Goal: Transaction & Acquisition: Download file/media

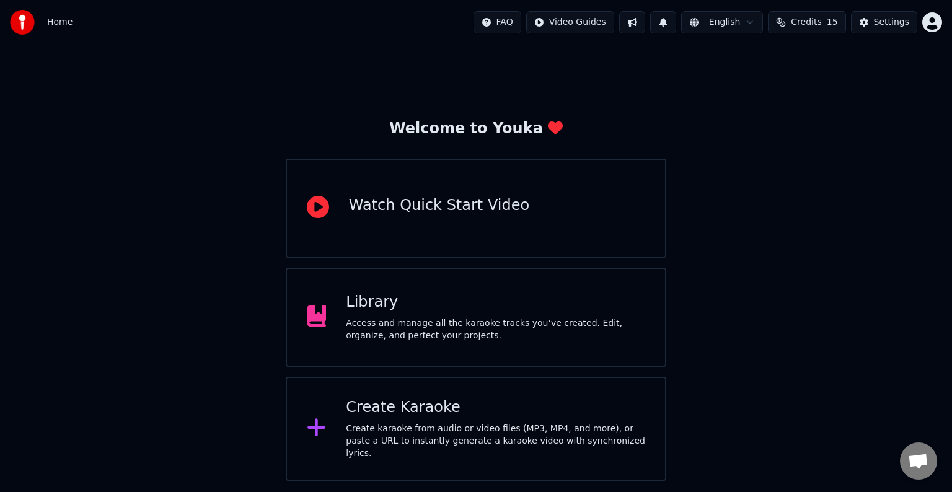
click at [380, 320] on div "Access and manage all the karaoke tracks you’ve created. Edit, organize, and pe…" at bounding box center [495, 329] width 299 height 25
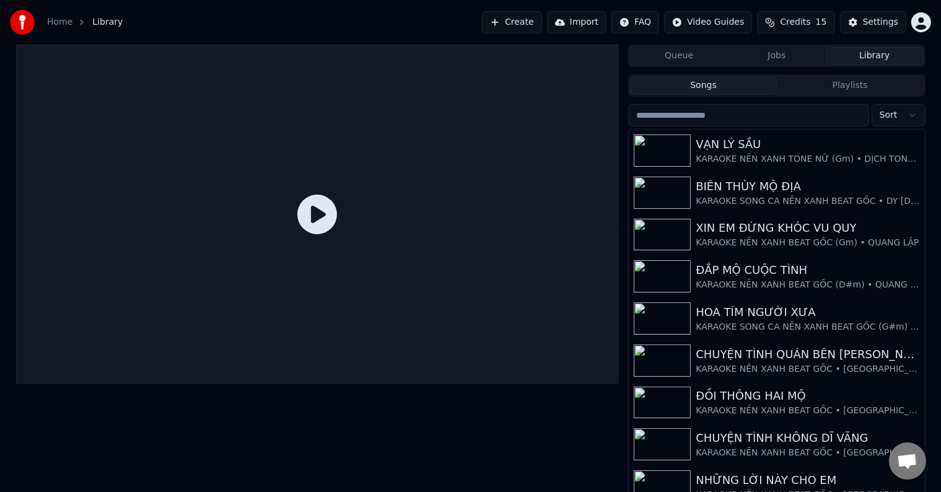
click at [540, 21] on button "Create" at bounding box center [512, 22] width 60 height 22
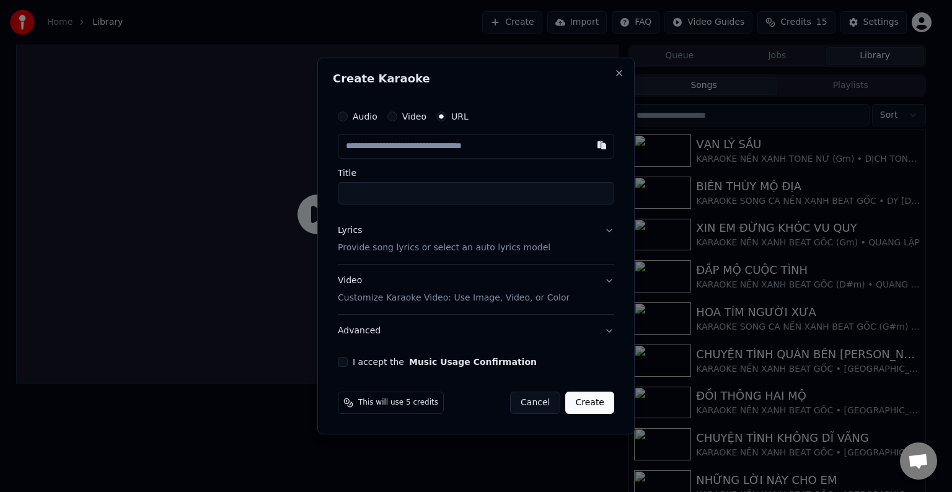
paste input "**********"
type input "**********"
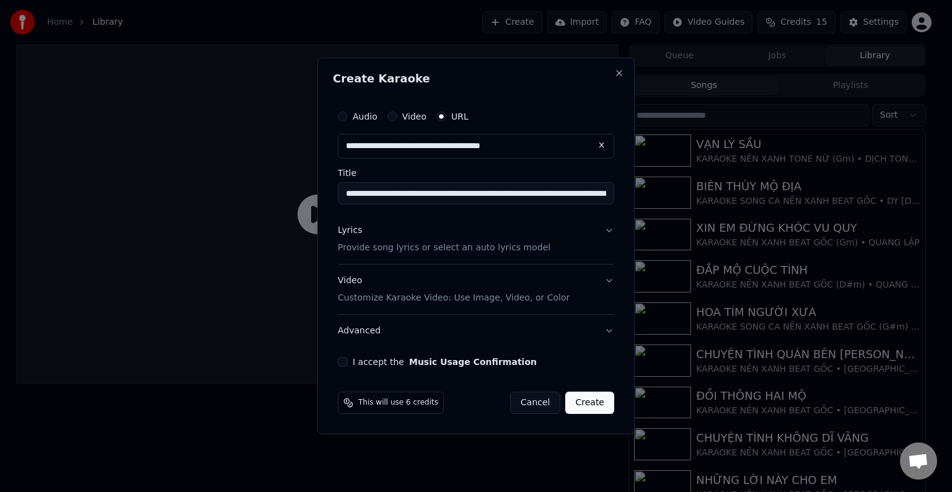
type input "**********"
click at [377, 247] on p "Provide song lyrics or select an auto lyrics model" at bounding box center [444, 248] width 213 height 12
type input "**********"
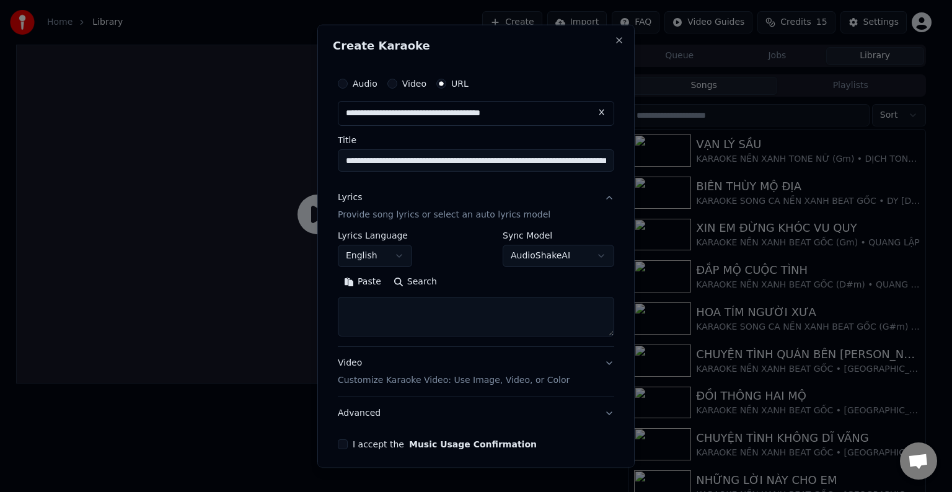
click at [369, 259] on button "English" at bounding box center [375, 256] width 74 height 22
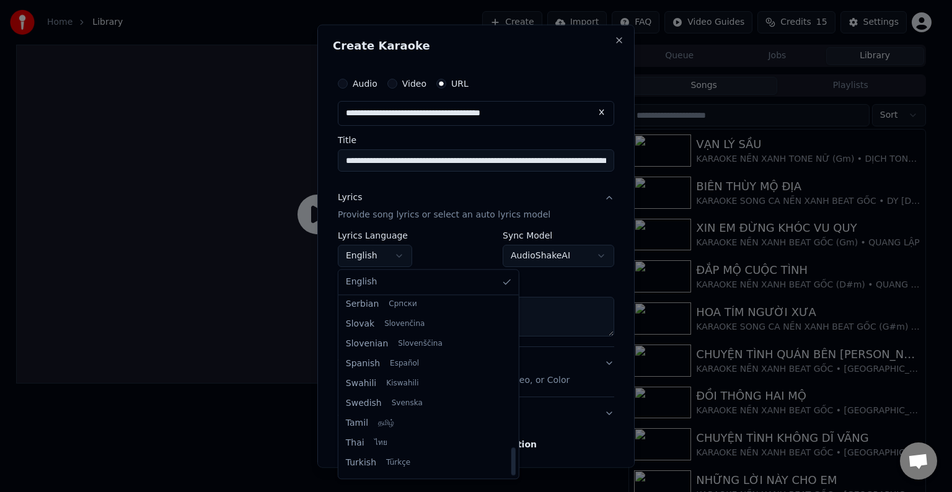
scroll to position [951, 0]
select select "**"
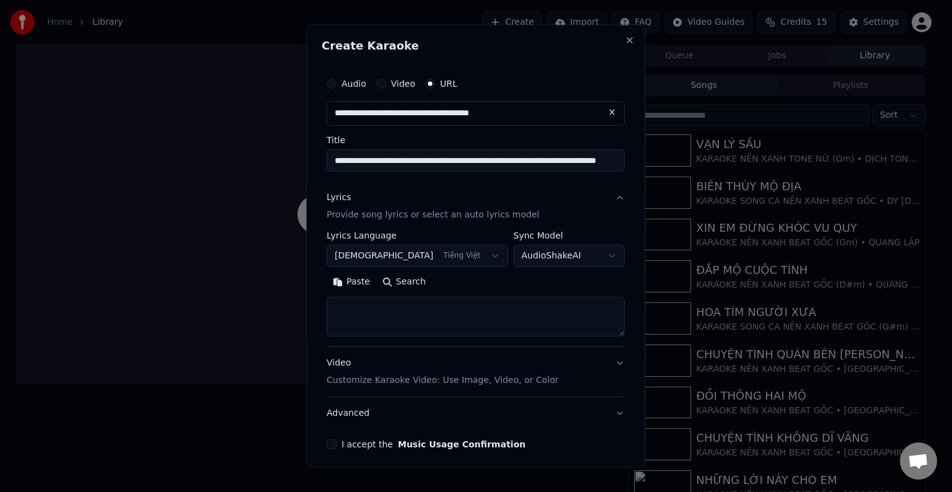
click at [395, 310] on textarea at bounding box center [476, 317] width 298 height 40
paste textarea "**********"
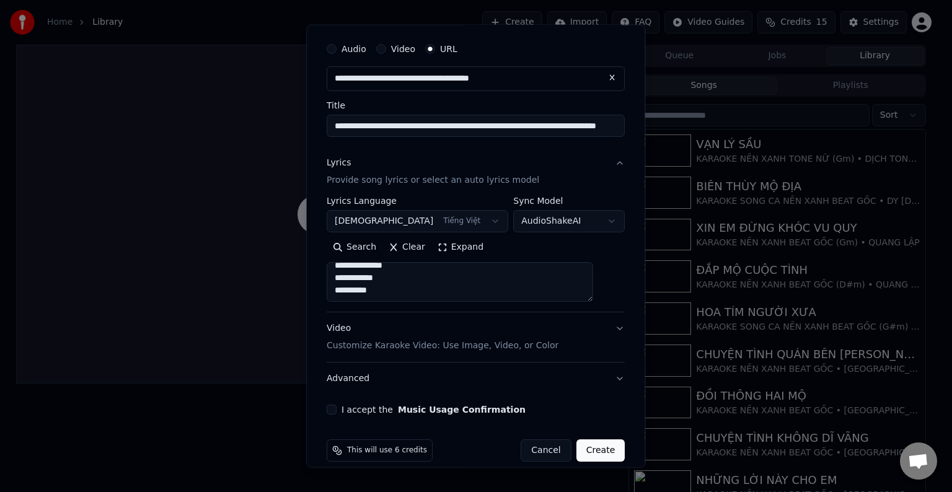
scroll to position [48, 0]
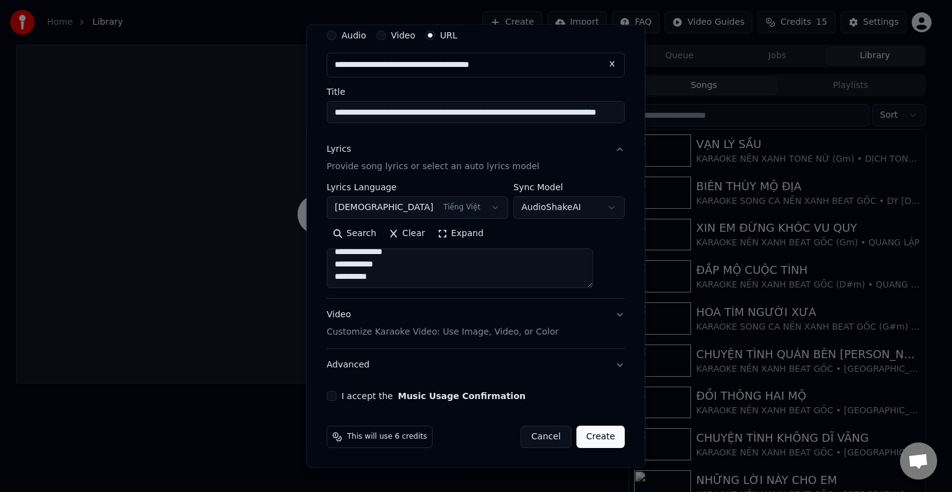
type textarea "**********"
click at [337, 395] on button "I accept the Music Usage Confirmation" at bounding box center [332, 396] width 10 height 10
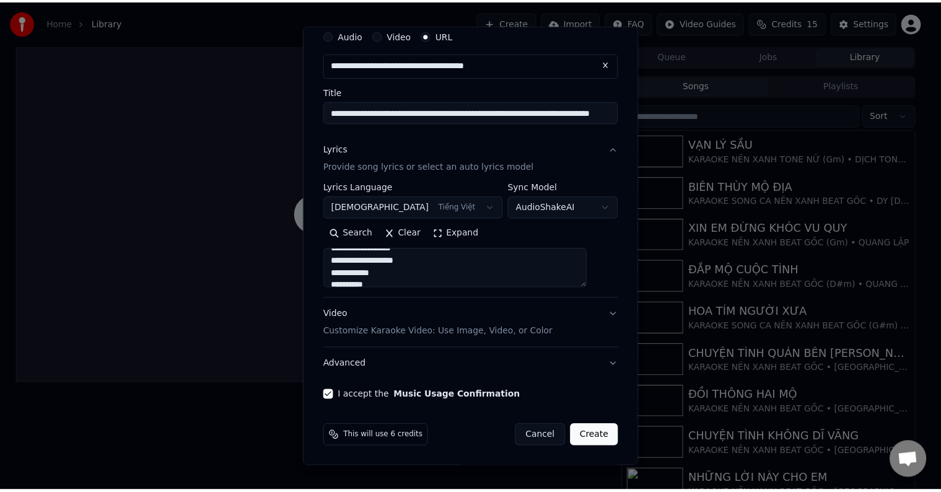
scroll to position [788, 0]
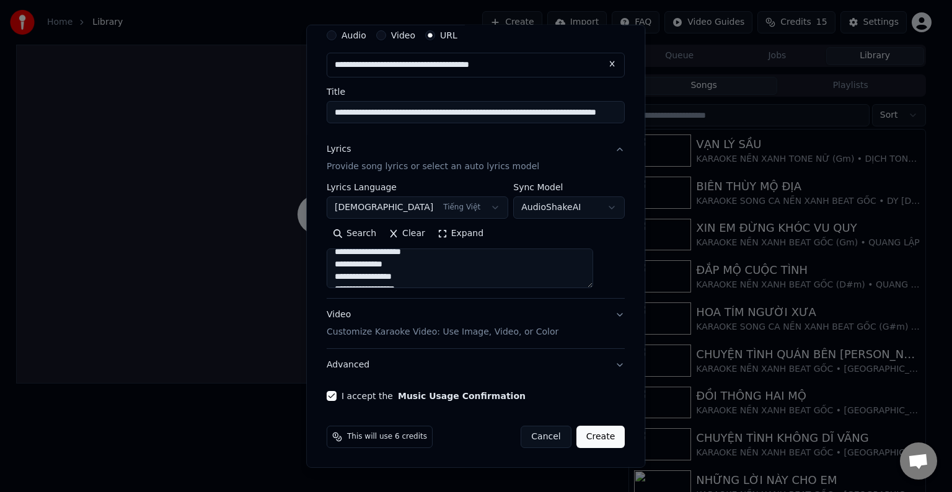
click at [578, 435] on button "Create" at bounding box center [600, 437] width 49 height 22
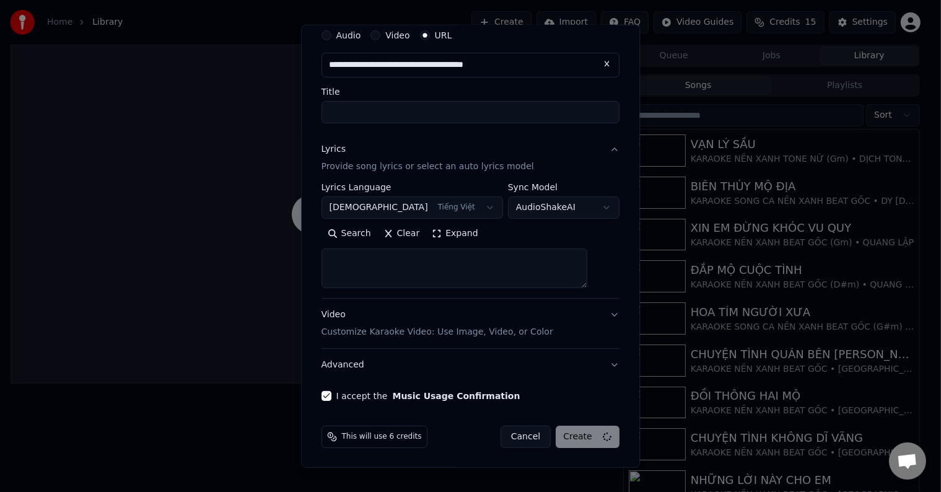
select select
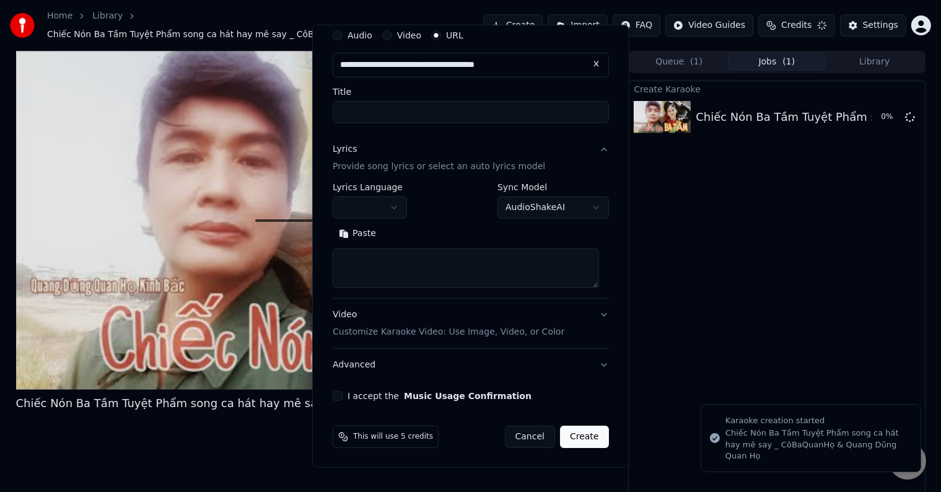
scroll to position [0, 0]
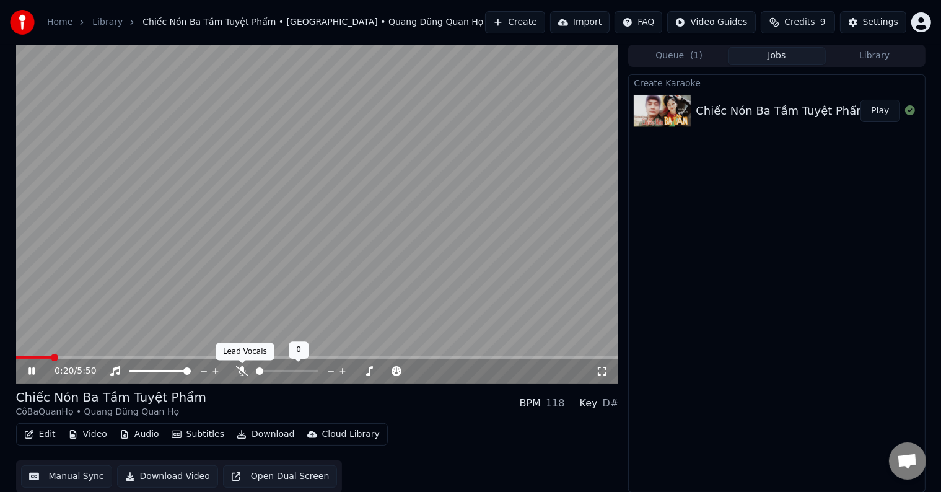
click at [241, 371] on icon at bounding box center [242, 371] width 12 height 10
click at [242, 369] on icon at bounding box center [242, 371] width 7 height 10
click at [242, 369] on icon at bounding box center [242, 371] width 12 height 10
click at [16, 358] on span at bounding box center [19, 357] width 7 height 7
click at [39, 433] on button "Edit" at bounding box center [40, 434] width 42 height 17
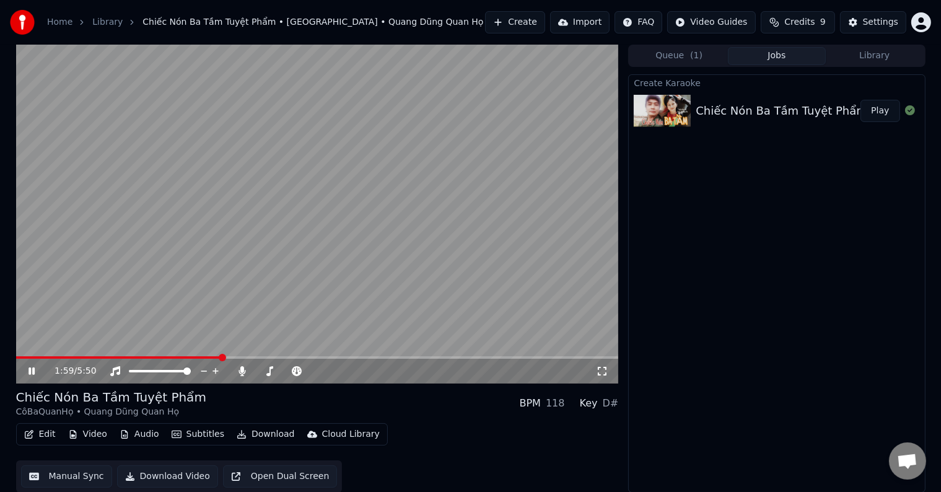
click at [710, 276] on div "Create Karaoke Chiếc Nón Ba Tầm Tuyệt Phẩm song ca hát hay mê say _ CôBaQuanHọ …" at bounding box center [776, 283] width 297 height 418
click at [79, 475] on button "Manual Sync" at bounding box center [66, 476] width 91 height 22
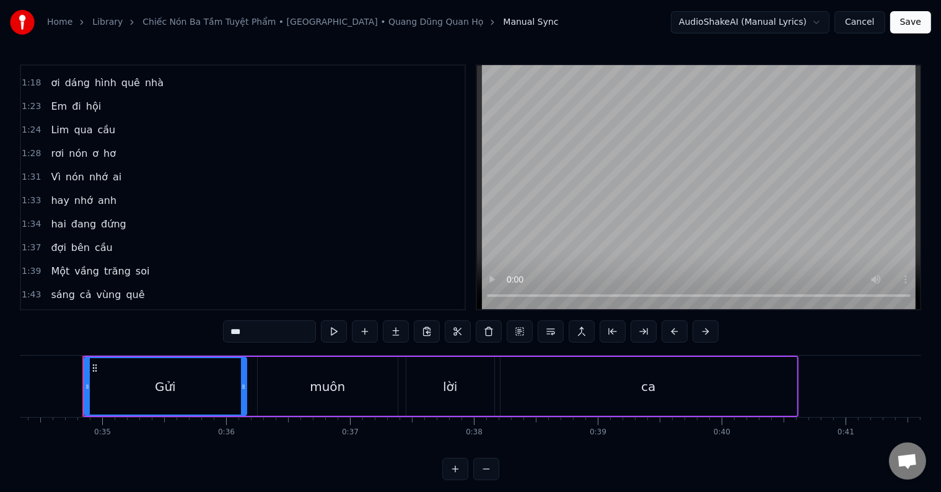
scroll to position [248, 0]
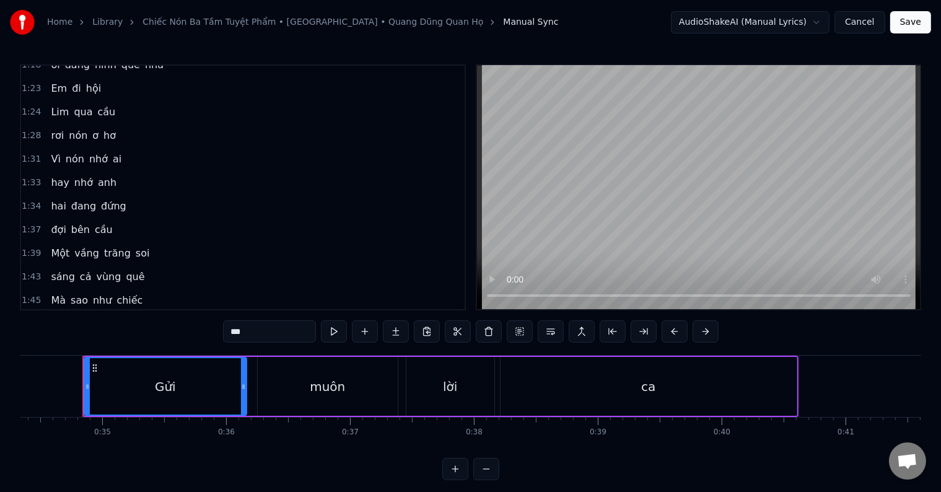
click at [52, 246] on span "Một" at bounding box center [60, 253] width 21 height 14
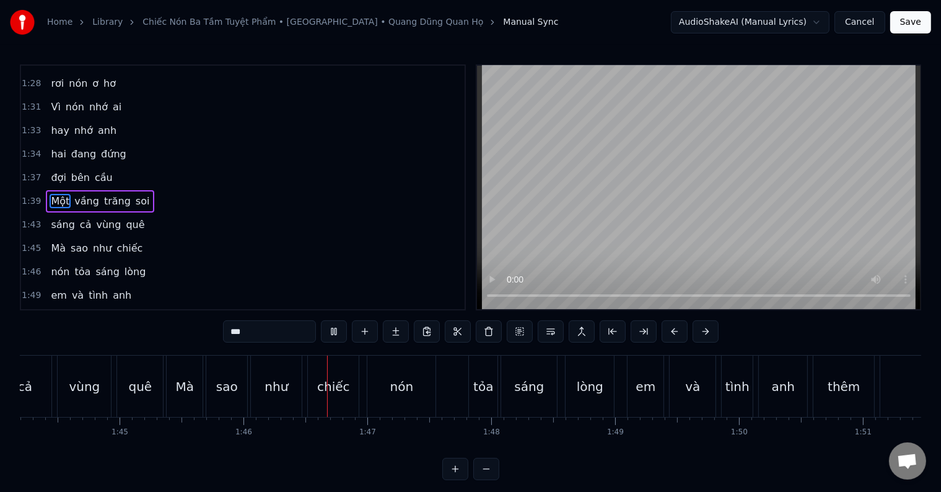
scroll to position [0, 13087]
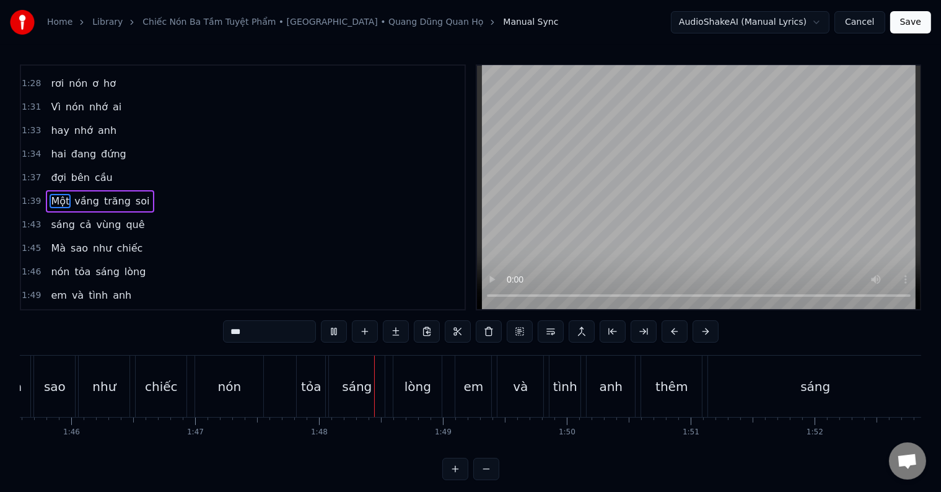
click at [54, 170] on span "đợi" at bounding box center [58, 177] width 17 height 14
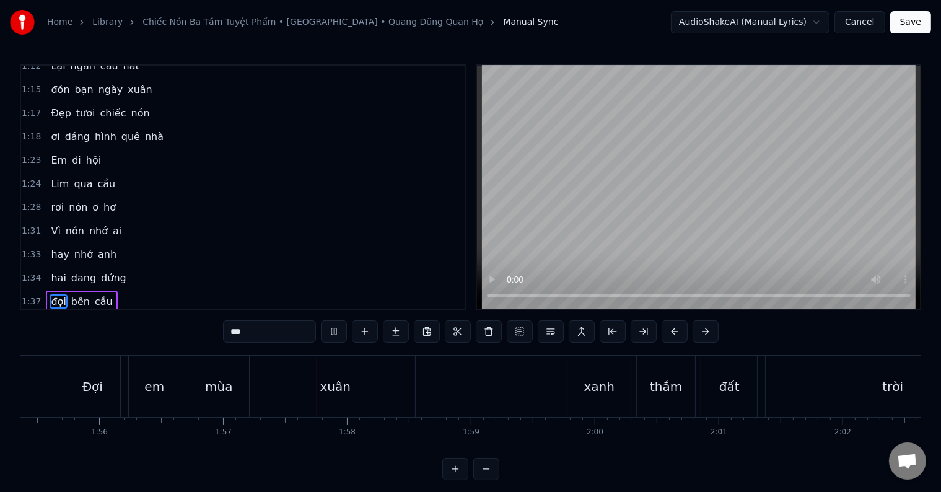
scroll to position [0, 14453]
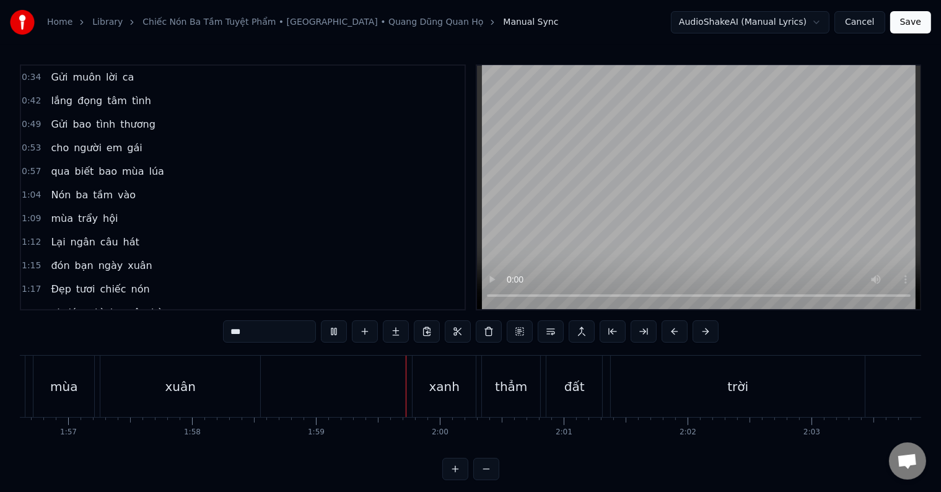
click at [52, 77] on span "Gửi" at bounding box center [59, 77] width 19 height 14
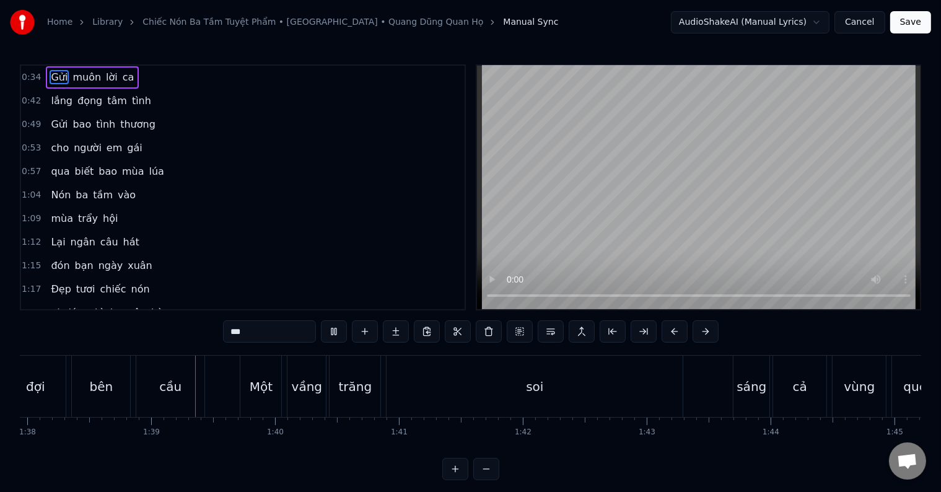
scroll to position [0, 12163]
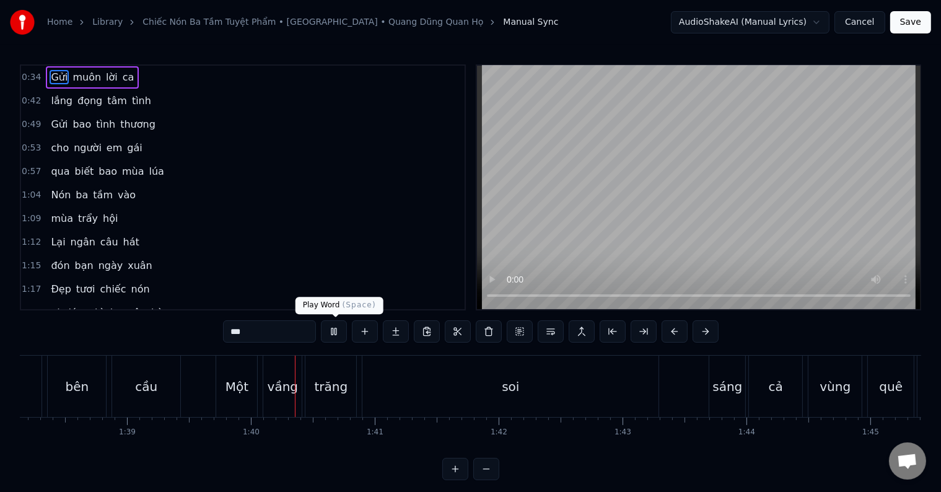
click at [330, 332] on button at bounding box center [334, 331] width 26 height 22
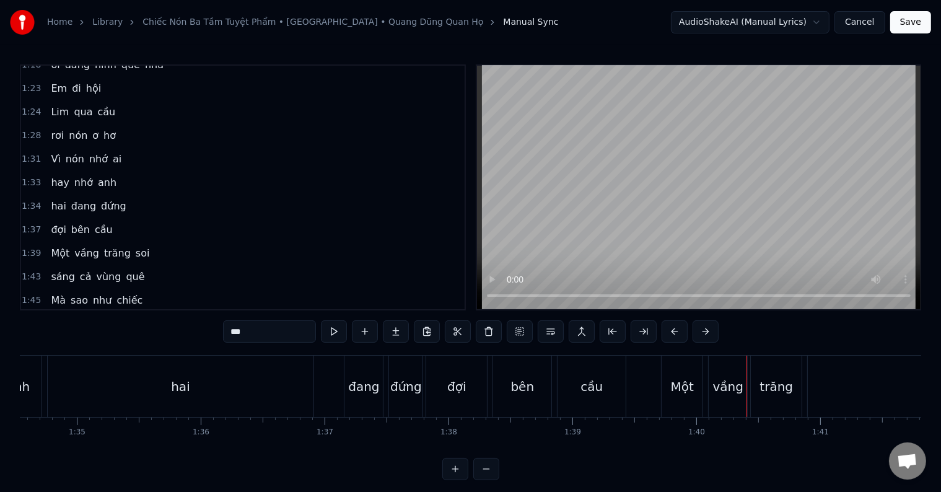
scroll to position [0, 11547]
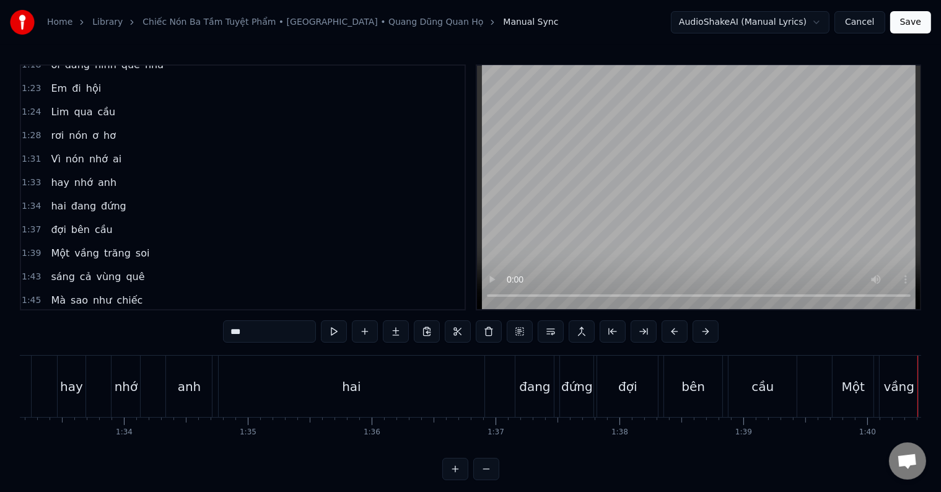
click at [72, 387] on div "hay" at bounding box center [71, 386] width 23 height 19
type input "***"
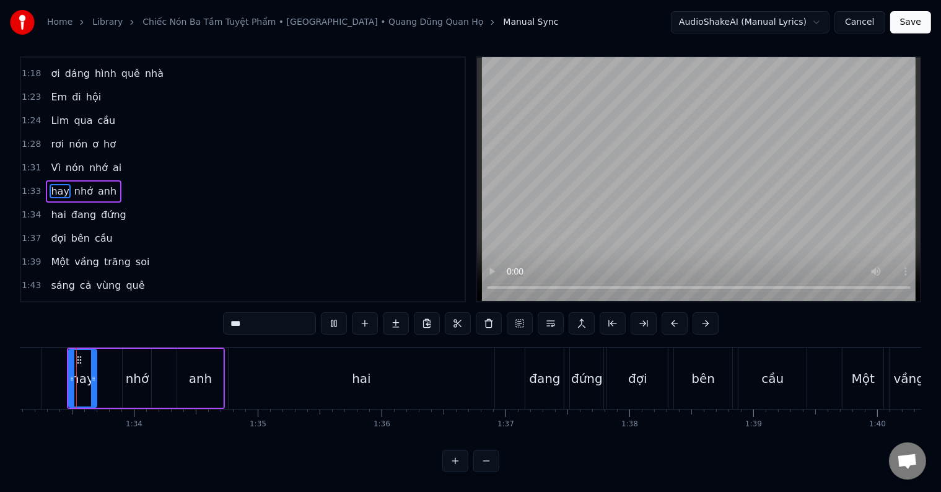
scroll to position [0, 11521]
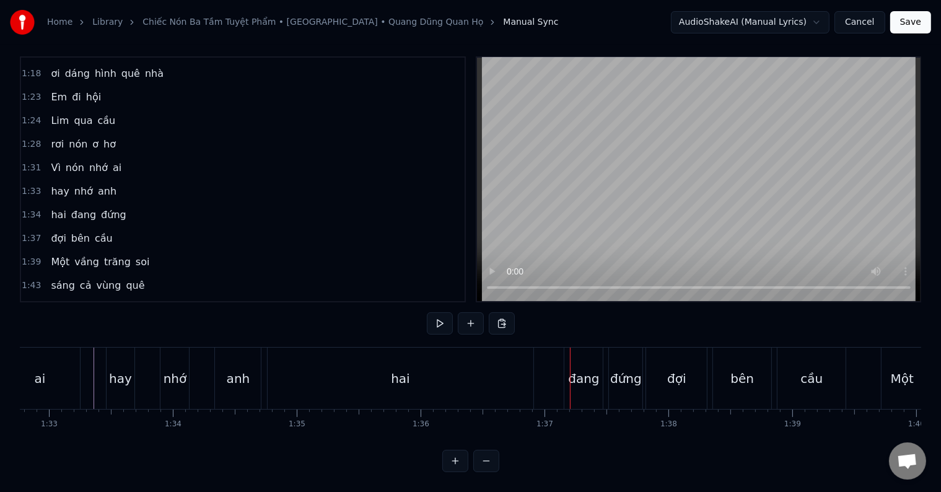
click at [50, 208] on span "hai" at bounding box center [58, 215] width 17 height 14
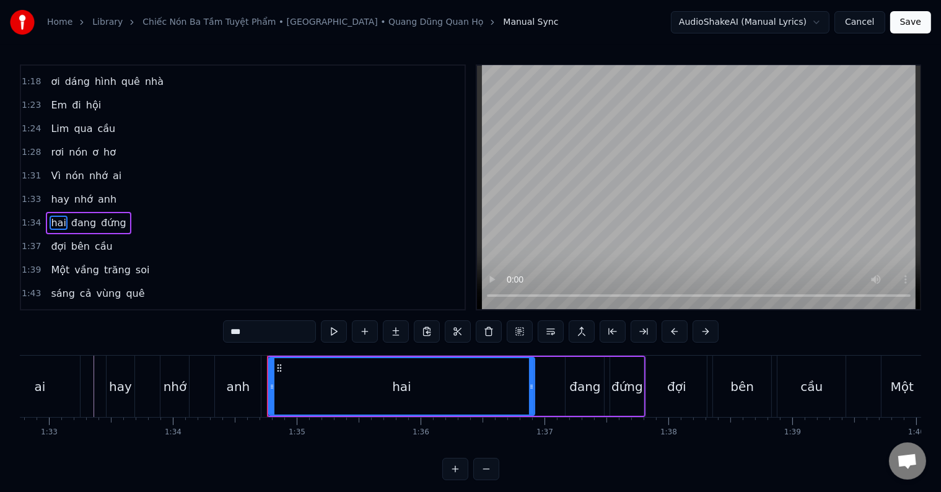
scroll to position [254, 0]
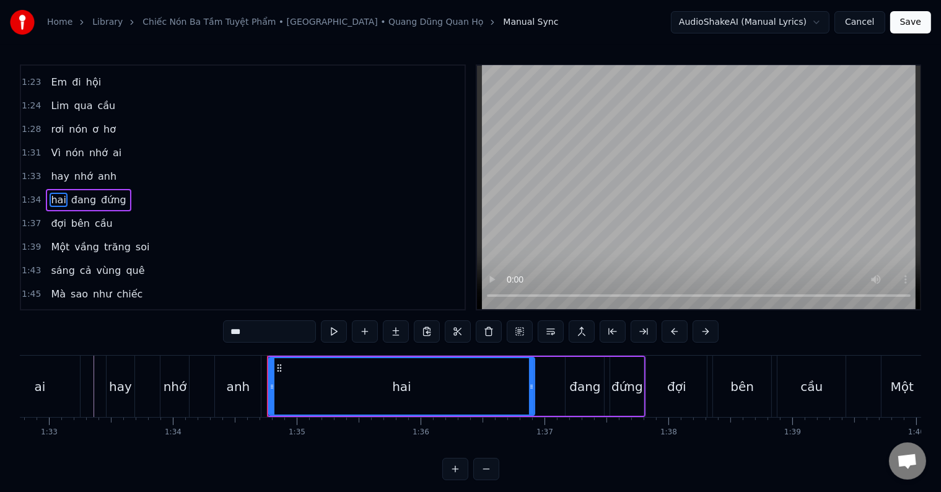
click at [60, 386] on div "ai" at bounding box center [39, 386] width 81 height 61
type input "**"
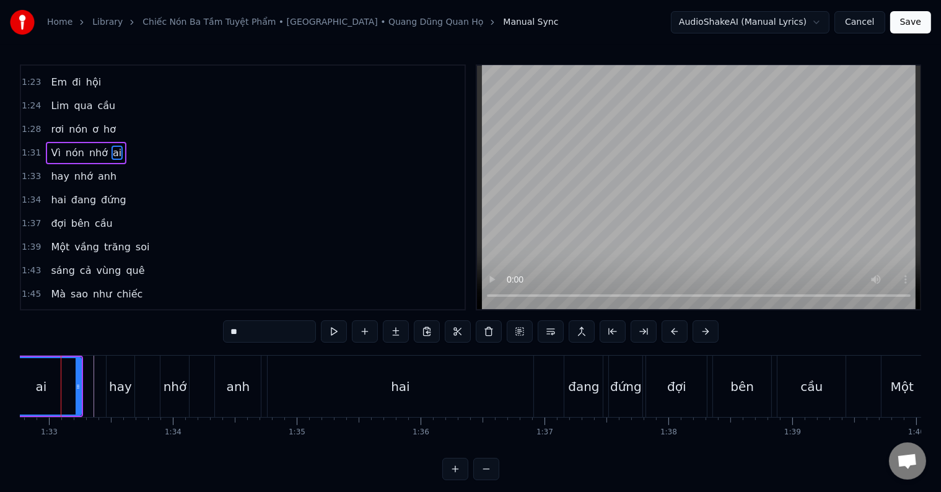
scroll to position [221, 0]
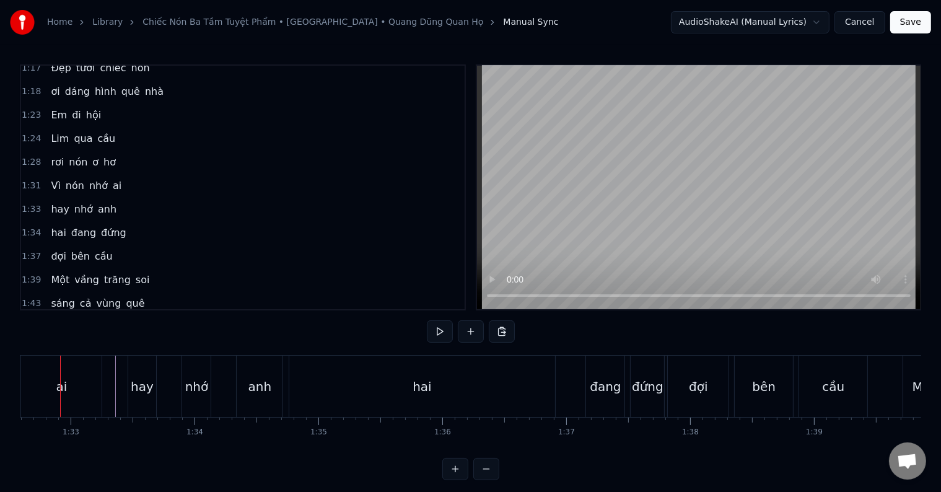
scroll to position [0, 11454]
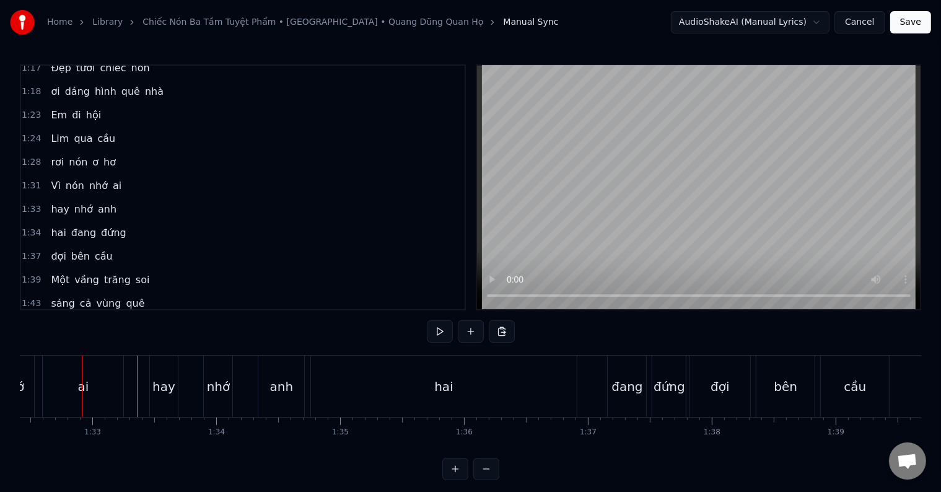
click at [60, 386] on div "ai" at bounding box center [83, 386] width 81 height 61
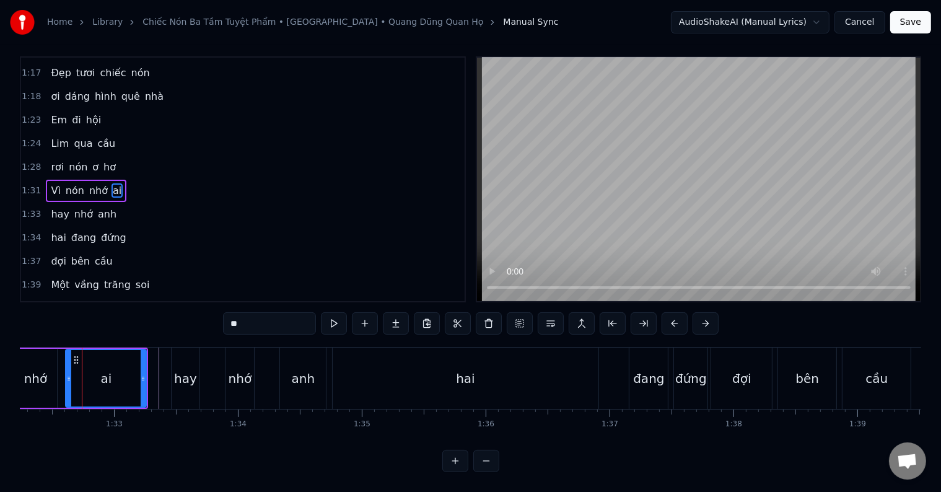
scroll to position [0, 11415]
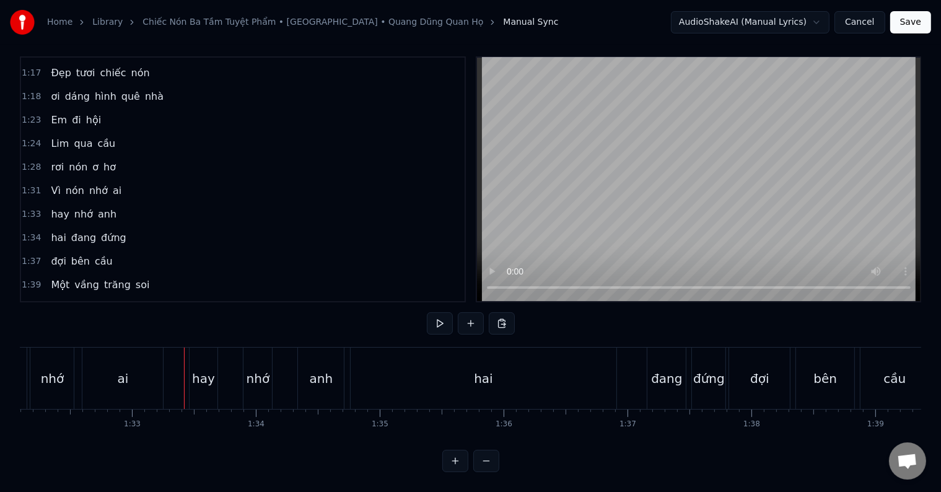
click at [184, 390] on div at bounding box center [184, 378] width 1 height 61
click at [658, 369] on div "đang" at bounding box center [666, 378] width 31 height 19
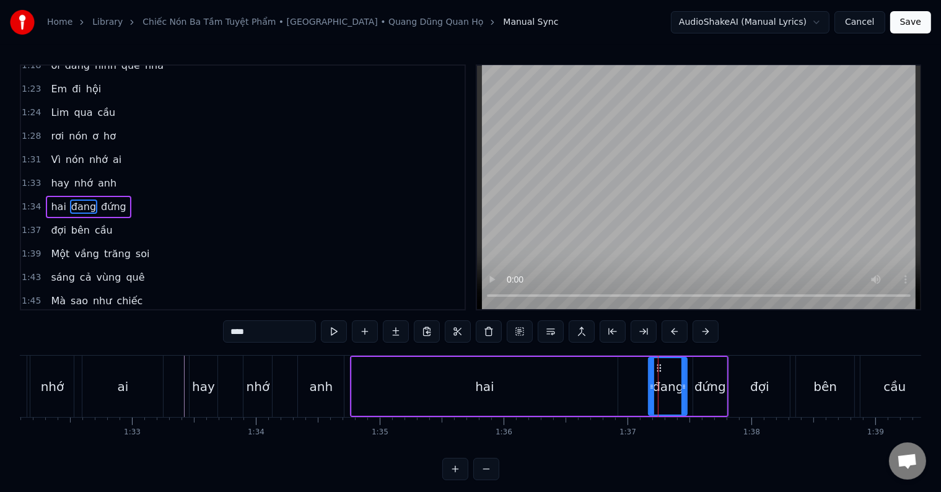
scroll to position [254, 0]
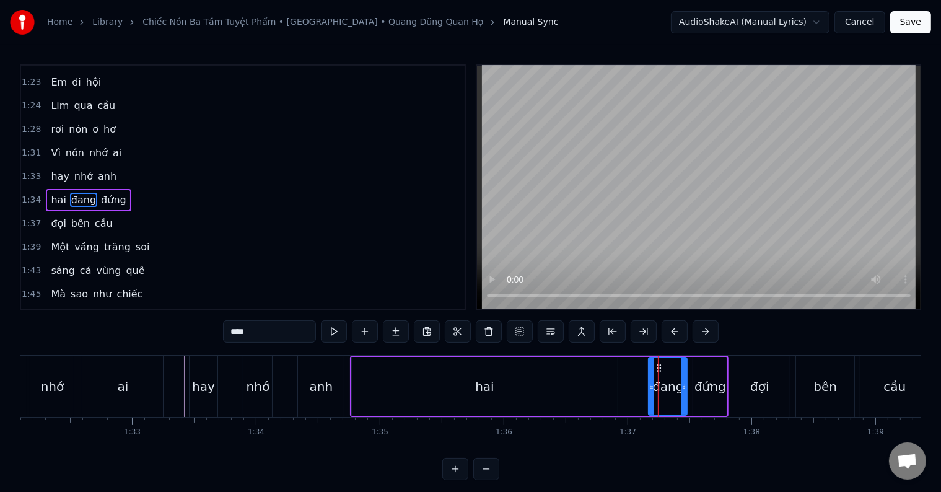
click at [664, 385] on div "đang" at bounding box center [668, 386] width 31 height 19
click at [550, 333] on button at bounding box center [551, 331] width 26 height 22
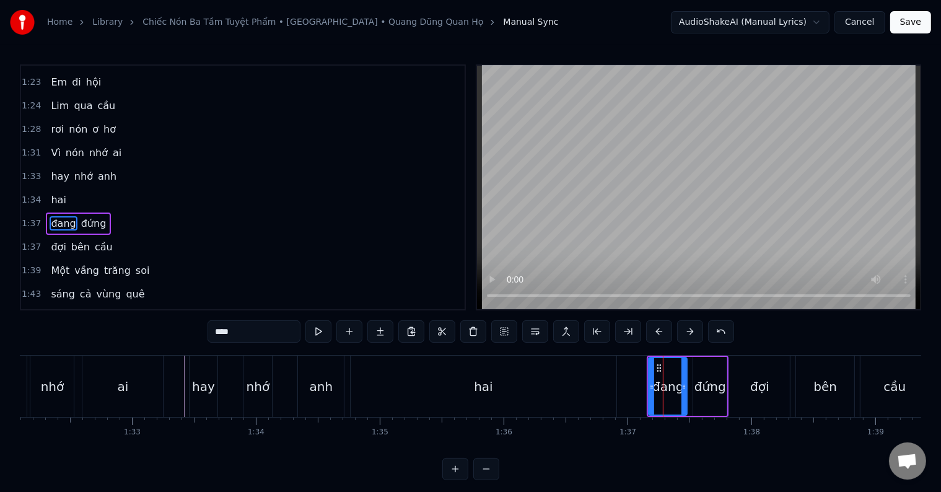
scroll to position [277, 0]
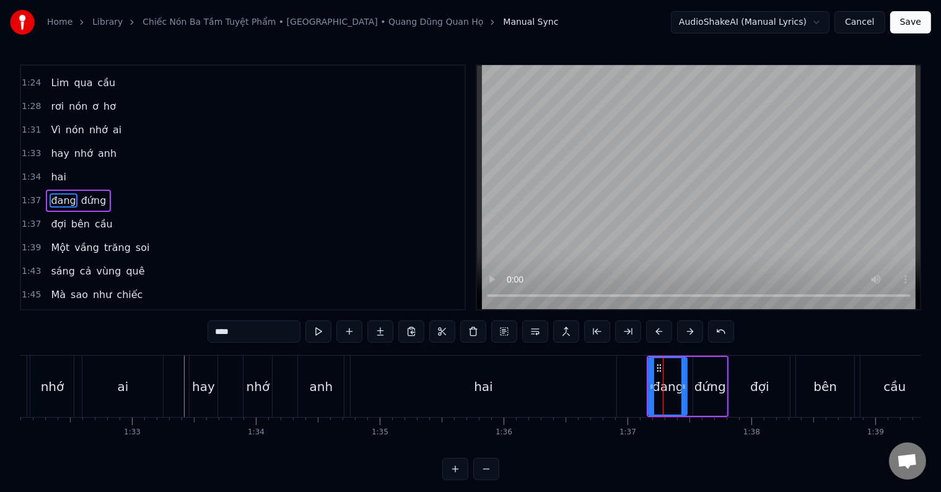
click at [53, 170] on span "hai" at bounding box center [58, 177] width 17 height 14
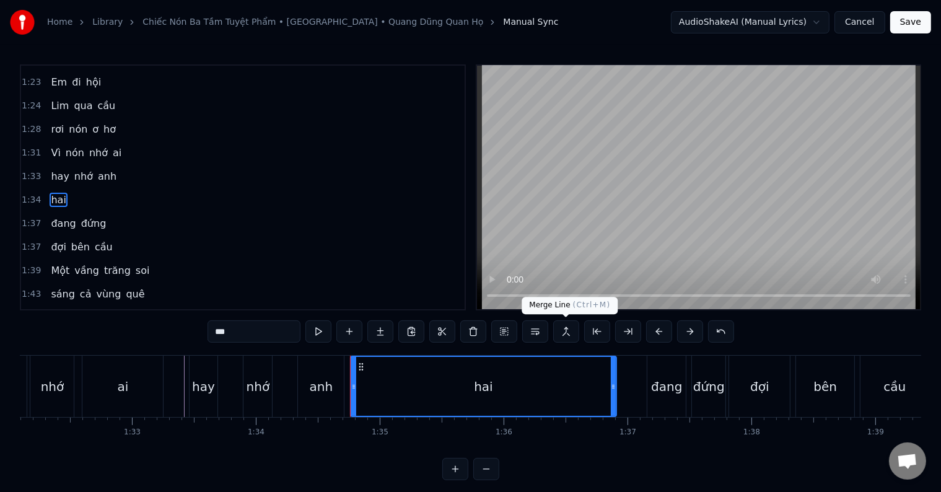
click at [563, 332] on button at bounding box center [566, 331] width 26 height 22
click at [315, 392] on div "anh" at bounding box center [322, 386] width 24 height 19
type input "***"
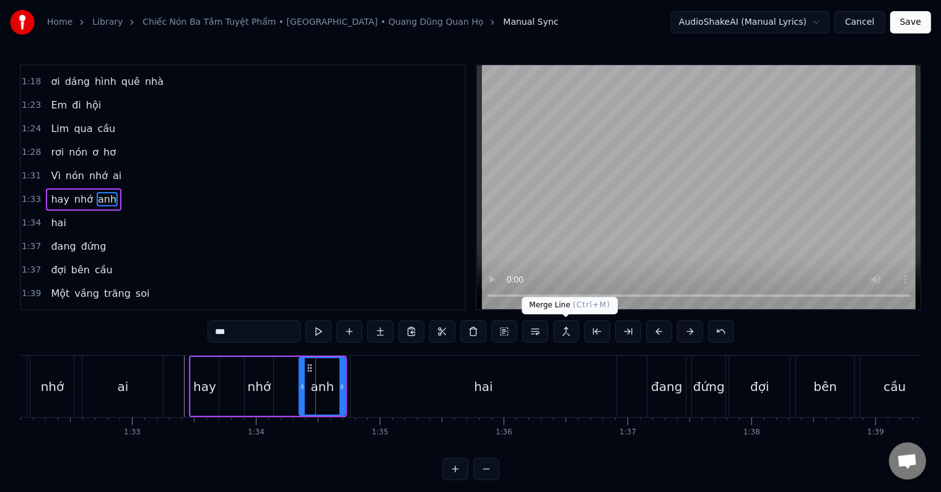
click at [566, 330] on button at bounding box center [566, 331] width 26 height 22
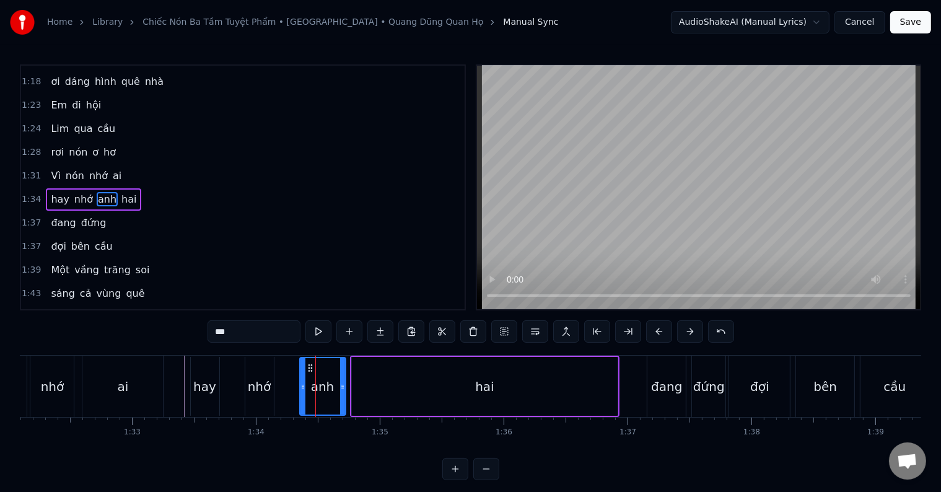
click at [566, 330] on button at bounding box center [566, 331] width 26 height 22
drag, startPoint x: 553, startPoint y: 335, endPoint x: 344, endPoint y: 325, distance: 209.7
click at [403, 337] on div "***" at bounding box center [471, 331] width 527 height 22
click at [203, 306] on div "1:45 Mà sao như chiếc" at bounding box center [243, 318] width 444 height 24
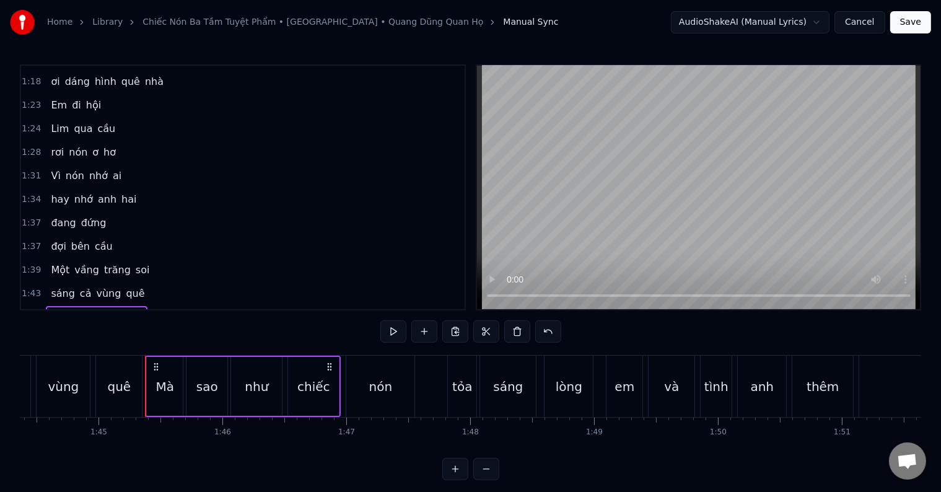
scroll to position [0, 12999]
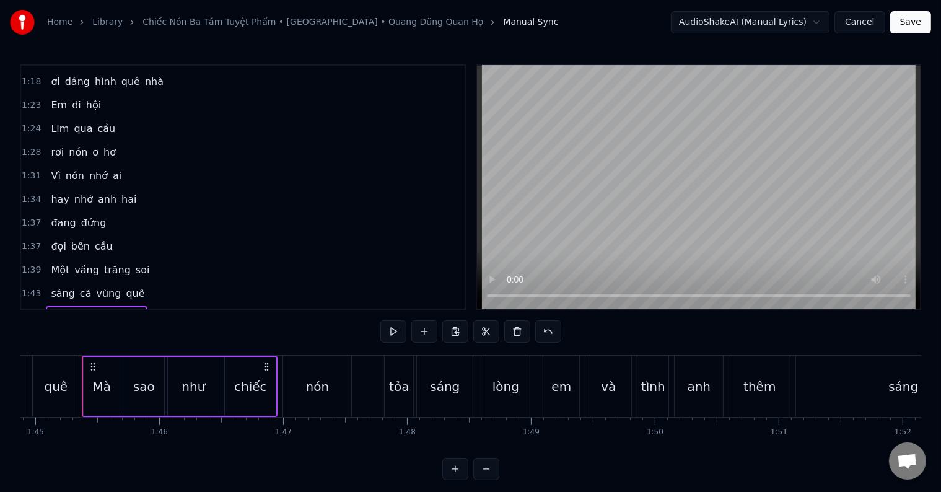
click at [82, 216] on span "đứng" at bounding box center [94, 223] width 28 height 14
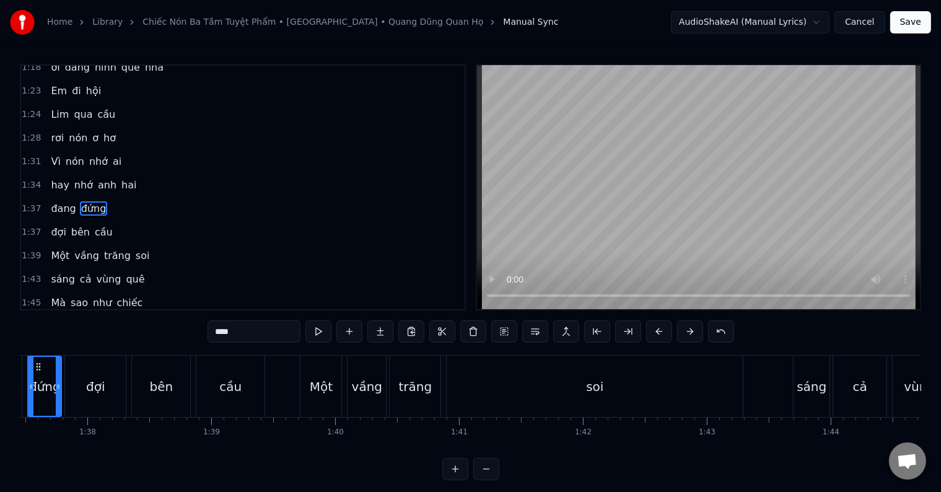
scroll to position [0, 12024]
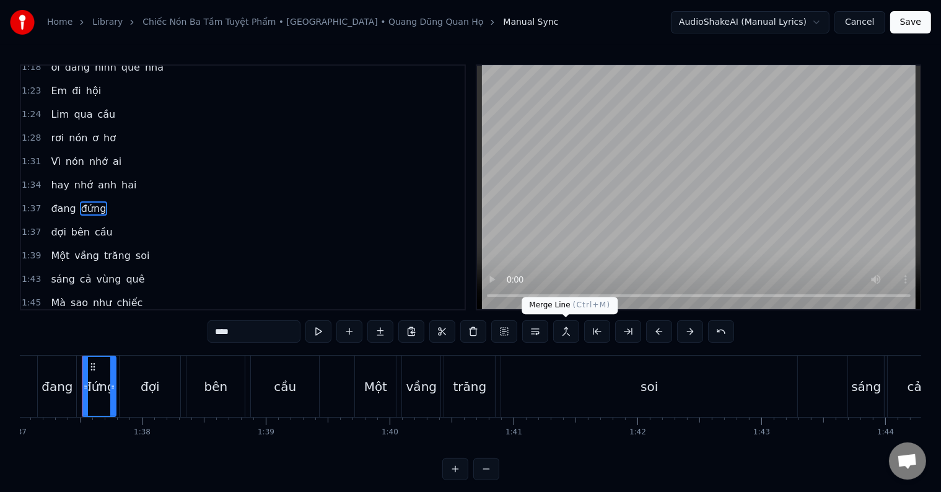
click at [568, 332] on button at bounding box center [566, 331] width 26 height 22
click at [58, 225] on span "đợi" at bounding box center [58, 232] width 17 height 14
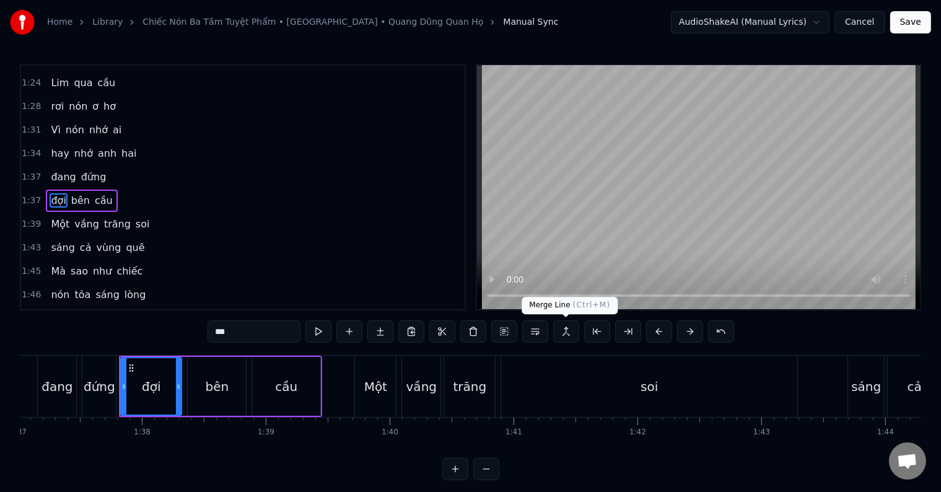
click at [565, 332] on button at bounding box center [566, 331] width 26 height 22
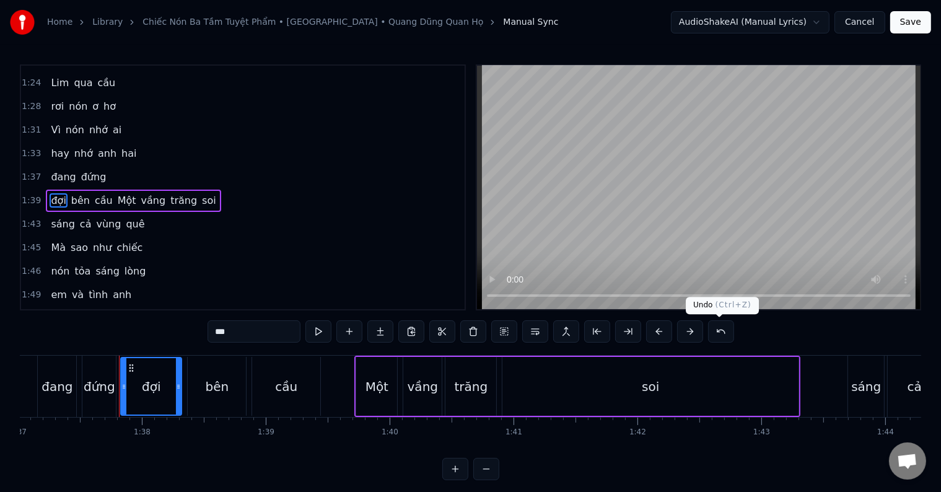
click at [721, 330] on button at bounding box center [721, 331] width 26 height 22
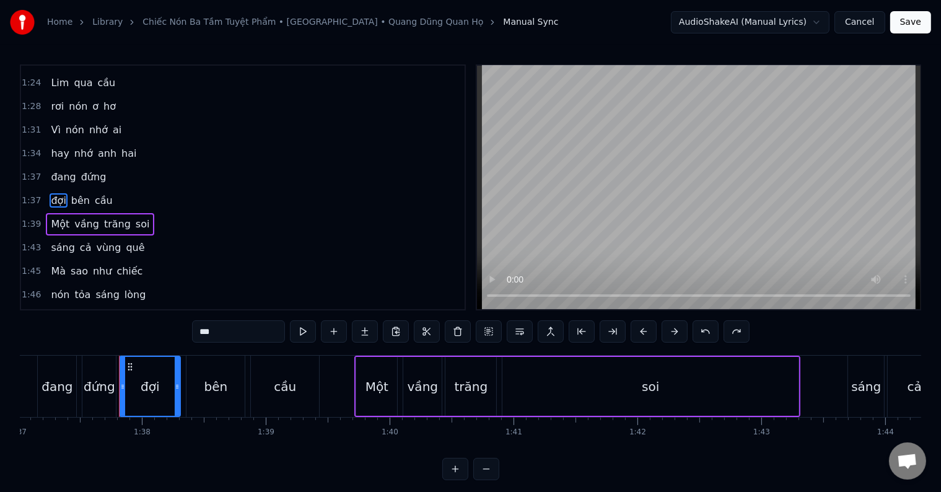
click at [52, 170] on span "đang" at bounding box center [63, 177] width 27 height 14
type input "****"
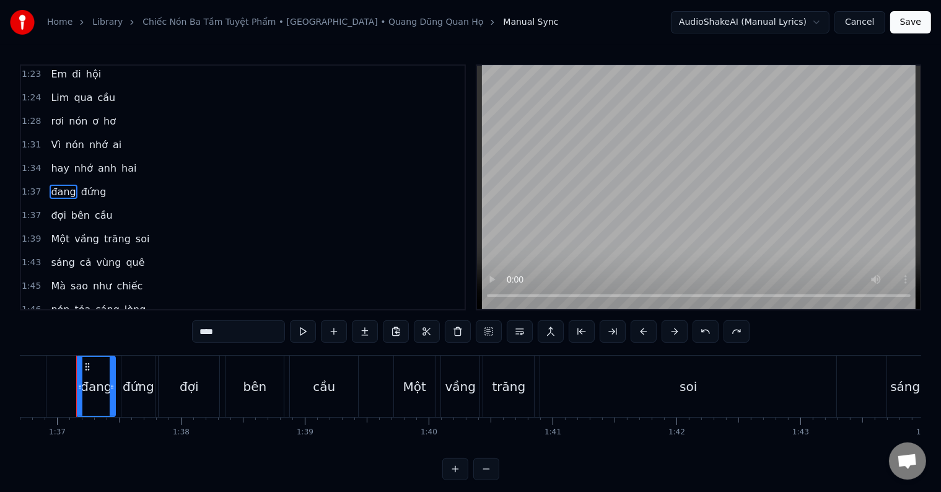
scroll to position [0, 11980]
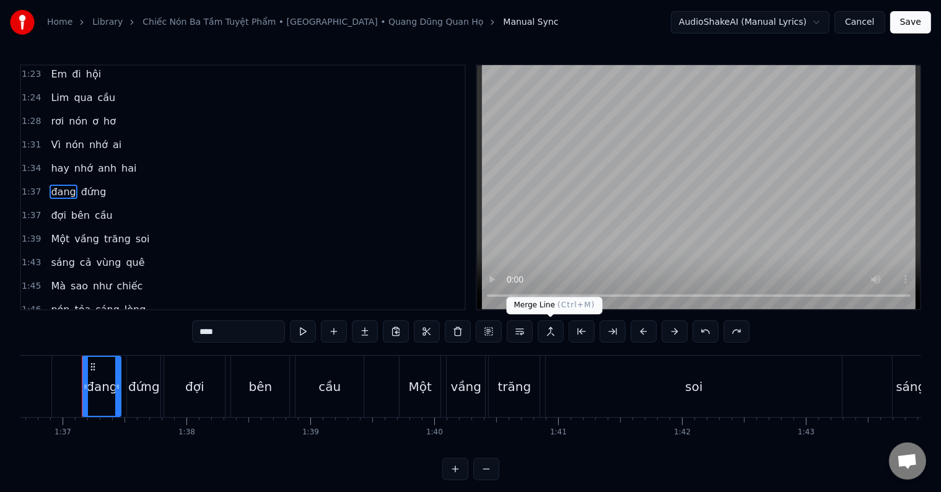
click at [548, 333] on button at bounding box center [551, 331] width 26 height 22
click at [552, 333] on button at bounding box center [551, 331] width 26 height 22
drag, startPoint x: 79, startPoint y: 182, endPoint x: 106, endPoint y: 218, distance: 44.7
click at [80, 187] on div "đang đứng" at bounding box center [78, 192] width 65 height 22
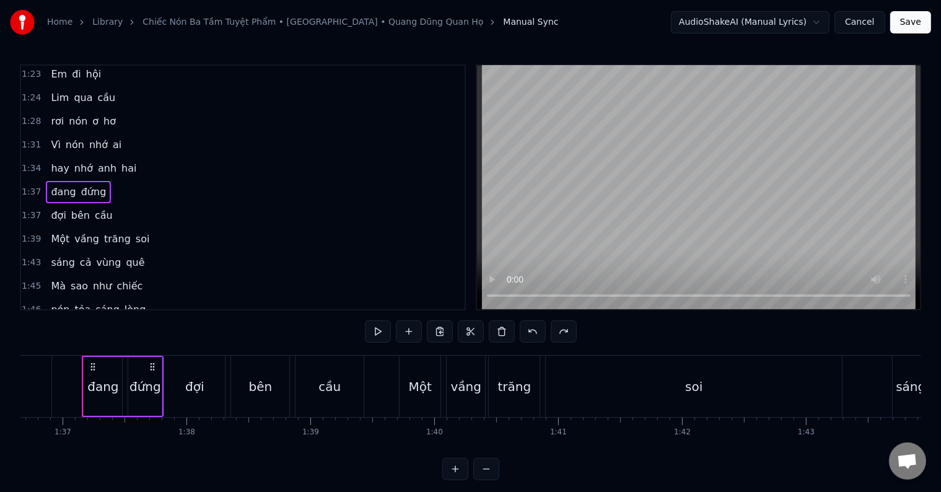
drag, startPoint x: 231, startPoint y: 291, endPoint x: 184, endPoint y: 249, distance: 62.3
click at [203, 261] on div "0:34 Gửi muôn lời ca 0:42 lắng đọng tâm tình 0:49 Gửi bao tình thương 0:53 cho …" at bounding box center [243, 187] width 446 height 246
drag, startPoint x: 180, startPoint y: 247, endPoint x: 350, endPoint y: 322, distance: 185.9
click at [284, 300] on div "0:34 Gửi muôn lời ca 0:42 lắng đọng tâm tình 0:49 Gửi bao tình thương 0:53 cho …" at bounding box center [243, 187] width 446 height 246
click at [389, 332] on button at bounding box center [378, 331] width 26 height 22
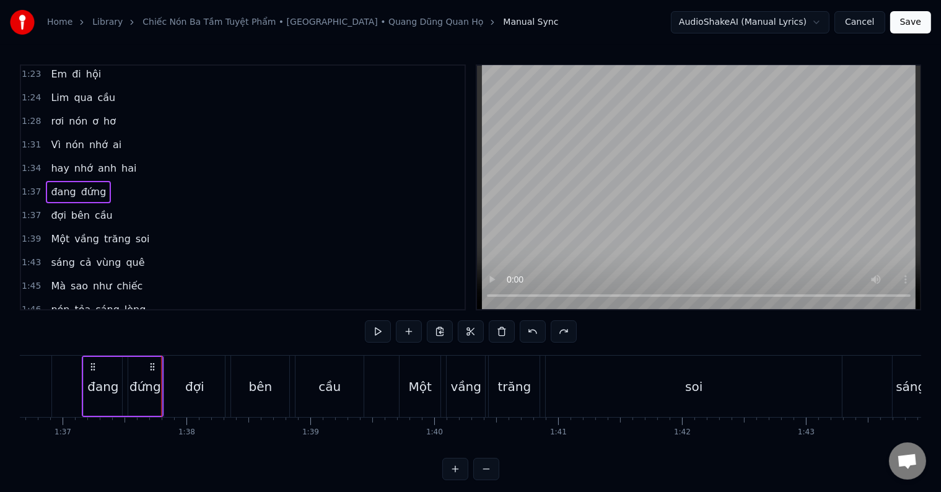
click at [80, 185] on span "đứng" at bounding box center [94, 192] width 28 height 14
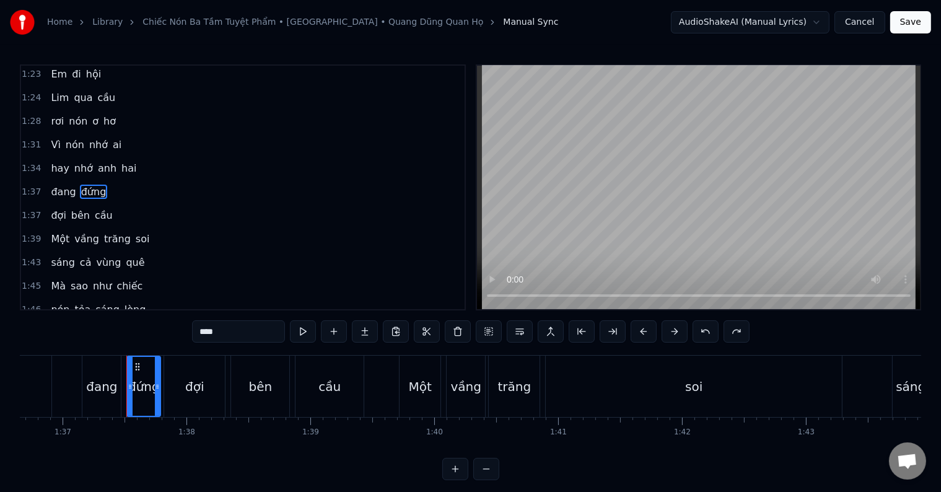
scroll to position [254, 0]
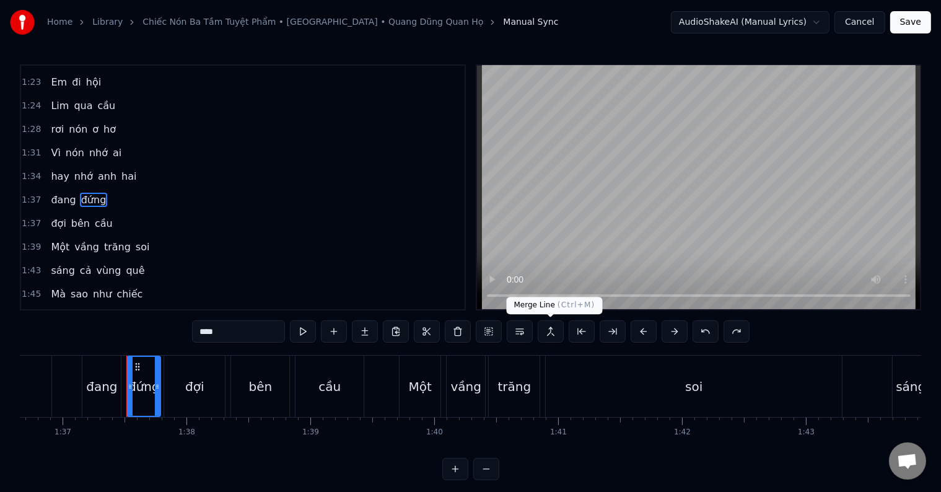
click at [548, 333] on button at bounding box center [551, 331] width 26 height 22
drag, startPoint x: 81, startPoint y: 200, endPoint x: 53, endPoint y: 185, distance: 31.3
click at [53, 185] on div "0:34 Gửi muôn lời ca 0:42 lắng đọng tâm tình 0:49 Gửi bao tình thương 0:53 cho …" at bounding box center [243, 187] width 446 height 246
drag, startPoint x: 74, startPoint y: 207, endPoint x: 61, endPoint y: 209, distance: 13.8
click at [61, 213] on div "đợi bên cầu" at bounding box center [81, 224] width 71 height 22
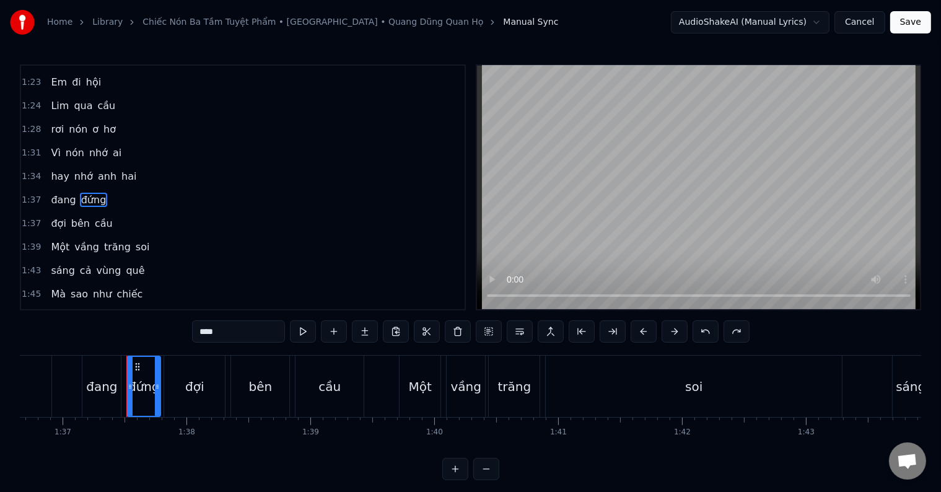
click at [61, 216] on span "đợi" at bounding box center [58, 223] width 17 height 14
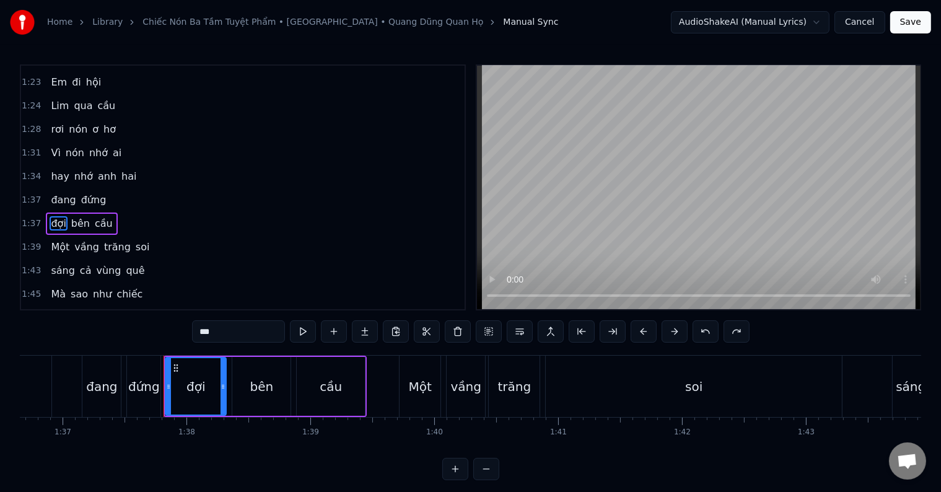
scroll to position [277, 0]
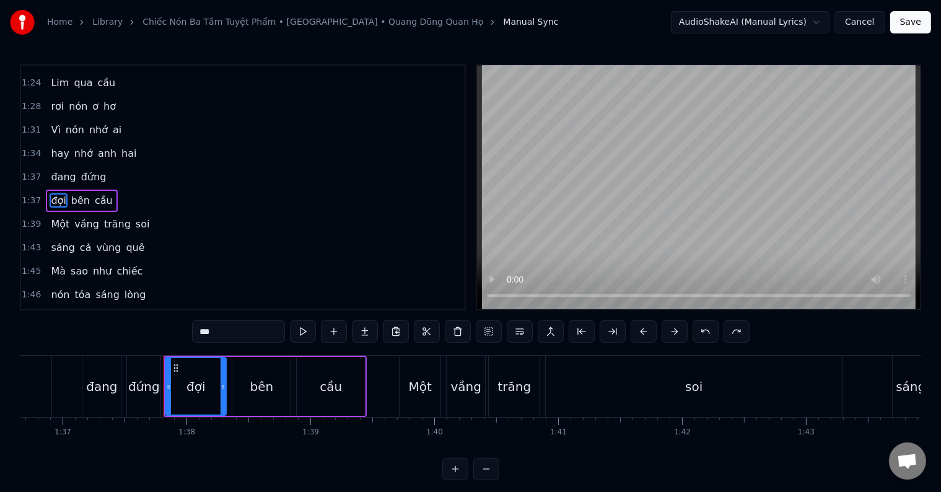
click at [91, 170] on span "đứng" at bounding box center [94, 177] width 28 height 14
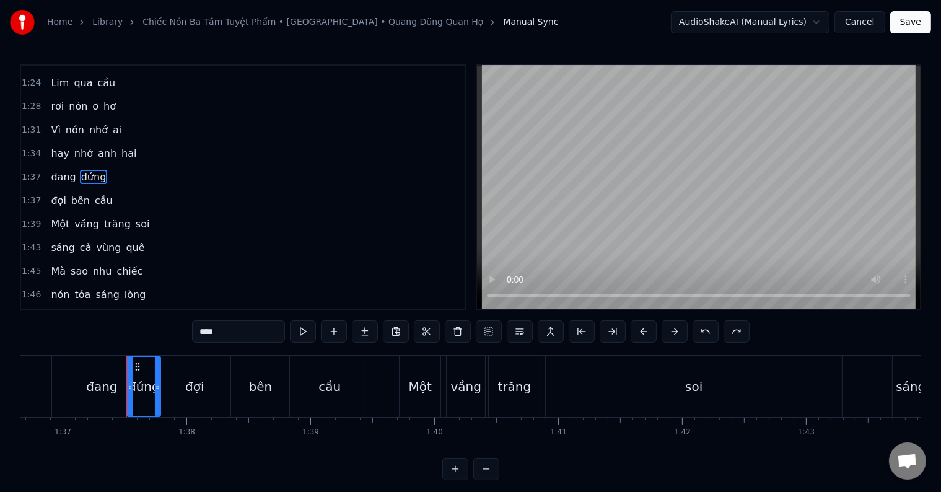
scroll to position [254, 0]
click at [83, 193] on span "đứng" at bounding box center [94, 200] width 28 height 14
click at [55, 216] on span "đợi" at bounding box center [58, 223] width 17 height 14
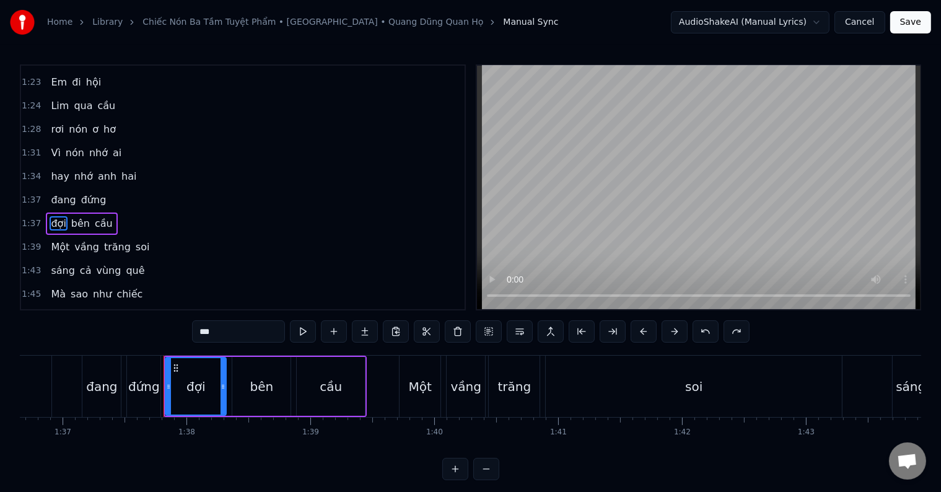
scroll to position [277, 0]
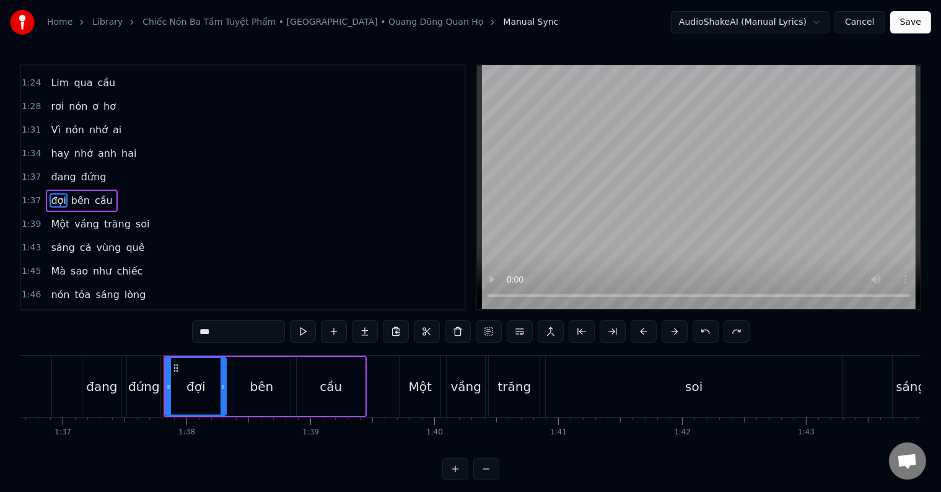
click at [53, 193] on span "đợi" at bounding box center [58, 200] width 17 height 14
click at [550, 331] on button at bounding box center [551, 331] width 26 height 22
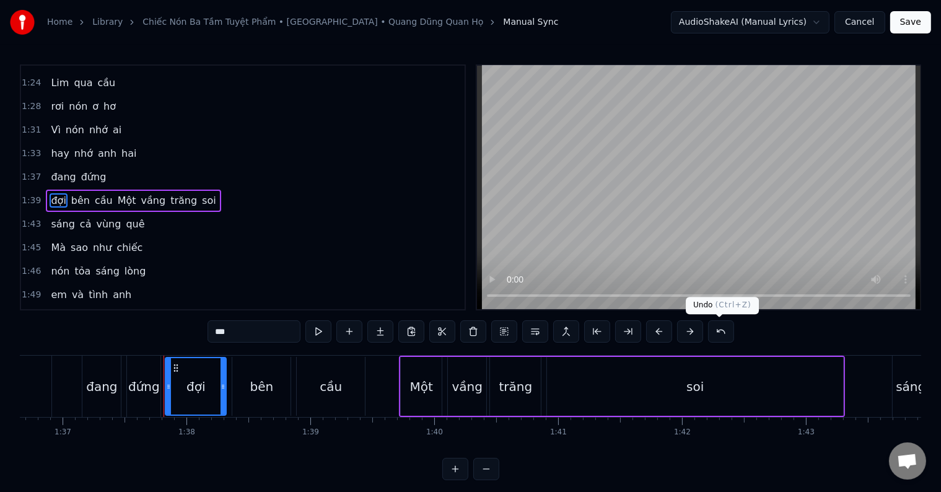
click at [721, 331] on button at bounding box center [721, 331] width 26 height 22
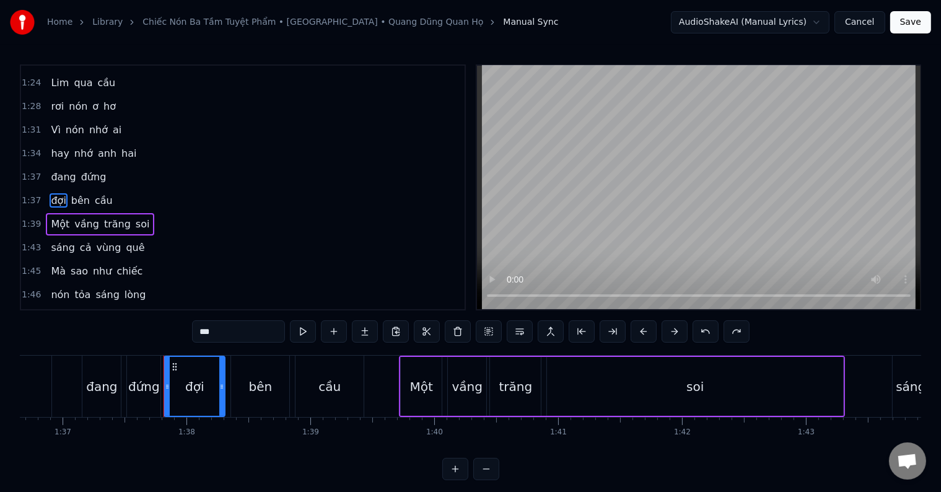
click at [54, 170] on span "đang" at bounding box center [63, 177] width 27 height 14
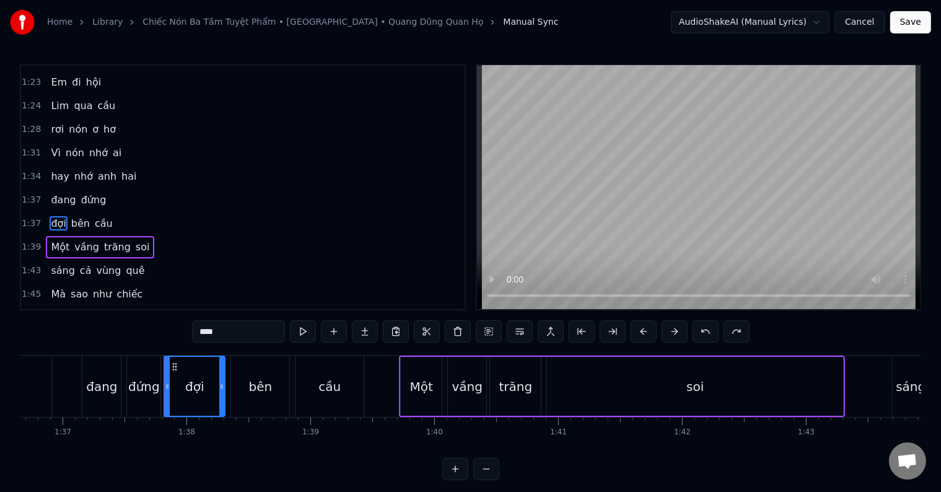
click at [54, 169] on span "hay" at bounding box center [60, 176] width 20 height 14
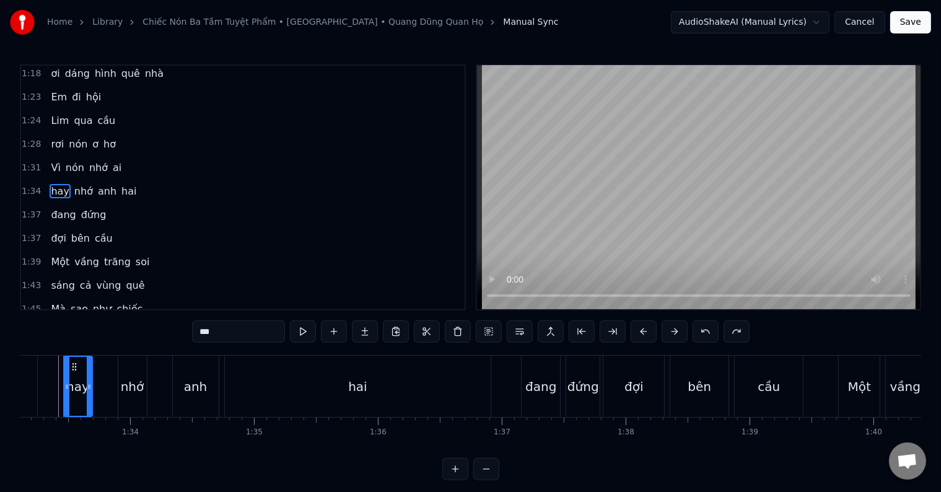
scroll to position [0, 11521]
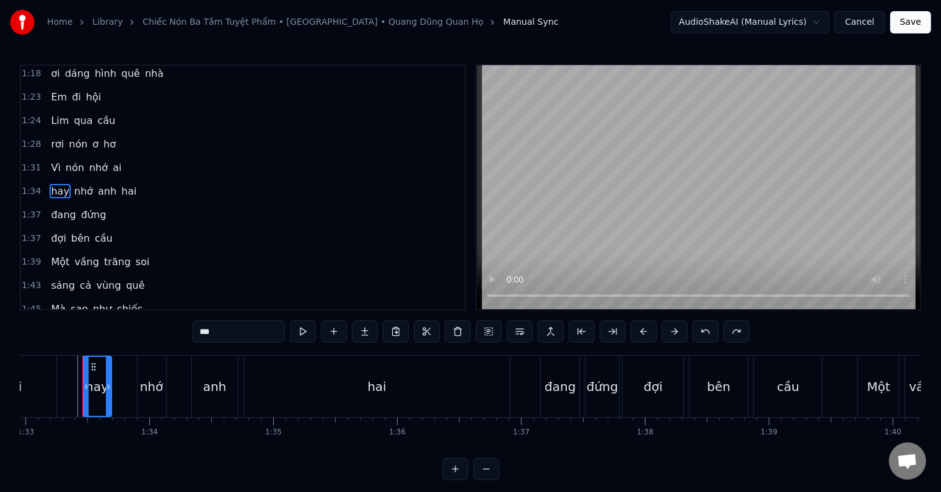
click at [51, 208] on span "đang" at bounding box center [63, 215] width 27 height 14
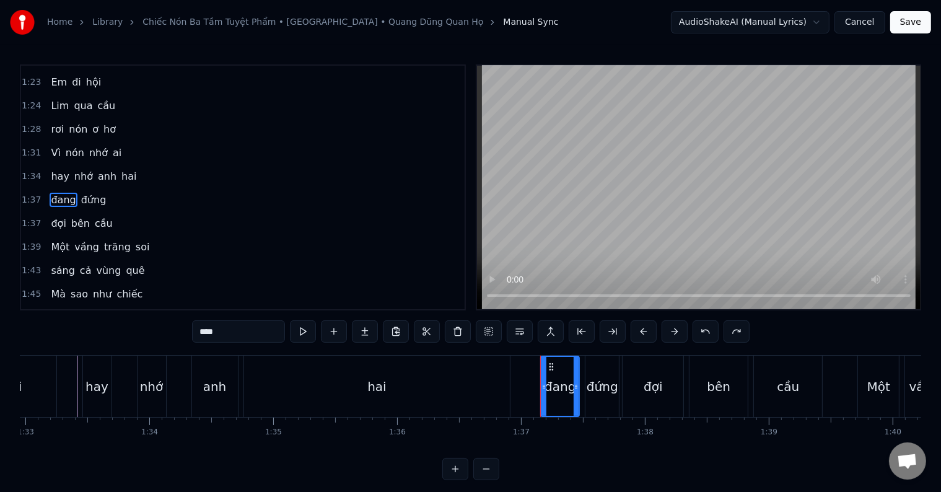
click at [51, 216] on span "đợi" at bounding box center [58, 223] width 17 height 14
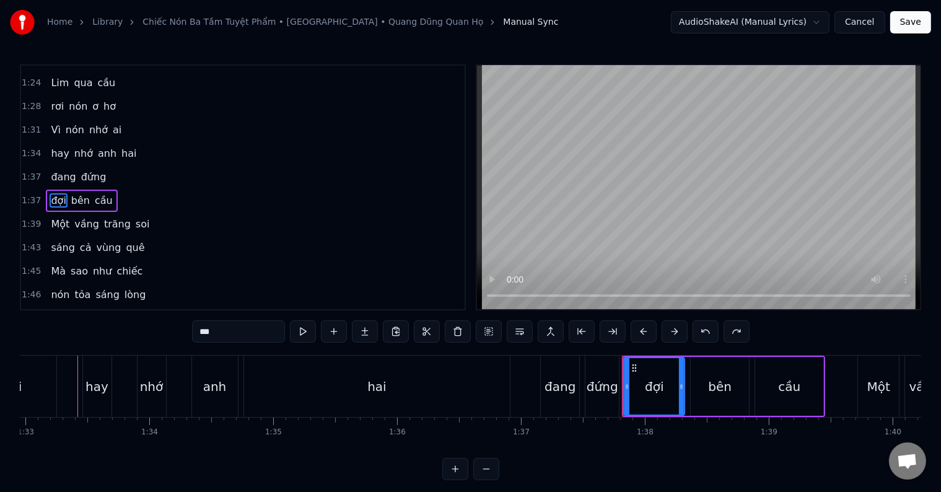
click at [53, 170] on span "đang" at bounding box center [63, 177] width 27 height 14
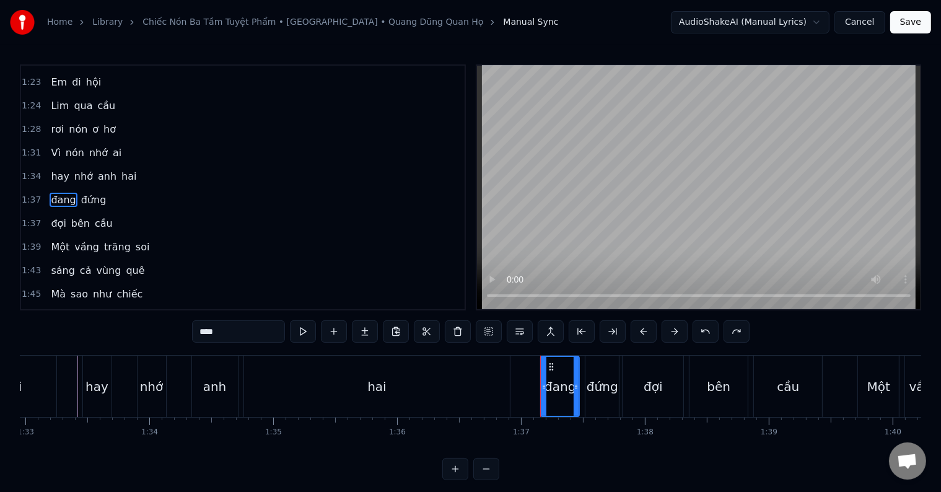
click at [52, 193] on span "đang" at bounding box center [63, 200] width 27 height 14
click at [550, 331] on button at bounding box center [551, 331] width 26 height 22
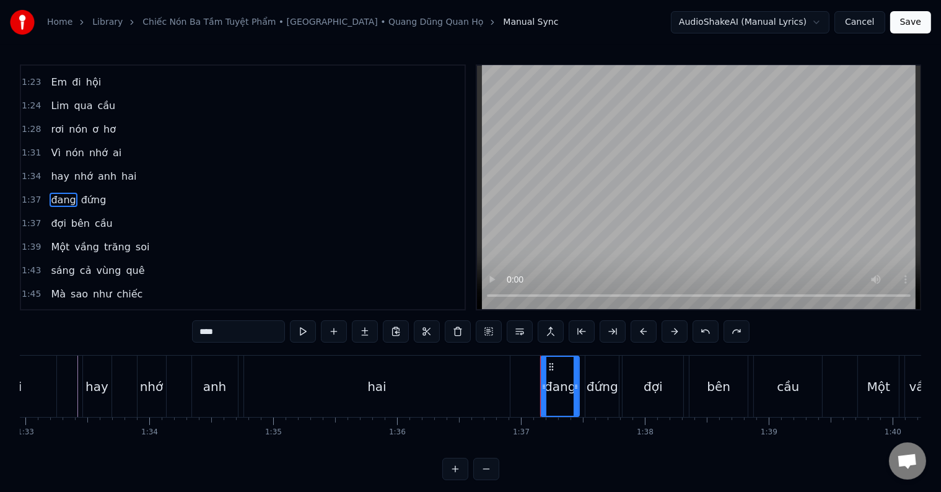
click at [550, 331] on button at bounding box center [551, 331] width 26 height 22
click at [87, 193] on span "đứng" at bounding box center [94, 200] width 28 height 14
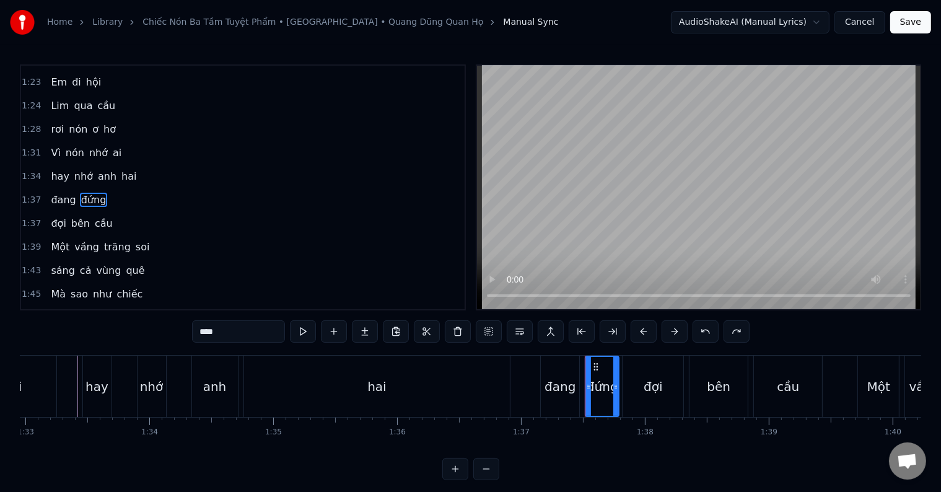
click at [54, 193] on span "đang" at bounding box center [63, 200] width 27 height 14
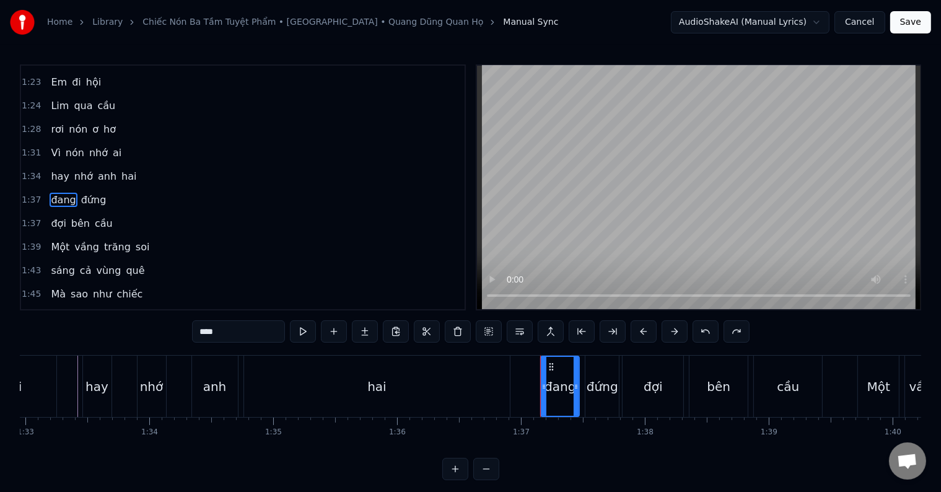
click at [52, 216] on span "đợi" at bounding box center [58, 223] width 17 height 14
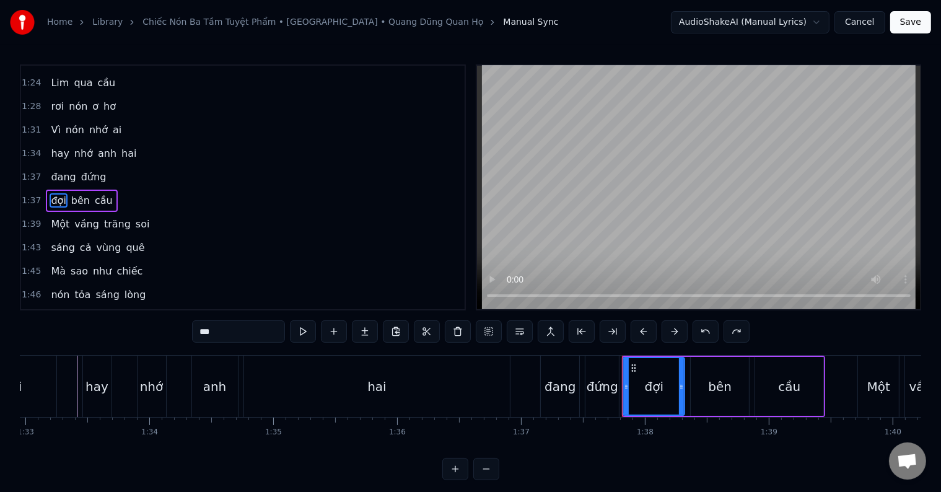
click at [626, 387] on icon at bounding box center [626, 387] width 5 height 10
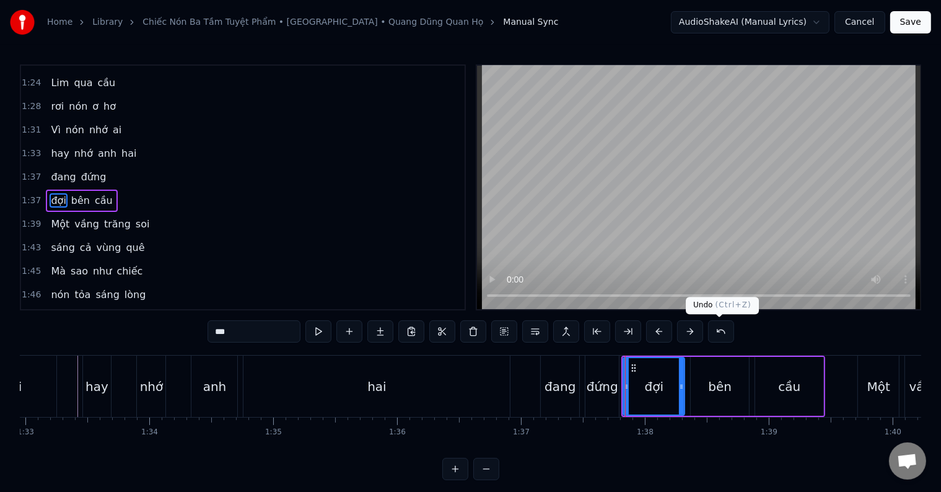
click at [723, 332] on button at bounding box center [721, 331] width 26 height 22
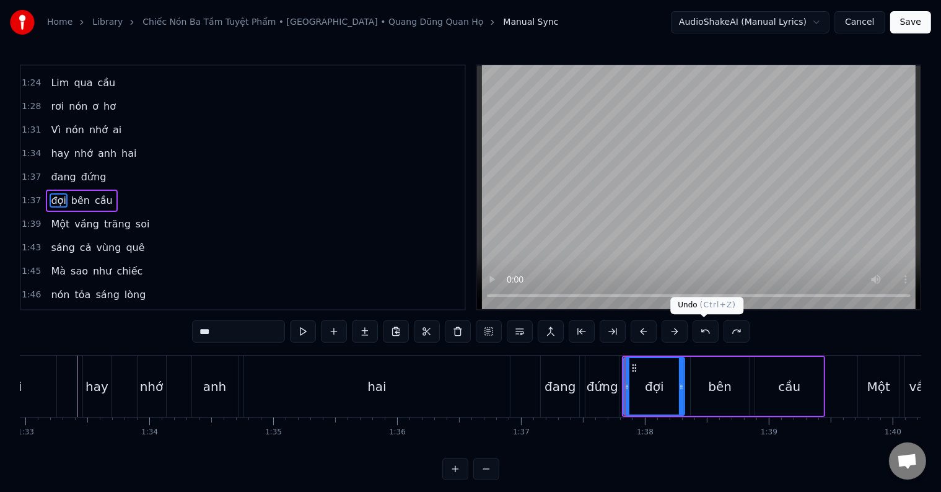
click at [709, 331] on button at bounding box center [706, 331] width 26 height 22
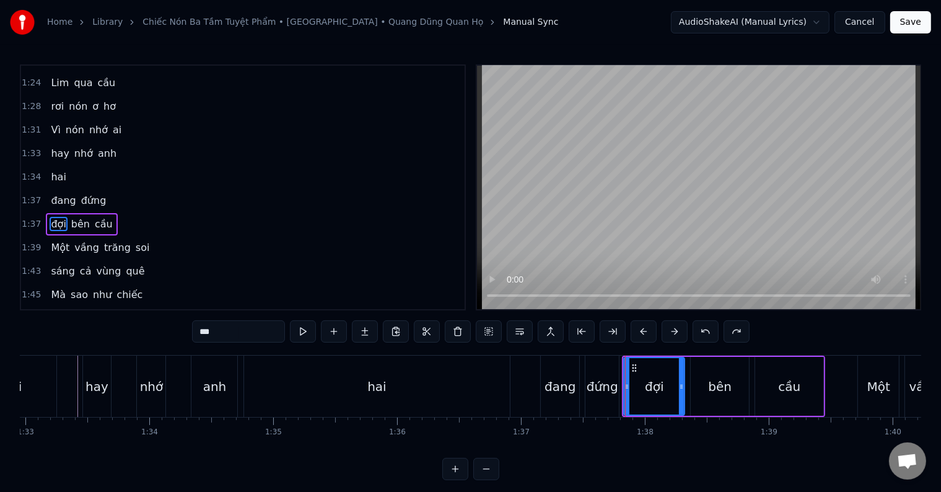
click at [709, 331] on button at bounding box center [706, 331] width 26 height 22
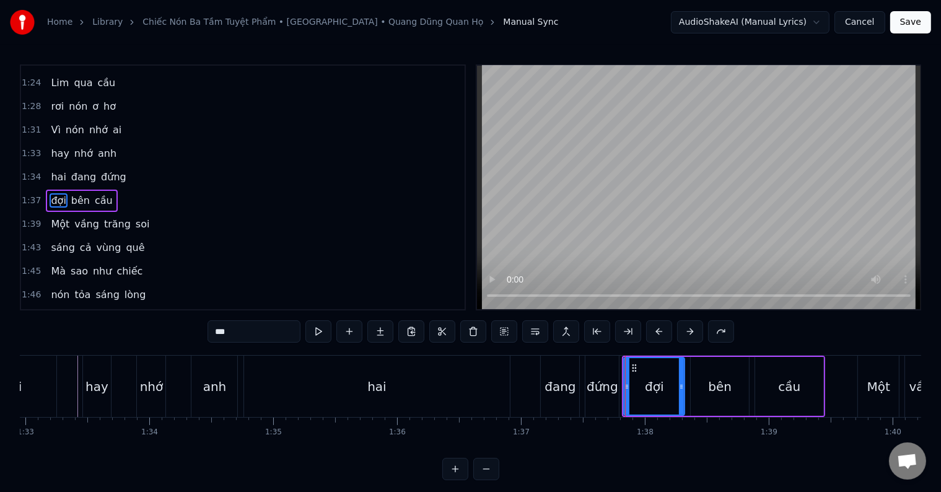
click at [709, 331] on button at bounding box center [721, 331] width 26 height 22
click at [50, 170] on span "hai" at bounding box center [58, 177] width 17 height 14
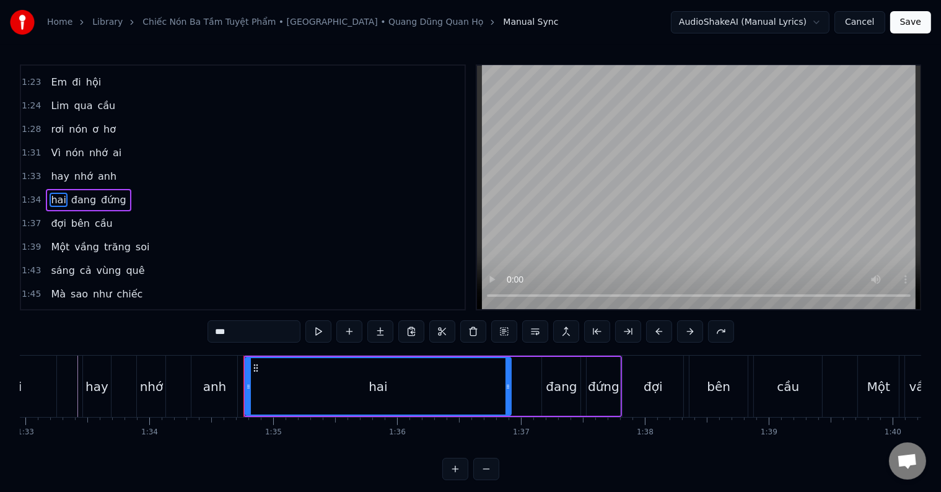
click at [50, 169] on span "hay" at bounding box center [60, 176] width 20 height 14
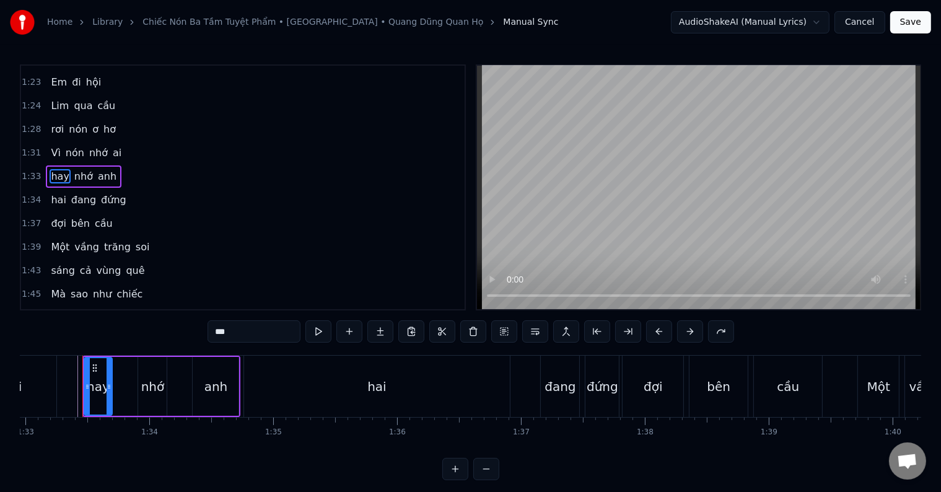
scroll to position [231, 0]
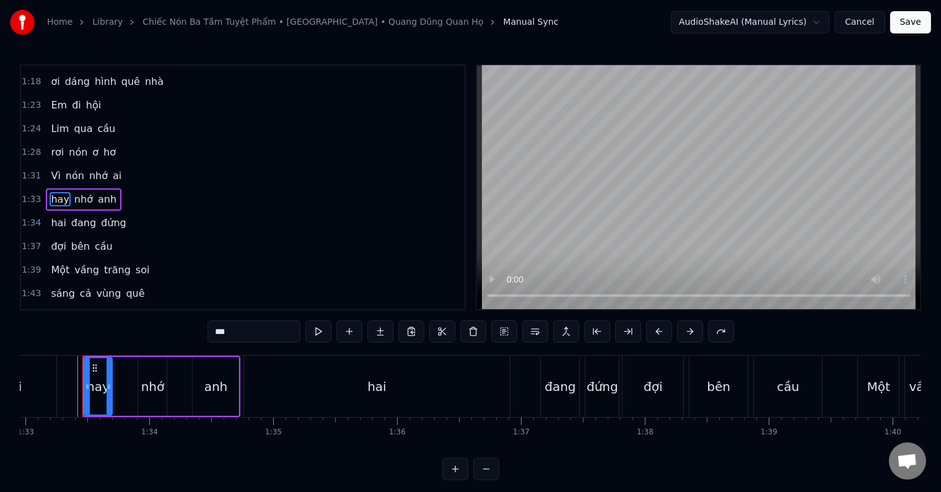
click at [50, 192] on span "hay" at bounding box center [60, 199] width 20 height 14
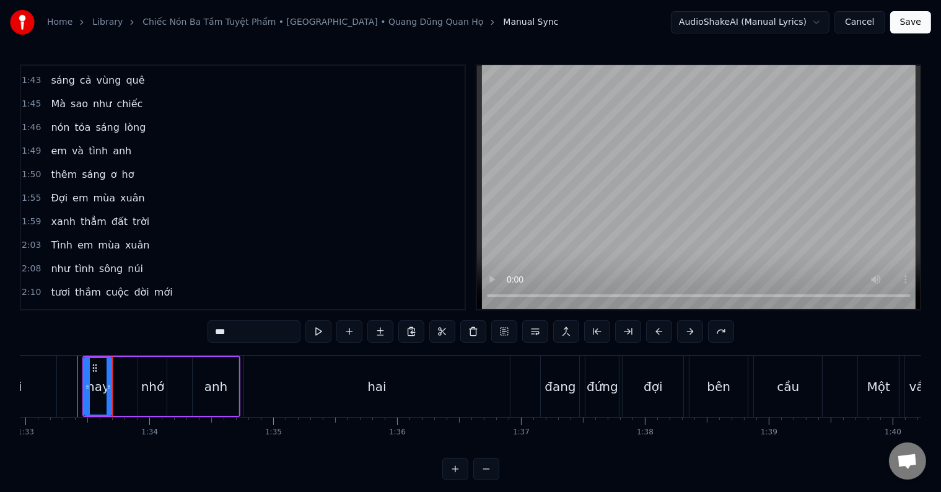
click at [263, 382] on div "hai" at bounding box center [377, 386] width 266 height 61
type input "***"
click at [113, 382] on div at bounding box center [112, 386] width 1 height 61
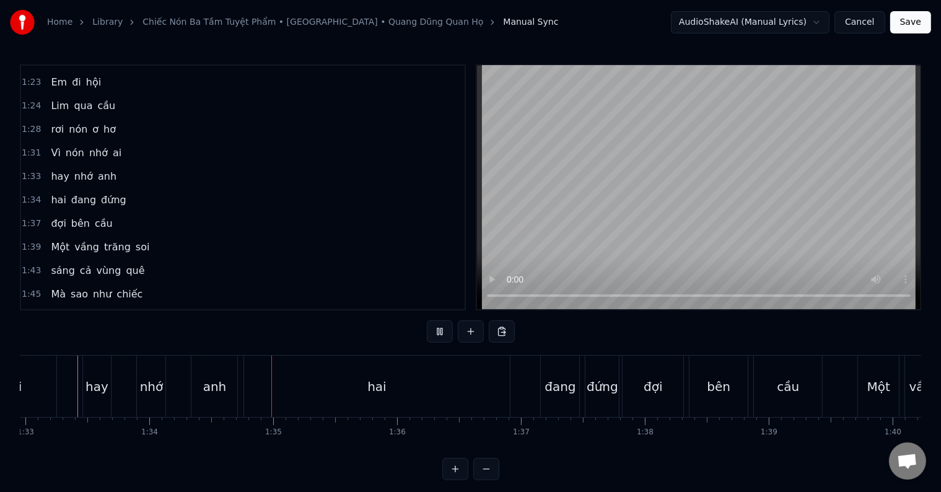
scroll to position [19, 0]
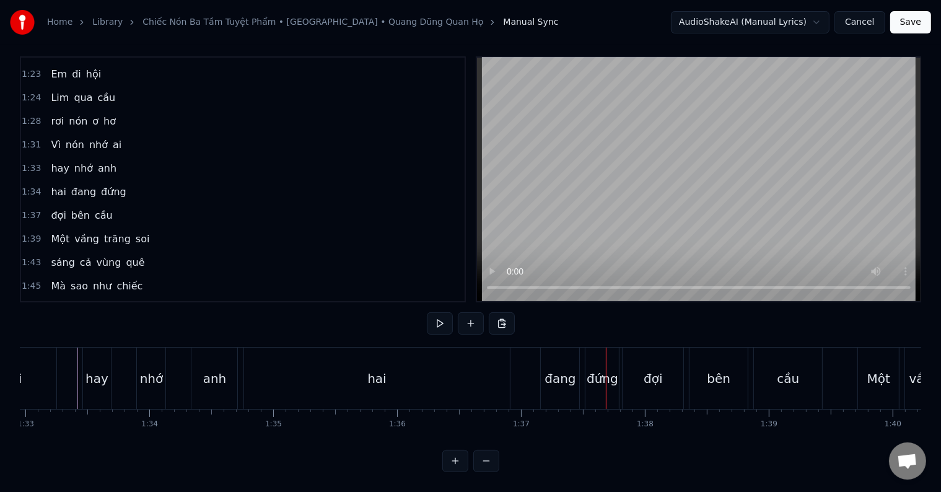
click at [499, 372] on div "hai" at bounding box center [377, 378] width 266 height 61
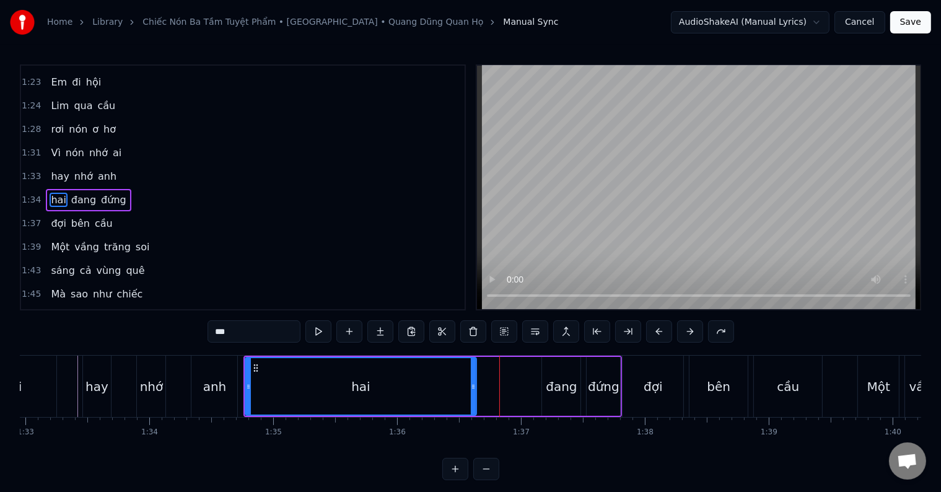
drag, startPoint x: 506, startPoint y: 389, endPoint x: 471, endPoint y: 389, distance: 34.7
click at [471, 389] on icon at bounding box center [473, 387] width 5 height 10
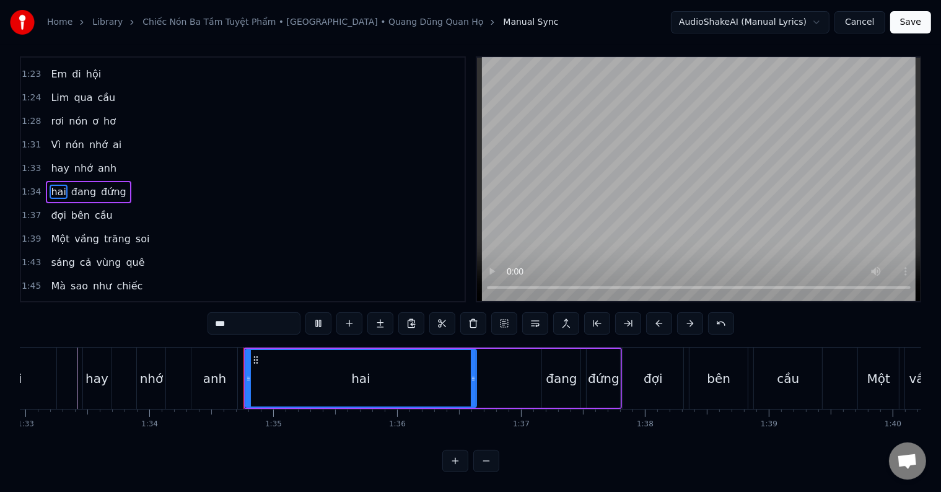
scroll to position [19, 0]
click at [514, 370] on div "hai đang đứng" at bounding box center [433, 378] width 379 height 61
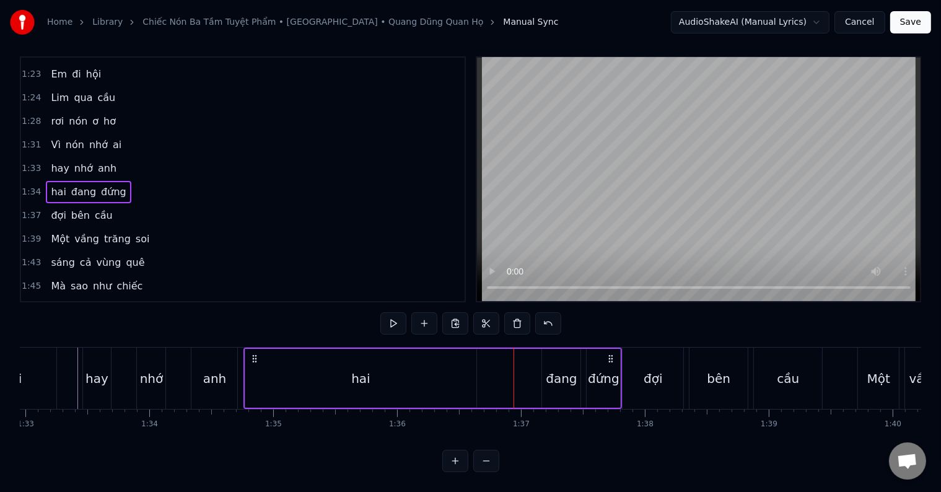
click at [585, 370] on div "hai đang đứng" at bounding box center [433, 378] width 379 height 61
click at [562, 374] on div "đang" at bounding box center [561, 378] width 31 height 19
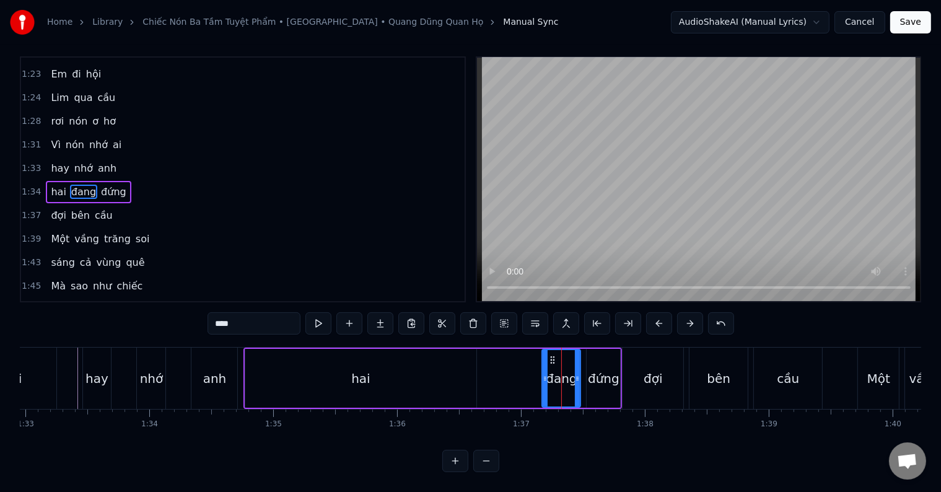
scroll to position [0, 0]
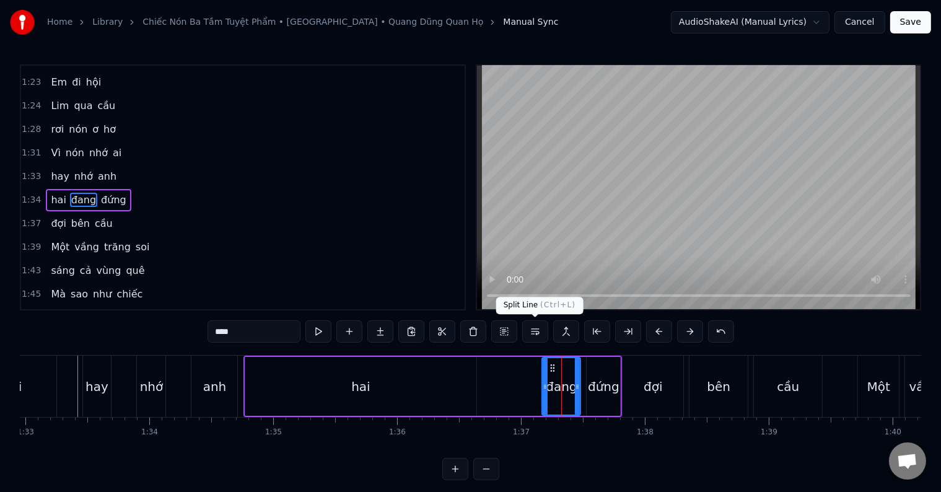
click at [537, 332] on button at bounding box center [535, 331] width 26 height 22
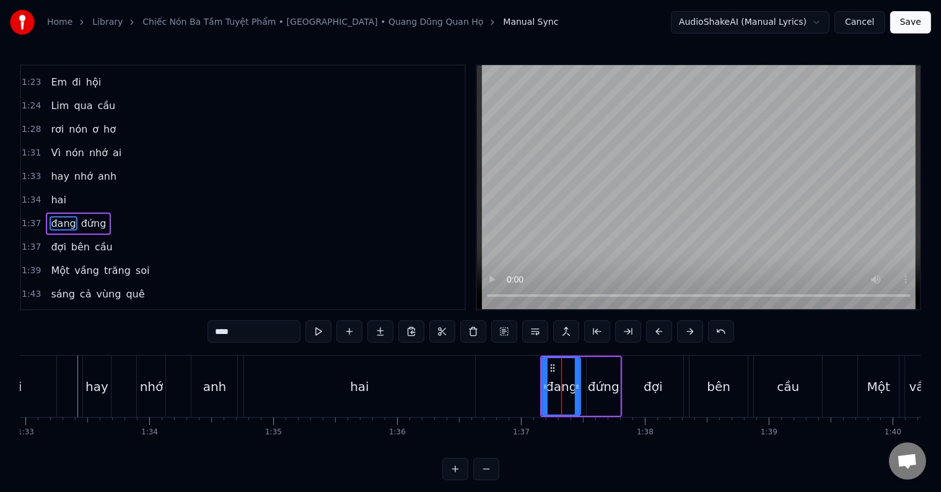
scroll to position [277, 0]
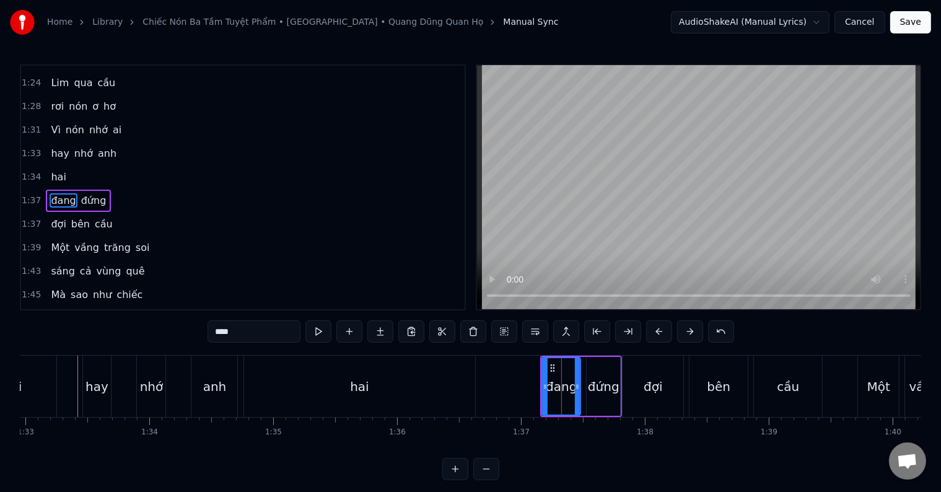
click at [52, 170] on span "hai" at bounding box center [58, 177] width 17 height 14
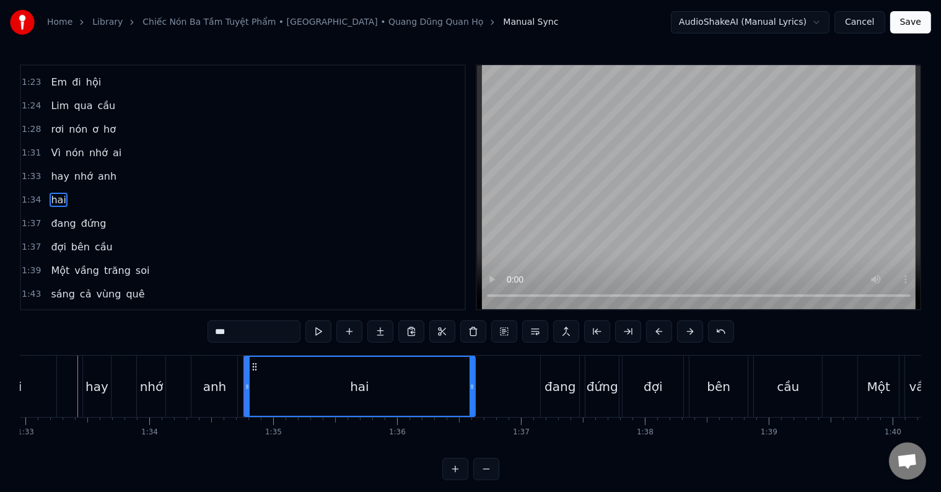
click at [52, 169] on span "hay" at bounding box center [60, 176] width 20 height 14
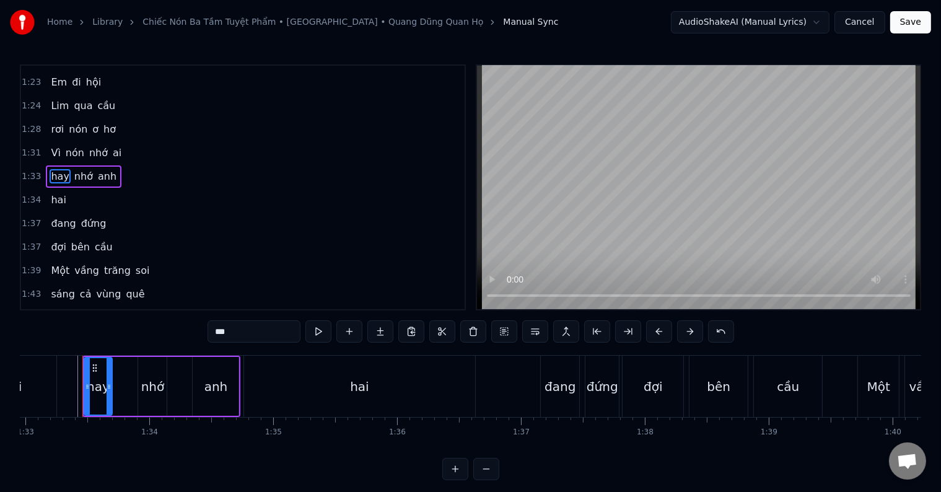
scroll to position [231, 0]
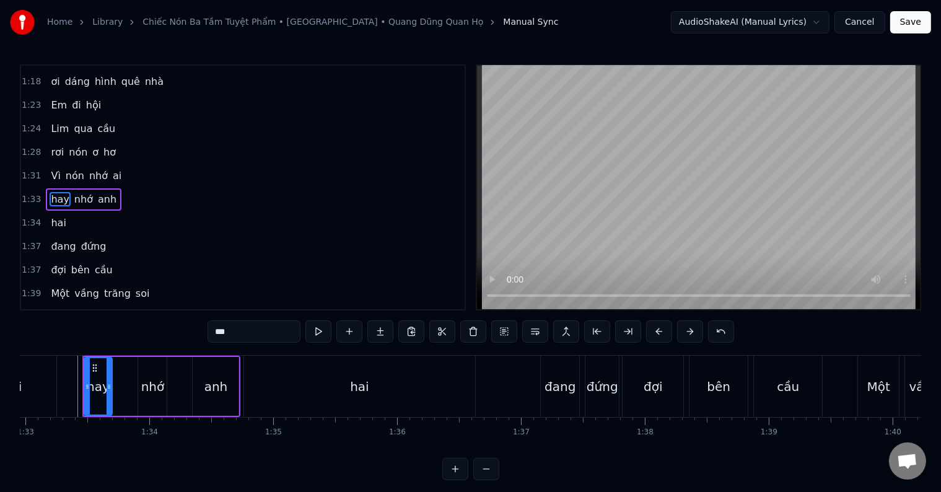
click at [53, 263] on span "đợi" at bounding box center [58, 270] width 17 height 14
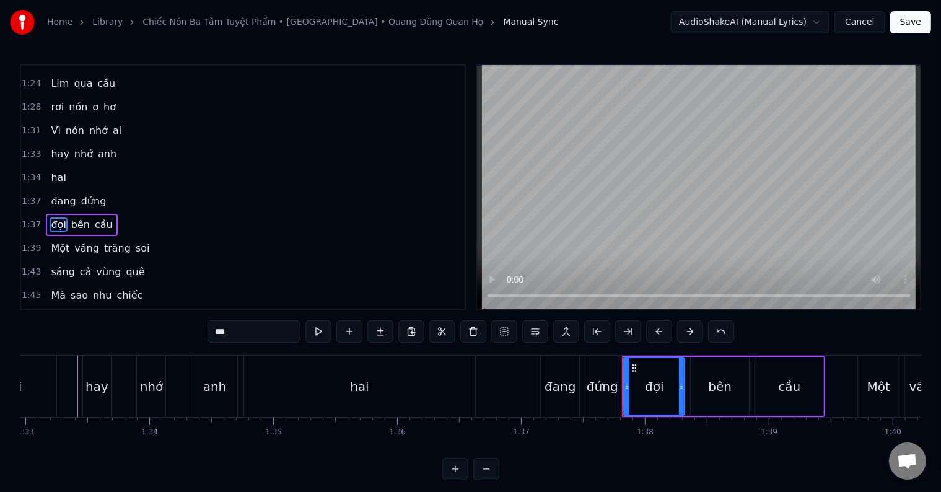
scroll to position [300, 0]
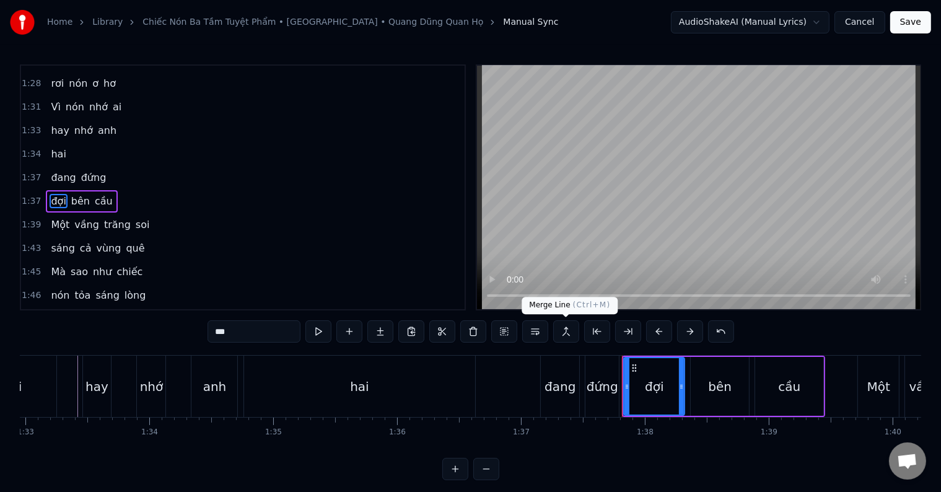
click at [563, 331] on button at bounding box center [566, 331] width 26 height 22
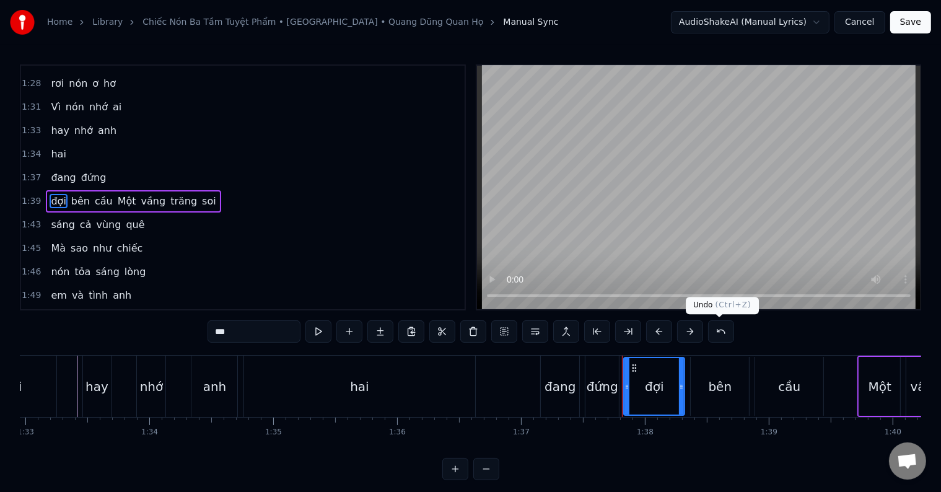
click at [720, 332] on button at bounding box center [721, 331] width 26 height 22
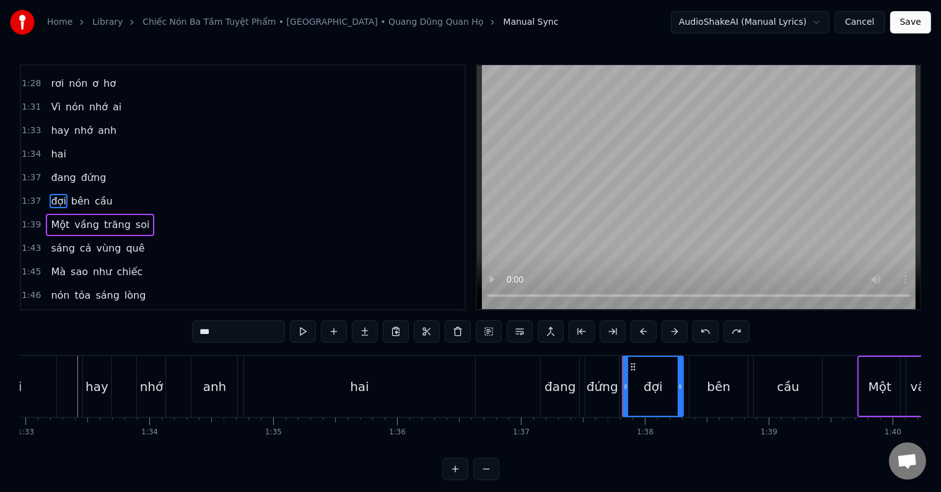
click at [94, 194] on span "cầu" at bounding box center [104, 201] width 20 height 14
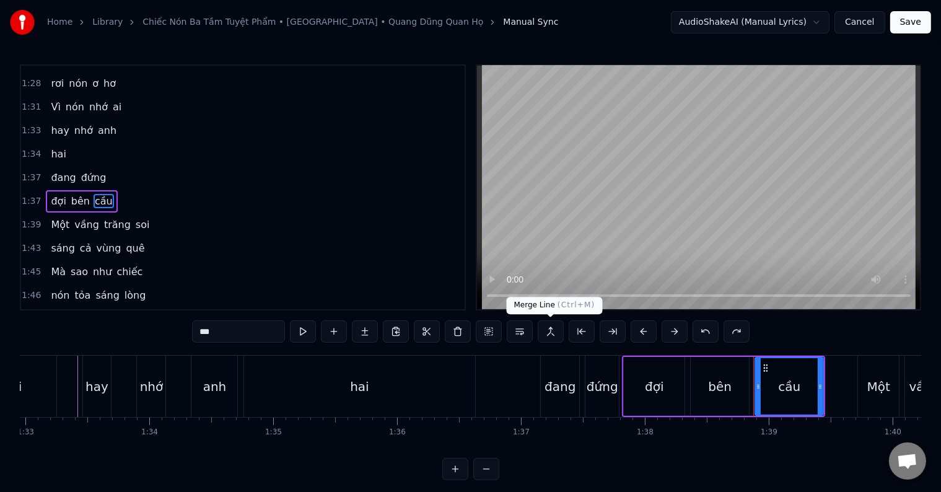
click at [548, 331] on button at bounding box center [551, 331] width 26 height 22
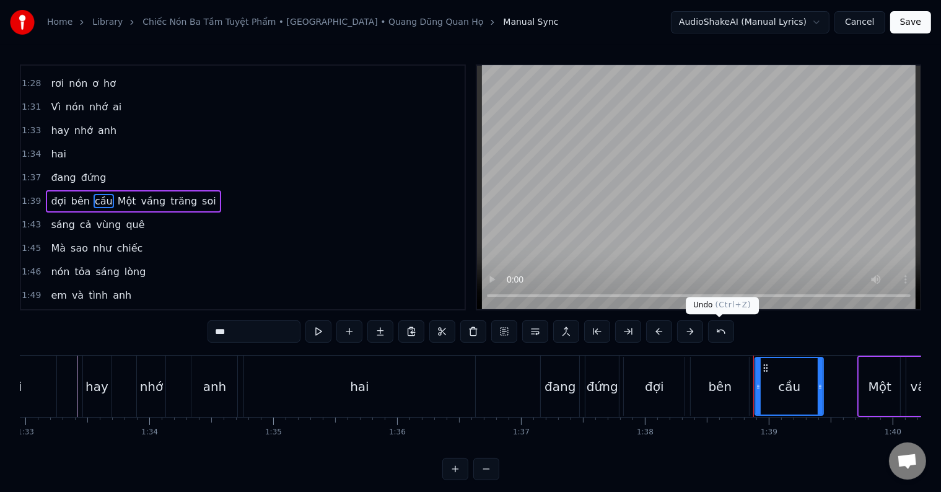
click at [721, 330] on button at bounding box center [721, 331] width 26 height 22
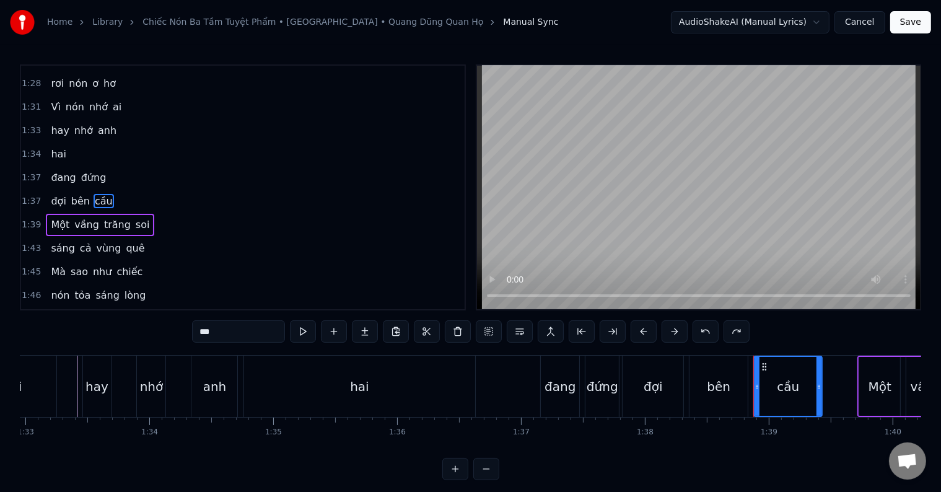
click at [97, 123] on span "anh" at bounding box center [107, 130] width 21 height 14
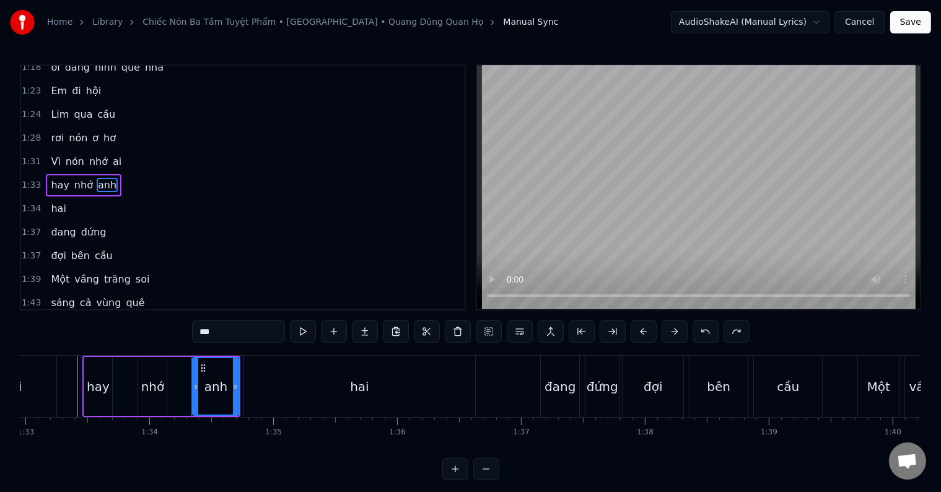
scroll to position [231, 0]
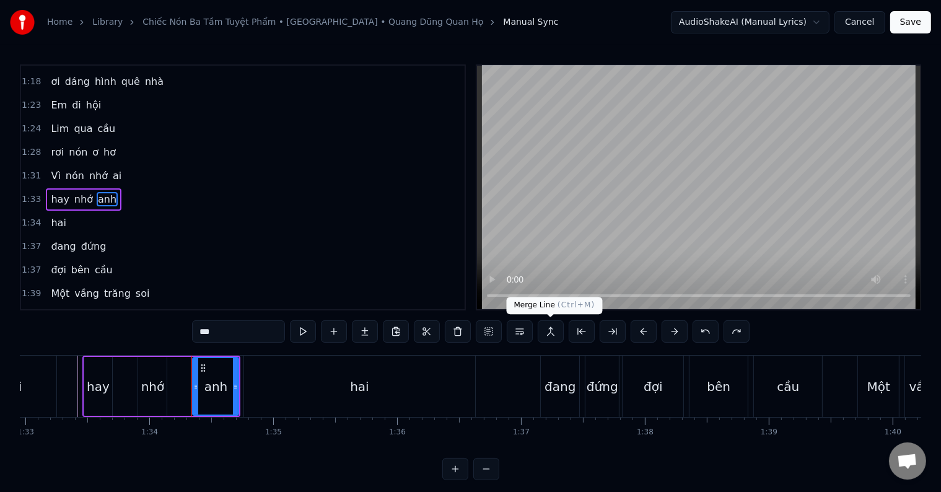
click at [552, 330] on button at bounding box center [551, 331] width 26 height 22
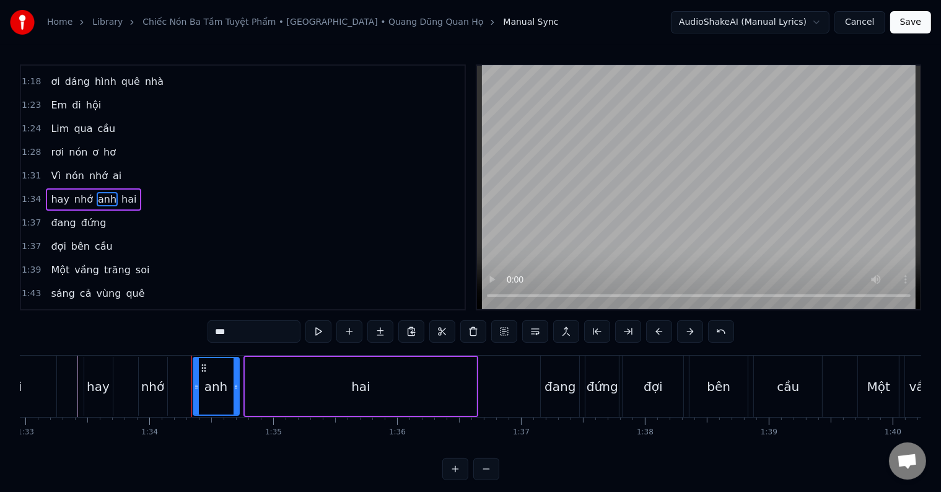
click at [87, 216] on span "đứng" at bounding box center [94, 223] width 28 height 14
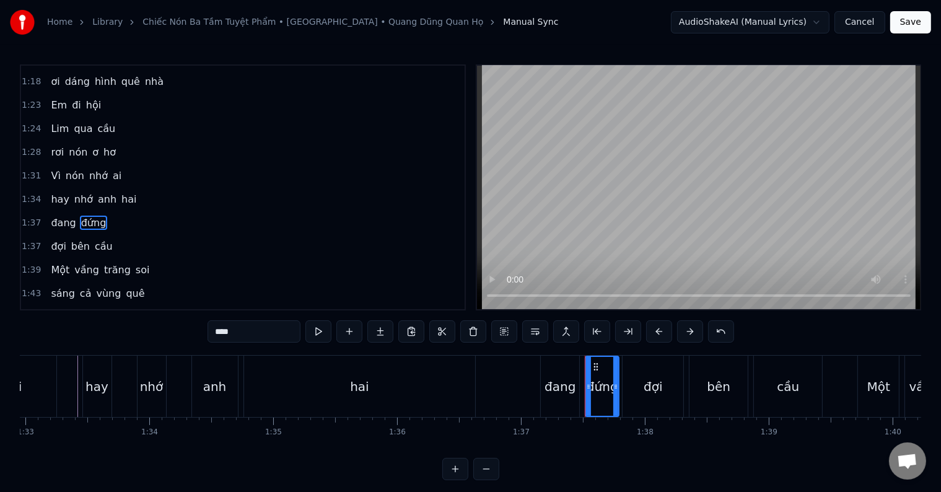
scroll to position [254, 0]
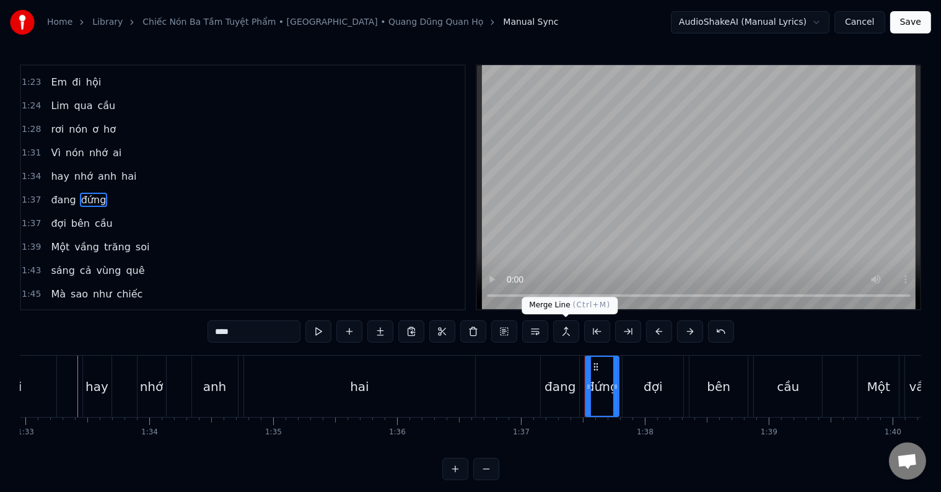
click at [566, 331] on button at bounding box center [566, 331] width 26 height 22
click at [563, 333] on button at bounding box center [566, 331] width 26 height 22
click at [599, 392] on div "đứng" at bounding box center [603, 386] width 32 height 19
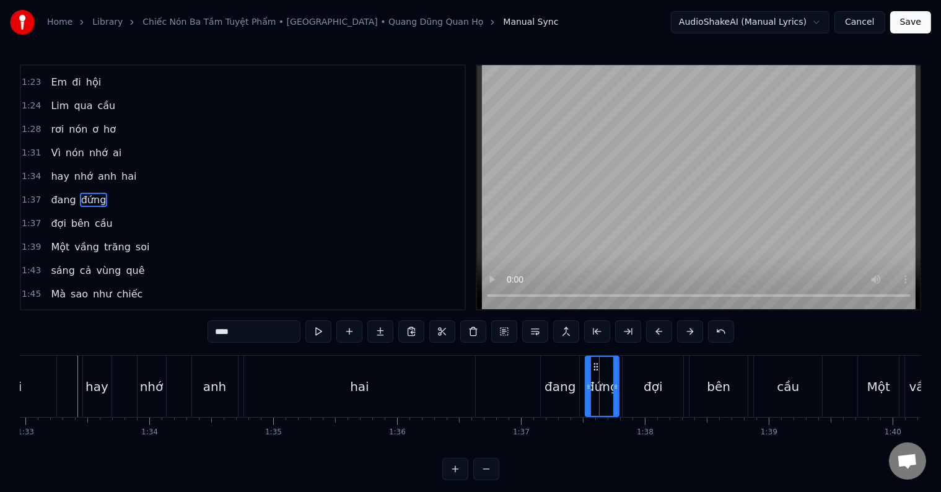
click at [350, 383] on div "hai" at bounding box center [360, 386] width 232 height 61
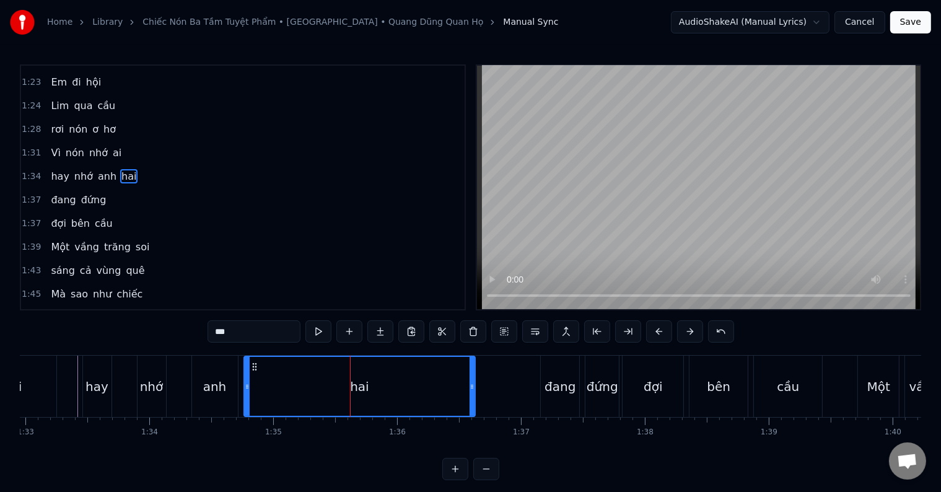
scroll to position [231, 0]
click at [89, 387] on div "hay" at bounding box center [97, 386] width 23 height 19
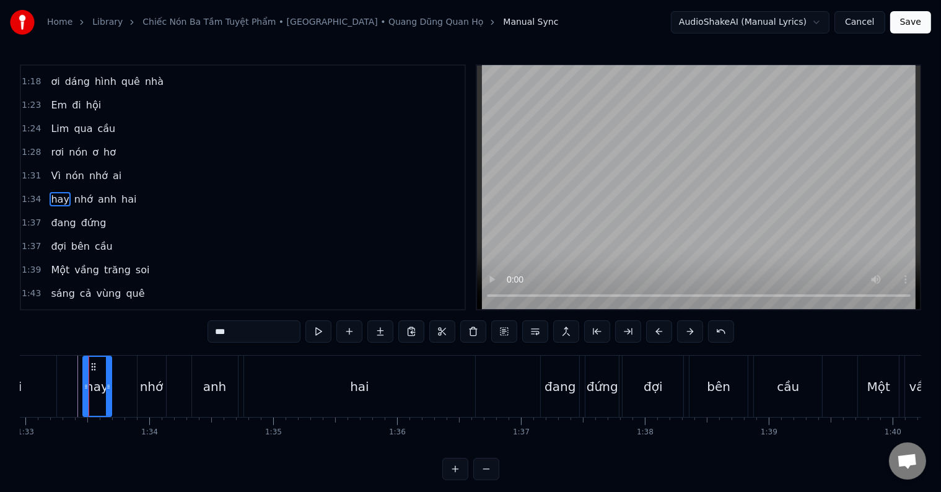
click at [146, 388] on div "nhớ" at bounding box center [152, 386] width 24 height 19
type input "***"
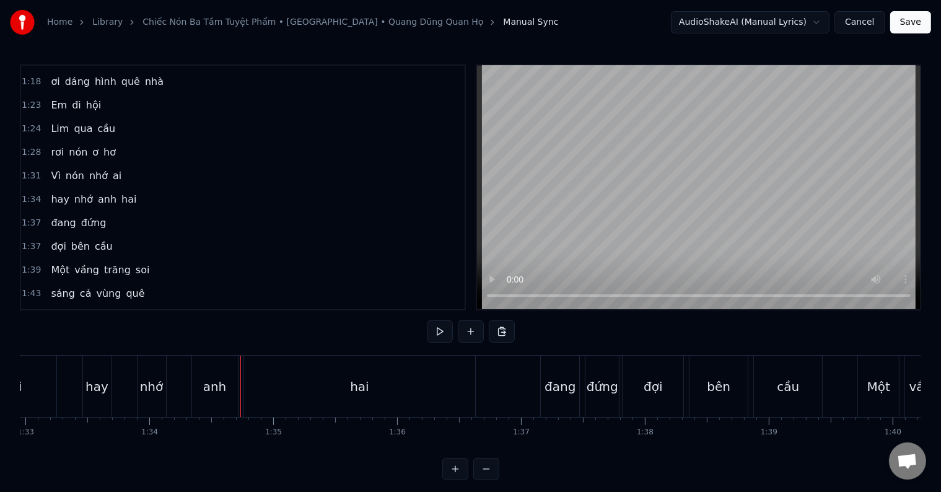
click at [53, 391] on div "ai" at bounding box center [16, 386] width 81 height 61
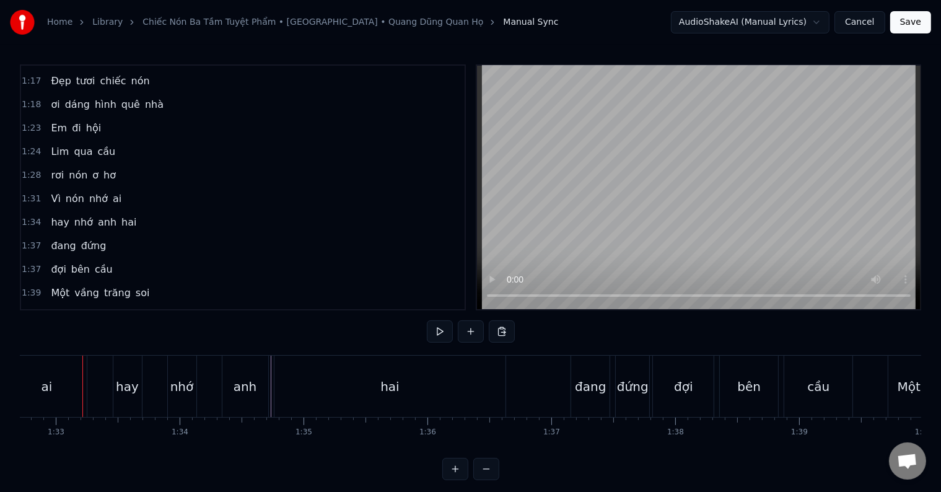
scroll to position [0, 10717]
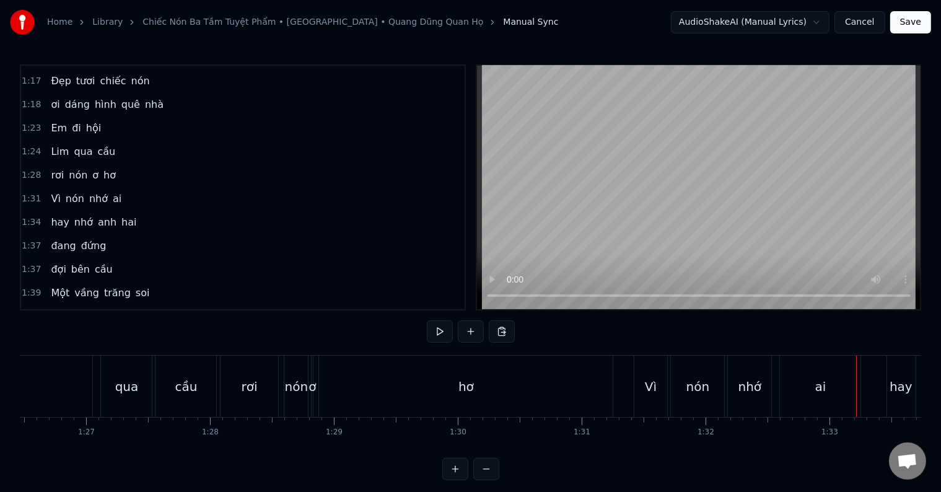
click at [51, 168] on span "rơi" at bounding box center [57, 175] width 15 height 14
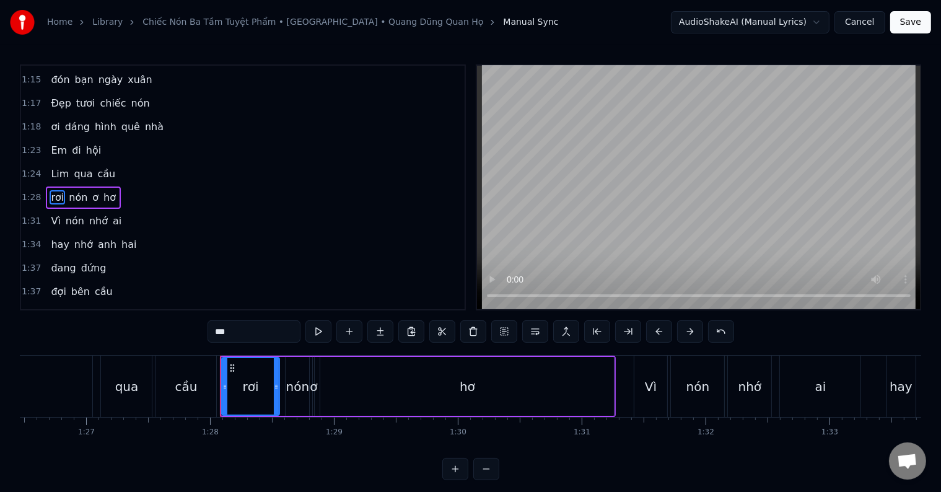
click at [52, 214] on span "Vì" at bounding box center [56, 221] width 12 height 14
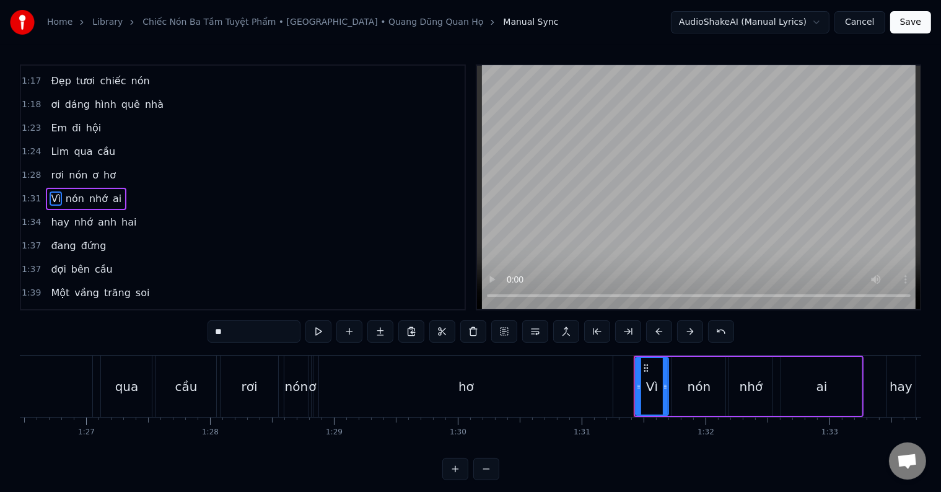
click at [56, 215] on span "hay" at bounding box center [60, 222] width 20 height 14
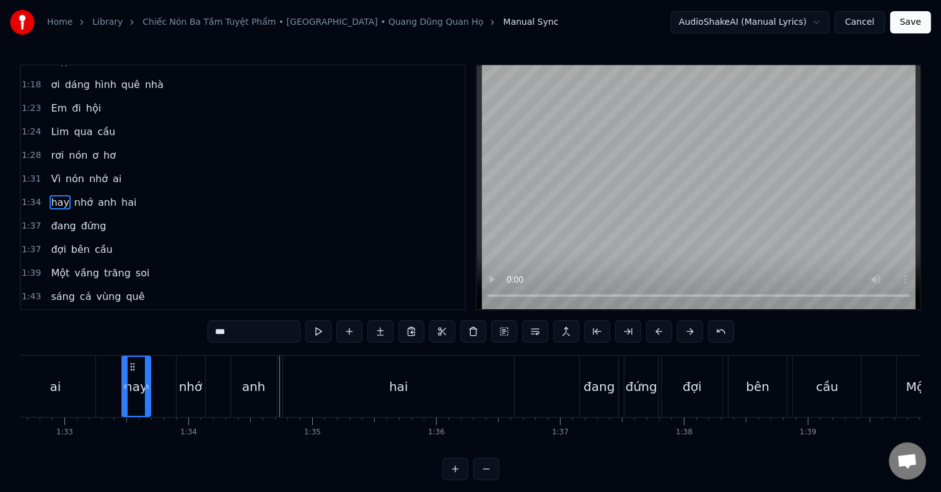
scroll to position [0, 11521]
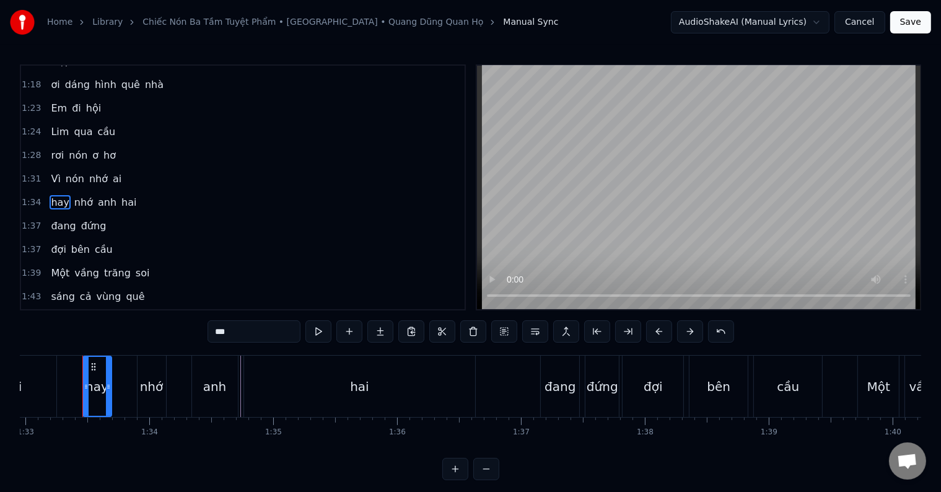
click at [558, 389] on div "đang" at bounding box center [560, 386] width 31 height 19
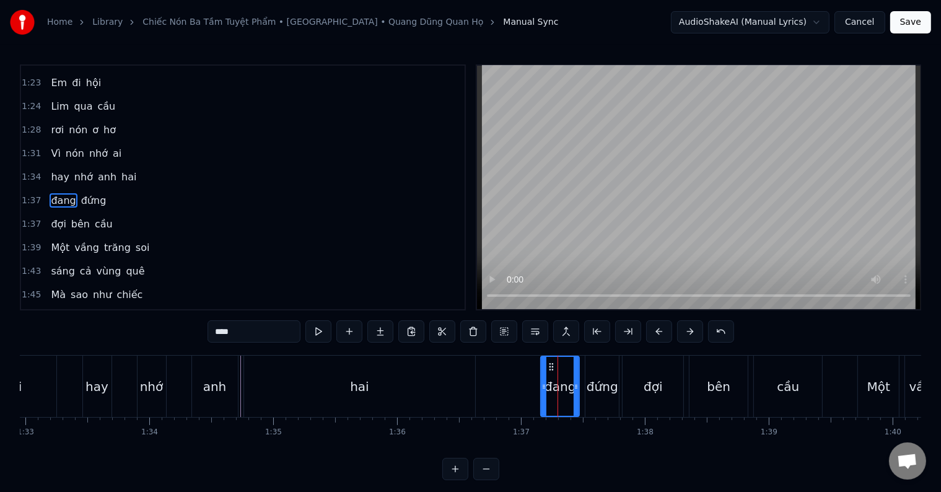
scroll to position [254, 0]
click at [605, 391] on div "đứng" at bounding box center [603, 386] width 32 height 19
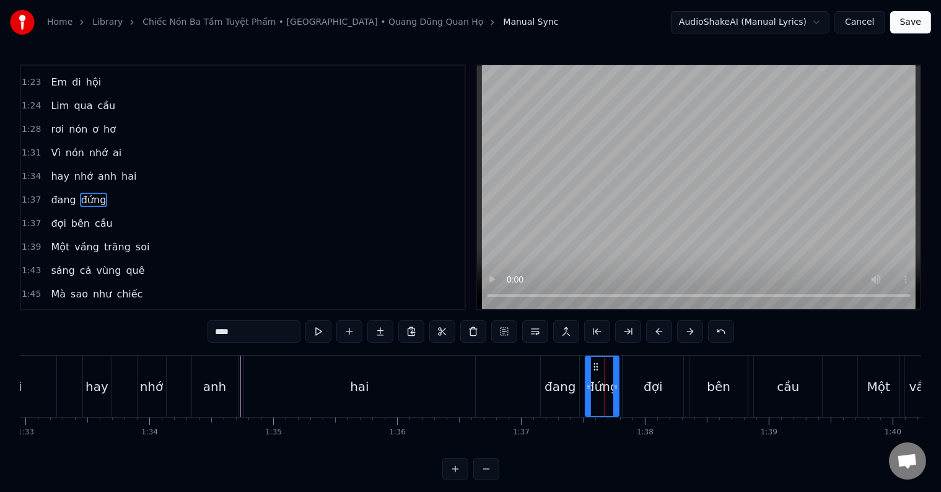
click at [653, 394] on div "đợi" at bounding box center [653, 386] width 19 height 19
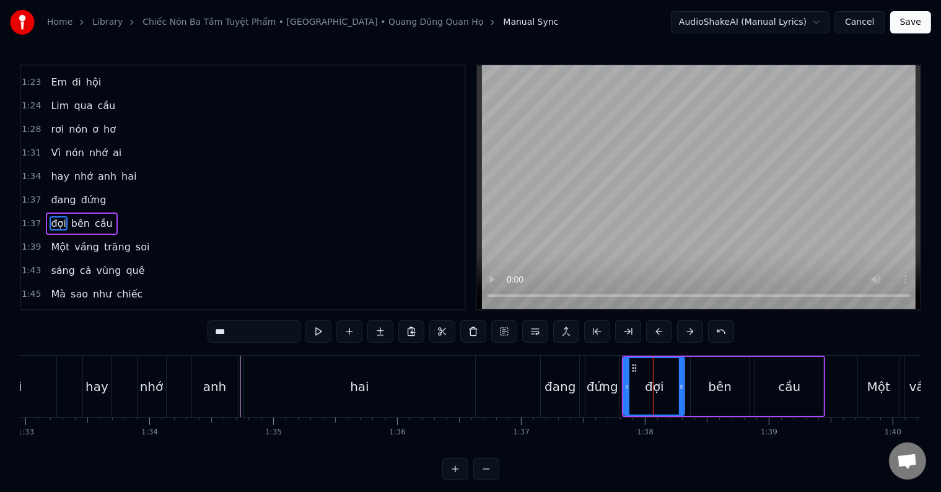
scroll to position [277, 0]
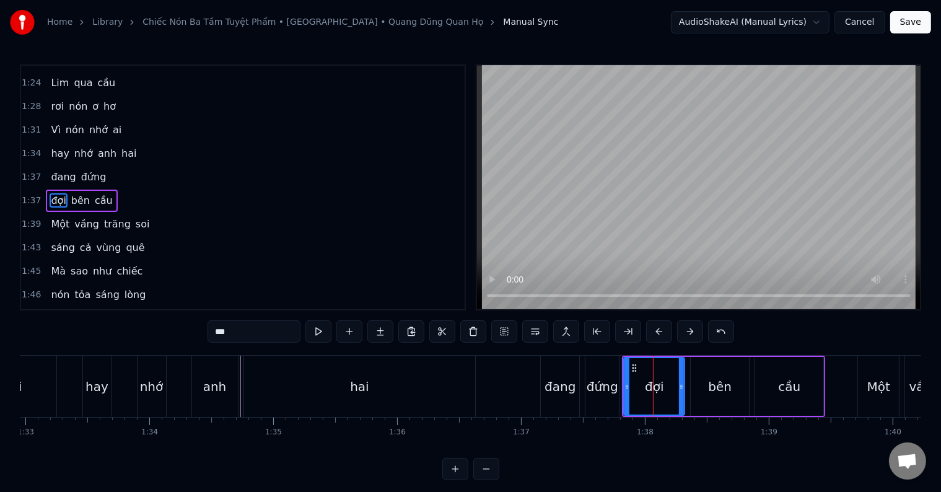
click at [648, 387] on div "đợi" at bounding box center [654, 386] width 19 height 19
click at [535, 331] on button at bounding box center [535, 331] width 26 height 22
click at [709, 390] on div "bên" at bounding box center [720, 386] width 58 height 59
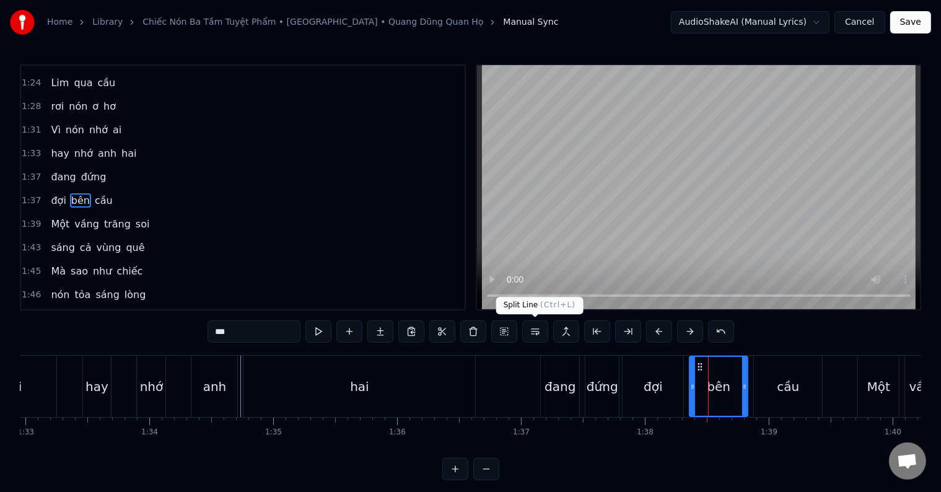
click at [533, 330] on button at bounding box center [535, 331] width 26 height 22
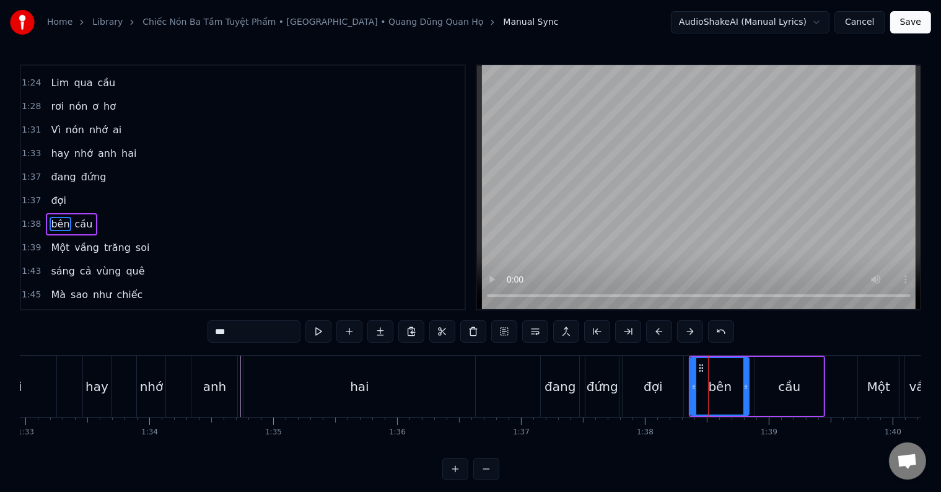
scroll to position [300, 0]
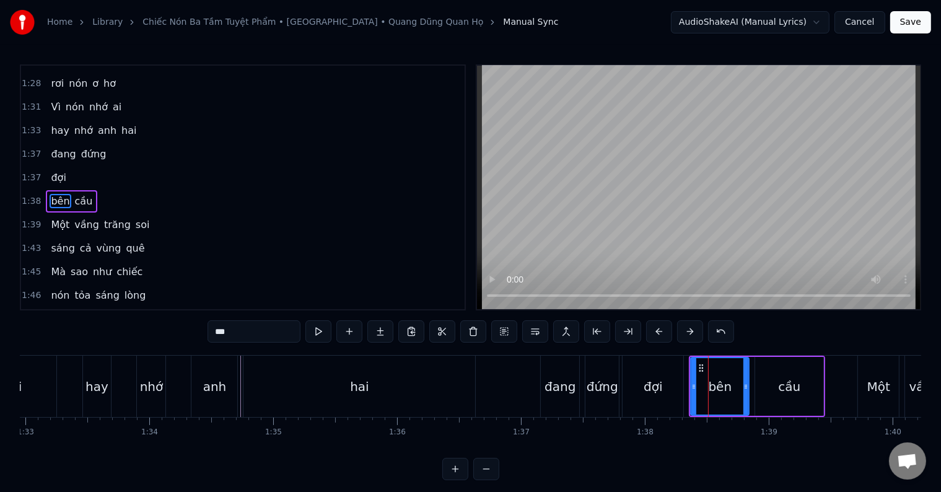
click at [52, 147] on span "đang" at bounding box center [63, 154] width 27 height 14
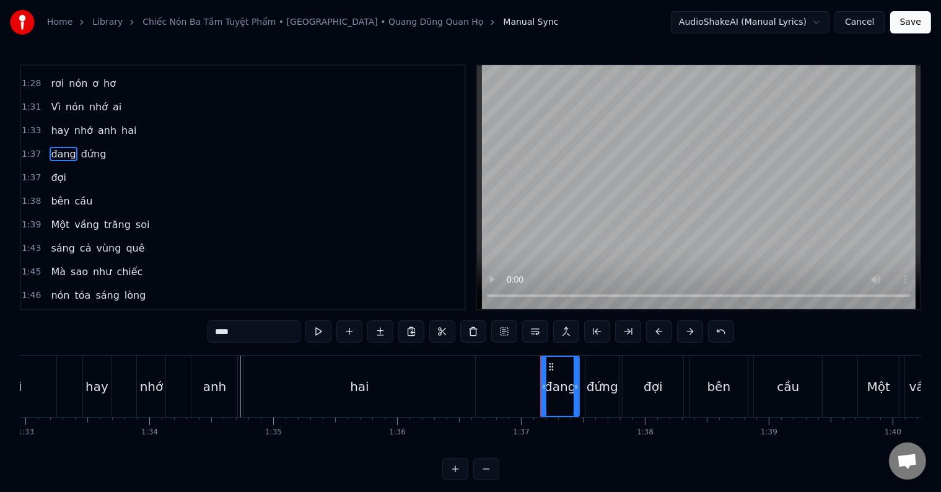
scroll to position [254, 0]
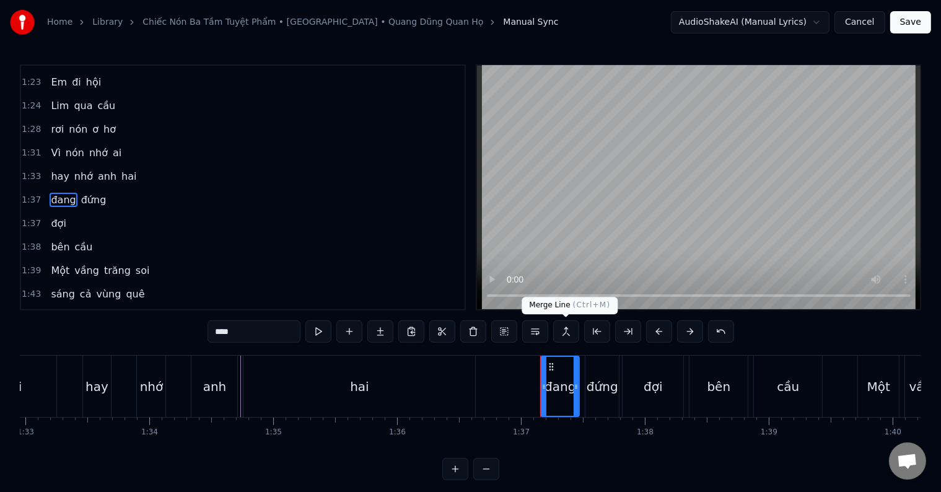
click at [565, 330] on button at bounding box center [566, 331] width 26 height 22
click at [721, 333] on button at bounding box center [721, 331] width 26 height 22
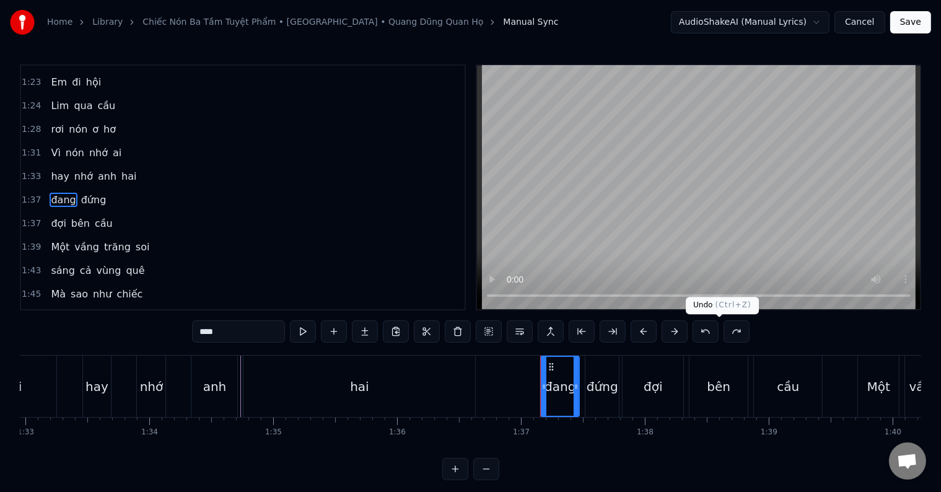
click at [724, 333] on button at bounding box center [737, 331] width 26 height 22
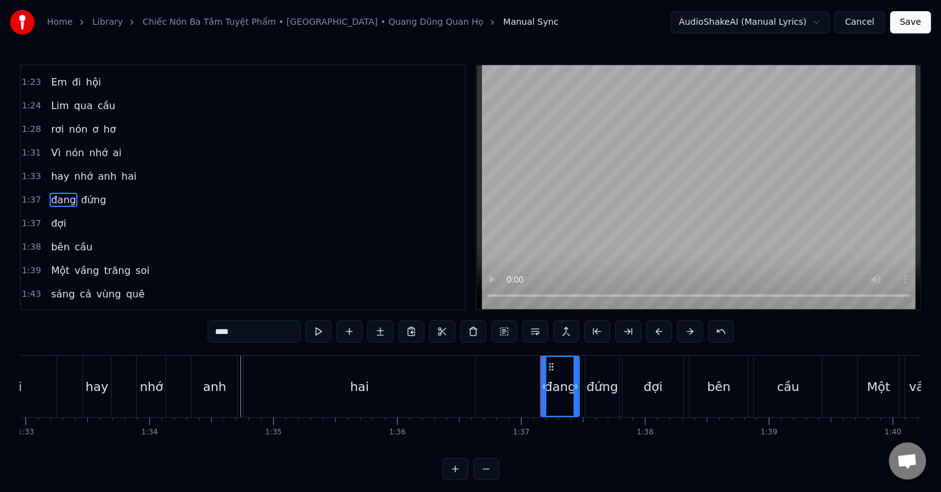
click at [721, 333] on button at bounding box center [721, 331] width 26 height 22
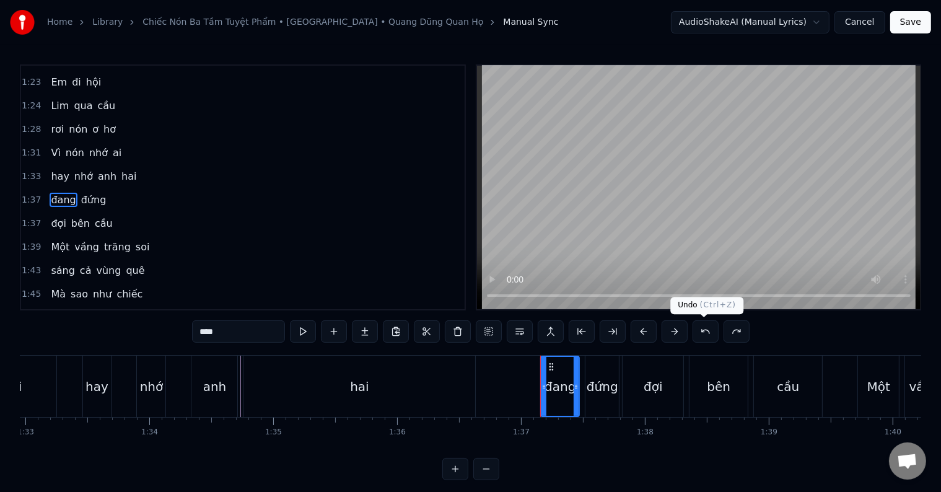
click at [706, 332] on button at bounding box center [706, 331] width 26 height 22
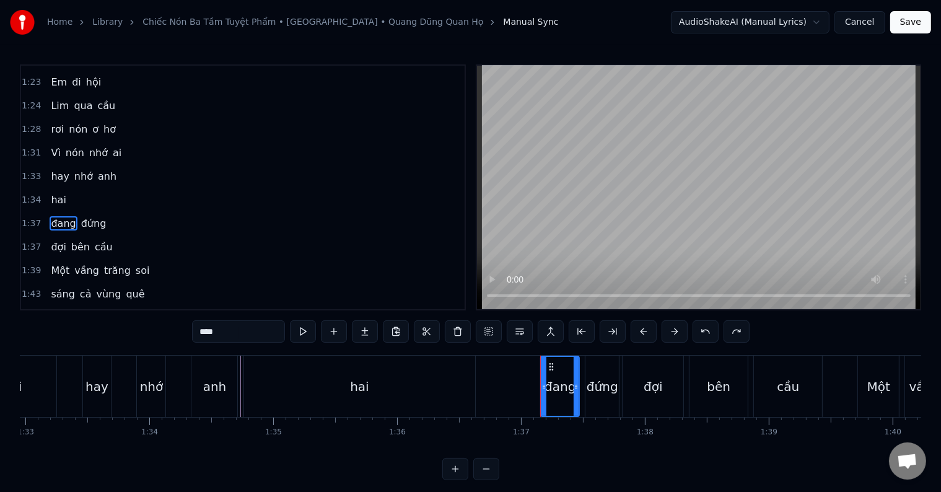
click at [706, 332] on button at bounding box center [706, 331] width 26 height 22
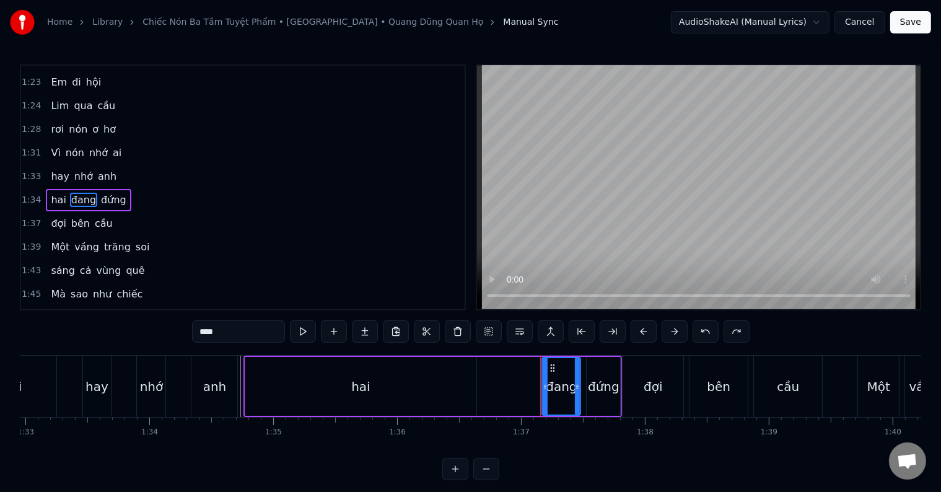
click at [705, 332] on button at bounding box center [706, 331] width 26 height 22
click at [705, 332] on div "****" at bounding box center [471, 331] width 527 height 22
click at [57, 169] on span "hay" at bounding box center [60, 176] width 20 height 14
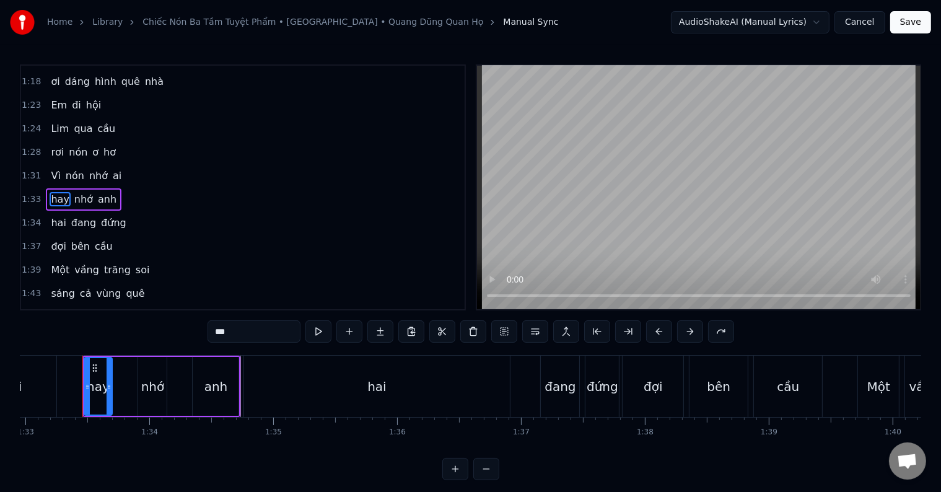
click at [73, 192] on span "nhớ" at bounding box center [83, 199] width 21 height 14
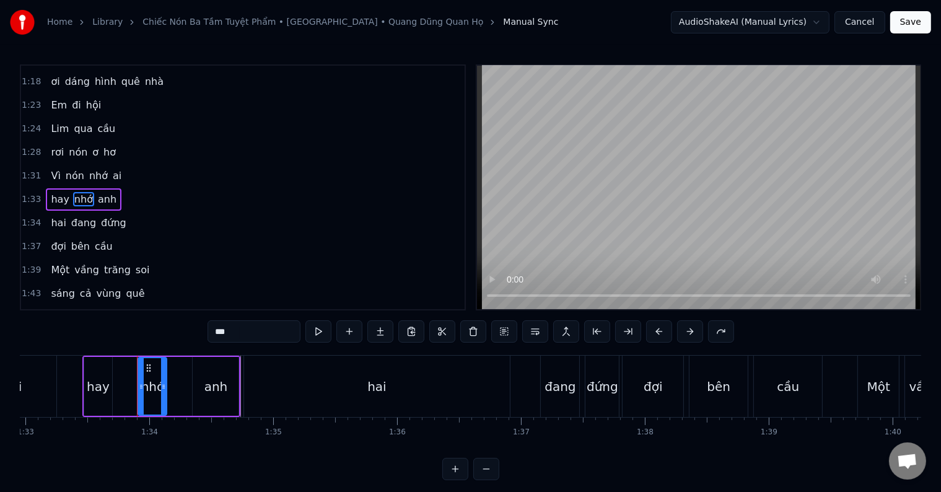
click at [97, 192] on span "anh" at bounding box center [107, 199] width 21 height 14
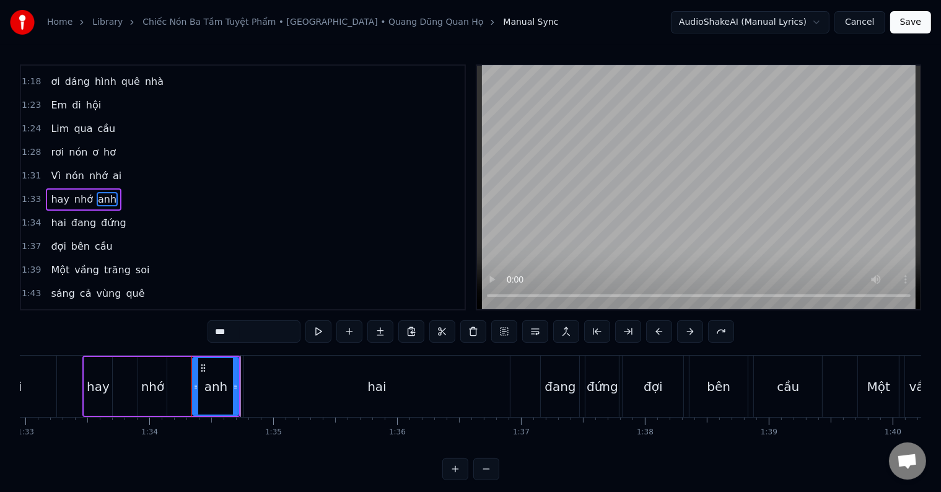
click at [53, 216] on span "hai" at bounding box center [58, 223] width 17 height 14
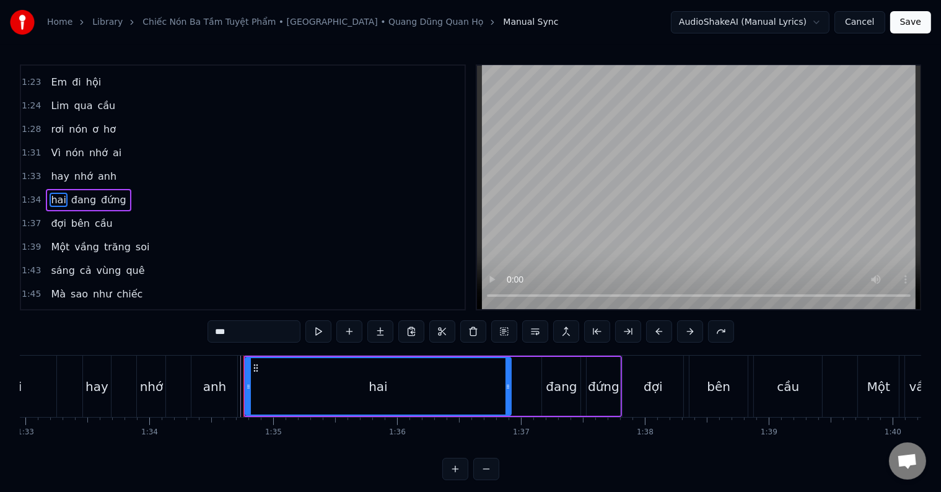
click at [564, 390] on div "đang" at bounding box center [561, 386] width 31 height 19
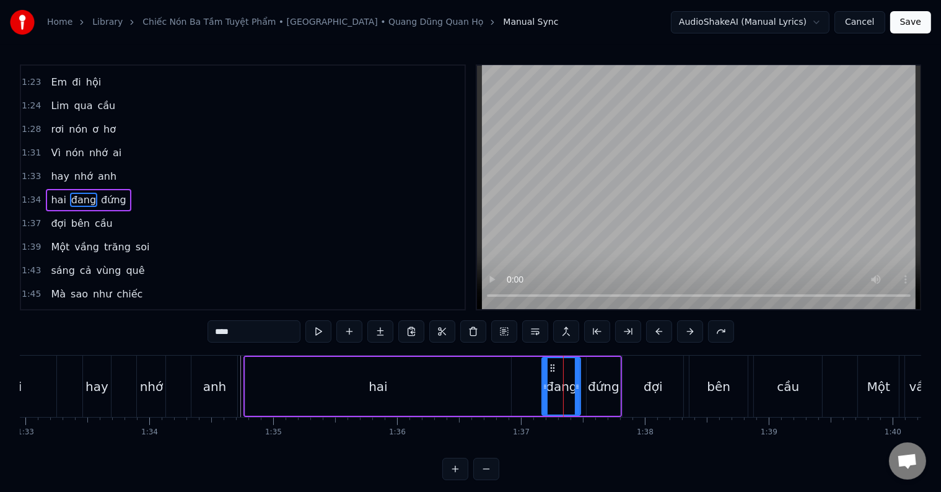
click at [591, 392] on div "đứng" at bounding box center [604, 386] width 32 height 19
type input "****"
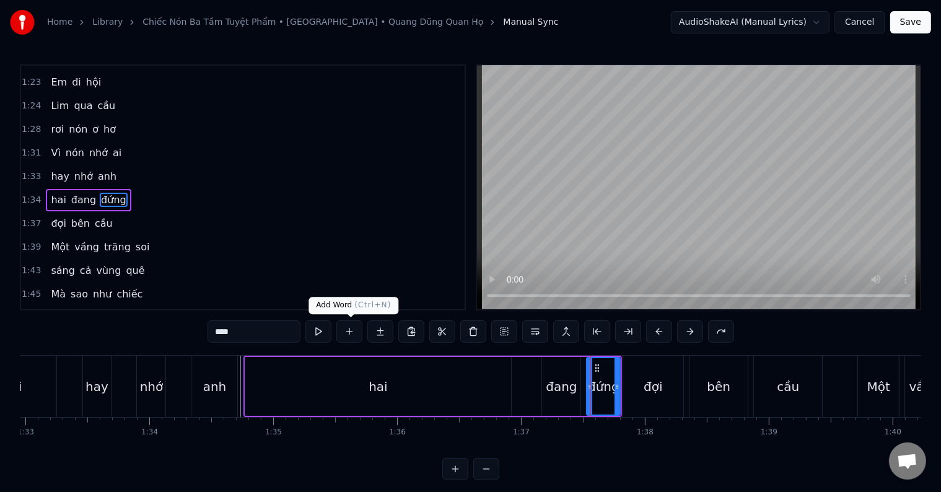
click at [351, 331] on button at bounding box center [350, 331] width 26 height 22
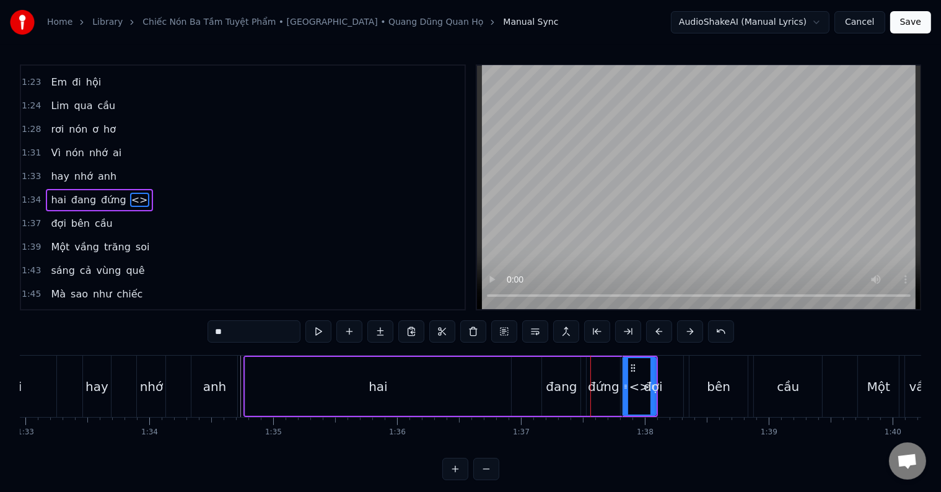
drag, startPoint x: 252, startPoint y: 332, endPoint x: 188, endPoint y: 332, distance: 63.8
click at [188, 332] on div "0:34 Gửi muôn lời ca 0:42 lắng đọng tâm tình 0:49 Gửi bao tình thương 0:53 cho …" at bounding box center [471, 272] width 902 height 416
type input "*"
type input "****"
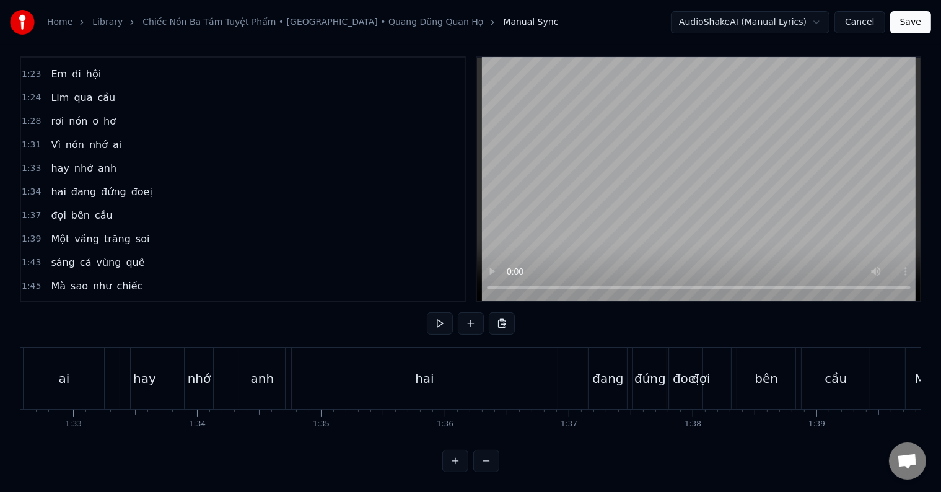
scroll to position [0, 11376]
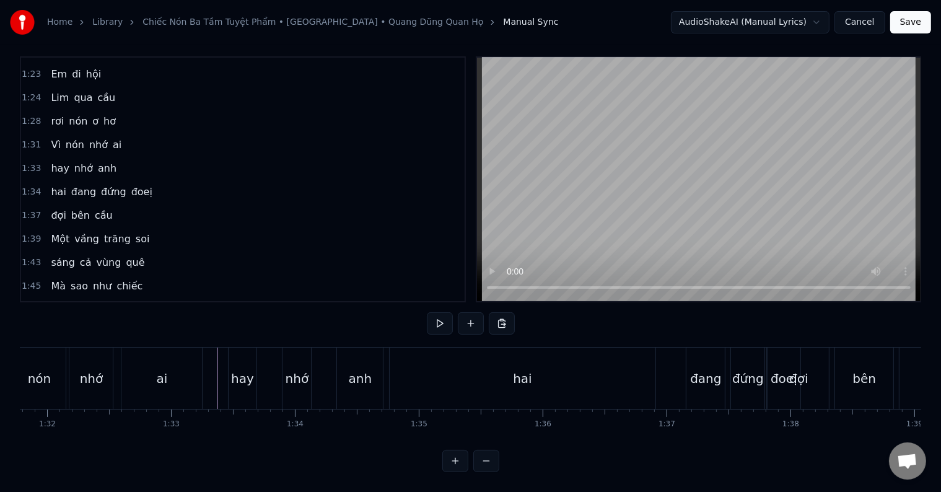
click at [431, 369] on div "hai" at bounding box center [523, 378] width 266 height 61
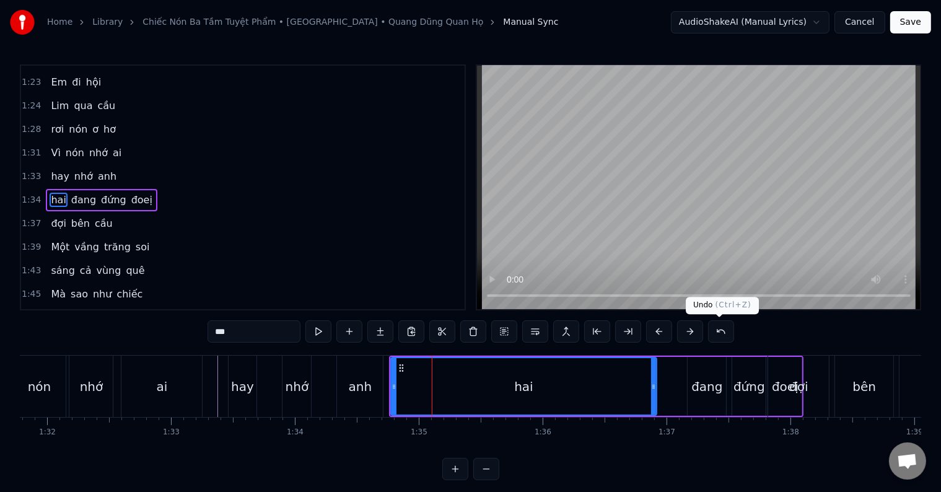
click at [718, 330] on button at bounding box center [721, 331] width 26 height 22
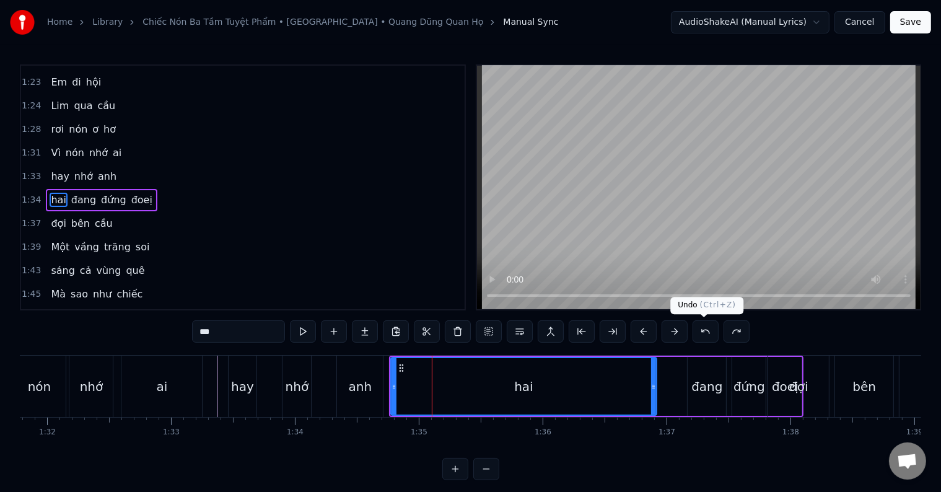
click at [703, 334] on button at bounding box center [706, 331] width 26 height 22
click at [704, 334] on button at bounding box center [706, 331] width 26 height 22
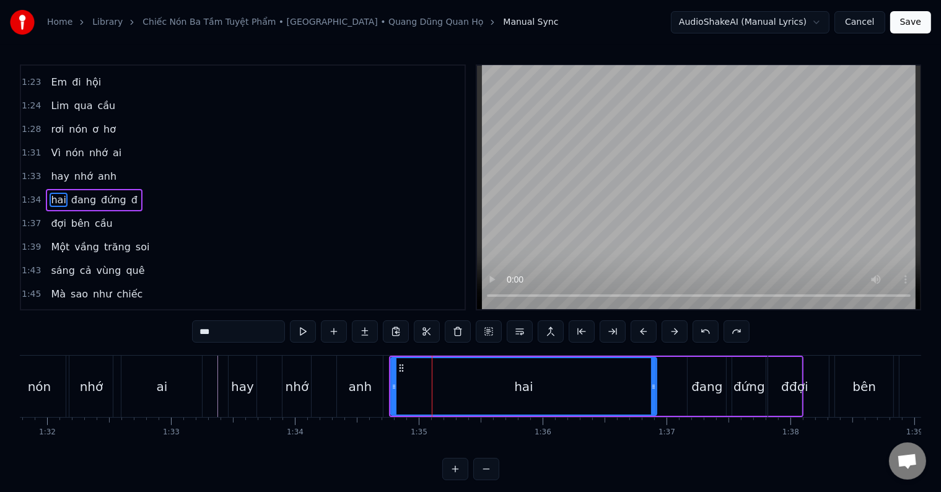
click at [704, 334] on button at bounding box center [706, 331] width 26 height 22
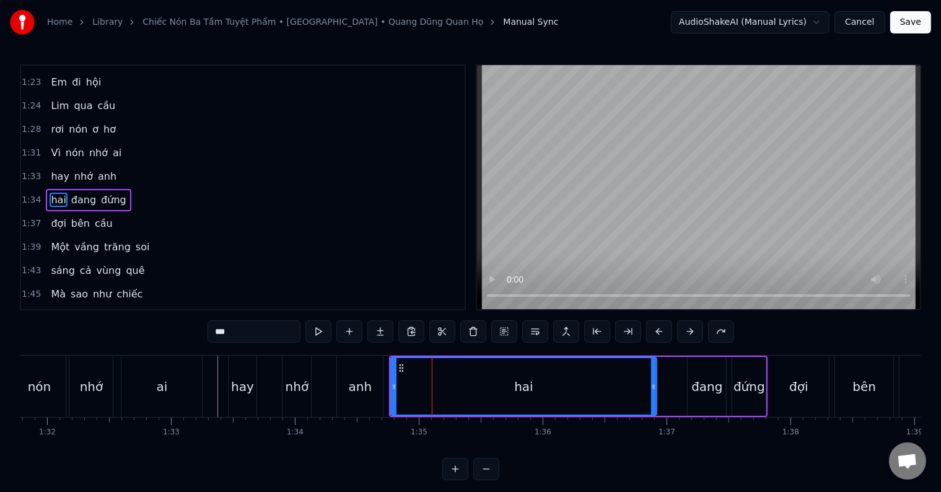
click at [97, 169] on span "anh" at bounding box center [107, 176] width 21 height 14
type input "***"
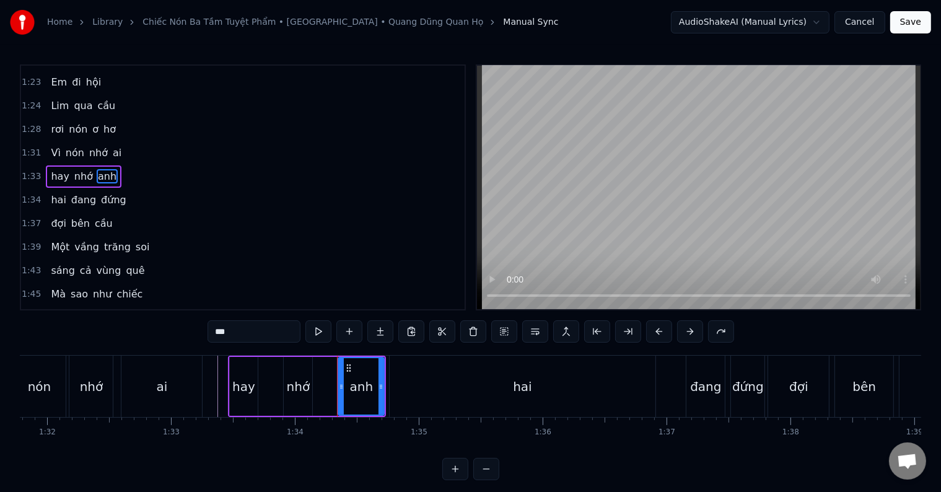
scroll to position [231, 0]
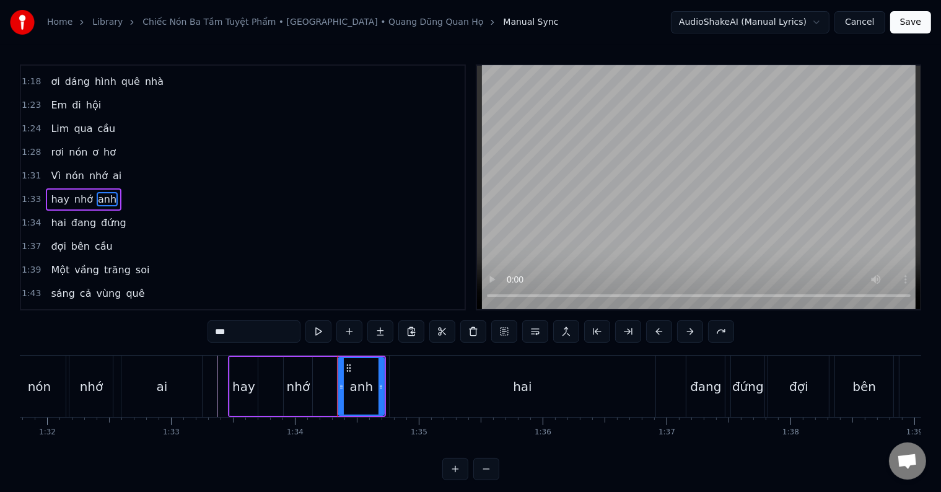
click at [363, 397] on div "anh" at bounding box center [361, 386] width 45 height 56
click at [351, 331] on button at bounding box center [350, 331] width 26 height 22
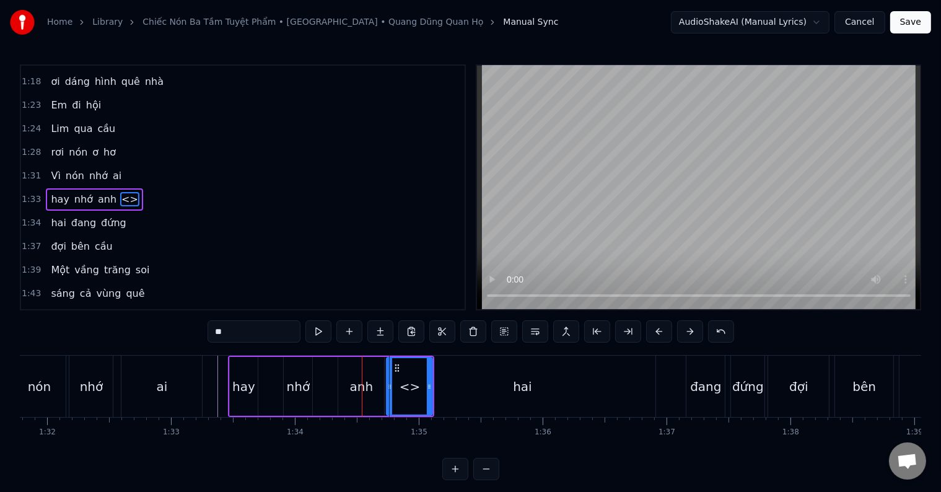
drag, startPoint x: 236, startPoint y: 328, endPoint x: 203, endPoint y: 328, distance: 32.8
click at [203, 328] on div "0:34 Gửi muôn lời ca 0:42 lắng đọng tâm tình 0:49 Gửi bao tình thương 0:53 cho …" at bounding box center [471, 272] width 902 height 416
click at [222, 333] on input "***" at bounding box center [254, 331] width 93 height 22
type input "*"
click at [80, 409] on div "nhớ" at bounding box center [90, 386] width 43 height 61
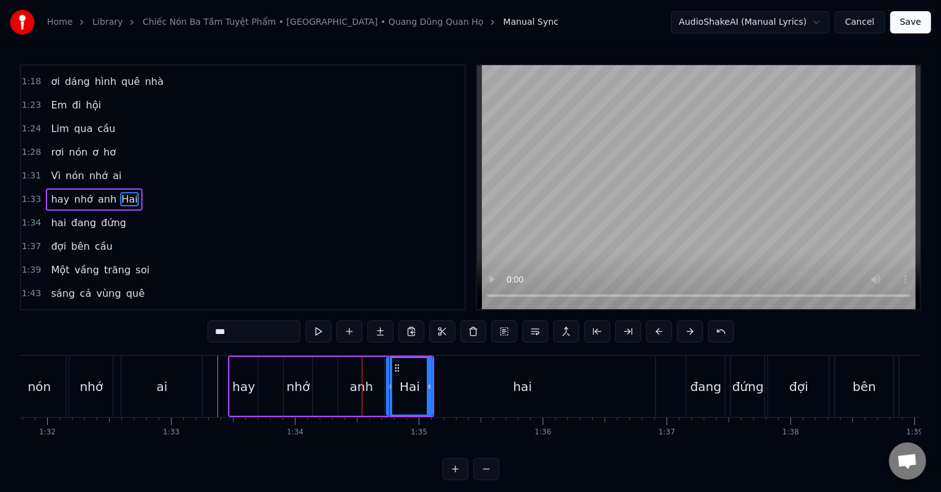
type input "***"
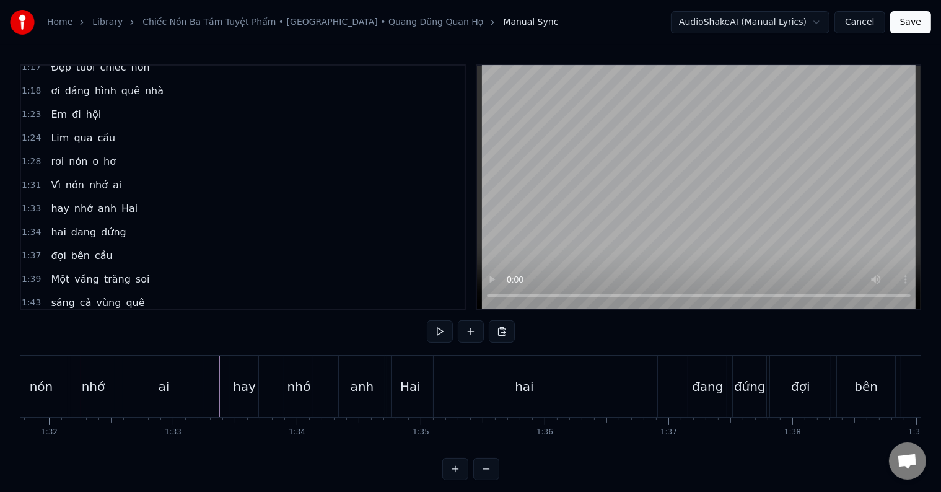
scroll to position [0, 11372]
click at [50, 400] on div "nón" at bounding box center [42, 386] width 53 height 61
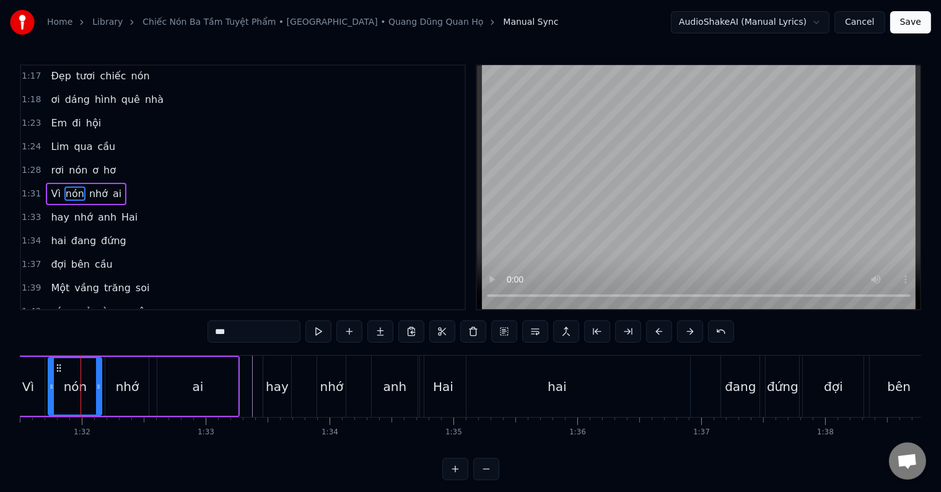
scroll to position [0, 11340]
click at [39, 403] on div "Vì" at bounding box center [29, 386] width 33 height 59
type input "**"
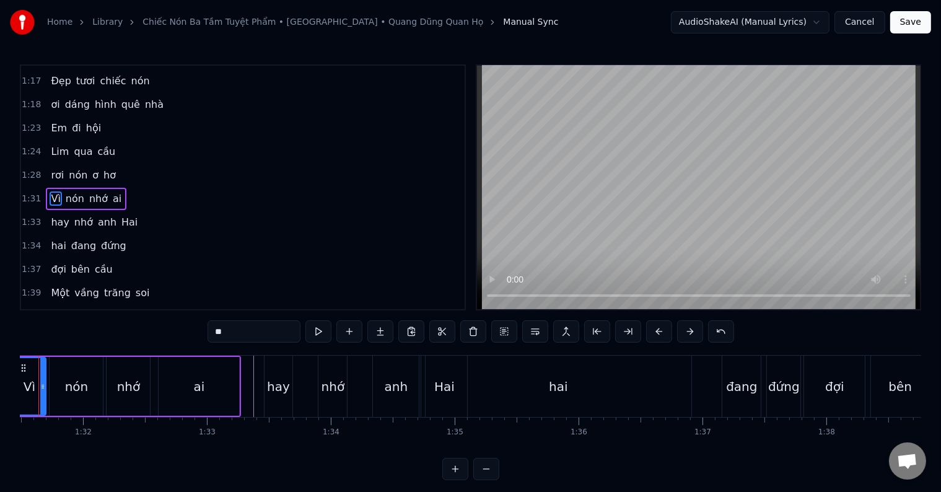
click at [39, 403] on div "Vì" at bounding box center [30, 386] width 32 height 56
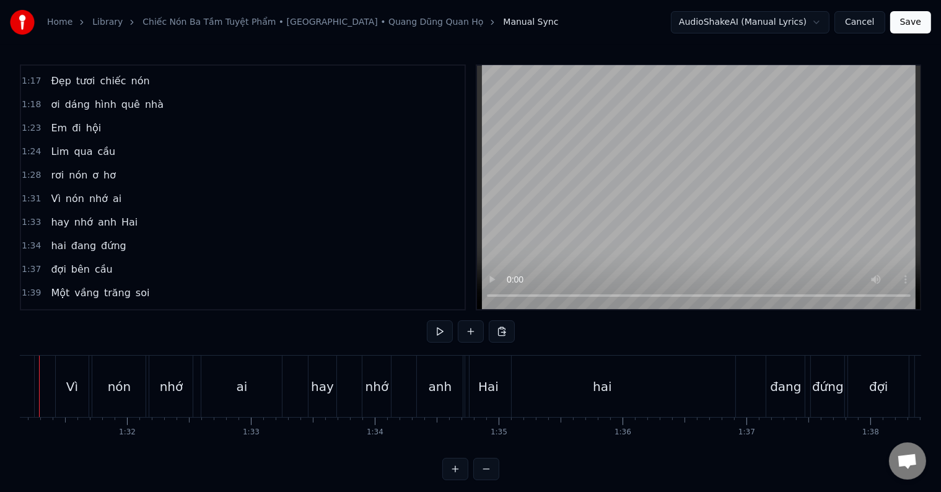
click at [39, 403] on div at bounding box center [39, 386] width 1 height 61
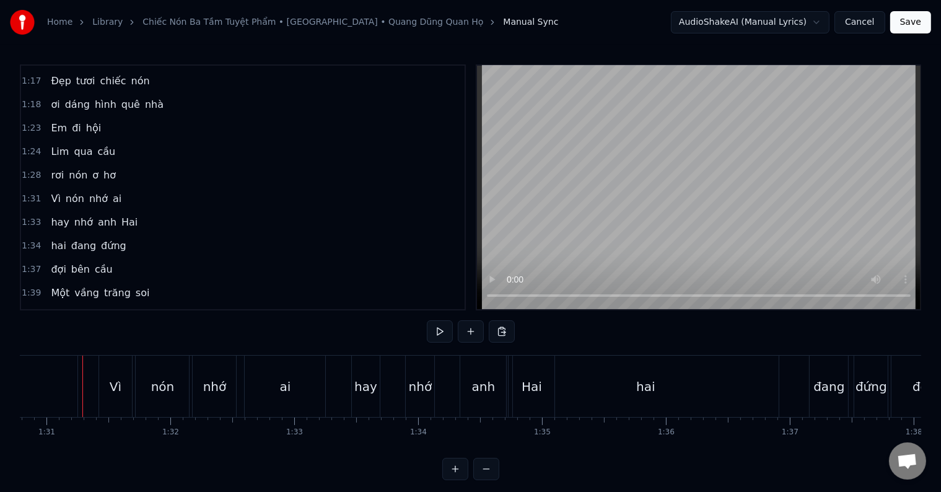
scroll to position [19, 0]
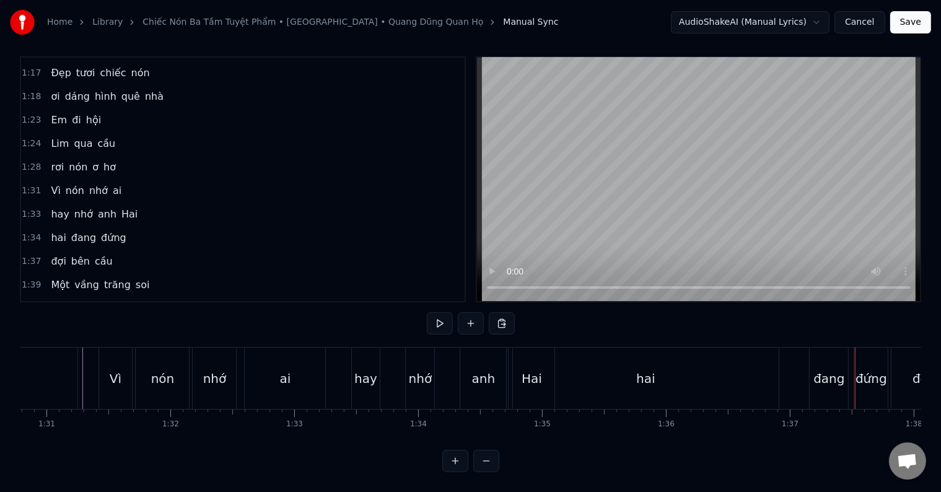
click at [543, 377] on div "hai" at bounding box center [646, 378] width 266 height 61
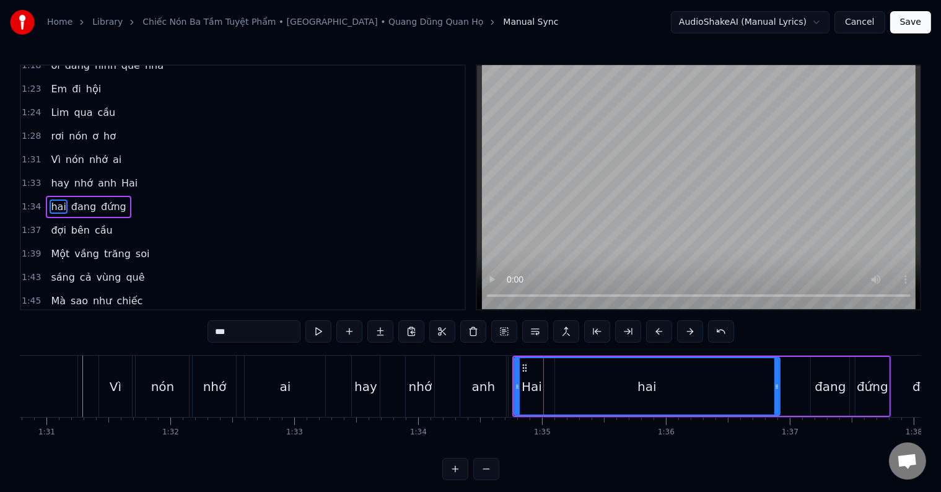
scroll to position [254, 0]
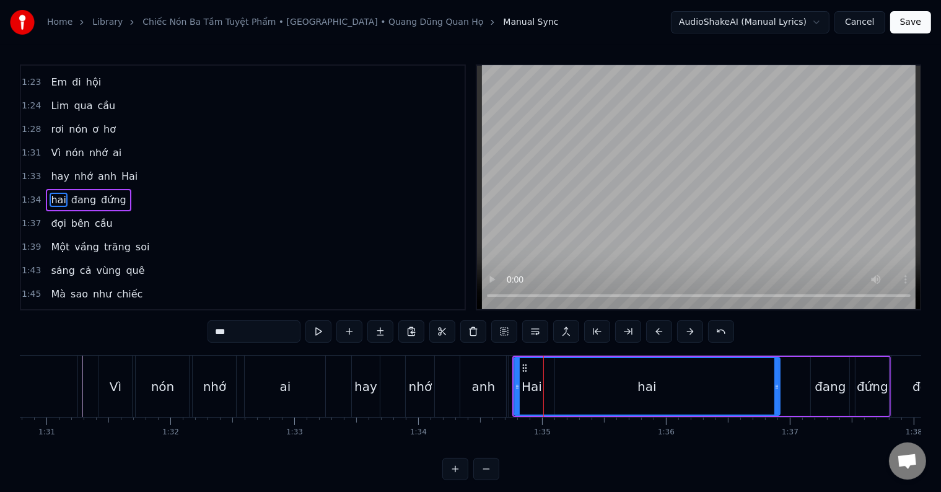
click at [632, 389] on div "hai" at bounding box center [647, 386] width 265 height 56
click at [636, 390] on div "hai" at bounding box center [647, 386] width 265 height 56
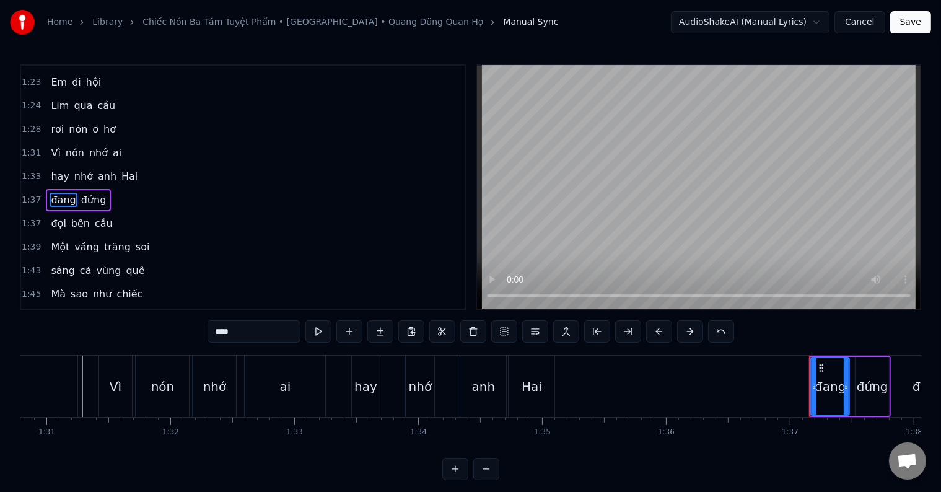
click at [527, 393] on div "Hai" at bounding box center [532, 386] width 20 height 19
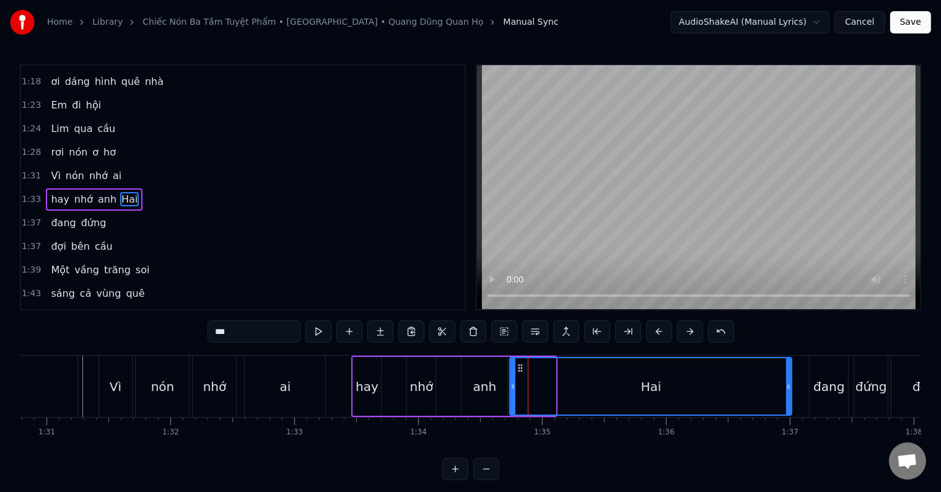
drag, startPoint x: 552, startPoint y: 389, endPoint x: 787, endPoint y: 375, distance: 235.3
click at [787, 375] on div at bounding box center [788, 386] width 5 height 56
click at [824, 388] on div "đang" at bounding box center [829, 386] width 31 height 19
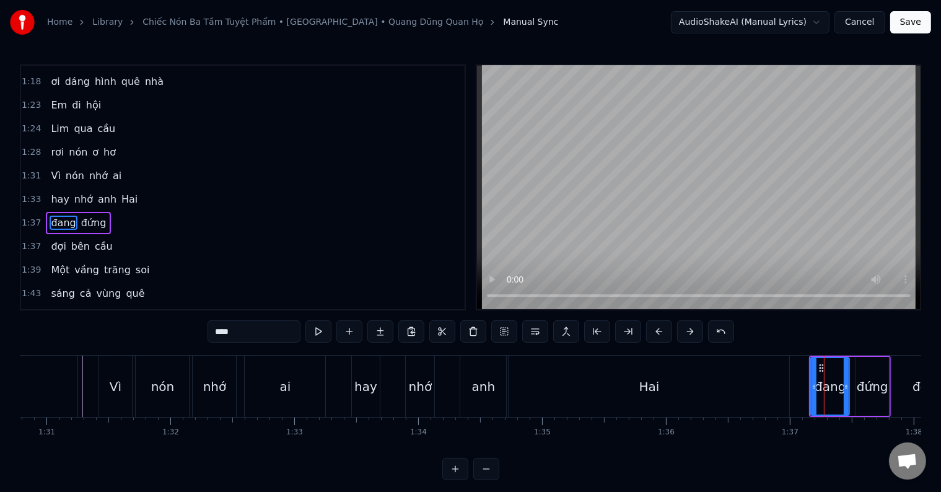
scroll to position [254, 0]
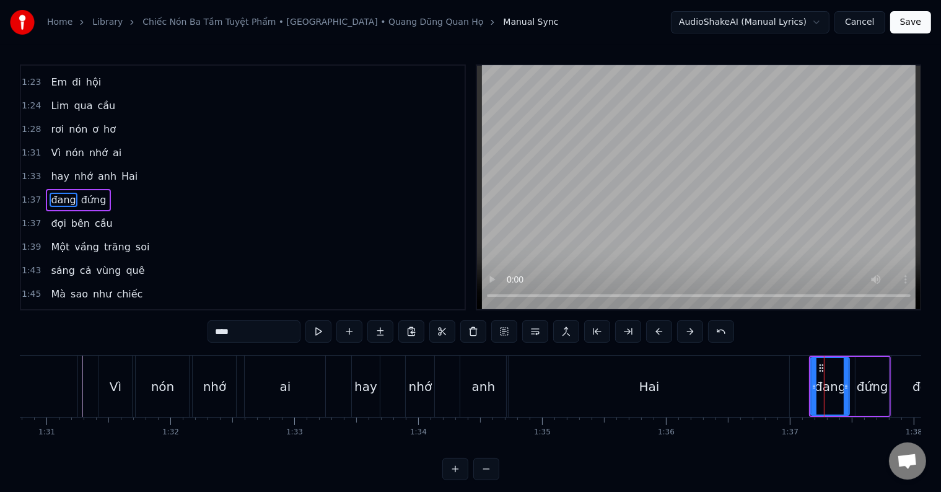
click at [813, 390] on icon at bounding box center [814, 387] width 5 height 10
click at [247, 400] on div "ai" at bounding box center [285, 386] width 81 height 61
type input "**"
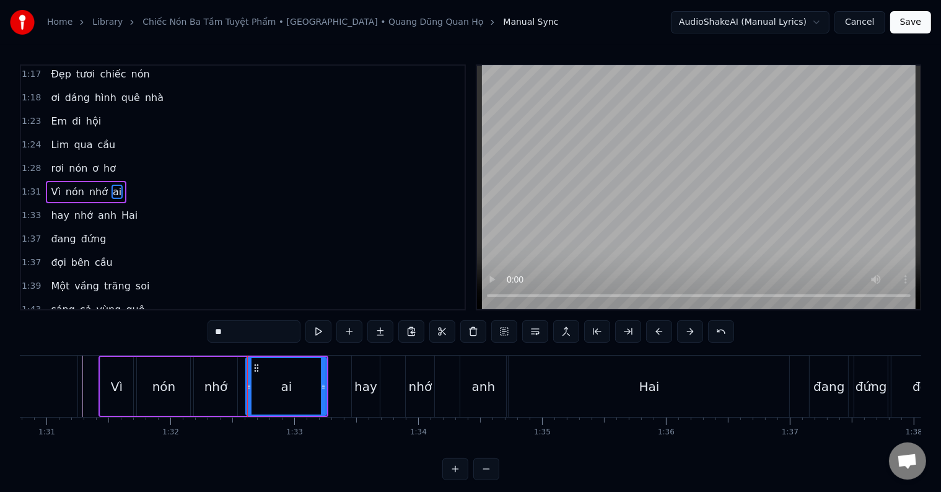
click at [247, 400] on div at bounding box center [247, 386] width 1 height 61
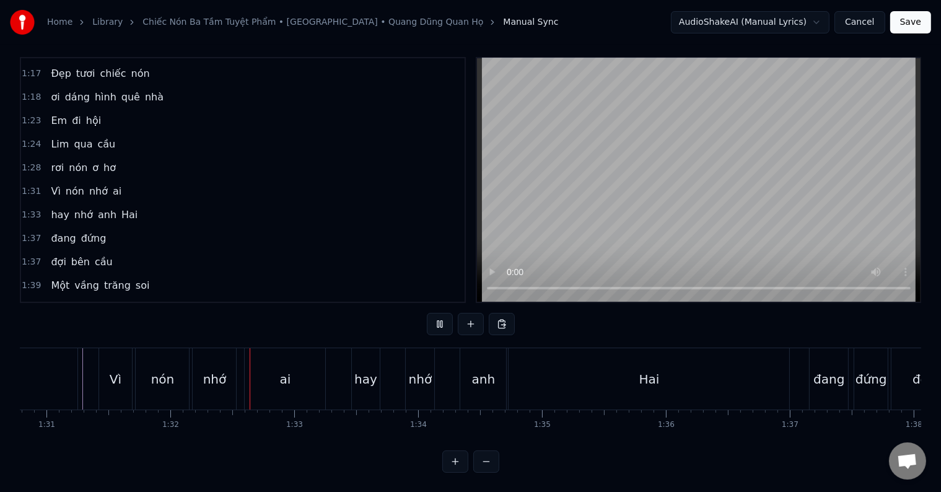
scroll to position [19, 0]
click at [825, 379] on div "đang" at bounding box center [829, 378] width 38 height 61
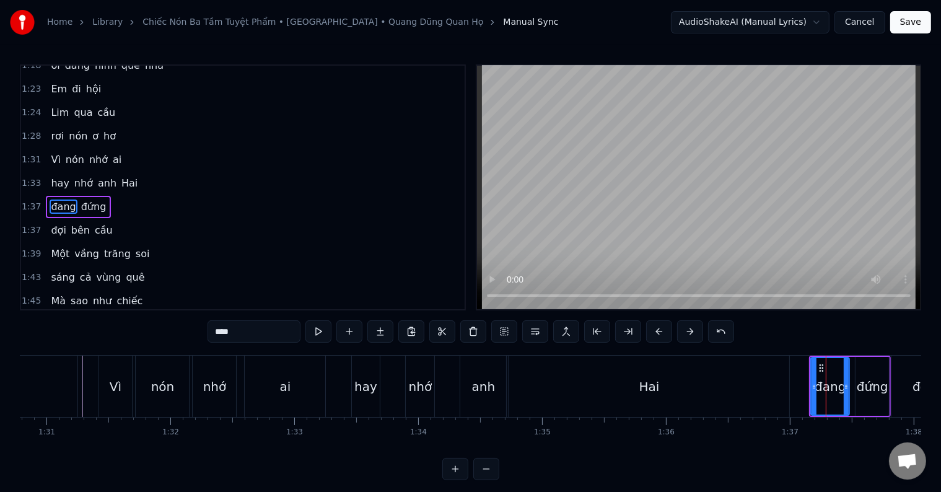
scroll to position [254, 0]
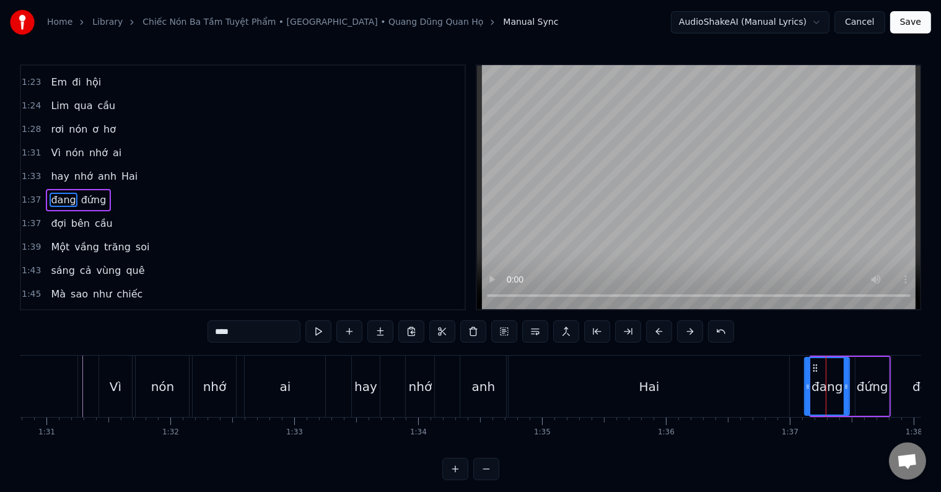
drag, startPoint x: 813, startPoint y: 385, endPoint x: 807, endPoint y: 386, distance: 6.3
click at [807, 386] on icon at bounding box center [808, 387] width 5 height 10
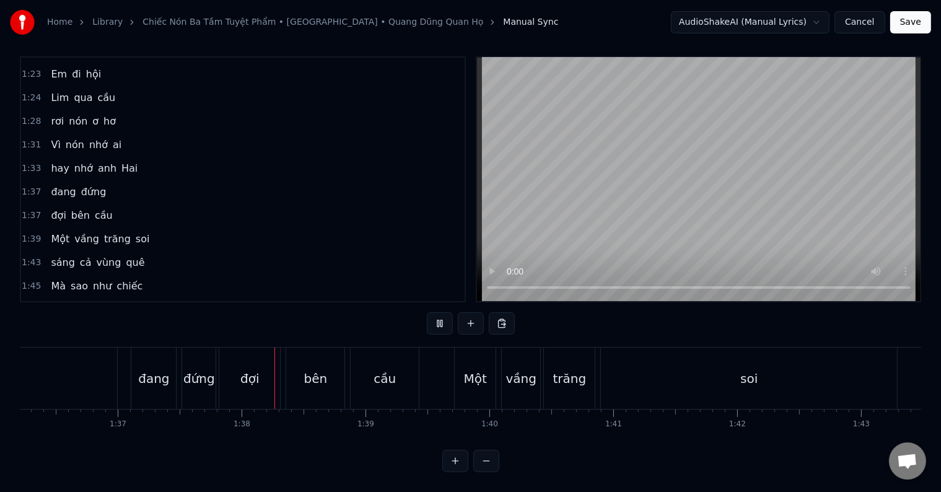
scroll to position [0, 12054]
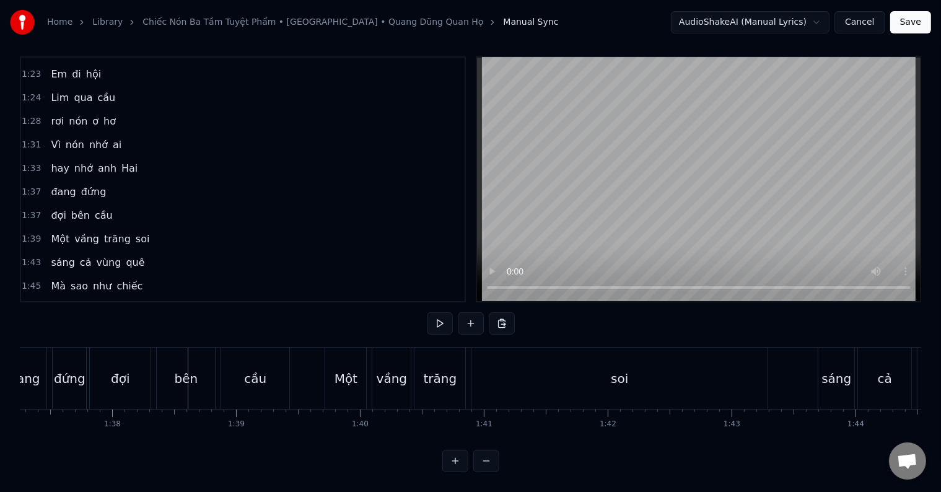
click at [53, 185] on span "đang" at bounding box center [63, 192] width 27 height 14
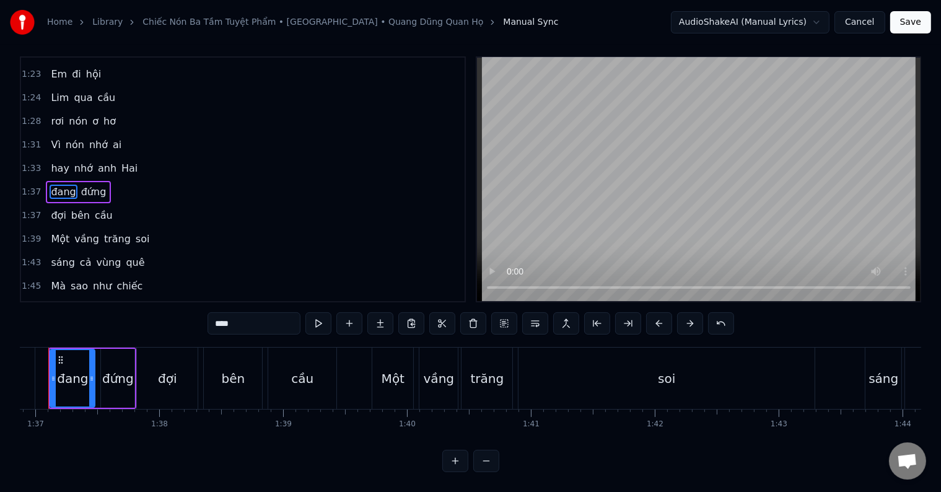
scroll to position [0, 11973]
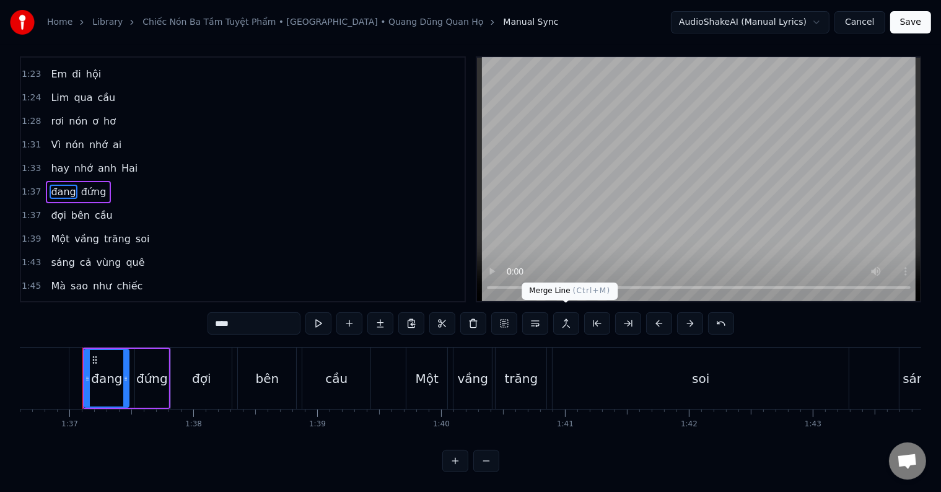
click at [563, 320] on button at bounding box center [566, 323] width 26 height 22
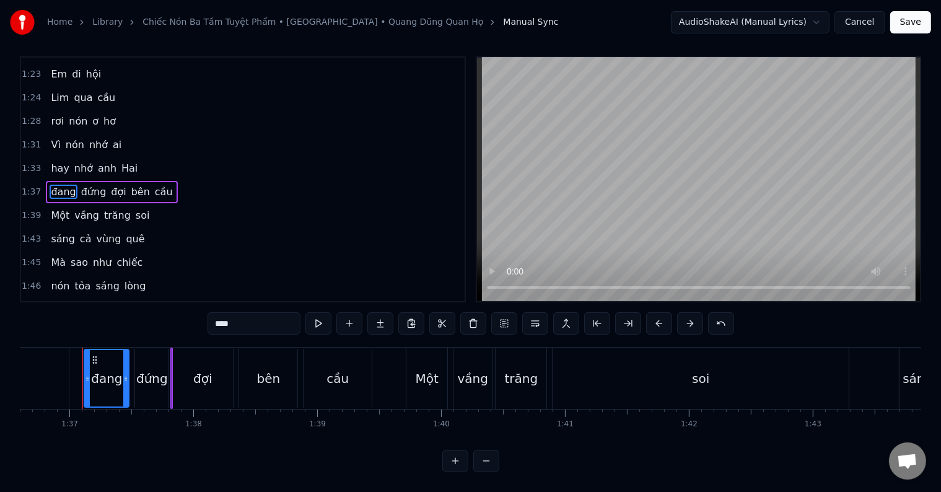
click at [143, 384] on div "đứng" at bounding box center [151, 378] width 33 height 59
type input "****"
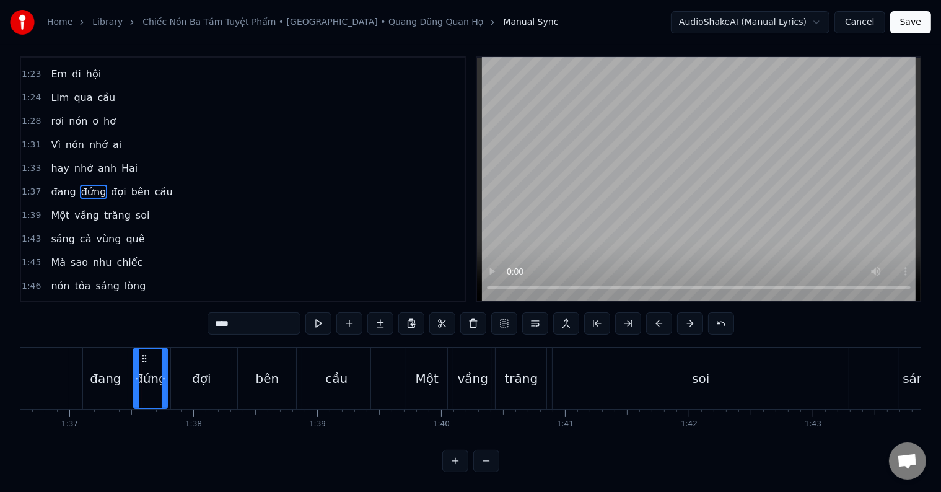
scroll to position [0, 0]
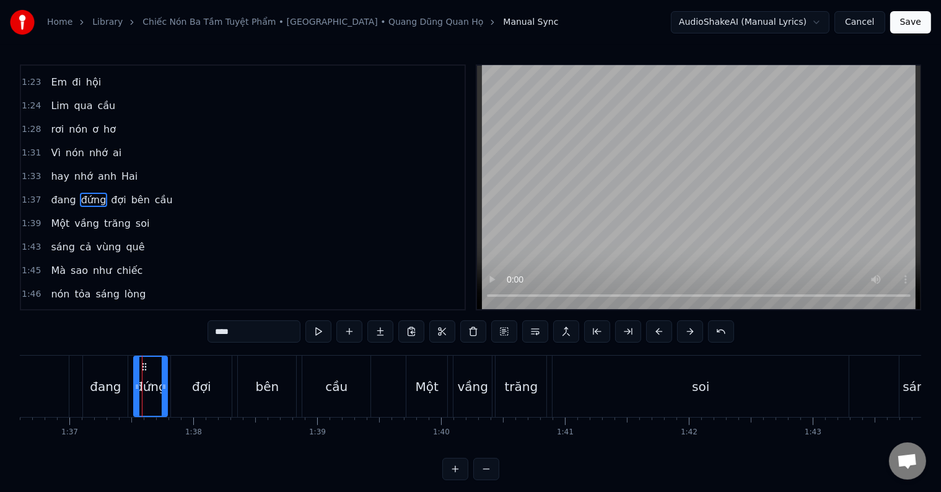
click at [143, 384] on div "đứng" at bounding box center [151, 386] width 32 height 19
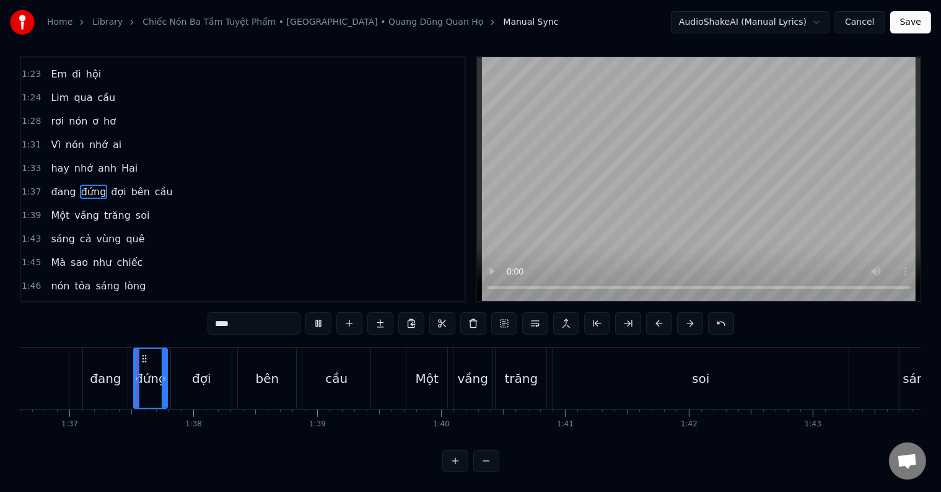
scroll to position [19, 0]
click at [149, 369] on div "đứng" at bounding box center [151, 378] width 32 height 19
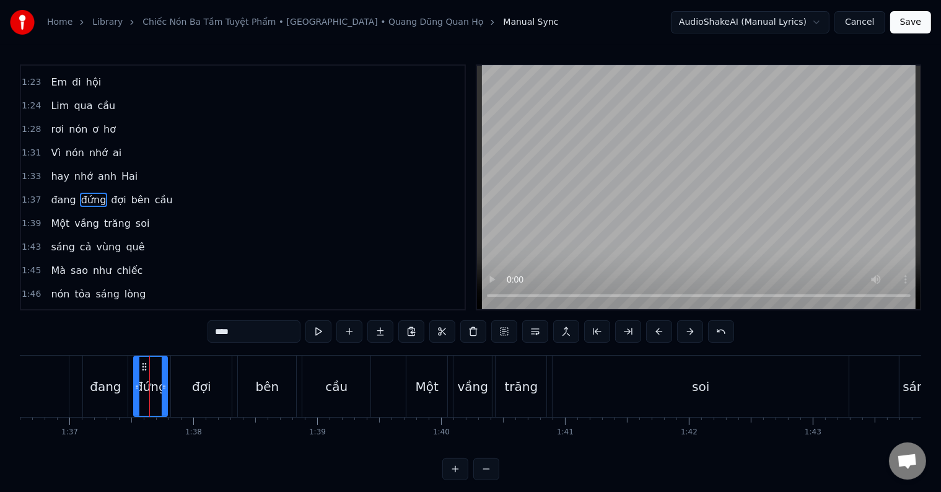
click at [149, 363] on div at bounding box center [149, 386] width 1 height 61
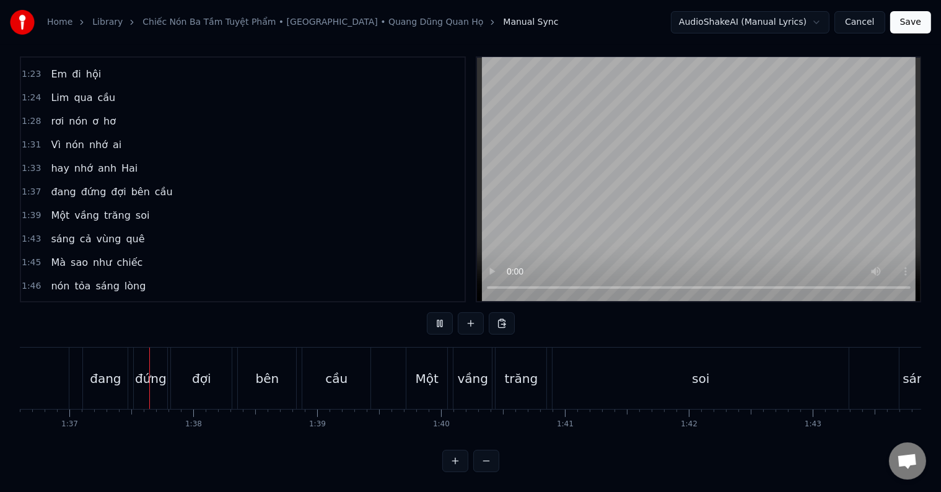
scroll to position [19, 0]
click at [270, 369] on div "bên" at bounding box center [268, 378] width 24 height 19
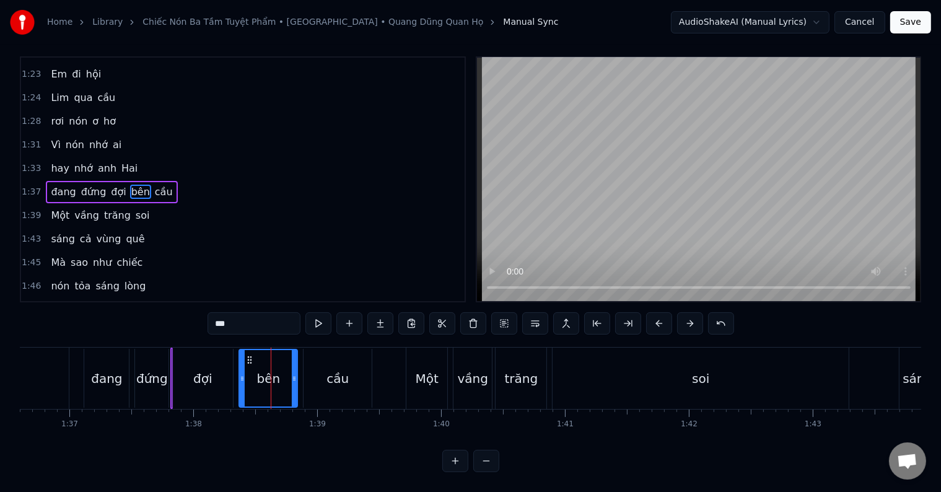
scroll to position [0, 0]
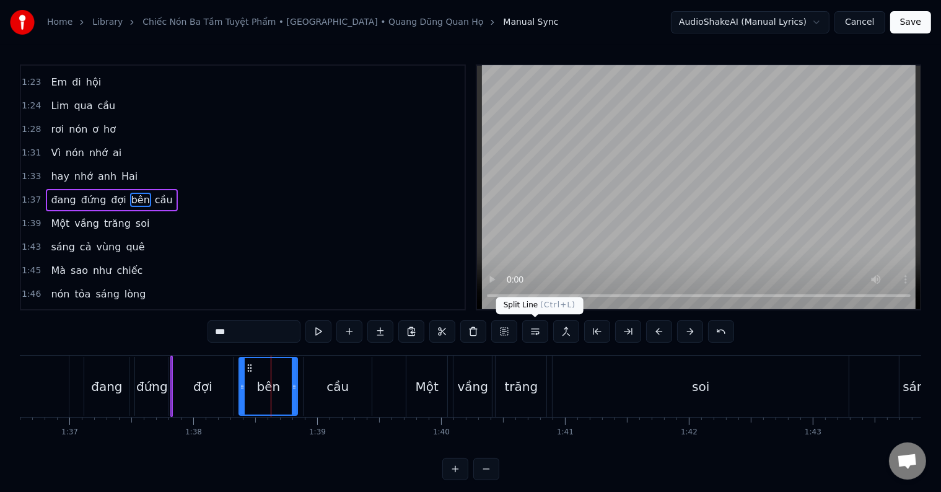
click at [534, 330] on button at bounding box center [535, 331] width 26 height 22
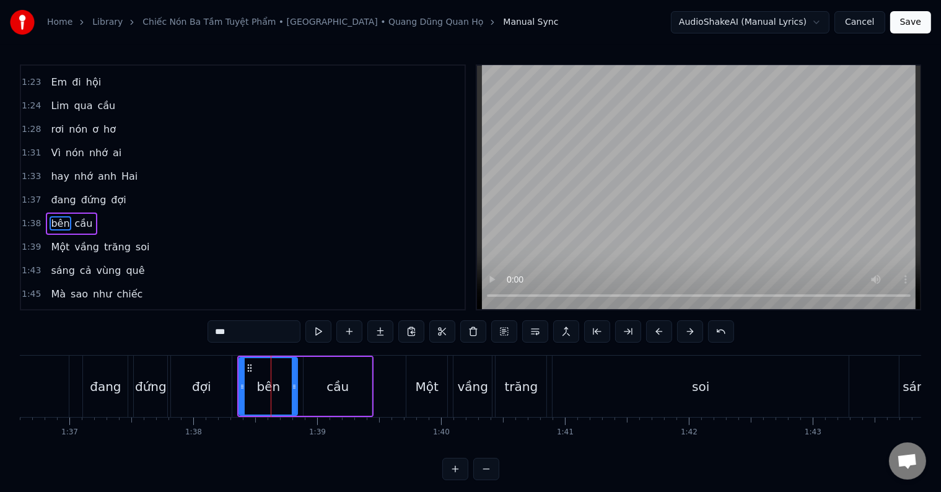
scroll to position [277, 0]
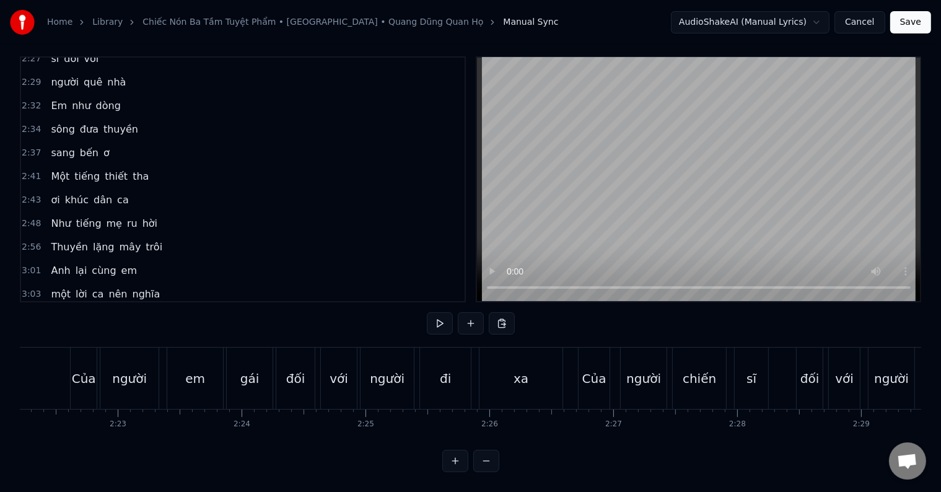
scroll to position [0, 17528]
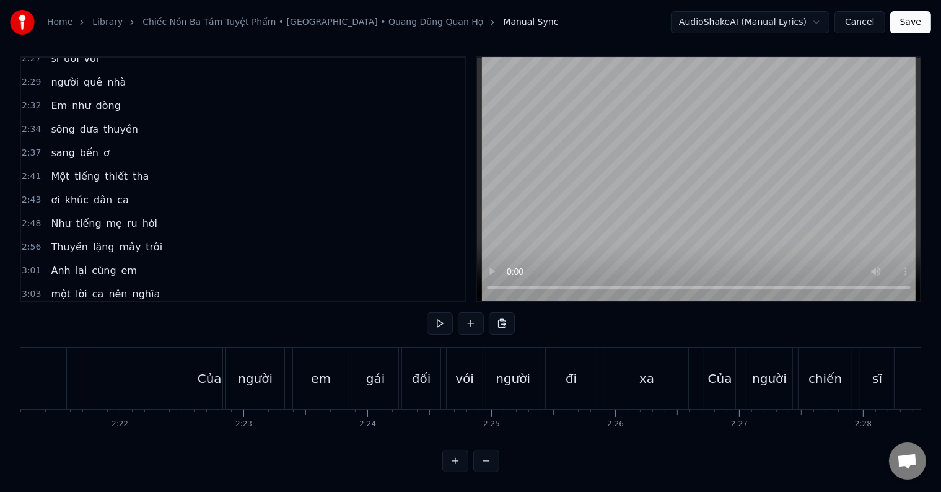
scroll to position [0, 17500]
click at [82, 377] on div at bounding box center [82, 378] width 1 height 61
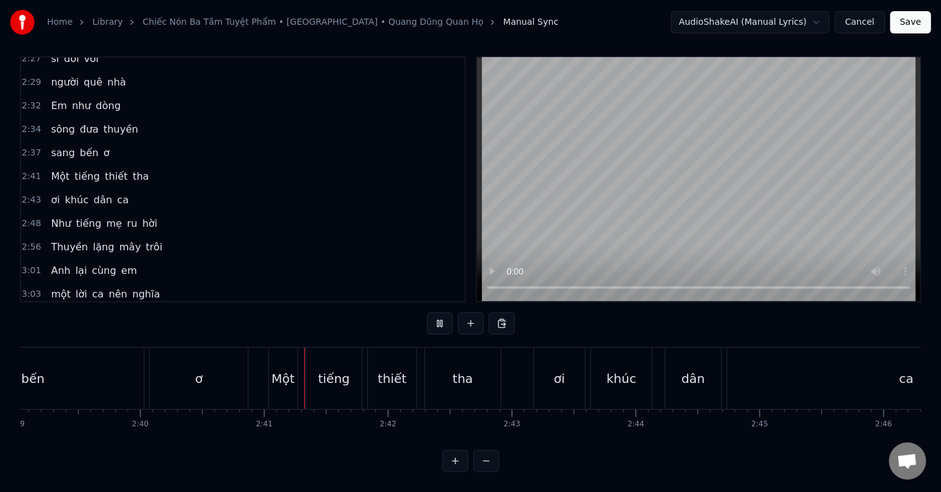
scroll to position [0, 19860]
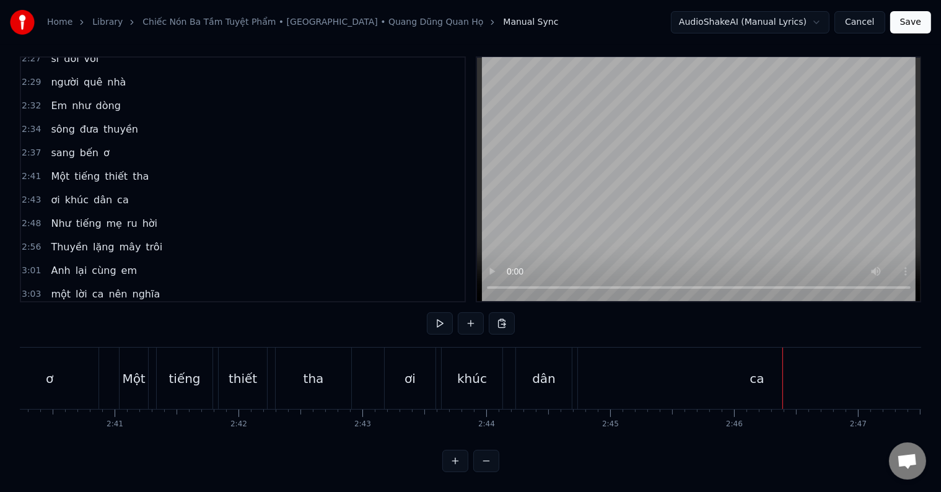
click at [102, 146] on span "ơ" at bounding box center [106, 153] width 9 height 14
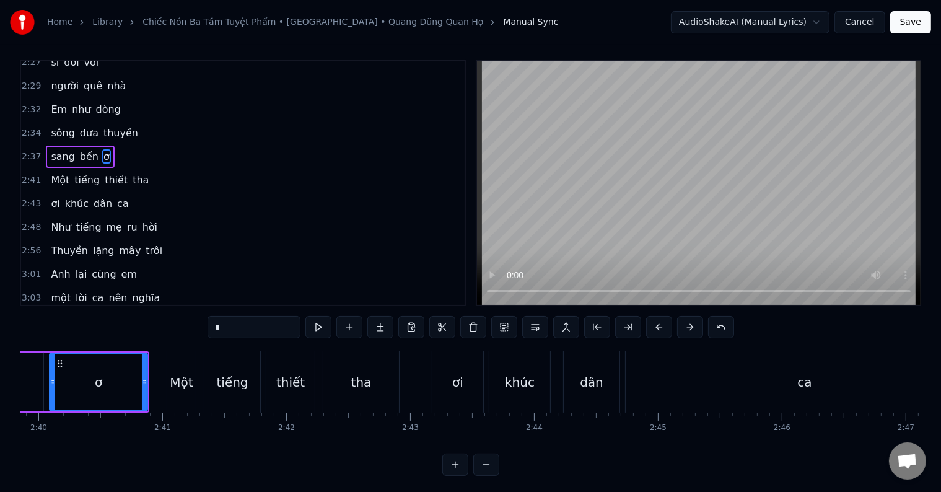
scroll to position [0, 19778]
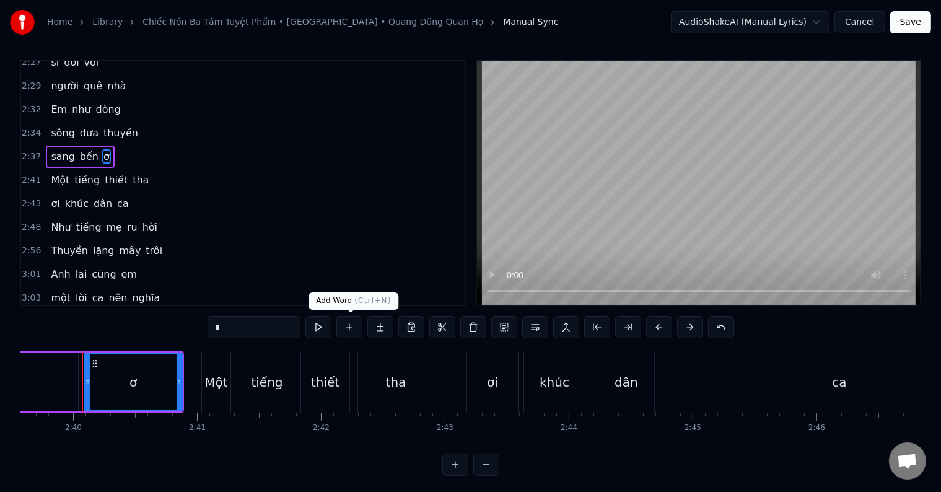
click at [350, 329] on button at bounding box center [350, 327] width 26 height 22
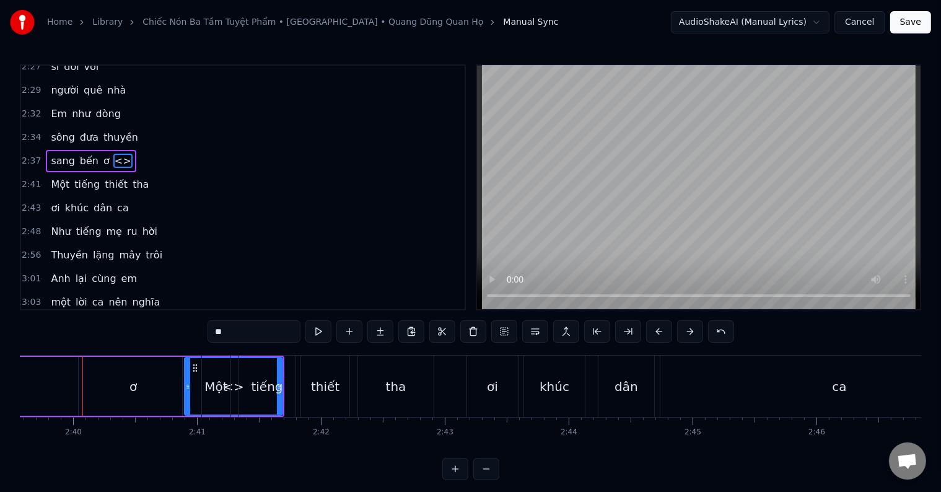
scroll to position [778, 0]
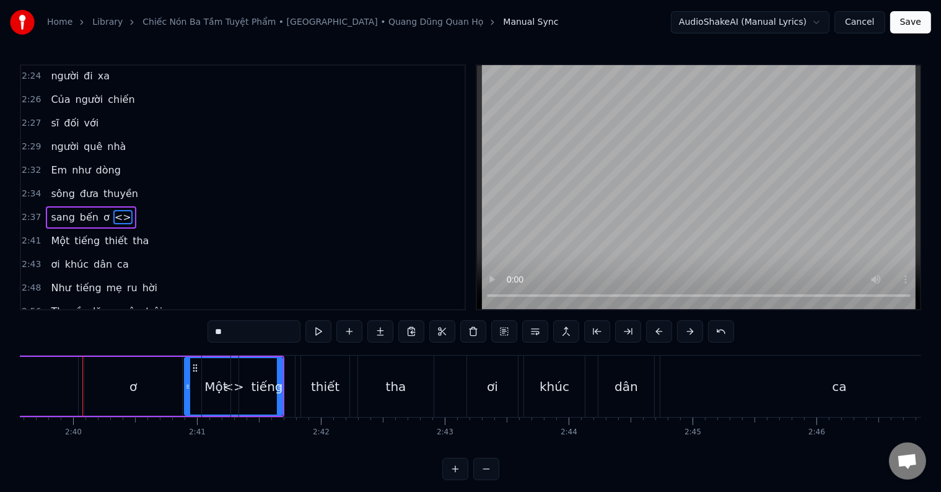
click at [157, 390] on div "ơ" at bounding box center [133, 386] width 98 height 59
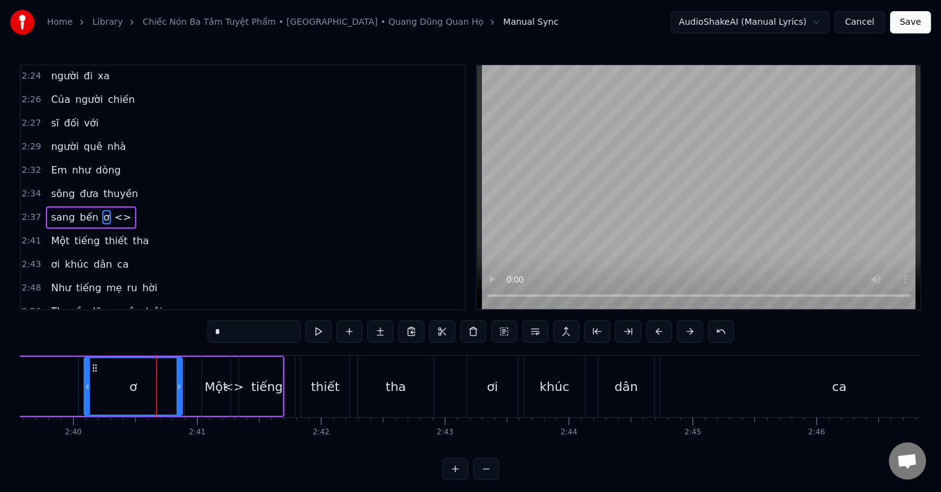
click at [139, 388] on div "ơ" at bounding box center [133, 386] width 97 height 56
drag, startPoint x: 235, startPoint y: 327, endPoint x: 196, endPoint y: 331, distance: 39.8
click at [196, 331] on div "0:34 Gửi muôn lời ca 0:42 lắng đọng tâm tình 0:49 Gửi bao tình thương 0:53 cho …" at bounding box center [471, 272] width 902 height 416
type input "*"
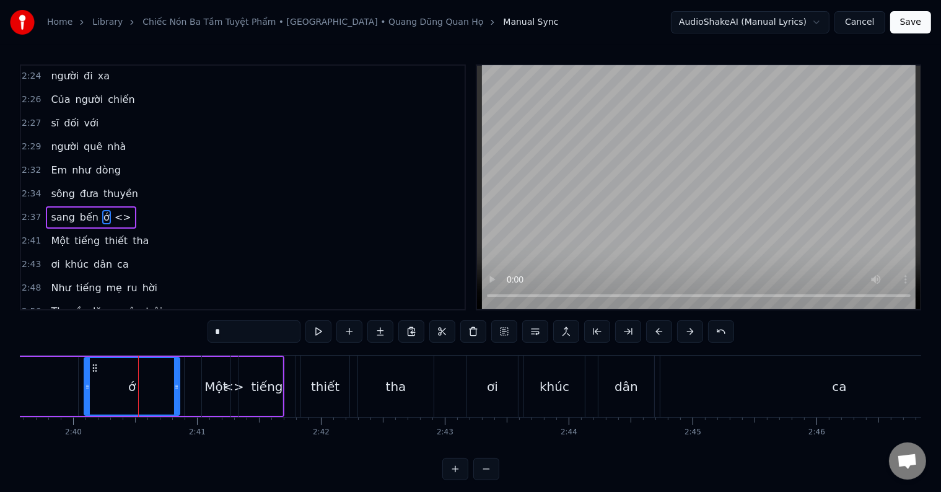
drag, startPoint x: 176, startPoint y: 388, endPoint x: 149, endPoint y: 388, distance: 27.3
click at [159, 388] on div "ớ" at bounding box center [132, 386] width 94 height 56
type input "*"
drag, startPoint x: 132, startPoint y: 387, endPoint x: 192, endPoint y: 394, distance: 60.5
click at [192, 394] on div "sang bến ớ <>" at bounding box center [32, 386] width 504 height 61
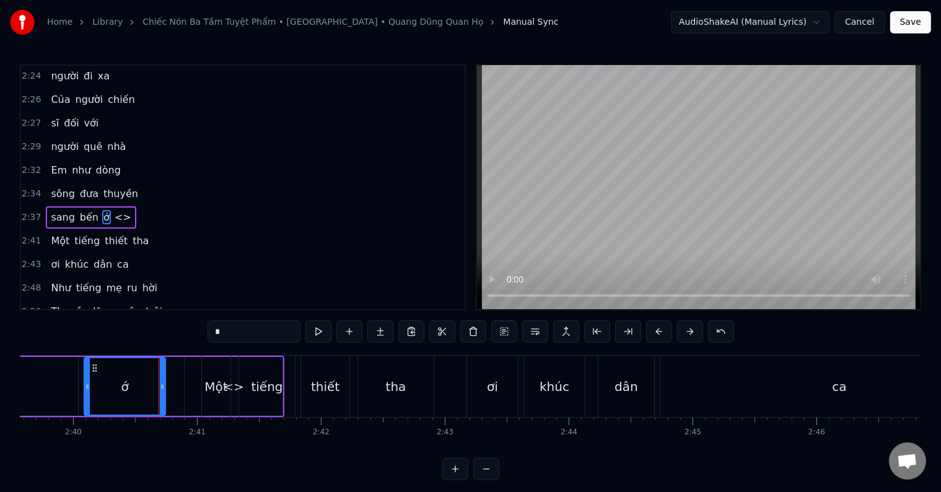
click at [193, 394] on div "<>" at bounding box center [234, 386] width 98 height 59
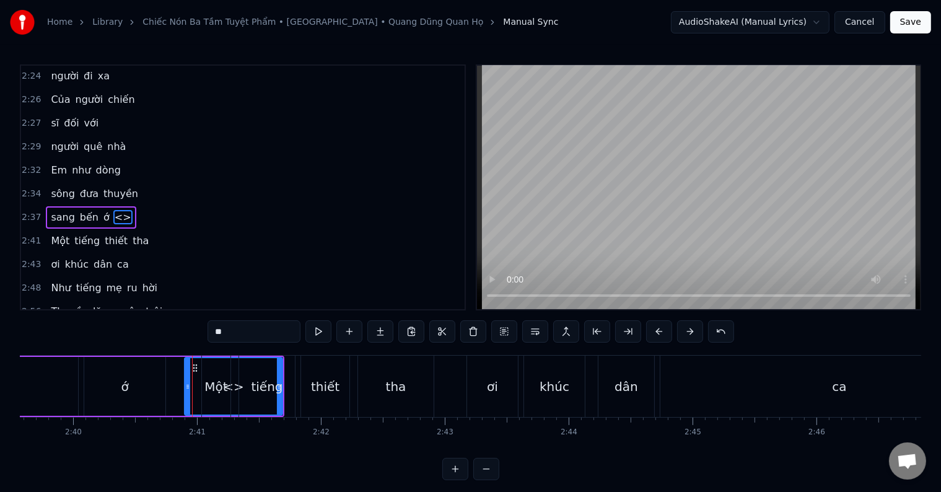
click at [230, 330] on input "**" at bounding box center [254, 331] width 93 height 22
drag, startPoint x: 245, startPoint y: 332, endPoint x: 173, endPoint y: 330, distance: 72.5
click at [173, 330] on div "0:34 Gửi muôn lời ca 0:42 lắng đọng tâm tình 0:49 Gửi bao tình thương 0:53 cho …" at bounding box center [471, 272] width 902 height 416
type input "*"
click at [102, 210] on span "ớ" at bounding box center [106, 217] width 9 height 14
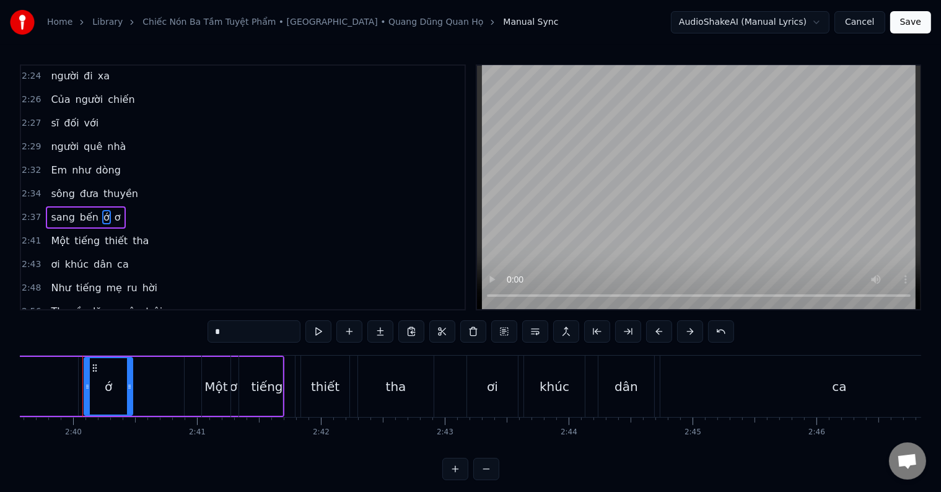
drag, startPoint x: 161, startPoint y: 392, endPoint x: 128, endPoint y: 389, distance: 32.9
click at [128, 389] on div at bounding box center [129, 386] width 5 height 56
click at [113, 210] on span "ơ" at bounding box center [117, 217] width 9 height 14
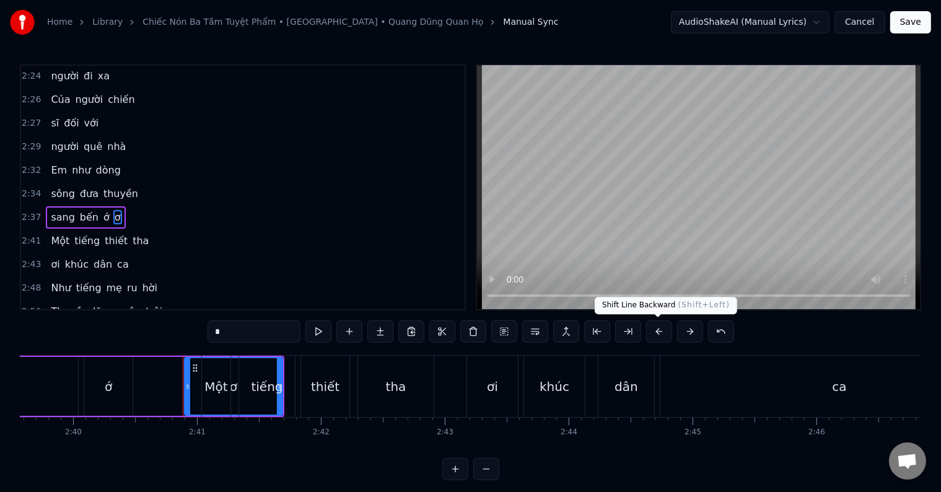
click at [658, 330] on button at bounding box center [659, 331] width 26 height 22
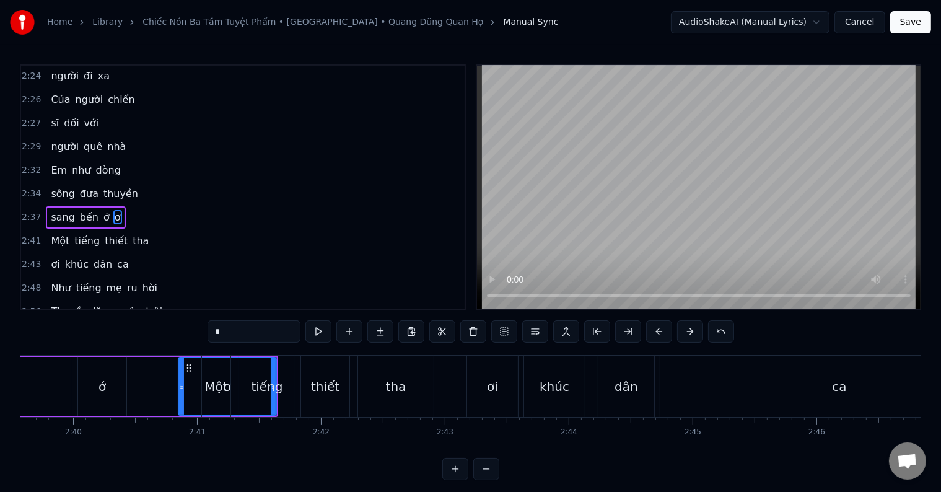
click at [658, 331] on button at bounding box center [659, 331] width 26 height 22
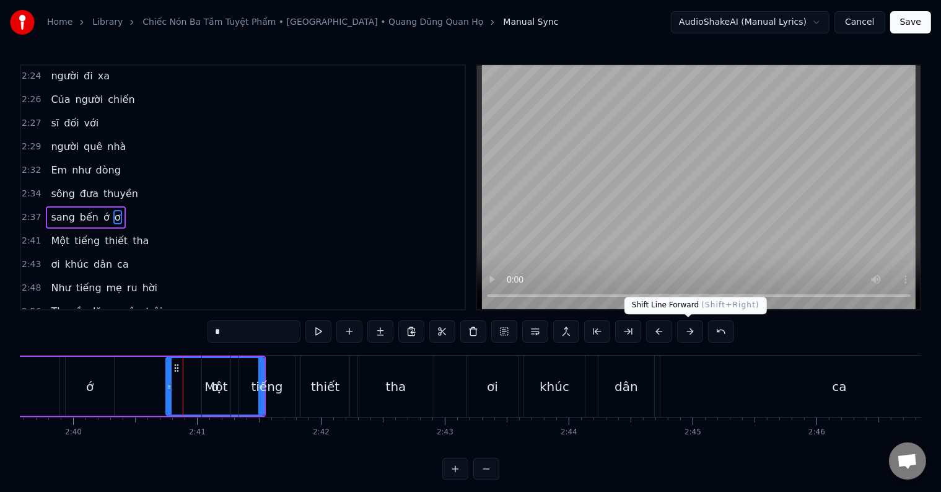
click at [687, 329] on button at bounding box center [690, 331] width 26 height 22
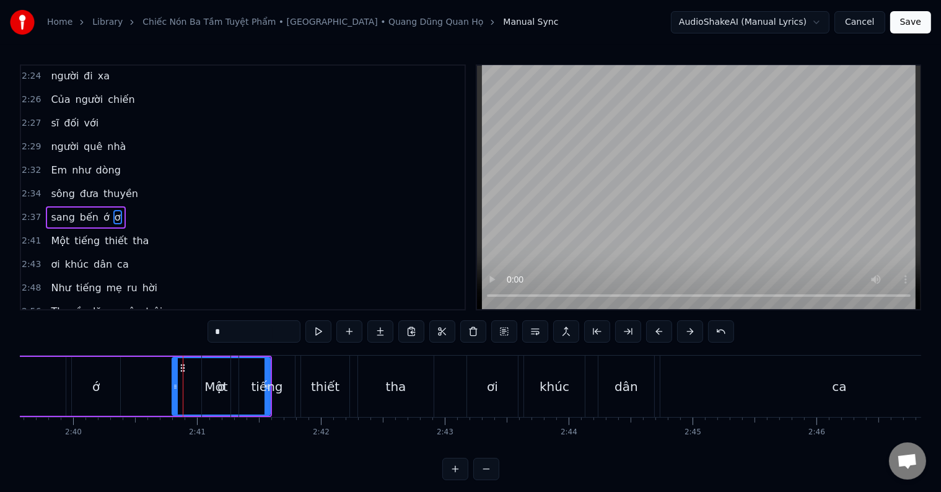
click at [689, 328] on button at bounding box center [690, 331] width 26 height 22
click at [113, 210] on span "ơ" at bounding box center [117, 217] width 9 height 14
drag, startPoint x: 180, startPoint y: 387, endPoint x: 123, endPoint y: 384, distance: 57.7
click at [123, 384] on icon at bounding box center [123, 387] width 5 height 10
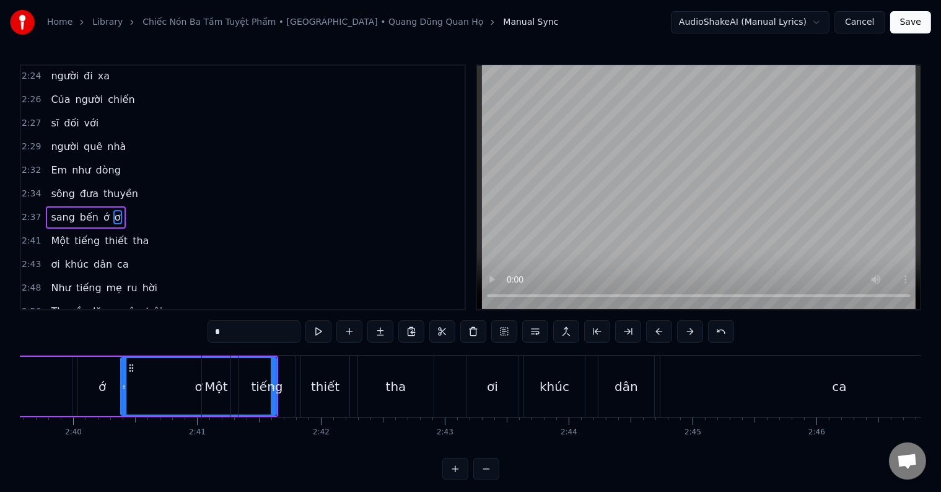
click at [273, 402] on div "tiếng" at bounding box center [267, 386] width 56 height 61
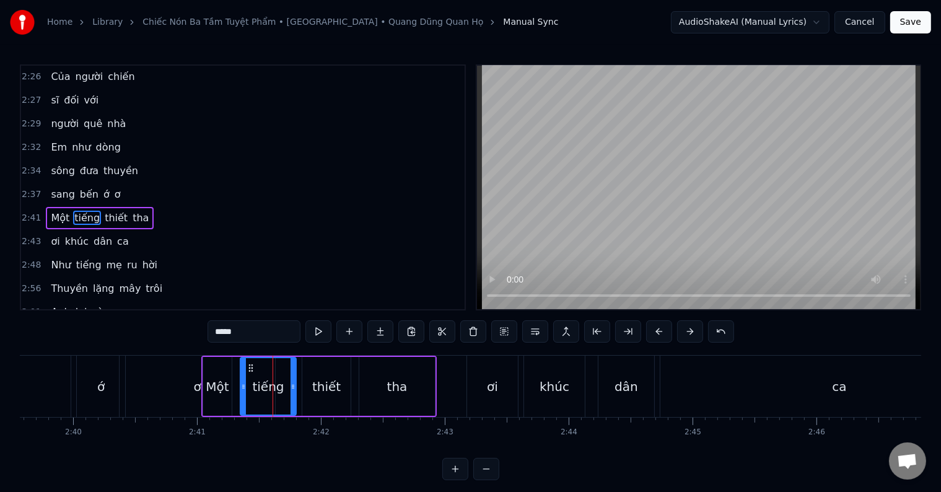
click at [144, 385] on div "ơ" at bounding box center [198, 386] width 156 height 61
type input "*"
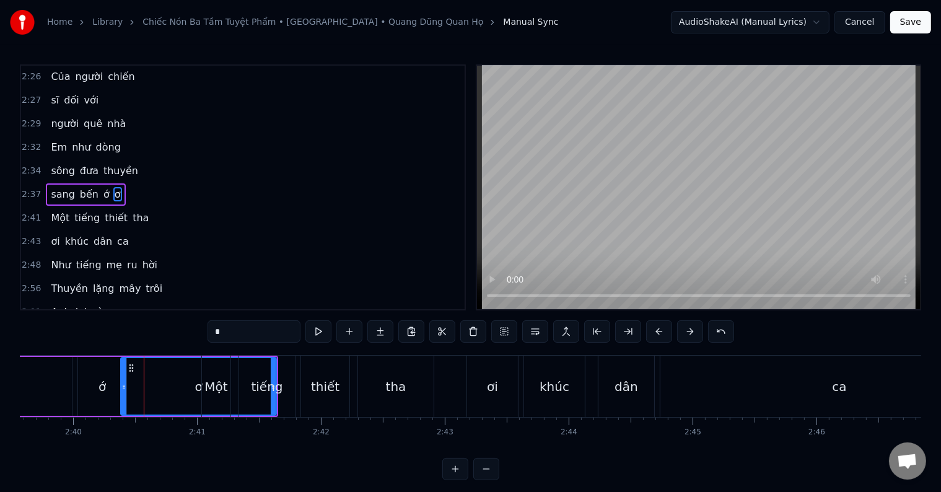
scroll to position [778, 0]
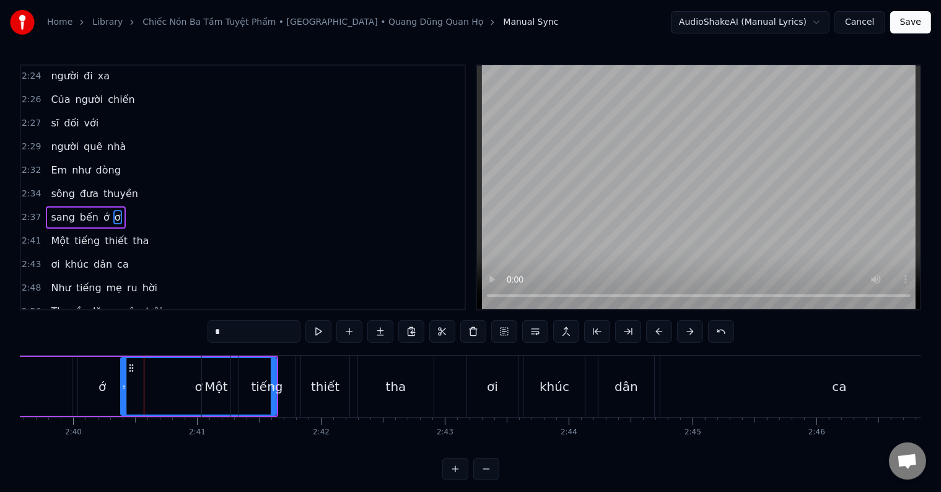
click at [122, 387] on icon at bounding box center [123, 387] width 5 height 10
click at [625, 332] on button at bounding box center [628, 331] width 26 height 22
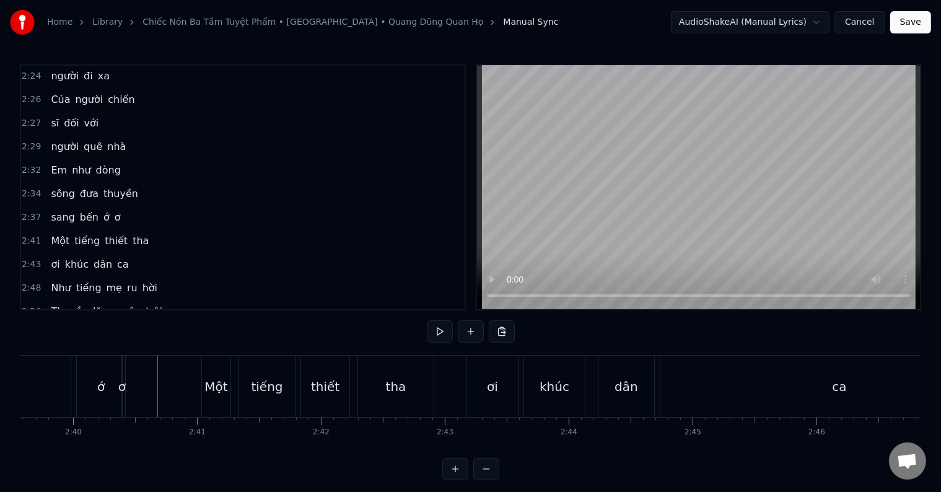
click at [89, 390] on div "ớ" at bounding box center [101, 386] width 48 height 61
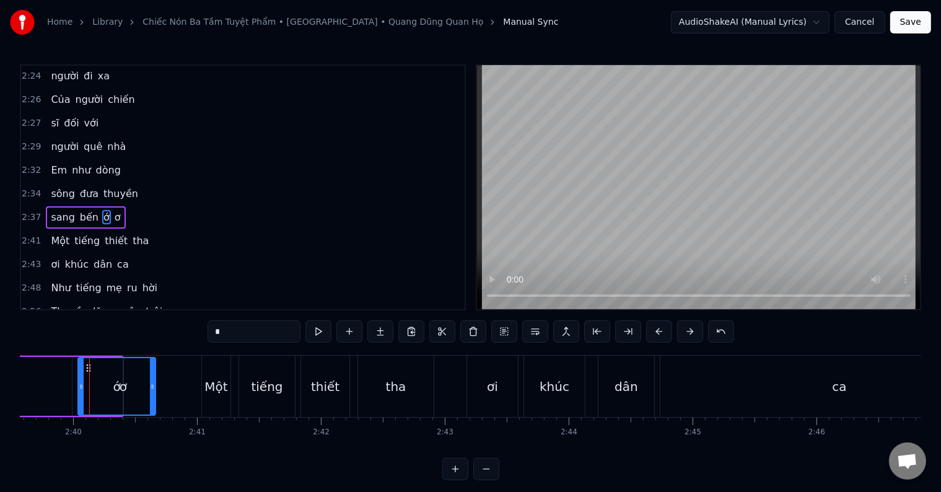
drag, startPoint x: 121, startPoint y: 384, endPoint x: 151, endPoint y: 384, distance: 29.1
click at [151, 384] on icon at bounding box center [152, 387] width 5 height 10
drag, startPoint x: 153, startPoint y: 384, endPoint x: 136, endPoint y: 384, distance: 16.7
click at [136, 385] on circle at bounding box center [136, 385] width 1 height 1
click at [113, 210] on span "ơ" at bounding box center [117, 217] width 9 height 14
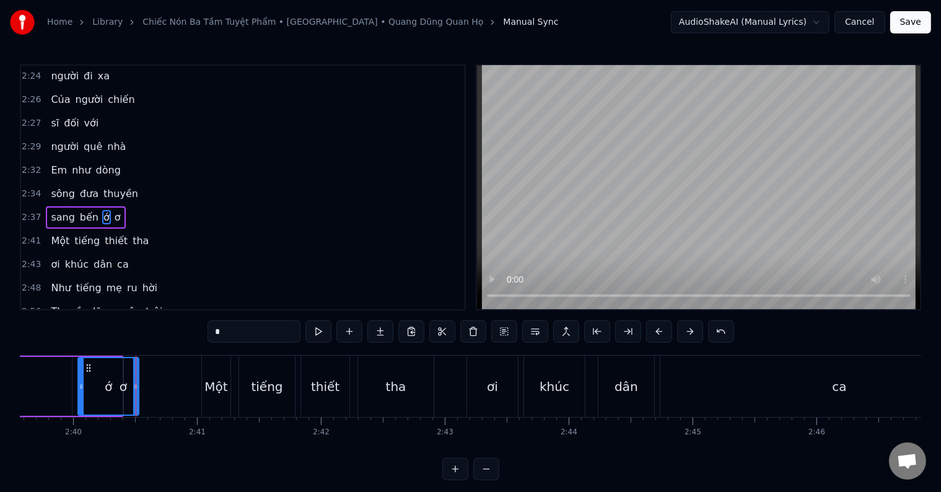
type input "*"
drag, startPoint x: 118, startPoint y: 385, endPoint x: 176, endPoint y: 387, distance: 58.3
click at [176, 387] on icon at bounding box center [177, 387] width 5 height 10
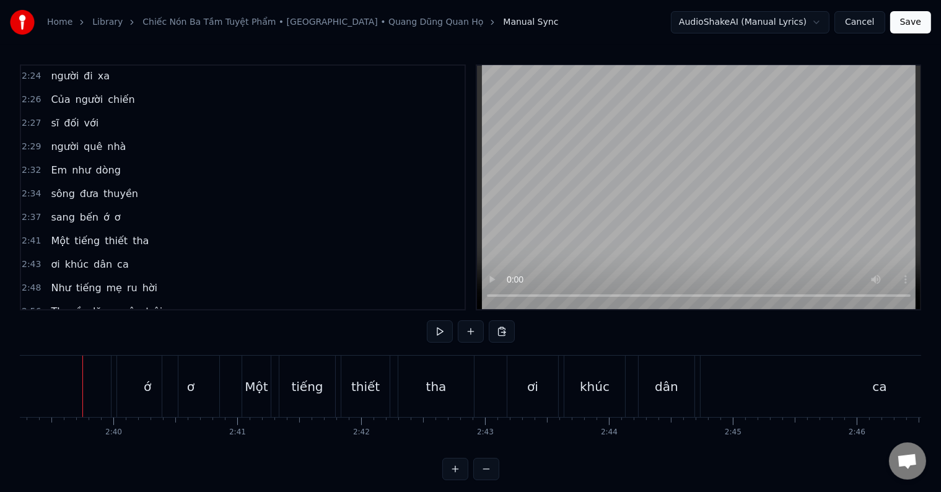
click at [49, 389] on div "bến" at bounding box center [0, 386] width 222 height 61
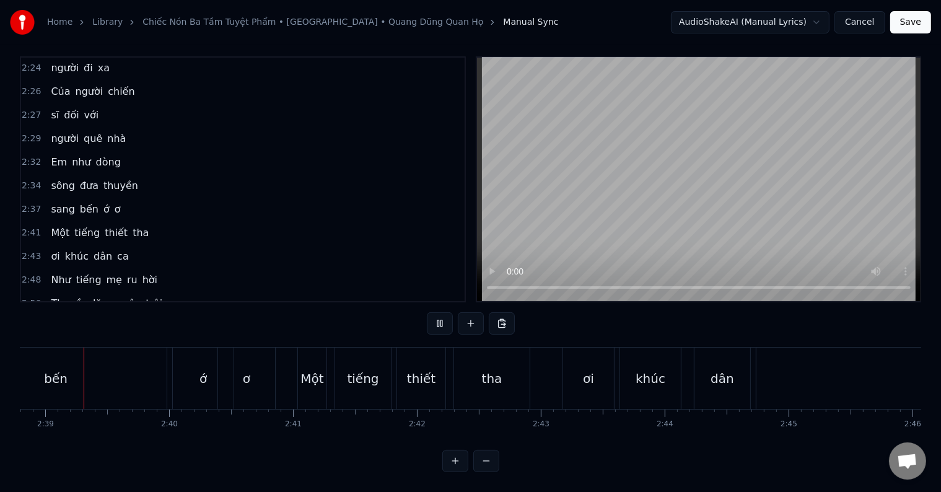
scroll to position [19, 0]
click at [89, 371] on div "bến" at bounding box center [56, 378] width 222 height 61
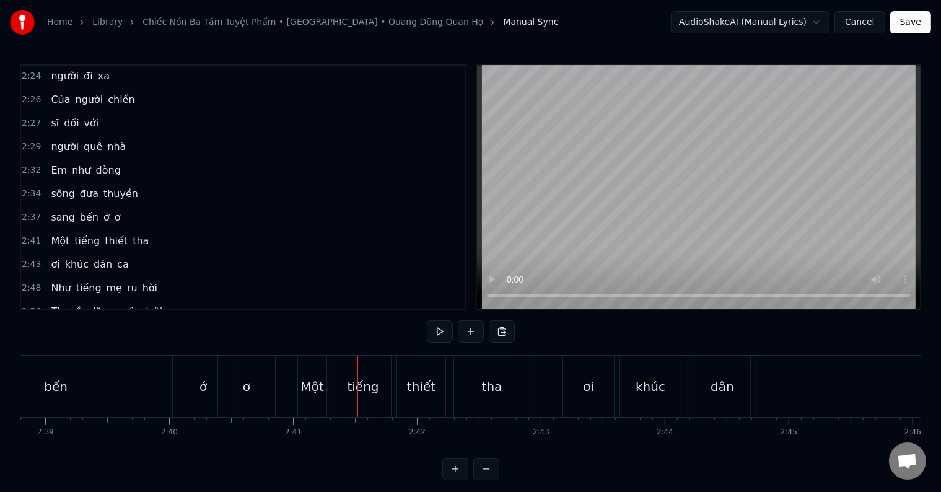
click at [358, 371] on div at bounding box center [358, 386] width 1 height 61
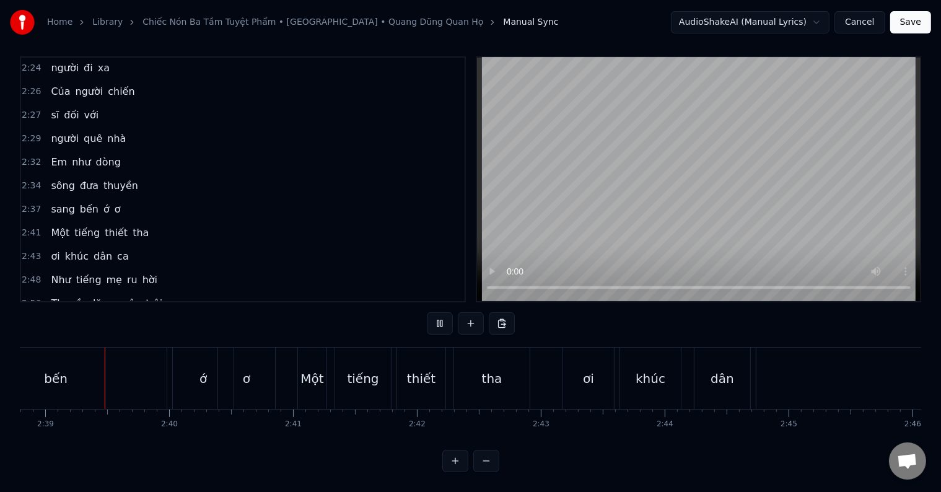
scroll to position [19, 0]
click at [211, 366] on div "ớ" at bounding box center [203, 378] width 61 height 61
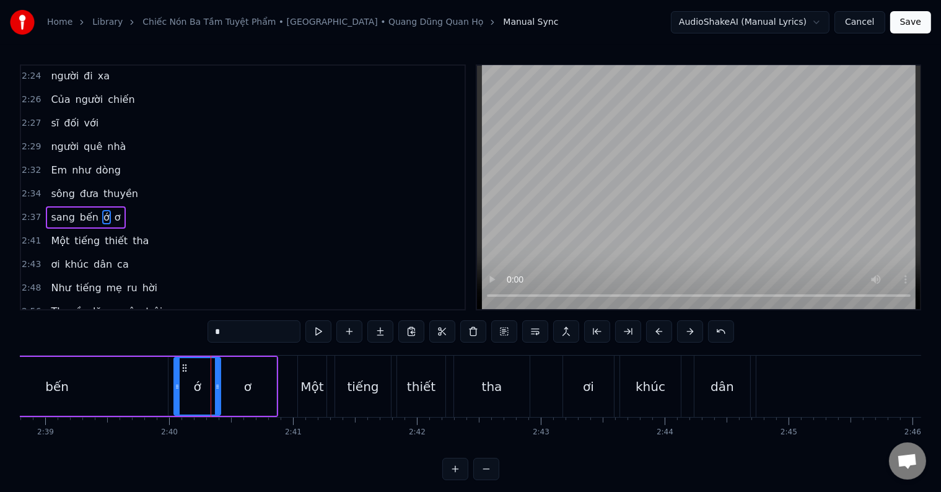
drag, startPoint x: 230, startPoint y: 382, endPoint x: 216, endPoint y: 382, distance: 14.3
click at [216, 382] on icon at bounding box center [217, 387] width 5 height 10
click at [244, 389] on div "ơ" at bounding box center [247, 386] width 7 height 19
click at [276, 387] on icon at bounding box center [278, 387] width 5 height 10
click at [201, 387] on div "ớ" at bounding box center [197, 386] width 46 height 59
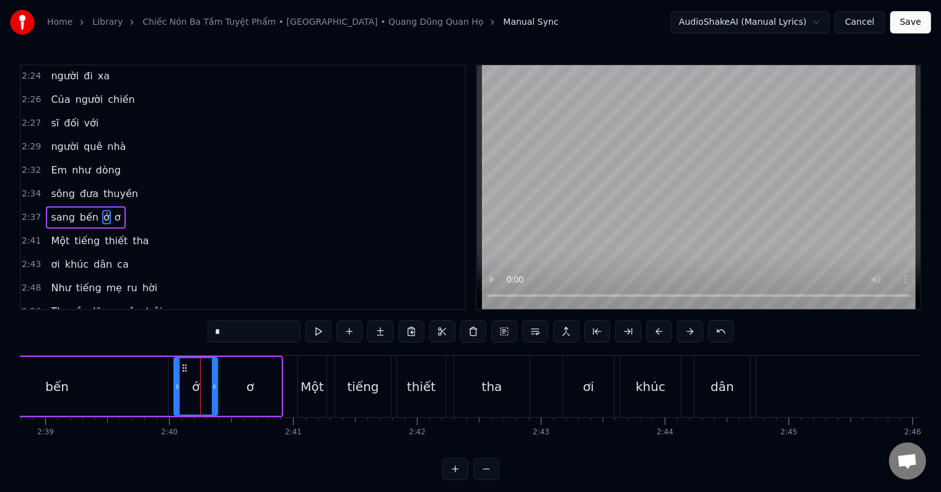
click at [215, 387] on icon at bounding box center [214, 387] width 5 height 10
click at [247, 387] on div "ơ" at bounding box center [250, 386] width 7 height 19
click at [219, 388] on circle at bounding box center [219, 388] width 1 height 1
click at [81, 395] on div "bến" at bounding box center [57, 386] width 222 height 59
type input "***"
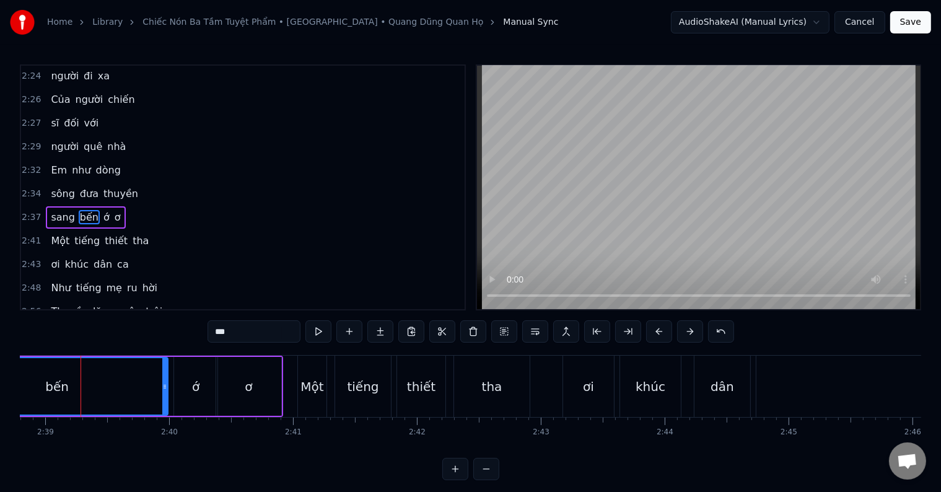
click at [81, 395] on div "bến" at bounding box center [57, 386] width 221 height 56
click at [81, 395] on div "bến" at bounding box center [61, 386] width 221 height 56
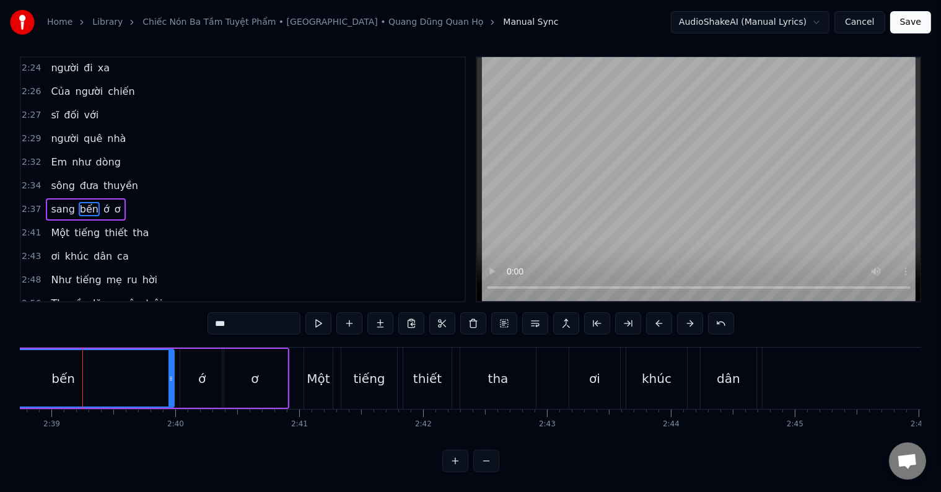
scroll to position [19, 0]
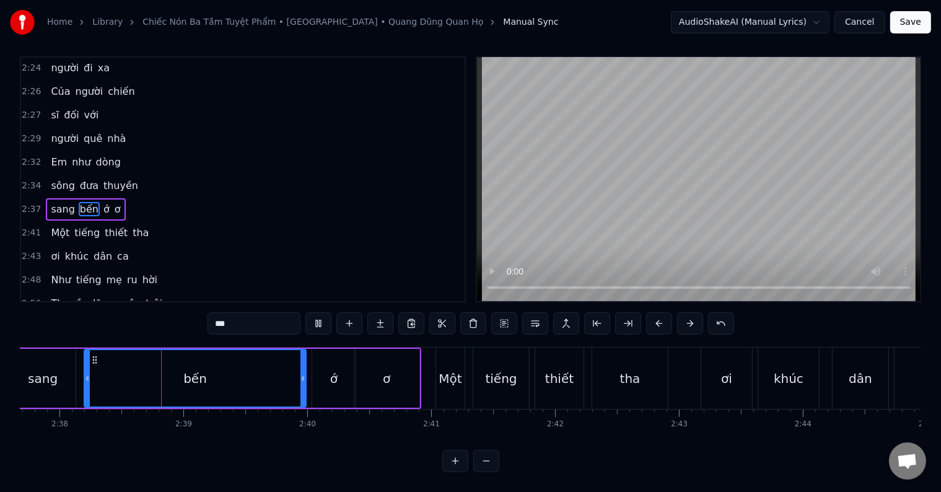
click at [81, 395] on div "sang bến ớ ơ" at bounding box center [214, 378] width 413 height 61
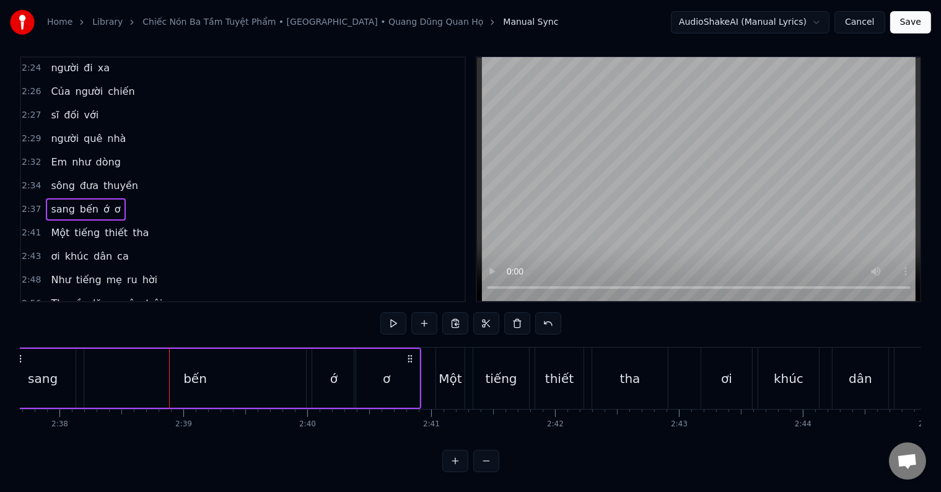
click at [81, 395] on div "sang bến ớ ơ" at bounding box center [214, 378] width 413 height 61
drag, startPoint x: 81, startPoint y: 395, endPoint x: 94, endPoint y: 394, distance: 13.1
click at [82, 394] on div "sang bến ớ ơ" at bounding box center [215, 378] width 413 height 61
click at [95, 394] on div "bến" at bounding box center [196, 378] width 222 height 59
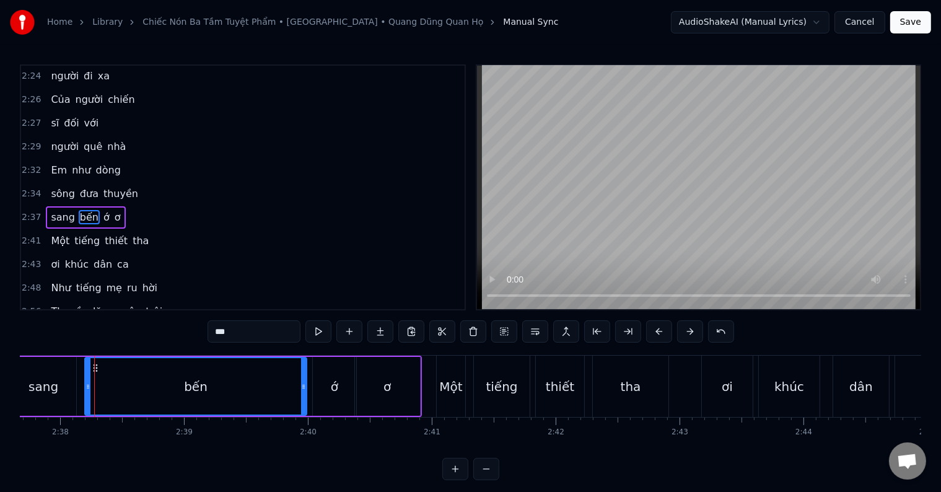
scroll to position [19, 0]
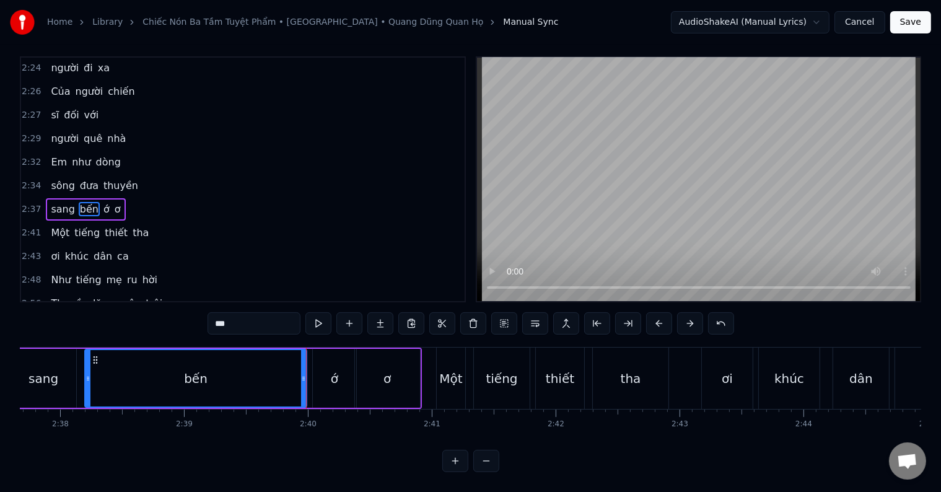
click at [66, 374] on div "sang" at bounding box center [44, 378] width 66 height 59
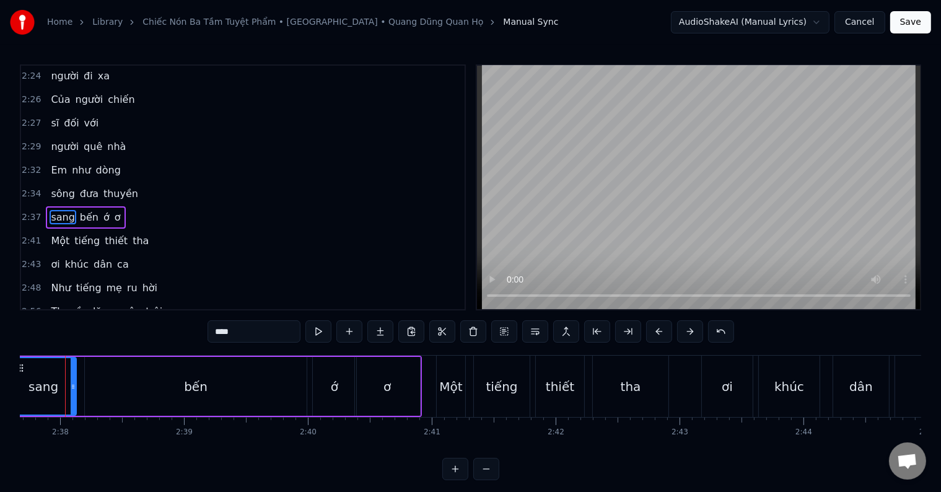
click at [66, 374] on div "sang" at bounding box center [43, 386] width 64 height 56
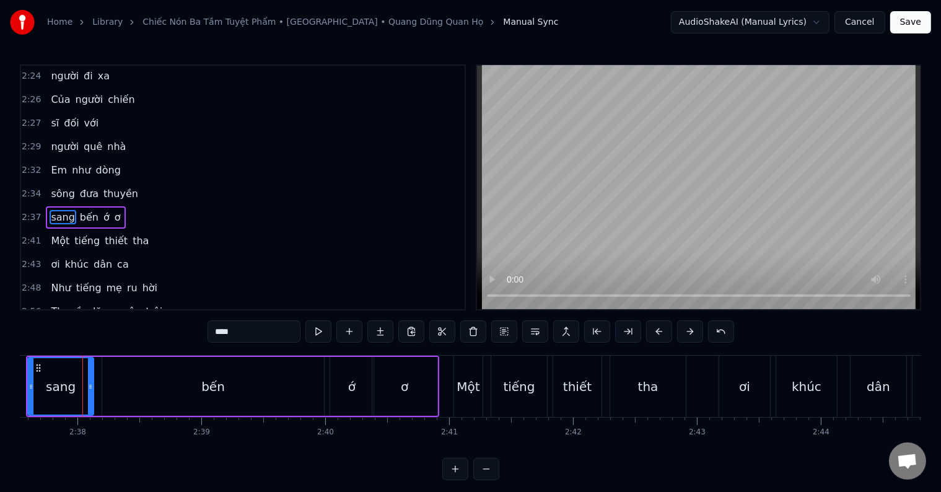
click at [71, 346] on div "0:34 Gửi muôn lời ca 0:42 lắng đọng tâm tình 0:49 Gửi bao tình thương 0:53 cho …" at bounding box center [471, 272] width 902 height 416
click at [104, 394] on div "bến" at bounding box center [213, 386] width 222 height 59
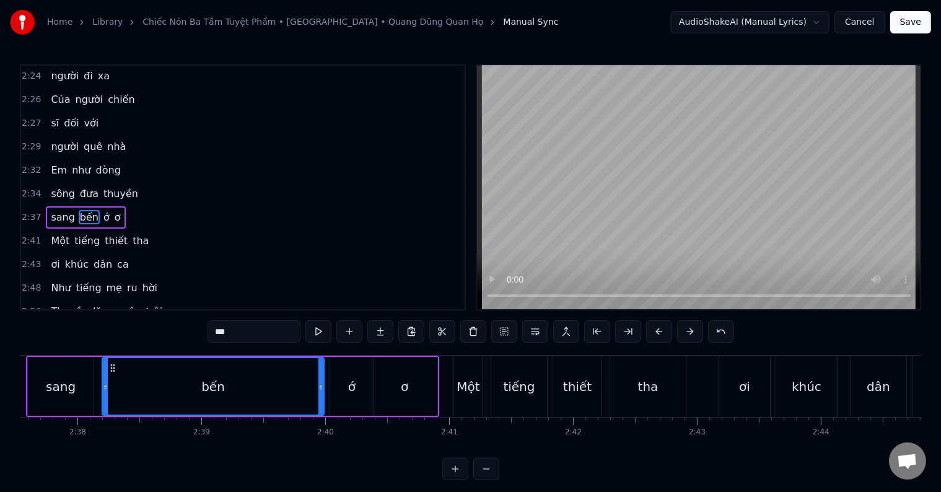
click at [104, 394] on div at bounding box center [105, 386] width 5 height 56
click at [12, 389] on div "Home Library Chiếc Nón Ba Tầm Tuyệt Phẩm • [GEOGRAPHIC_DATA] • Quang Dũng Quan …" at bounding box center [470, 240] width 941 height 480
type input "******"
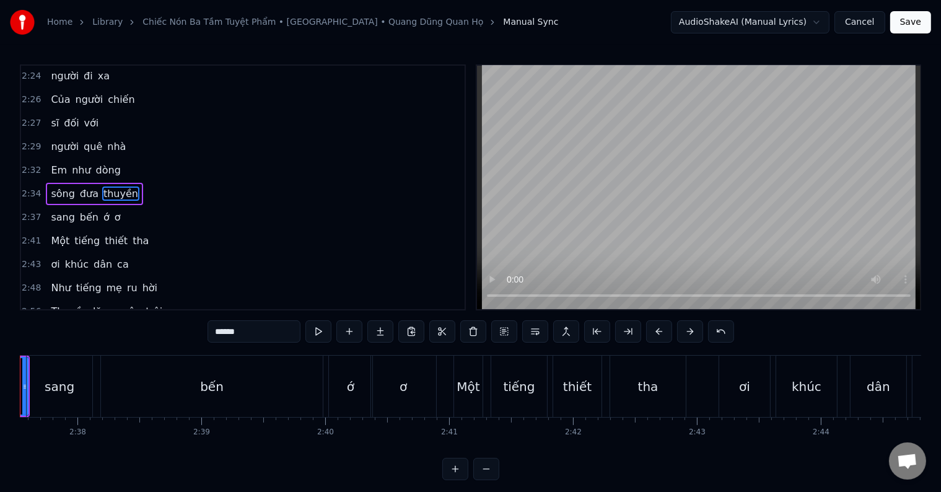
scroll to position [756, 0]
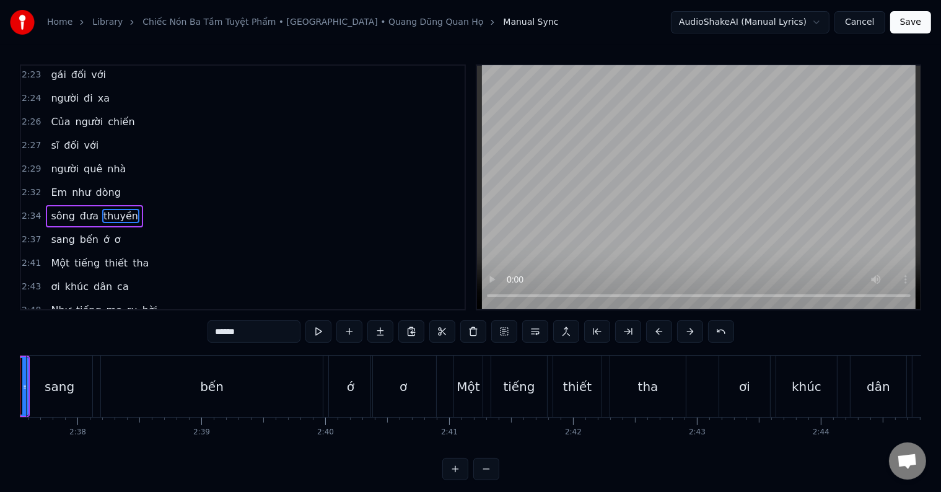
click at [20, 390] on div at bounding box center [20, 386] width 1 height 61
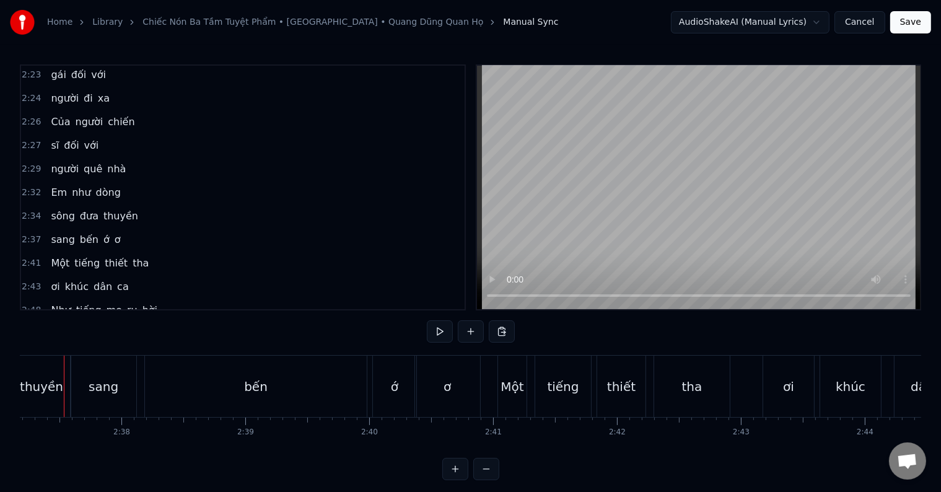
scroll to position [0, 19463]
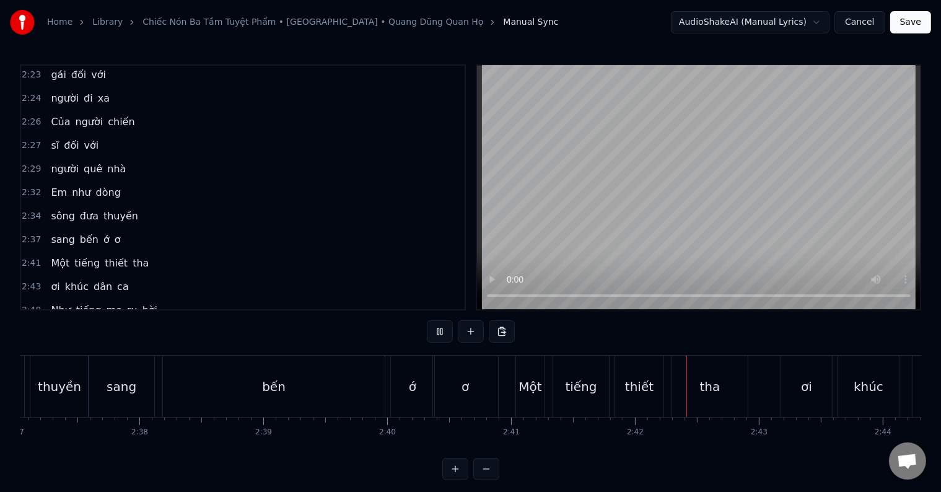
click at [102, 348] on div "0:34 Gửi muôn lời ca 0:42 lắng đọng tâm tình 0:49 Gửi bao tình thương 0:53 cho …" at bounding box center [471, 272] width 902 height 416
click at [77, 372] on div "thuyền" at bounding box center [59, 386] width 58 height 61
click at [77, 377] on div "thuyền" at bounding box center [64, 386] width 43 height 19
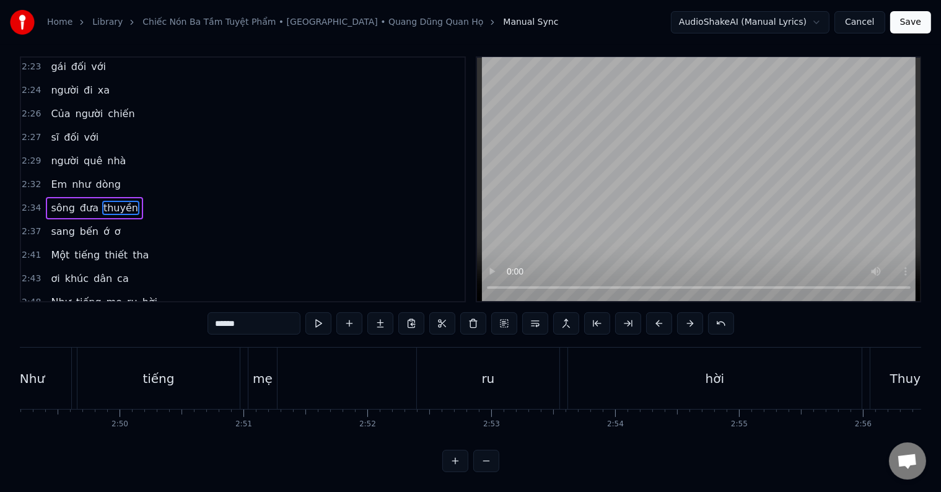
scroll to position [0, 20922]
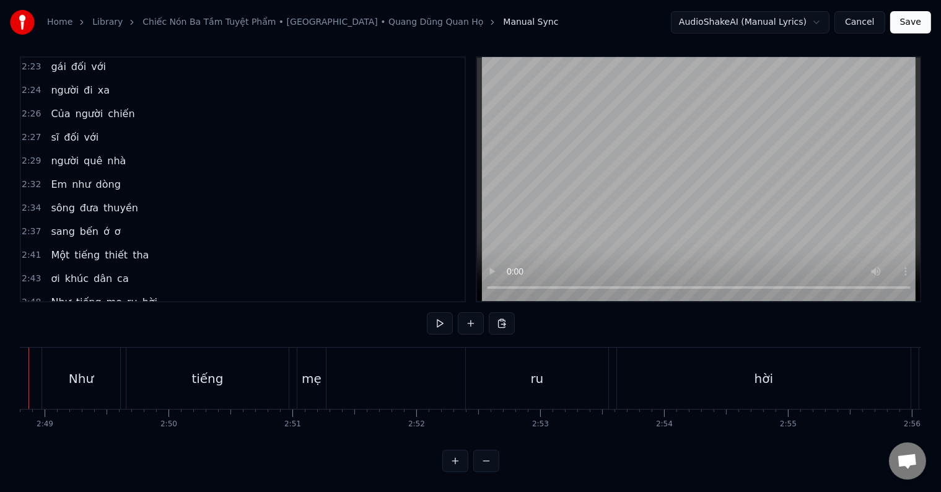
click at [29, 369] on div "Gửi muôn lời ca lắng đọng tâm tình Gửi bao tình thương cho người em gái qua biế…" at bounding box center [788, 378] width 43380 height 62
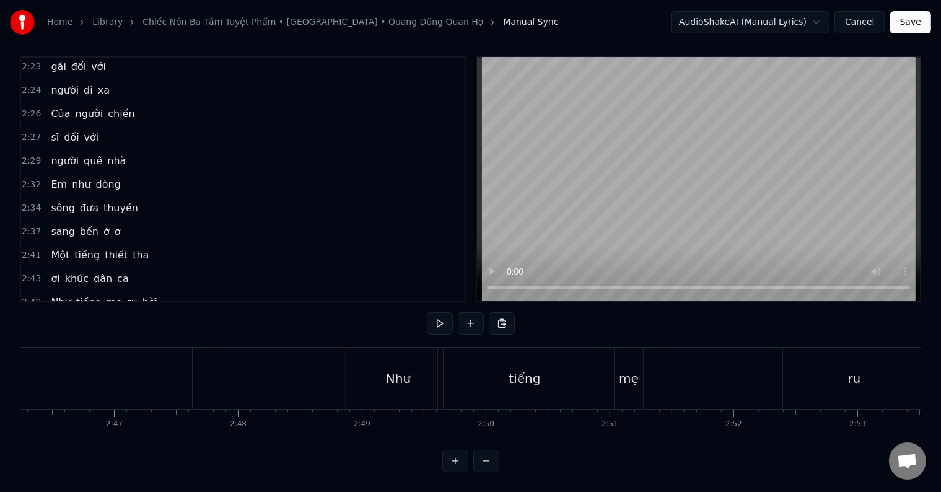
click at [68, 361] on div "ca" at bounding box center [13, 378] width 358 height 61
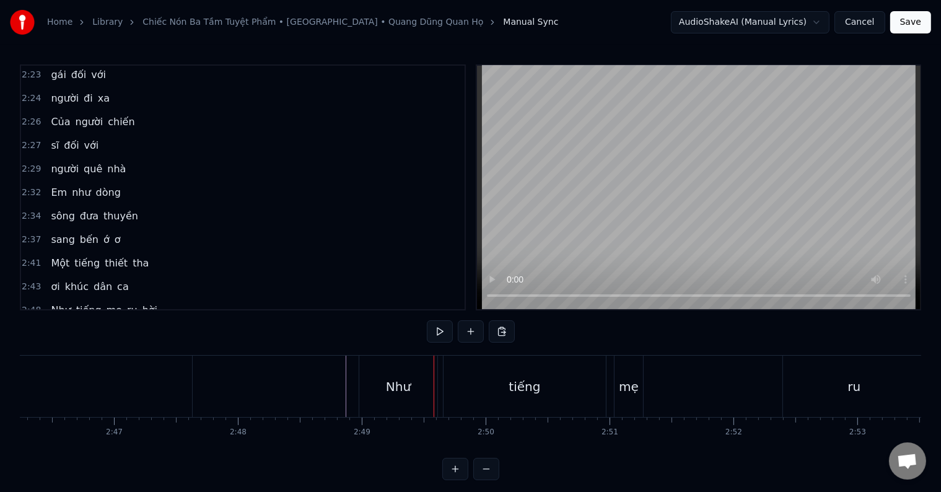
click at [434, 361] on div at bounding box center [434, 386] width 1 height 61
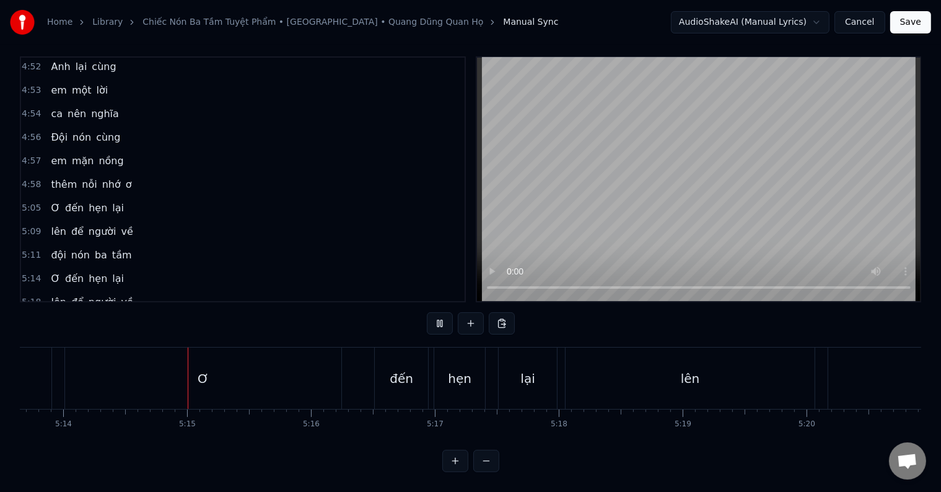
scroll to position [0, 38892]
click at [56, 177] on span "thêm" at bounding box center [64, 184] width 29 height 14
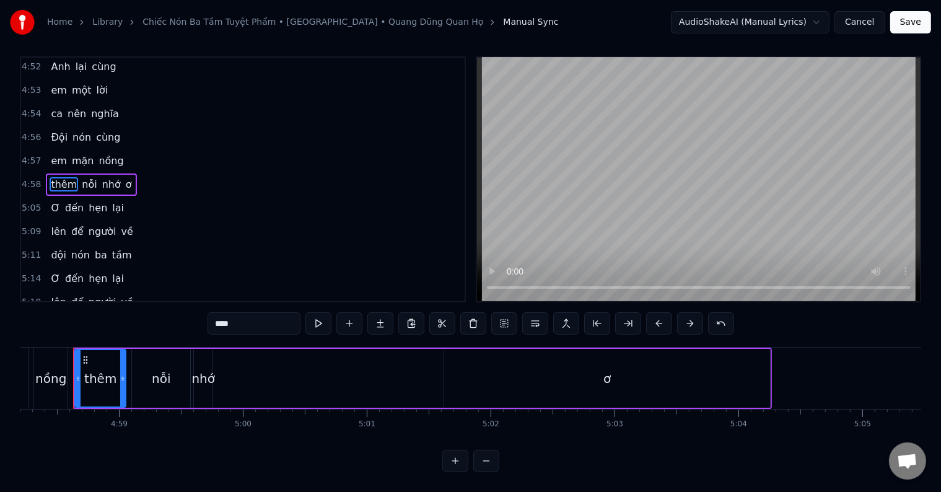
scroll to position [0, 36951]
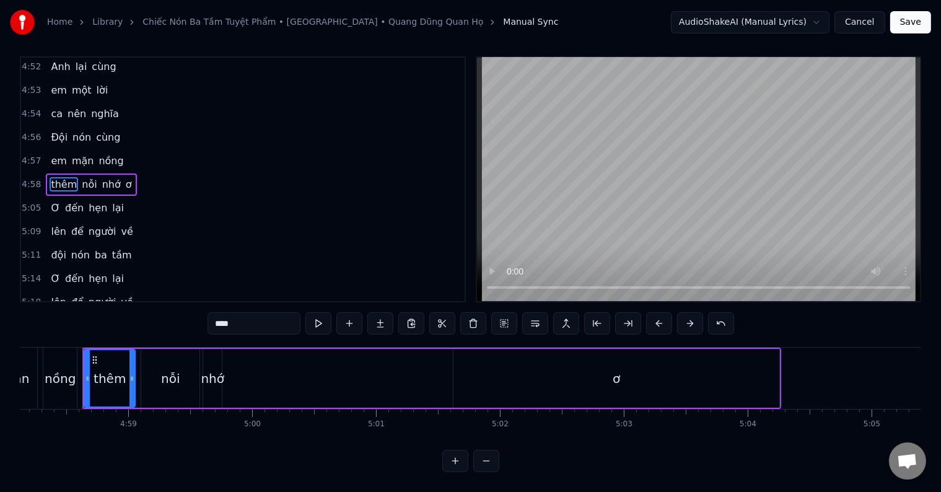
click at [726, 369] on div "ơ" at bounding box center [617, 378] width 326 height 59
type input "*"
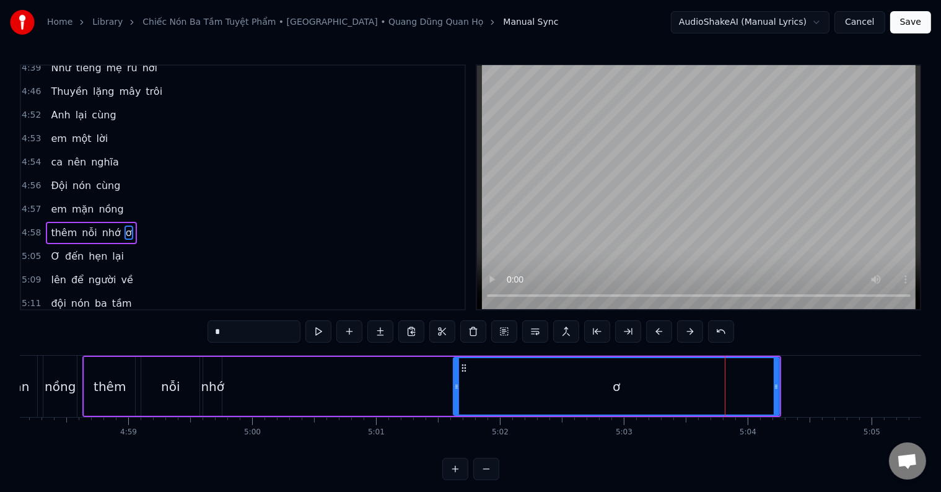
scroll to position [1531, 0]
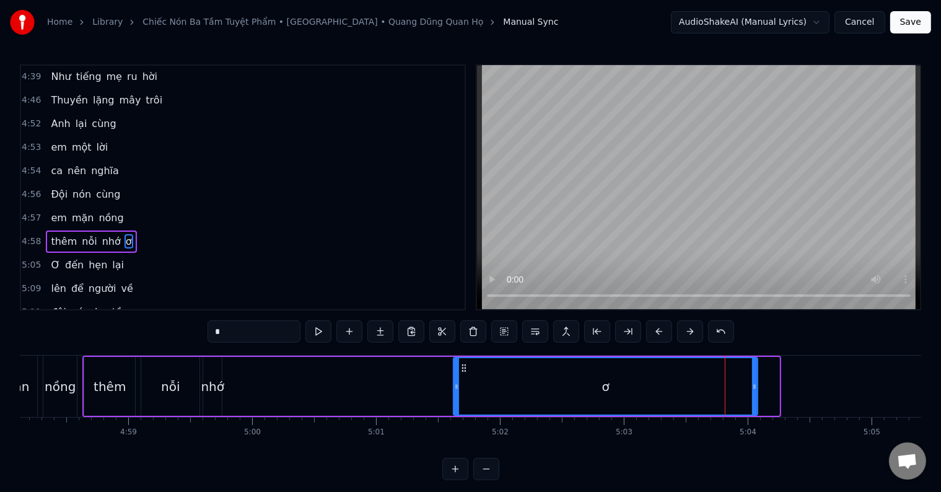
drag, startPoint x: 777, startPoint y: 382, endPoint x: 755, endPoint y: 385, distance: 21.8
click at [755, 385] on icon at bounding box center [754, 387] width 5 height 10
click at [389, 387] on div "thêm nỗi nhớ ơ" at bounding box center [420, 386] width 677 height 61
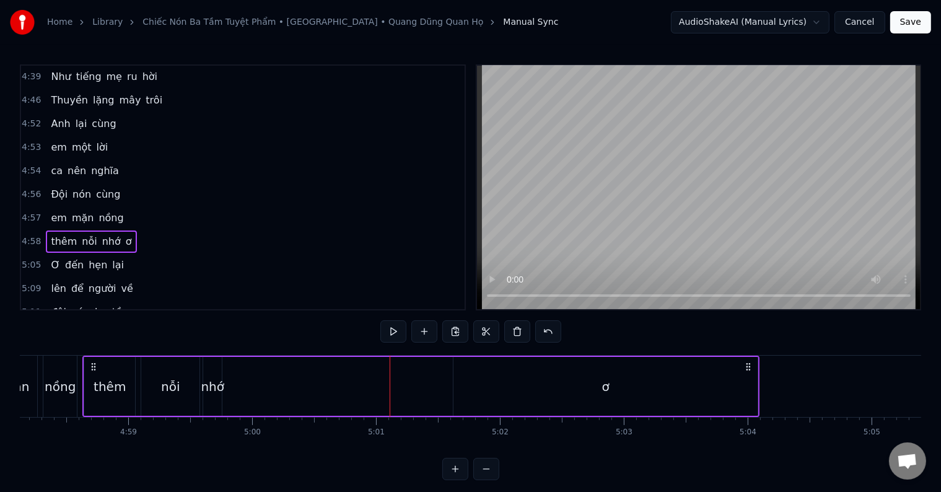
click at [97, 380] on div "thêm" at bounding box center [110, 386] width 32 height 19
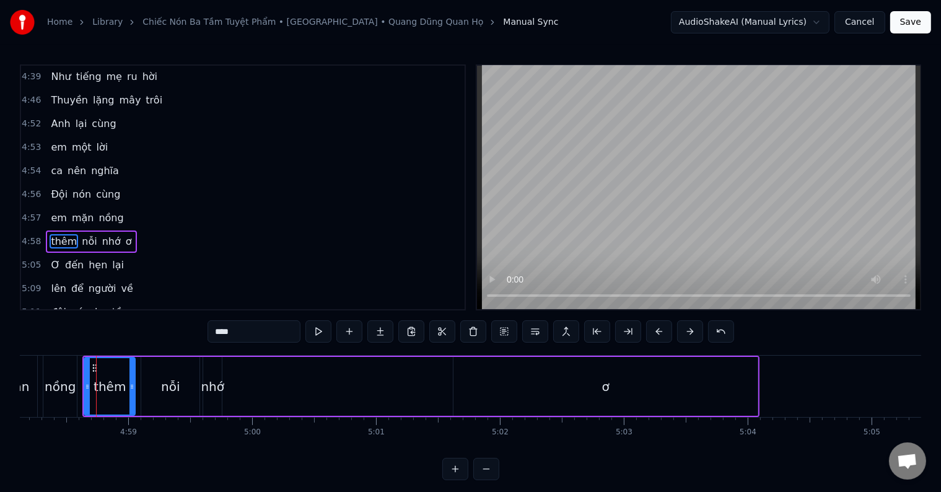
click at [216, 387] on div "nhớ" at bounding box center [213, 386] width 24 height 19
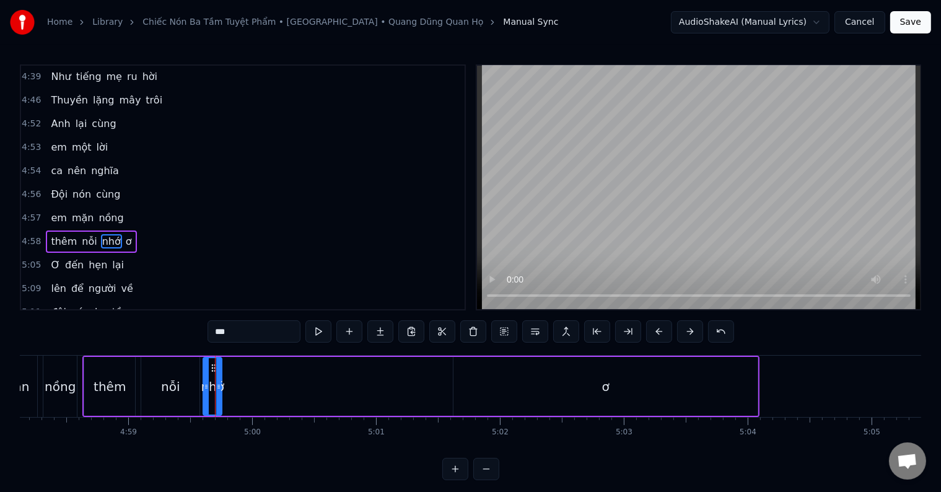
click at [65, 371] on div "nồng" at bounding box center [59, 386] width 33 height 61
type input "****"
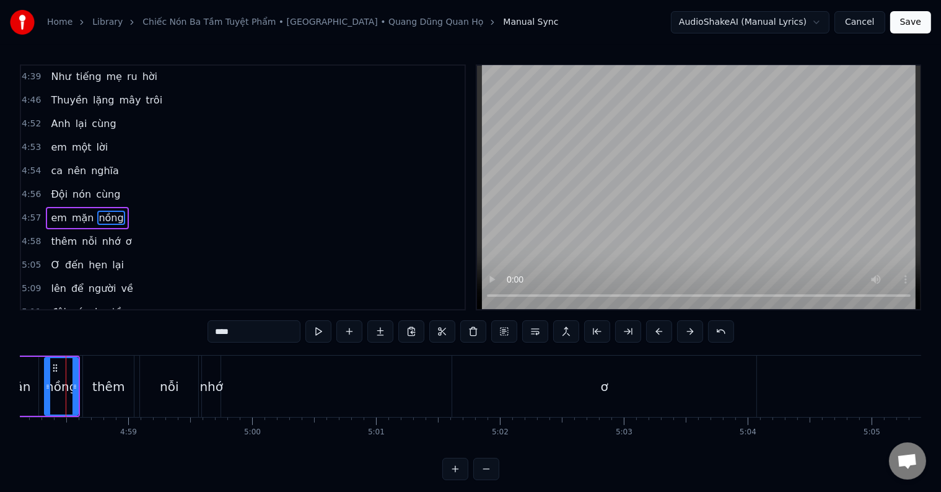
scroll to position [1508, 0]
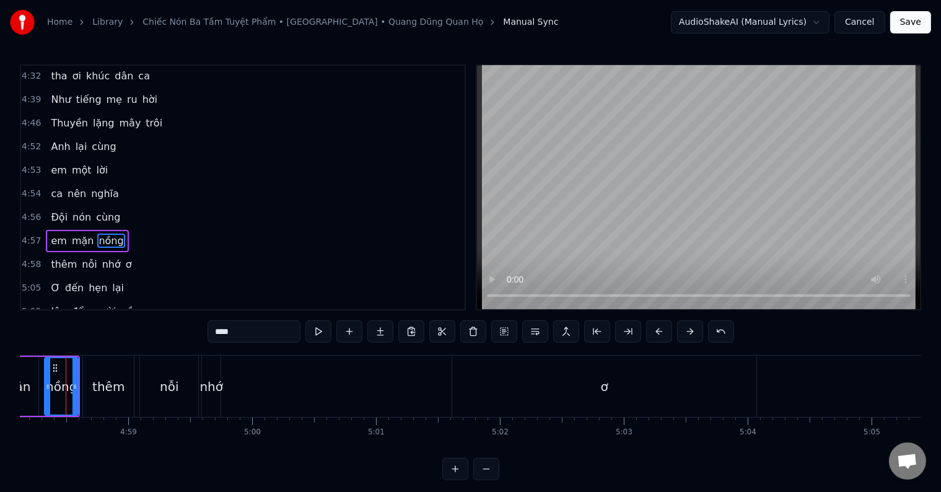
click at [66, 371] on div at bounding box center [66, 386] width 1 height 61
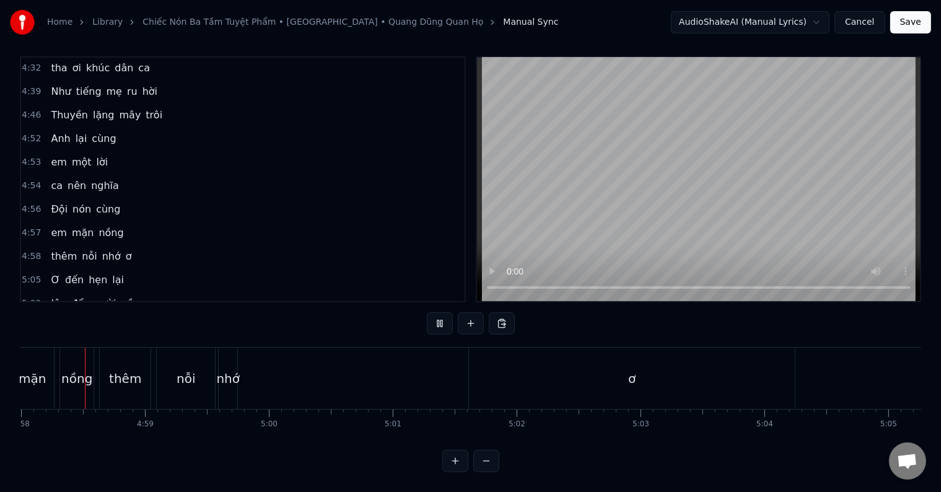
scroll to position [19, 0]
click at [25, 370] on div "mặn" at bounding box center [32, 378] width 27 height 19
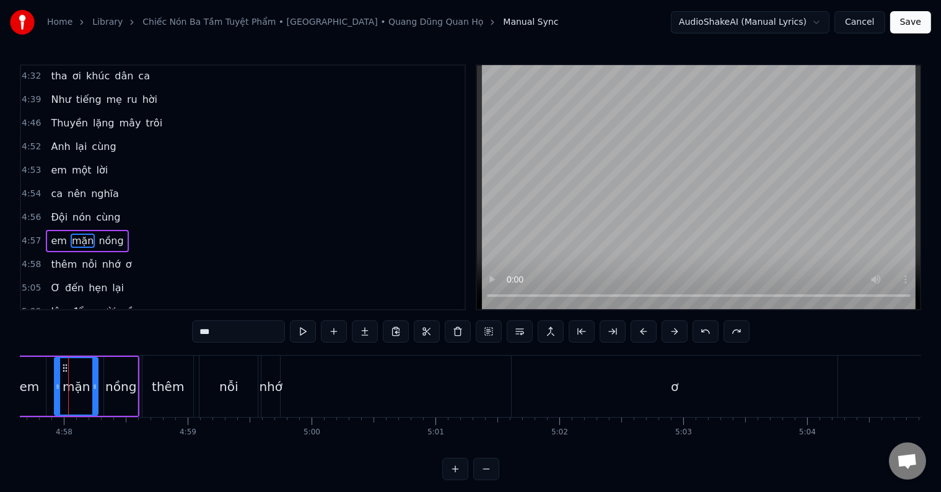
scroll to position [0, 36878]
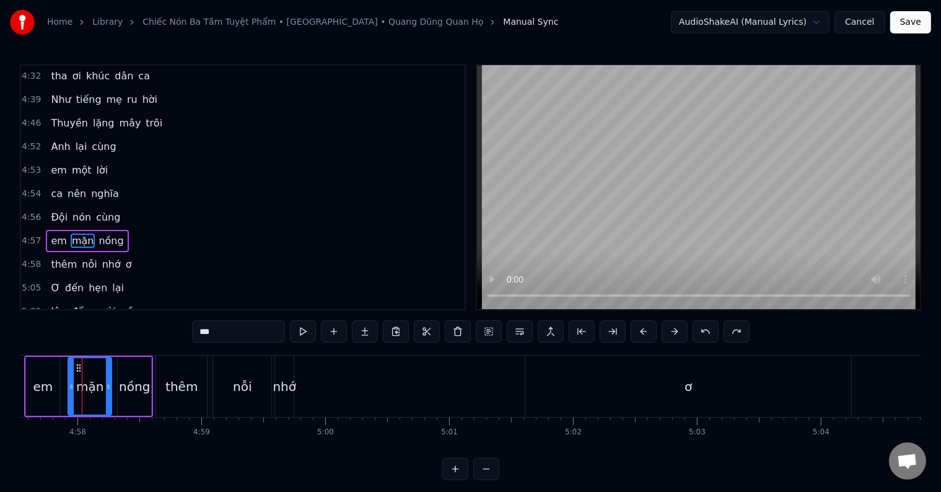
click at [280, 378] on div "nhớ" at bounding box center [285, 386] width 24 height 19
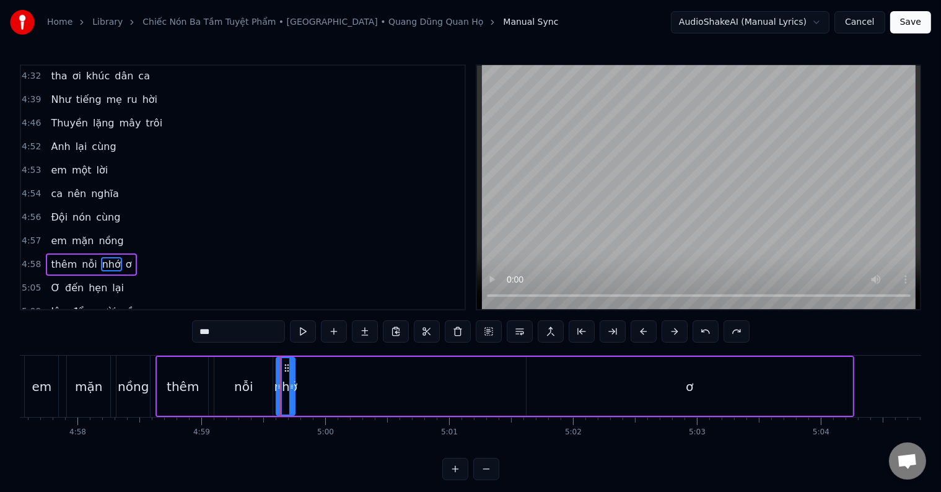
scroll to position [1531, 0]
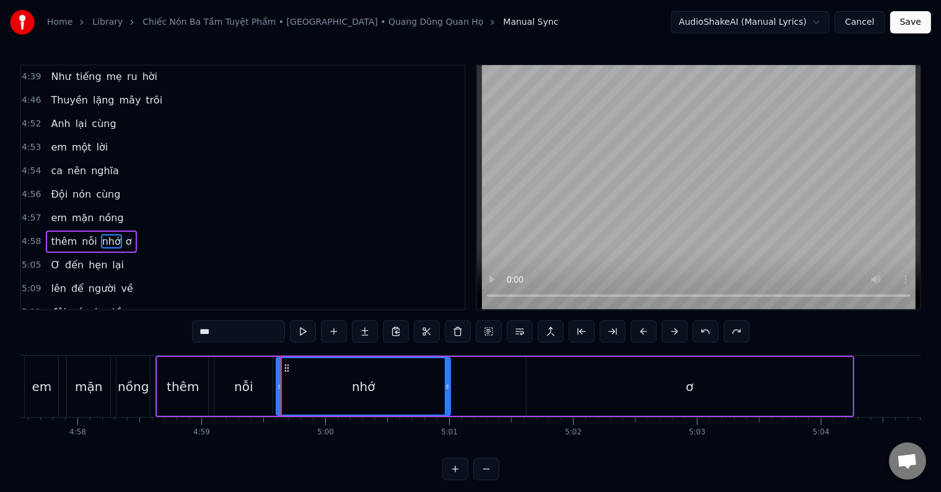
drag, startPoint x: 292, startPoint y: 390, endPoint x: 447, endPoint y: 389, distance: 155.6
click at [447, 389] on icon at bounding box center [447, 387] width 5 height 10
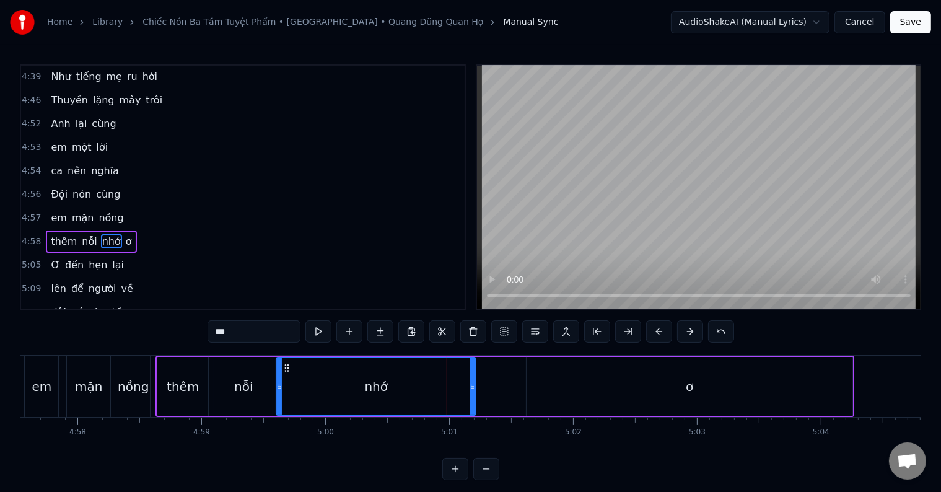
drag, startPoint x: 448, startPoint y: 392, endPoint x: 473, endPoint y: 390, distance: 25.5
click at [473, 390] on div at bounding box center [472, 386] width 5 height 56
click at [694, 388] on div "ơ" at bounding box center [690, 386] width 326 height 59
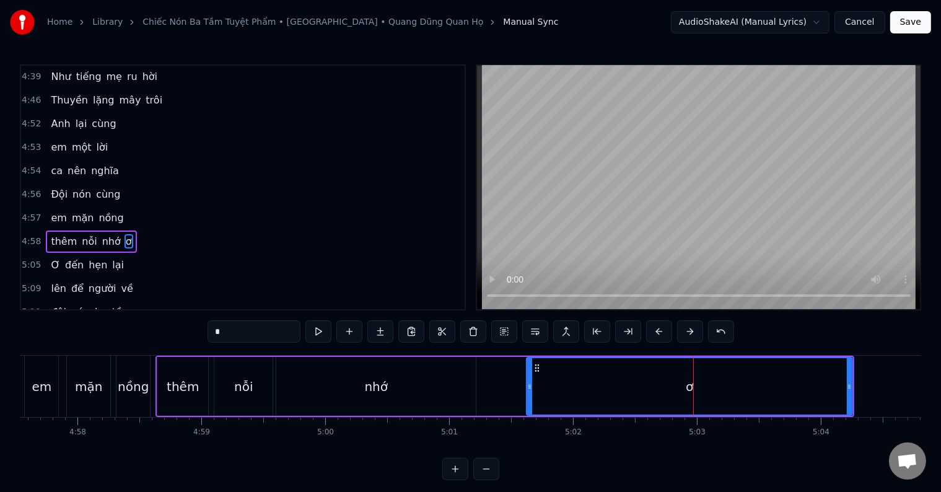
click at [247, 333] on input "*" at bounding box center [254, 331] width 93 height 22
click at [50, 258] on span "Ơ" at bounding box center [56, 265] width 12 height 14
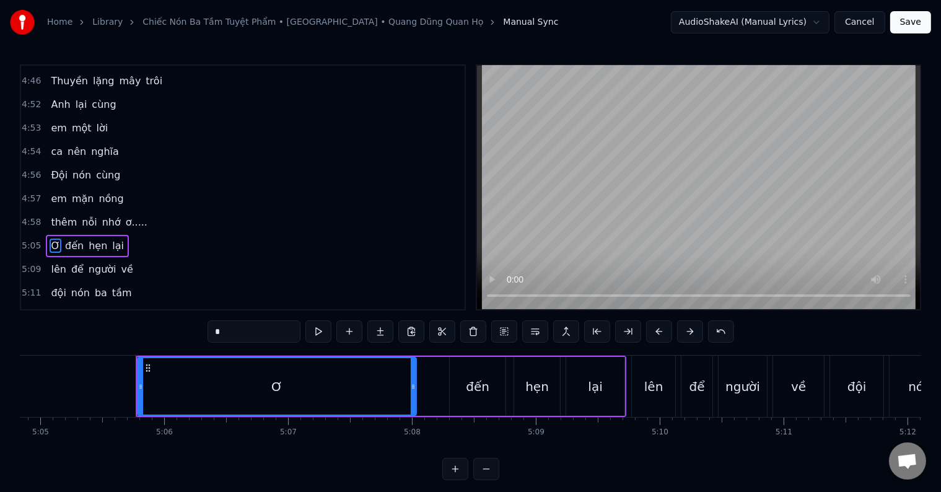
scroll to position [0, 37836]
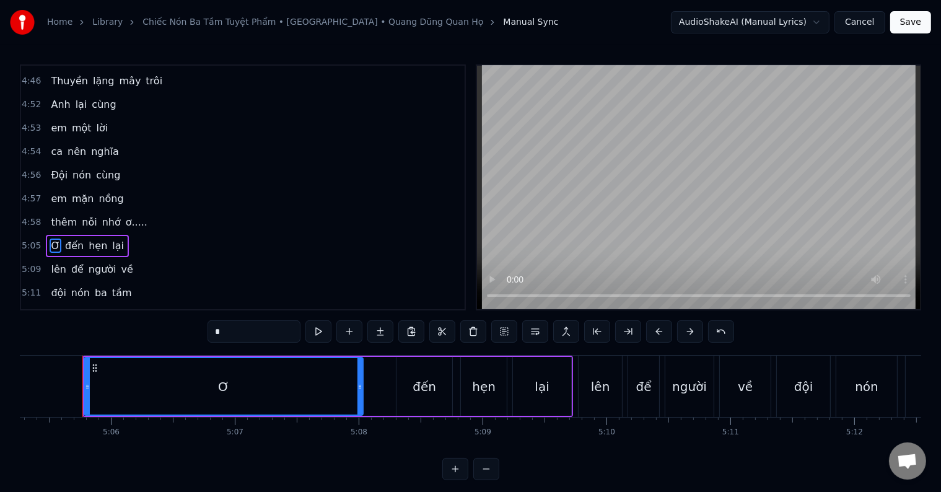
click at [231, 332] on input "*" at bounding box center [254, 331] width 93 height 22
type input "****"
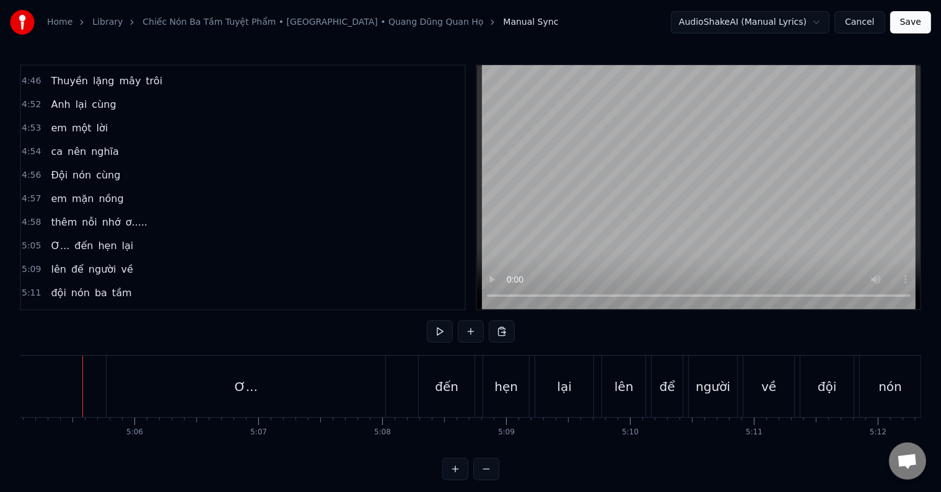
scroll to position [19, 0]
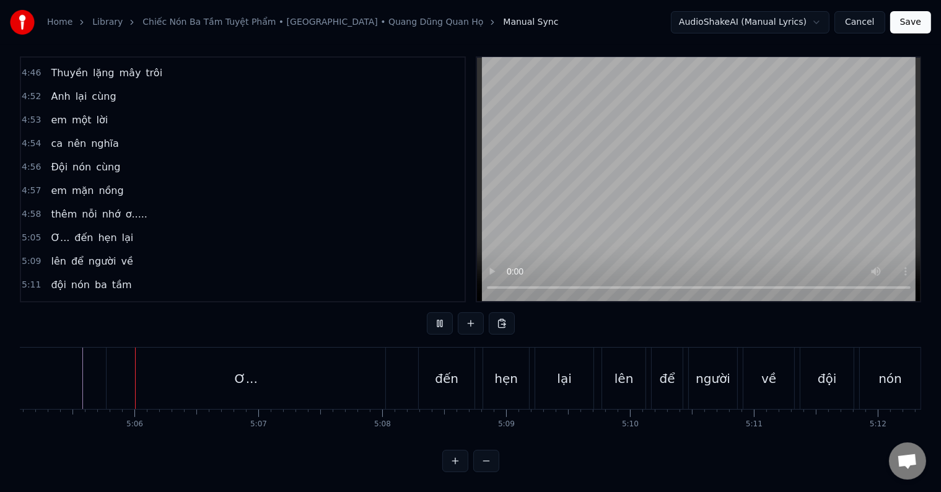
drag, startPoint x: 82, startPoint y: 394, endPoint x: 62, endPoint y: 394, distance: 19.8
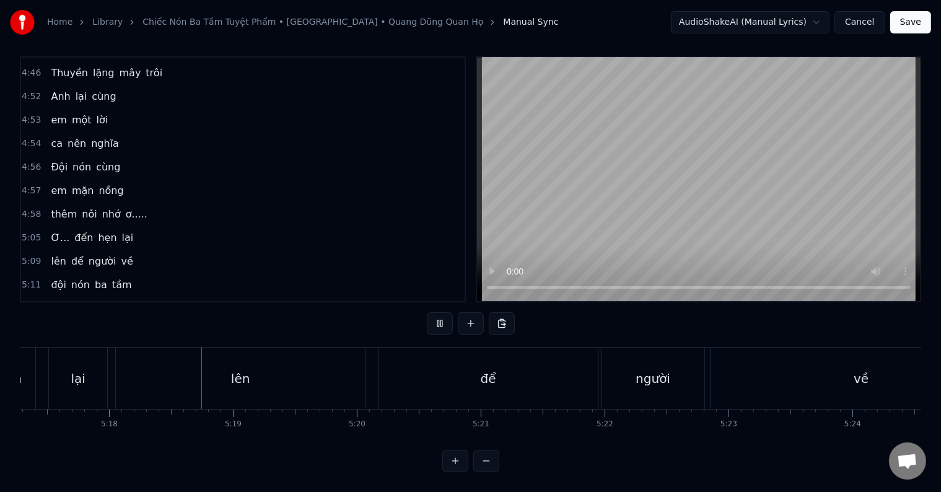
scroll to position [0, 39354]
click at [50, 301] on span "Ơ" at bounding box center [56, 308] width 12 height 14
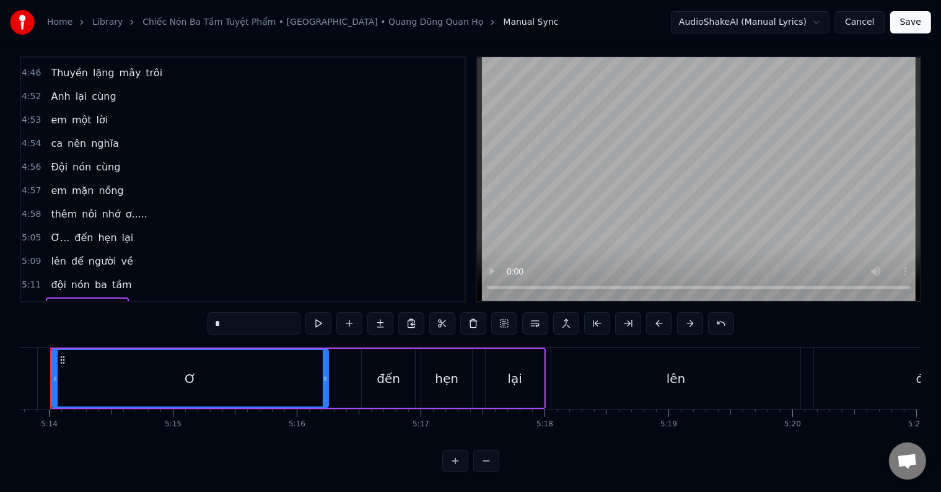
scroll to position [0, 38857]
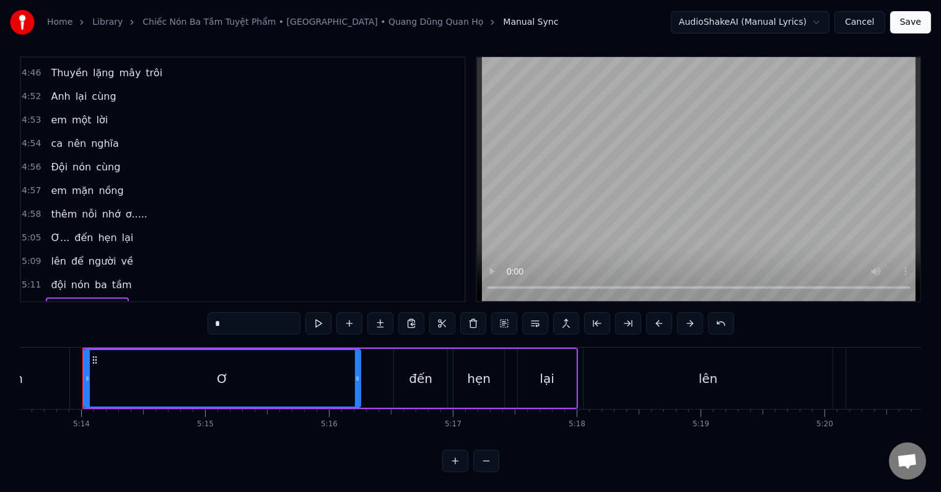
click at [235, 314] on input "*" at bounding box center [254, 323] width 93 height 22
click at [317, 312] on button at bounding box center [319, 323] width 26 height 22
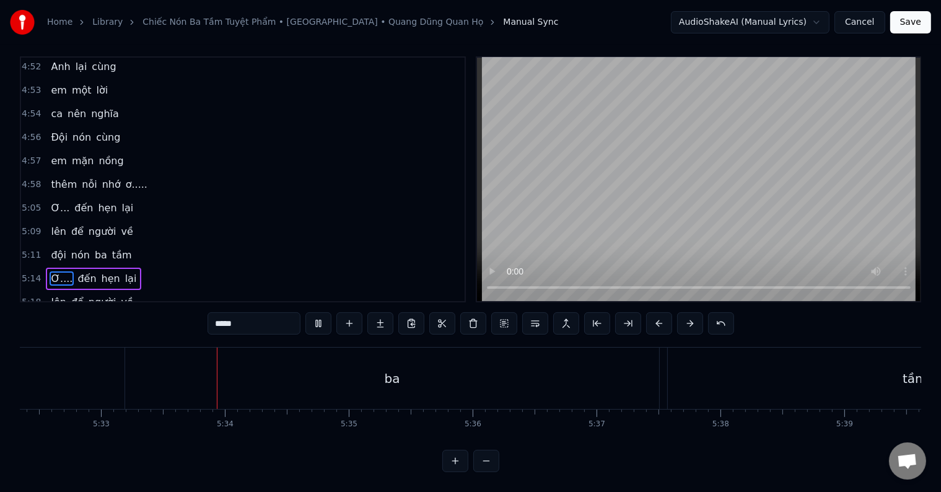
scroll to position [0, 41242]
click at [100, 319] on span "đội" at bounding box center [108, 326] width 17 height 14
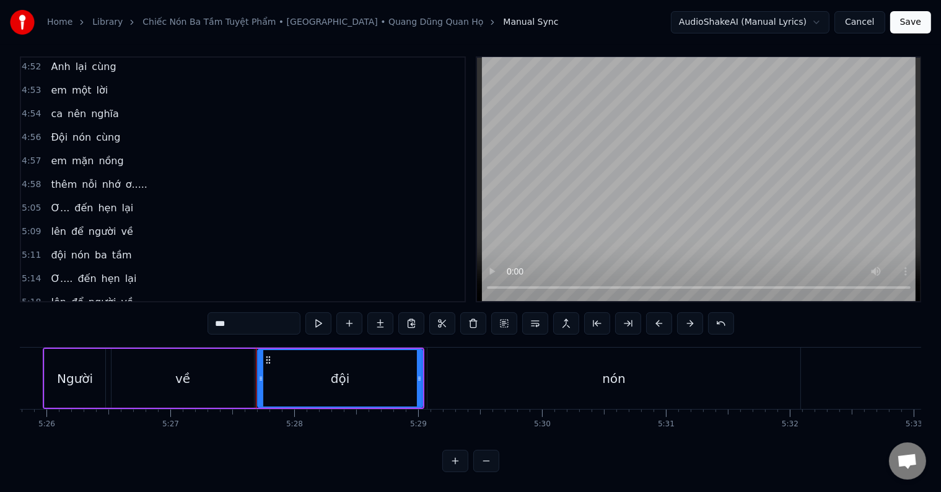
scroll to position [0, 40305]
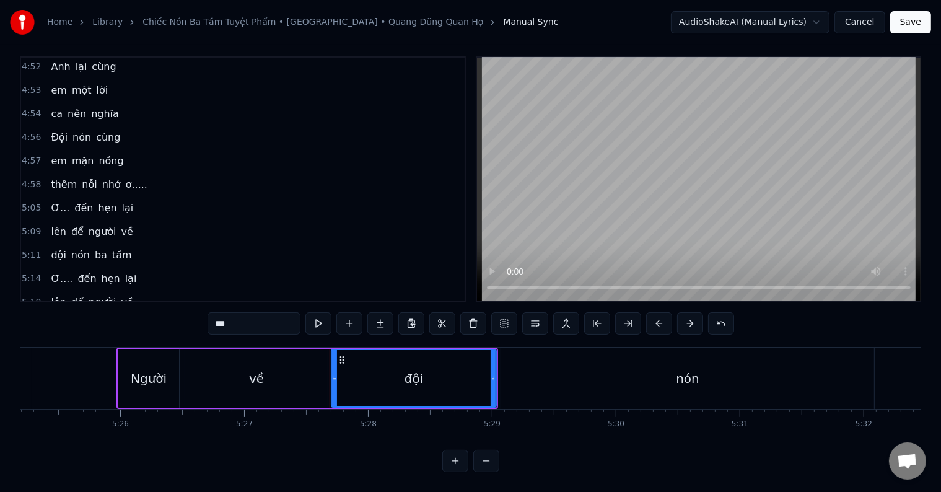
click at [135, 369] on div "Người" at bounding box center [149, 378] width 36 height 19
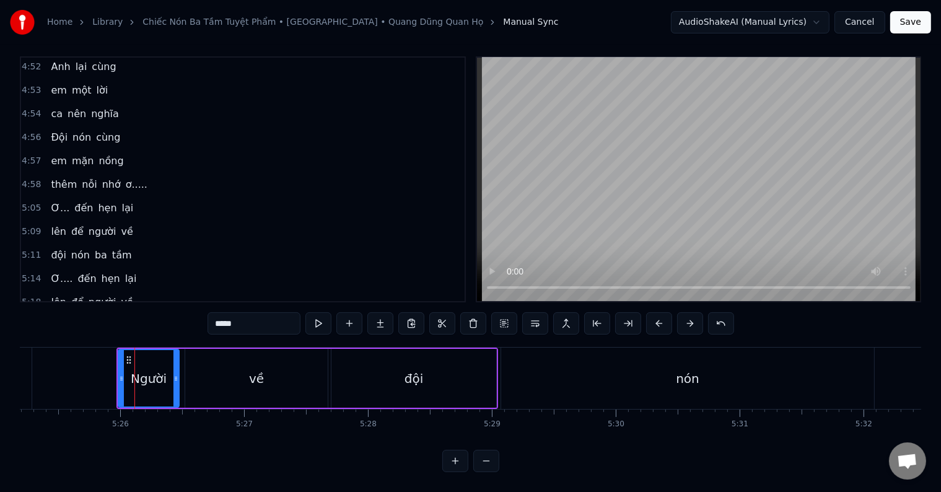
click at [136, 372] on div "Người" at bounding box center [149, 378] width 36 height 19
click at [421, 369] on div "đội" at bounding box center [414, 378] width 19 height 19
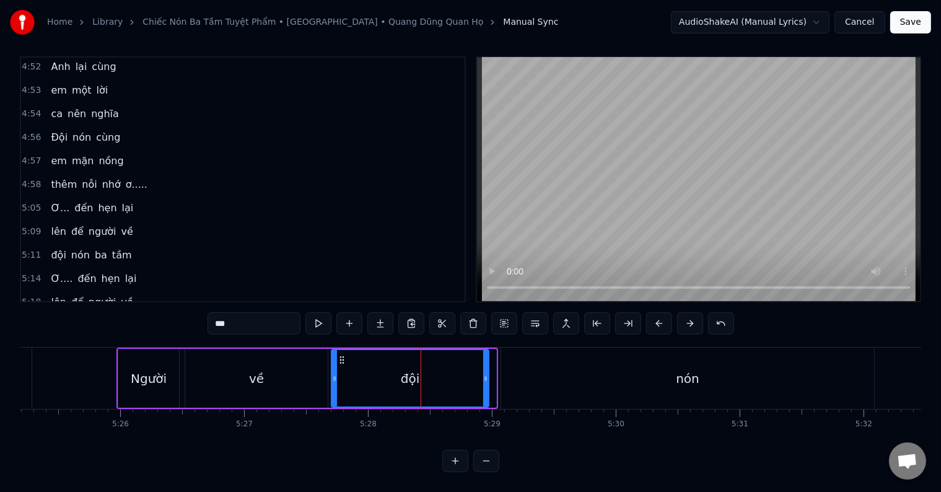
drag, startPoint x: 494, startPoint y: 367, endPoint x: 486, endPoint y: 367, distance: 7.4
click at [486, 374] on icon at bounding box center [485, 379] width 5 height 10
drag, startPoint x: 486, startPoint y: 365, endPoint x: 478, endPoint y: 364, distance: 8.1
click at [478, 374] on icon at bounding box center [477, 379] width 5 height 10
drag, startPoint x: 475, startPoint y: 372, endPoint x: 460, endPoint y: 372, distance: 14.3
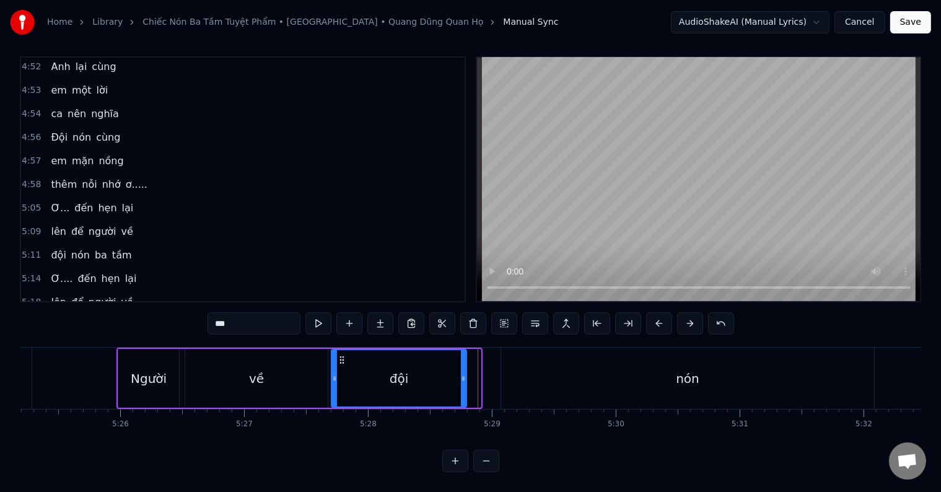
click at [461, 374] on icon at bounding box center [463, 379] width 5 height 10
drag, startPoint x: 461, startPoint y: 367, endPoint x: 438, endPoint y: 367, distance: 23.5
click at [438, 374] on icon at bounding box center [440, 379] width 5 height 10
click at [682, 372] on div "nón" at bounding box center [688, 378] width 24 height 19
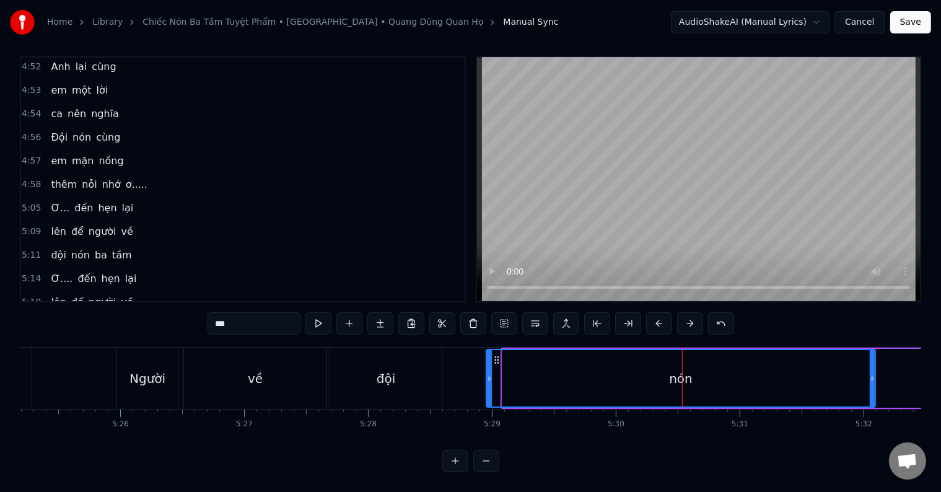
drag, startPoint x: 502, startPoint y: 368, endPoint x: 486, endPoint y: 367, distance: 16.2
click at [487, 374] on icon at bounding box center [489, 379] width 5 height 10
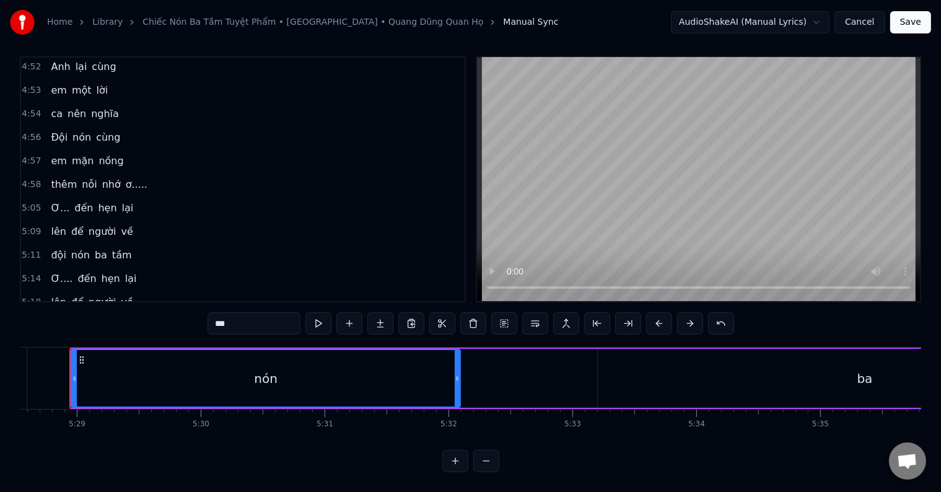
click at [412, 362] on div "nón" at bounding box center [266, 378] width 388 height 56
click at [736, 367] on div "ba" at bounding box center [865, 378] width 534 height 59
type input "**"
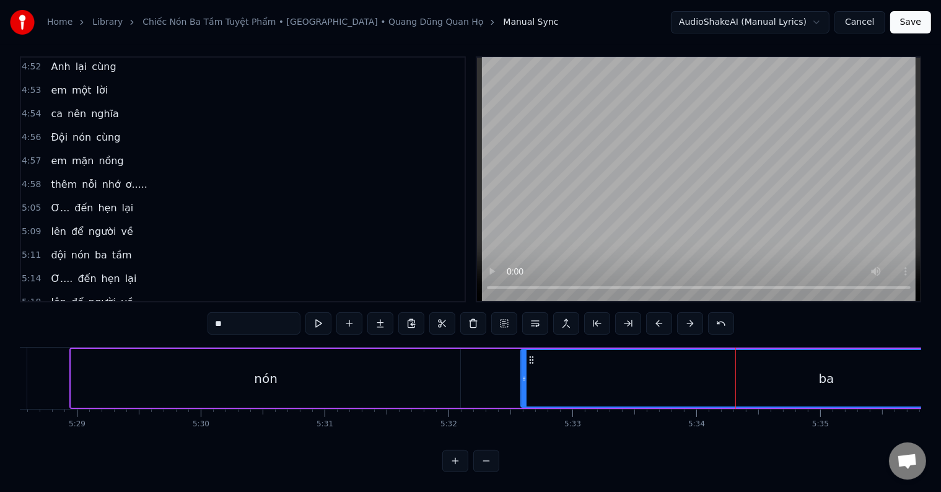
drag, startPoint x: 599, startPoint y: 371, endPoint x: 522, endPoint y: 365, distance: 77.1
click at [522, 374] on icon at bounding box center [524, 379] width 5 height 10
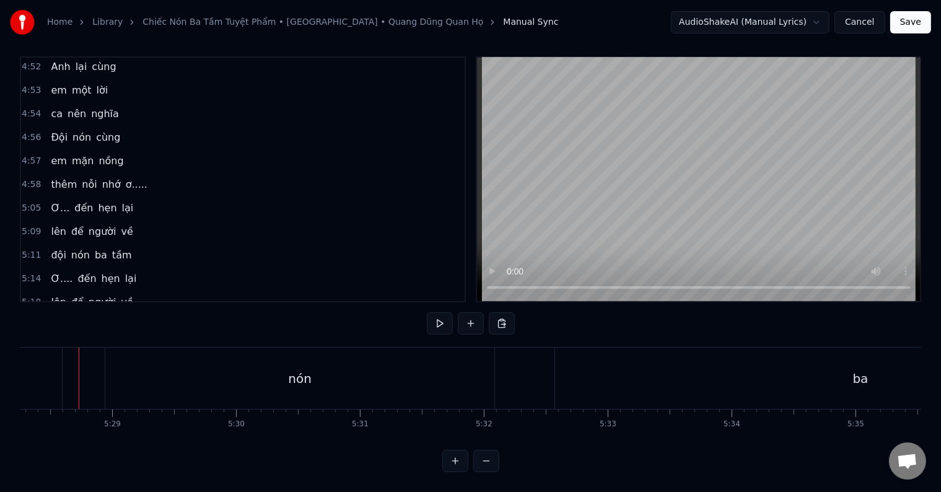
scroll to position [0, 40681]
click at [441, 313] on button at bounding box center [440, 323] width 26 height 22
click at [427, 312] on button at bounding box center [440, 323] width 26 height 22
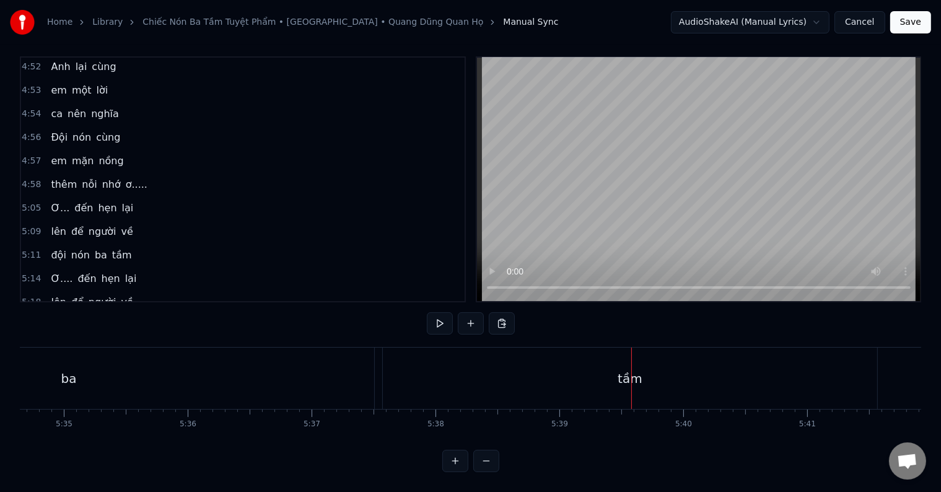
click at [427, 312] on button at bounding box center [440, 323] width 26 height 22
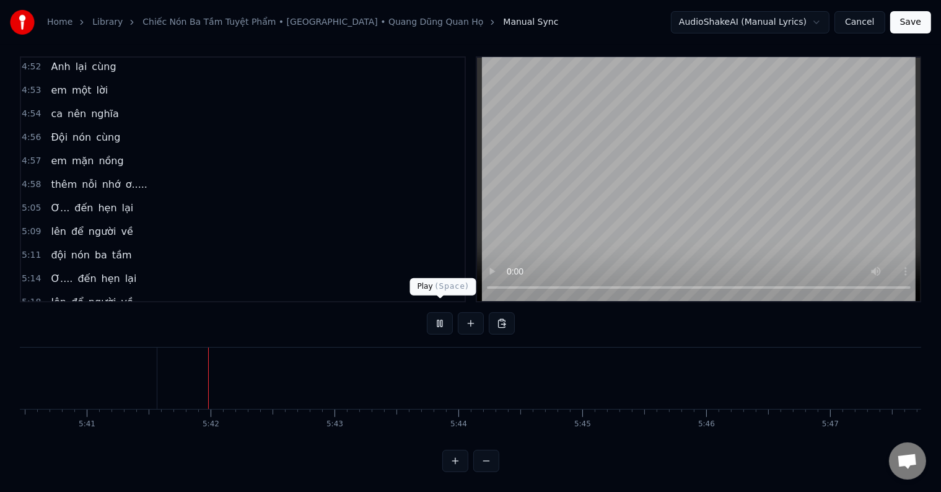
click at [441, 314] on button at bounding box center [440, 323] width 26 height 22
click at [421, 374] on div "nón" at bounding box center [508, 378] width 389 height 61
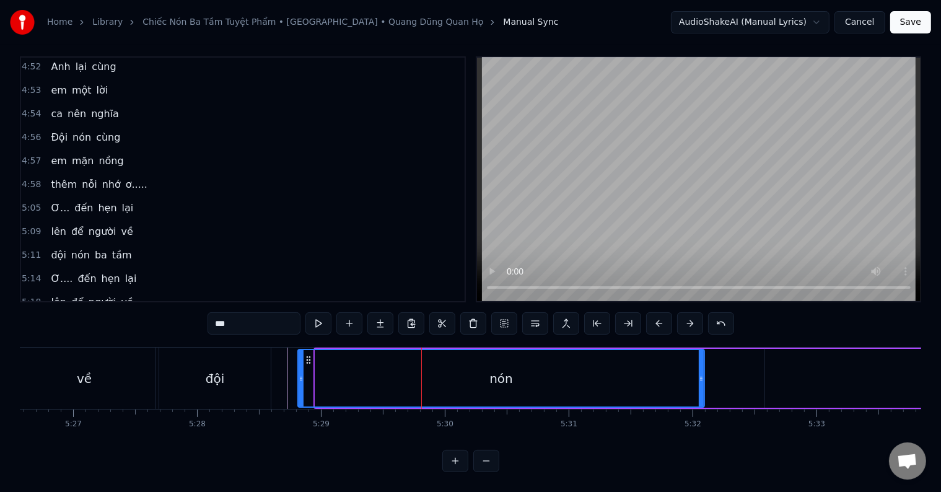
drag, startPoint x: 317, startPoint y: 372, endPoint x: 300, endPoint y: 369, distance: 17.6
click at [300, 369] on div at bounding box center [301, 378] width 5 height 56
click at [45, 366] on div "về" at bounding box center [84, 378] width 143 height 61
type input "**"
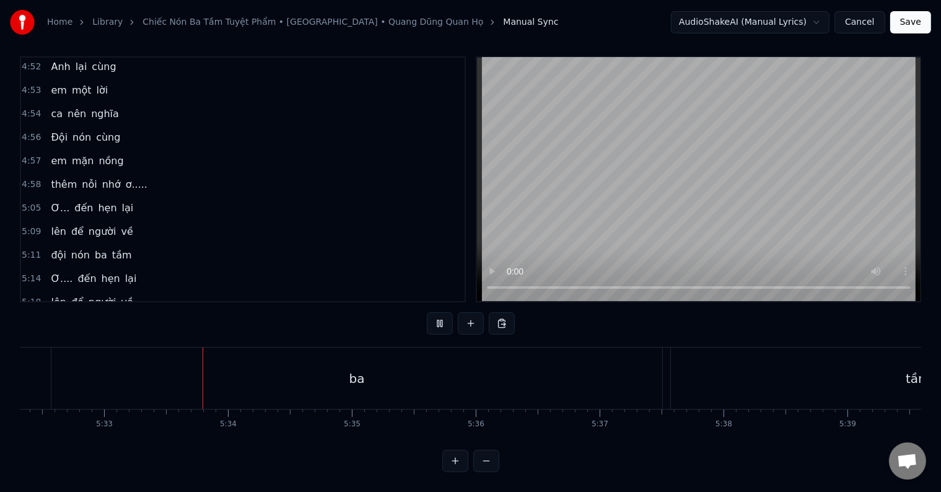
scroll to position [0, 41223]
click at [54, 342] on span "nón" at bounding box center [60, 349] width 21 height 14
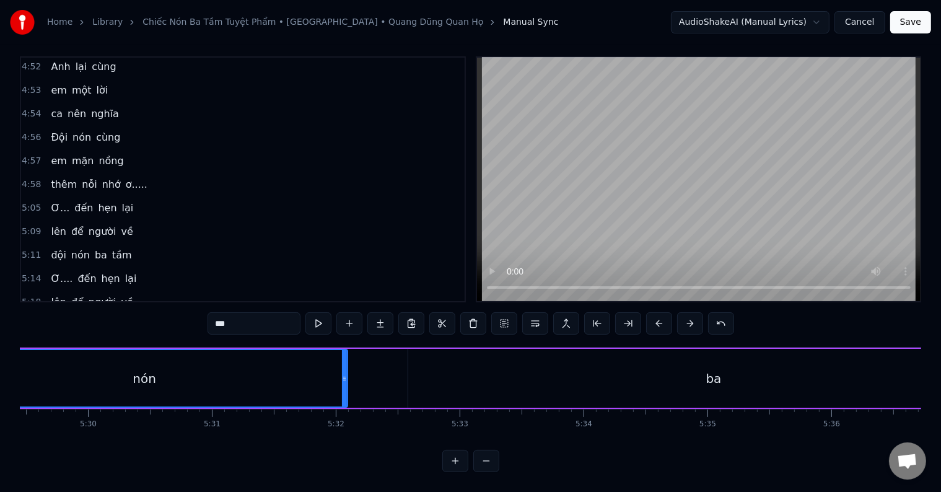
scroll to position [0, 40691]
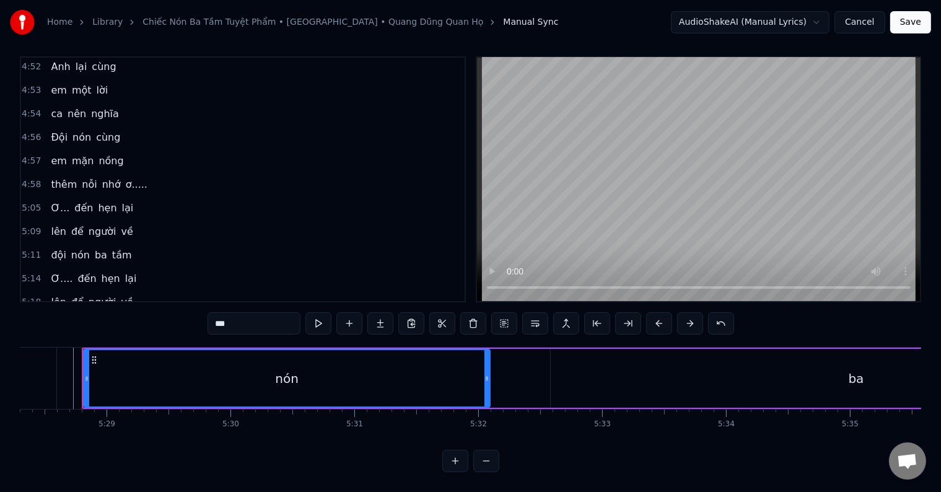
click at [244, 313] on input "***" at bounding box center [254, 323] width 93 height 22
click at [74, 342] on span "ba" at bounding box center [81, 349] width 15 height 14
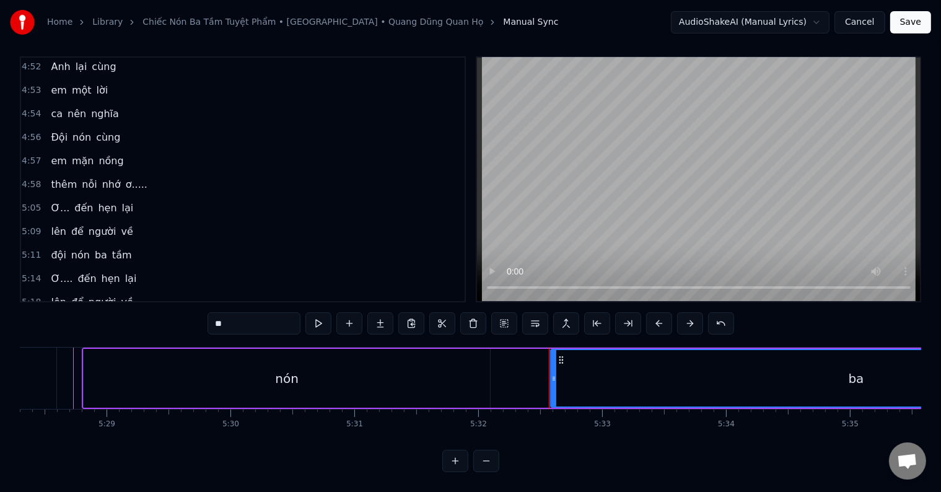
click at [217, 312] on input "**" at bounding box center [254, 323] width 93 height 22
drag, startPoint x: 216, startPoint y: 310, endPoint x: 172, endPoint y: 310, distance: 44.0
click at [172, 310] on div "0:34 Gửi muôn lời ca 0:42 lắng đọng tâm tình 0:49 Gửi bao tình thương 0:53 cho …" at bounding box center [471, 264] width 902 height 416
click at [241, 312] on input "**" at bounding box center [254, 323] width 93 height 22
drag, startPoint x: 235, startPoint y: 312, endPoint x: 285, endPoint y: 319, distance: 50.0
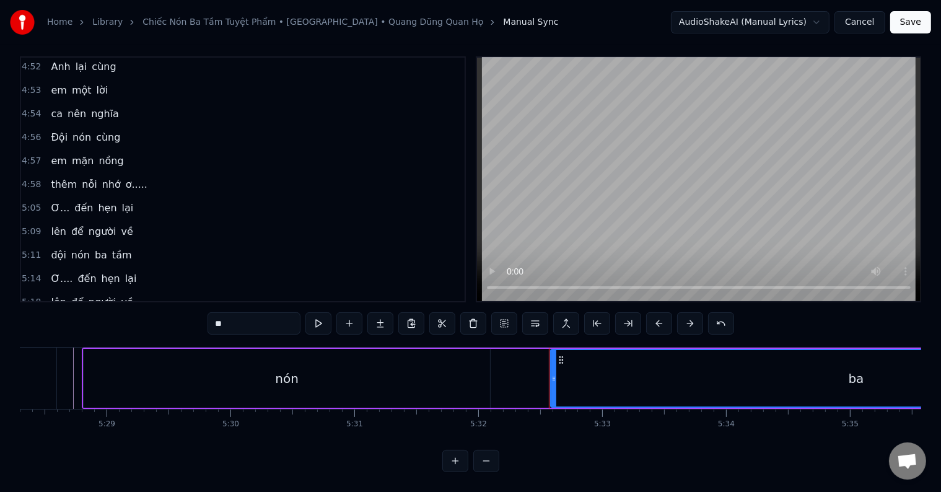
click at [285, 319] on input "**" at bounding box center [254, 323] width 93 height 22
drag, startPoint x: 216, startPoint y: 310, endPoint x: 154, endPoint y: 310, distance: 62.0
click at [154, 310] on div "0:34 Gửi muôn lời ca 0:42 lắng đọng tâm tình 0:49 Gửi bao tình thương 0:53 cho …" at bounding box center [471, 264] width 902 height 416
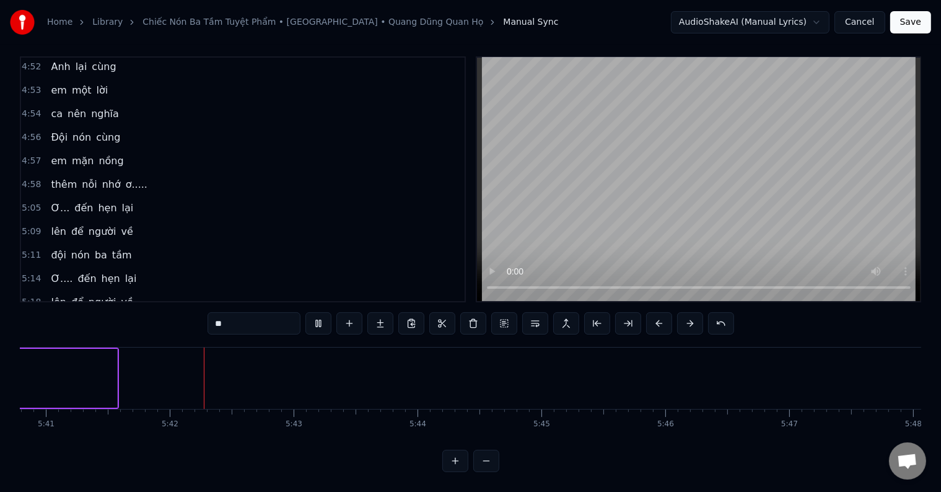
scroll to position [0, 42276]
type input "***"
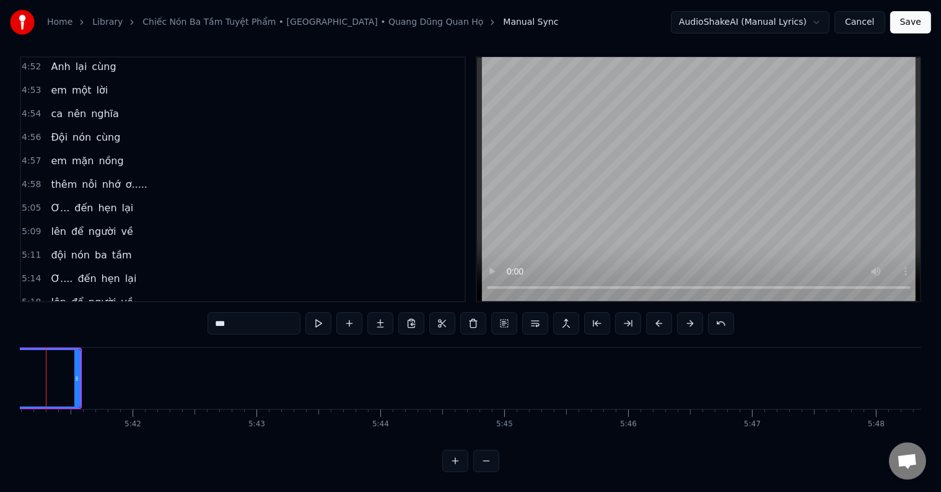
scroll to position [0, 42239]
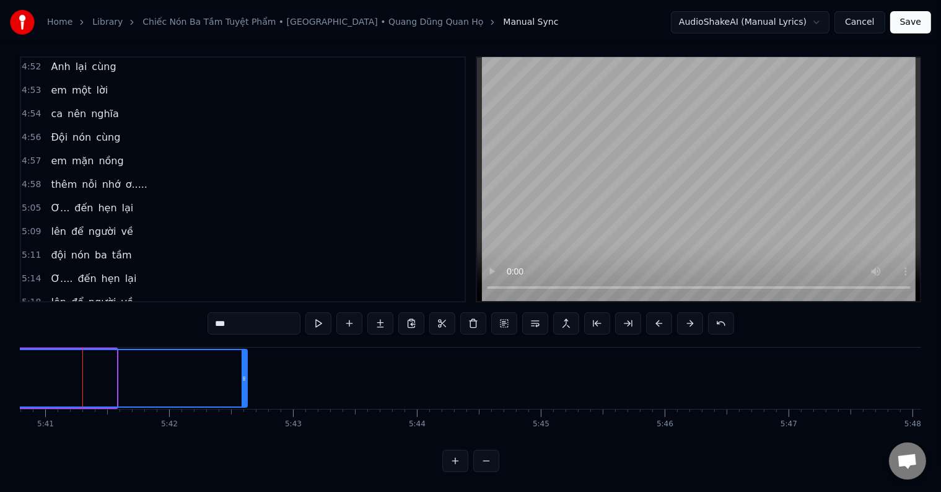
drag, startPoint x: 110, startPoint y: 368, endPoint x: 241, endPoint y: 368, distance: 130.8
click at [242, 374] on icon at bounding box center [244, 379] width 5 height 10
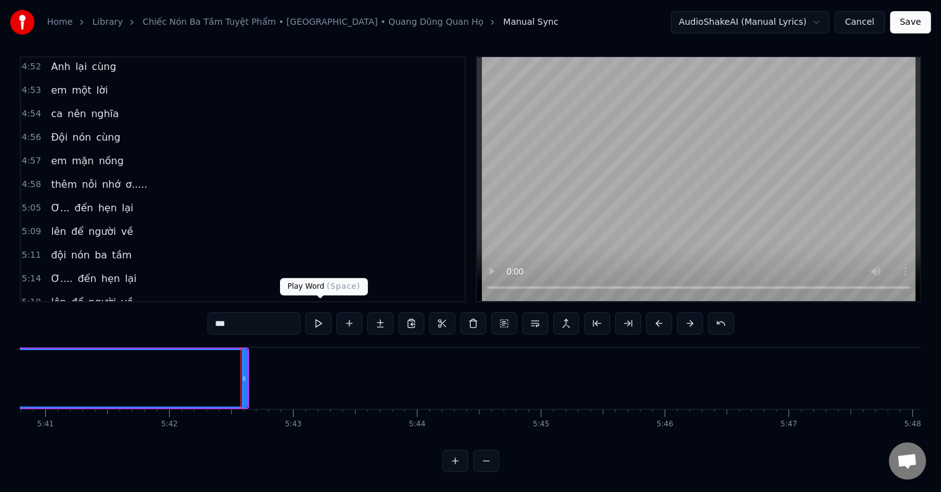
click at [320, 312] on button at bounding box center [319, 323] width 26 height 22
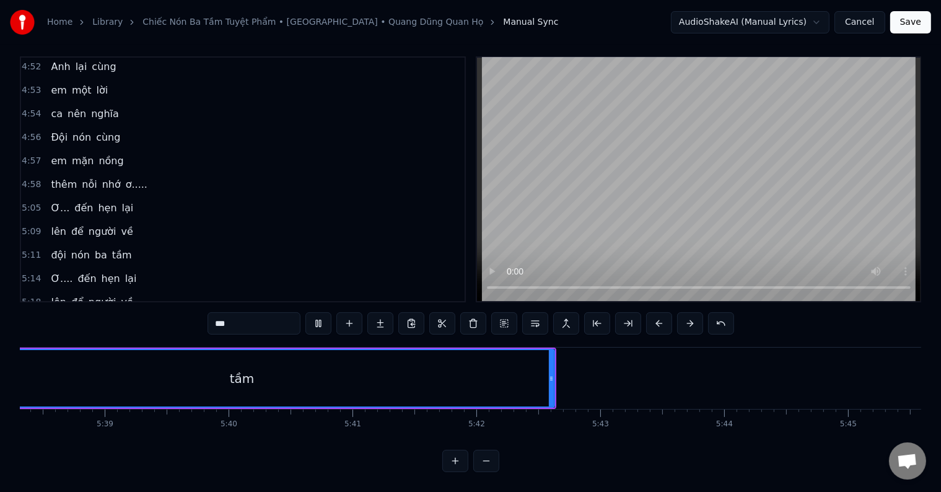
scroll to position [0, 41838]
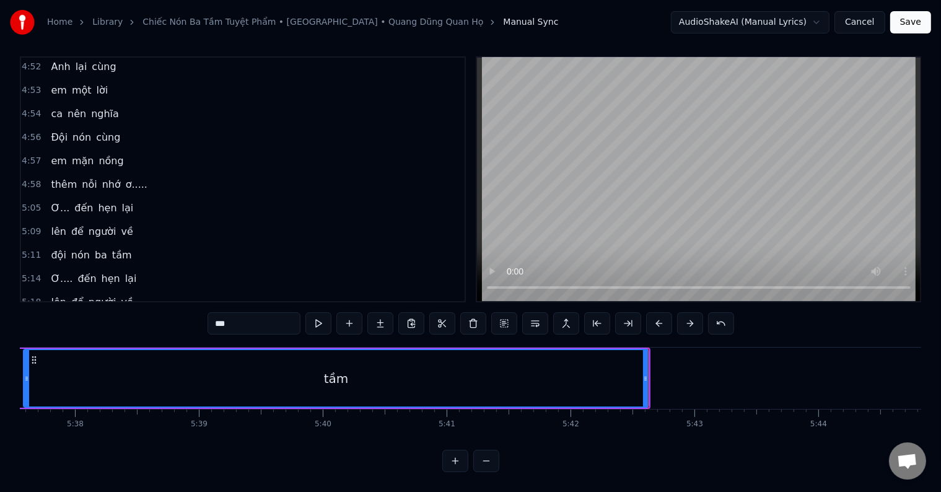
click at [915, 24] on button "Save" at bounding box center [911, 22] width 41 height 22
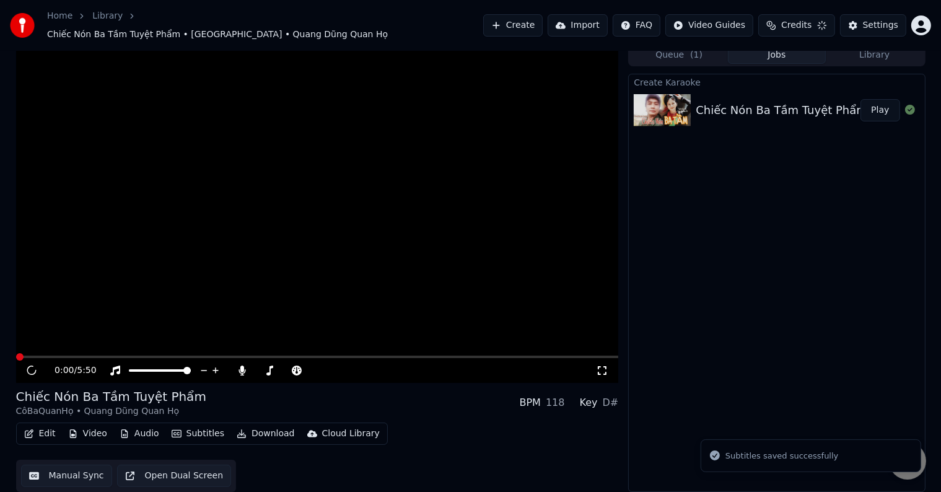
scroll to position [1, 0]
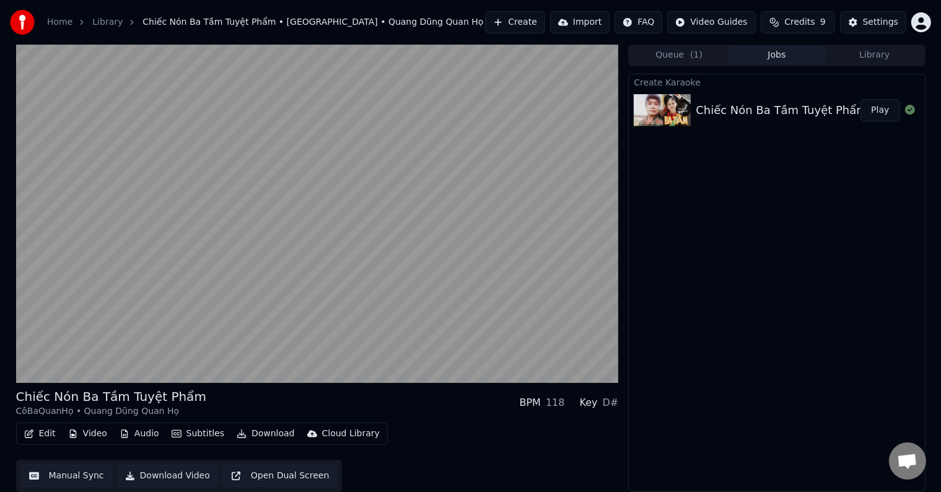
click at [44, 434] on button "Edit" at bounding box center [40, 433] width 42 height 17
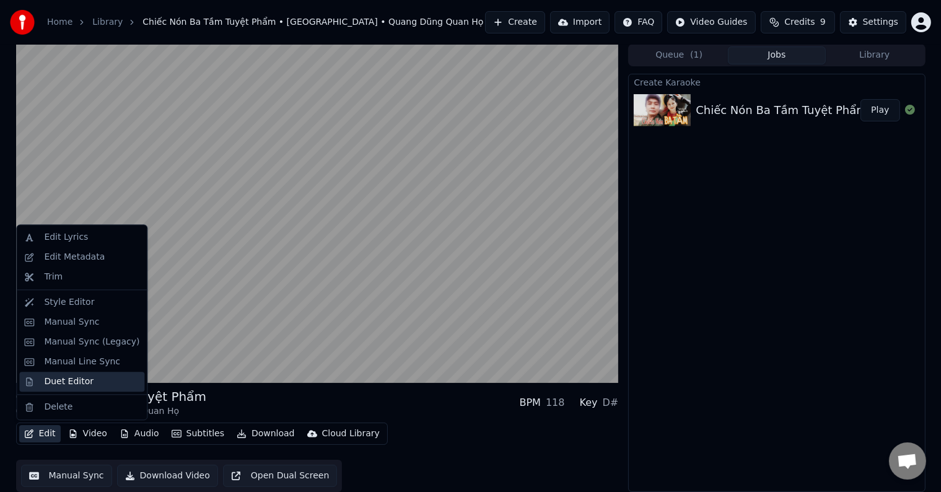
click at [64, 379] on div "Duet Editor" at bounding box center [69, 382] width 50 height 12
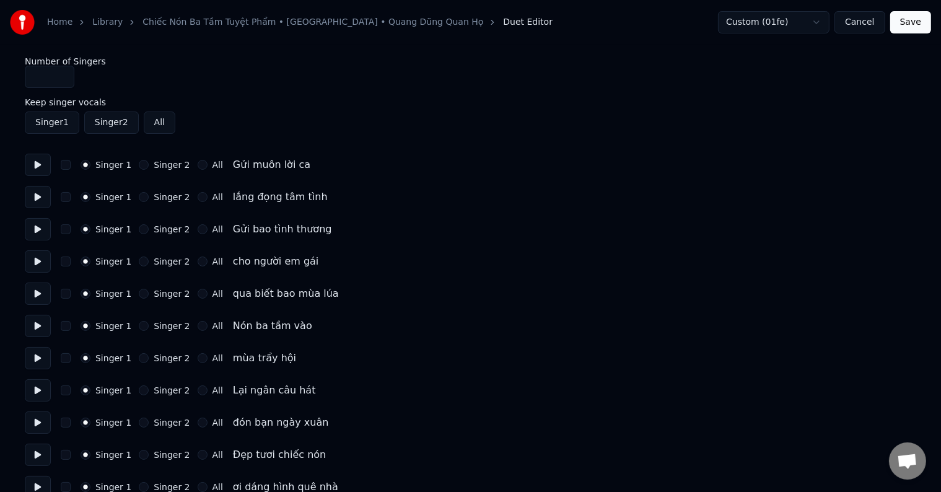
type input "*"
click at [61, 74] on input "*" at bounding box center [50, 77] width 50 height 22
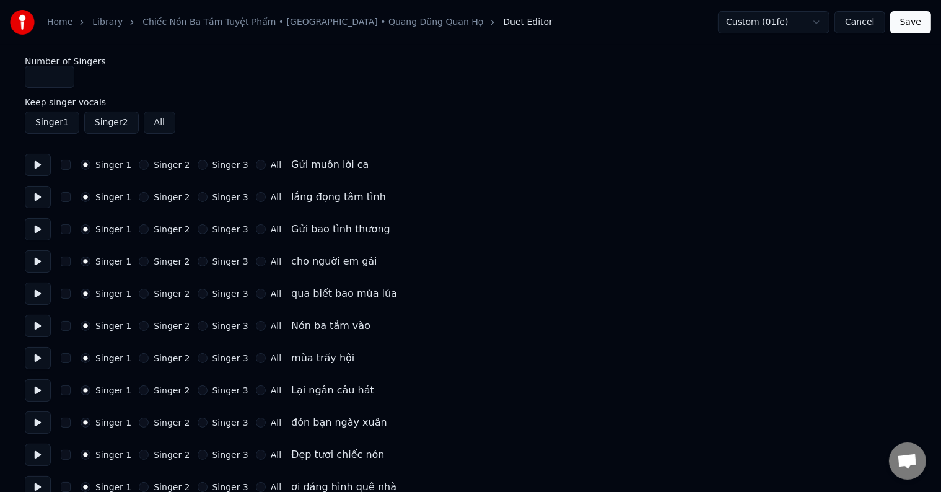
click at [860, 20] on button "Cancel" at bounding box center [860, 22] width 50 height 22
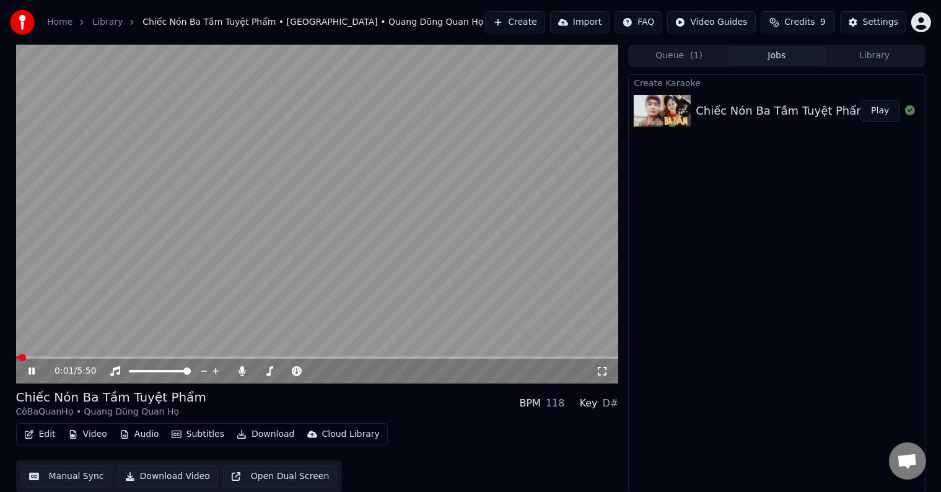
click at [256, 478] on button "Open Dual Screen" at bounding box center [280, 476] width 115 height 22
click at [46, 433] on button "Edit" at bounding box center [40, 434] width 42 height 17
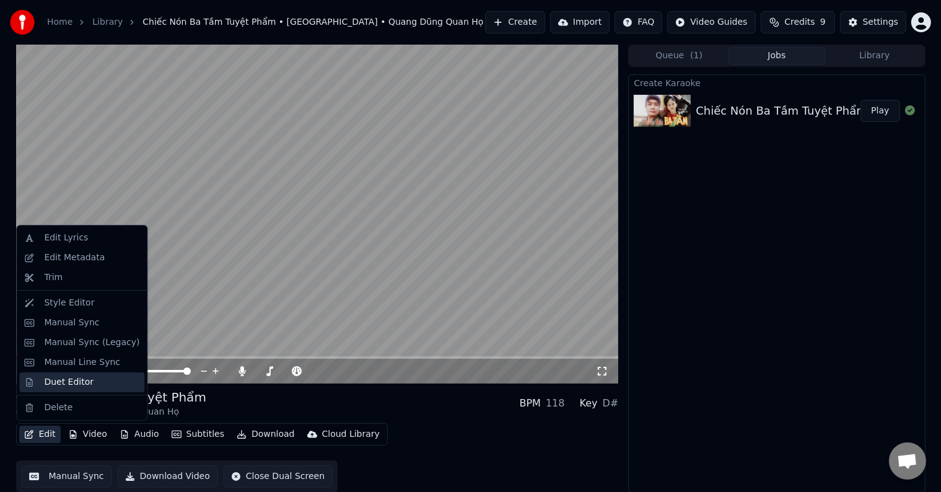
click at [59, 384] on div "Duet Editor" at bounding box center [69, 382] width 50 height 12
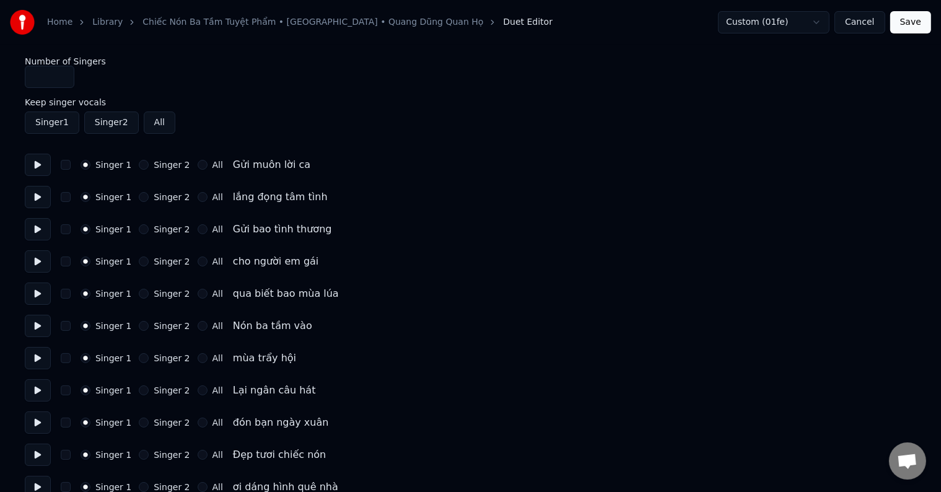
click at [37, 159] on button at bounding box center [38, 165] width 26 height 22
type input "*"
click at [59, 76] on input "*" at bounding box center [50, 77] width 50 height 22
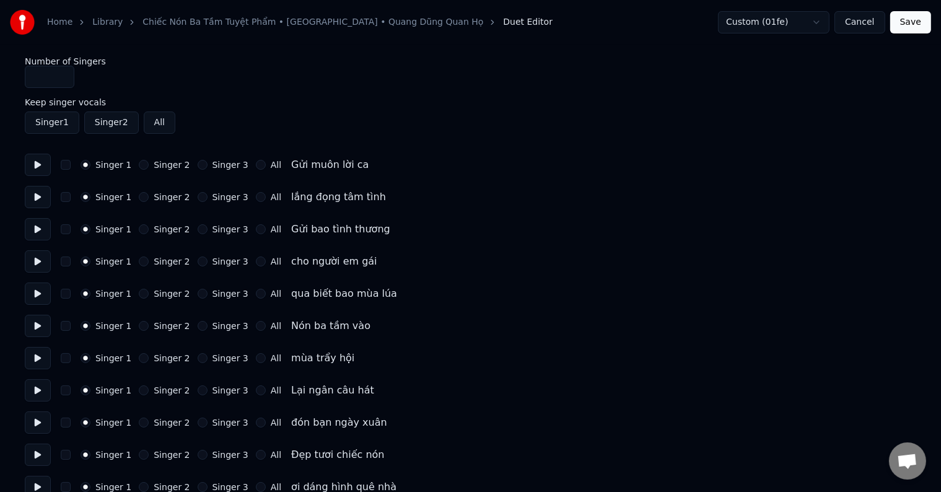
click at [214, 166] on label "Singer 3" at bounding box center [231, 165] width 36 height 9
click at [208, 166] on button "Singer 3" at bounding box center [203, 165] width 10 height 10
click at [35, 162] on button at bounding box center [38, 165] width 26 height 22
click at [35, 195] on button at bounding box center [38, 197] width 26 height 22
click at [213, 193] on label "Singer 3" at bounding box center [231, 197] width 36 height 9
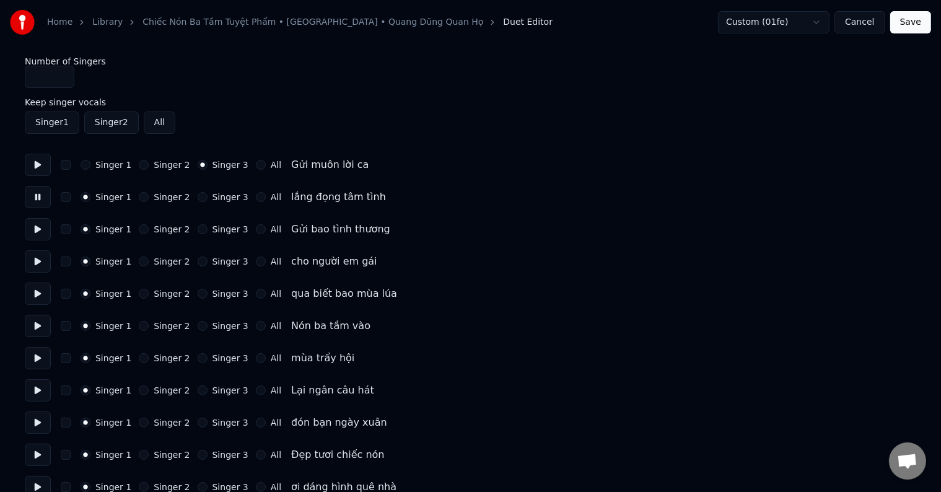
click at [208, 193] on button "Singer 3" at bounding box center [203, 197] width 10 height 10
click at [36, 229] on button at bounding box center [38, 229] width 26 height 22
click at [35, 261] on button at bounding box center [38, 261] width 26 height 22
click at [37, 295] on button at bounding box center [38, 294] width 26 height 22
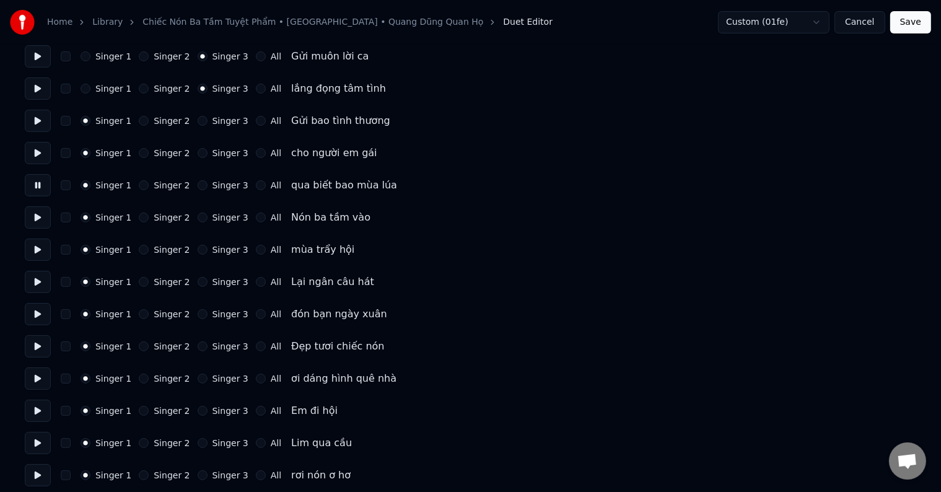
scroll to position [124, 0]
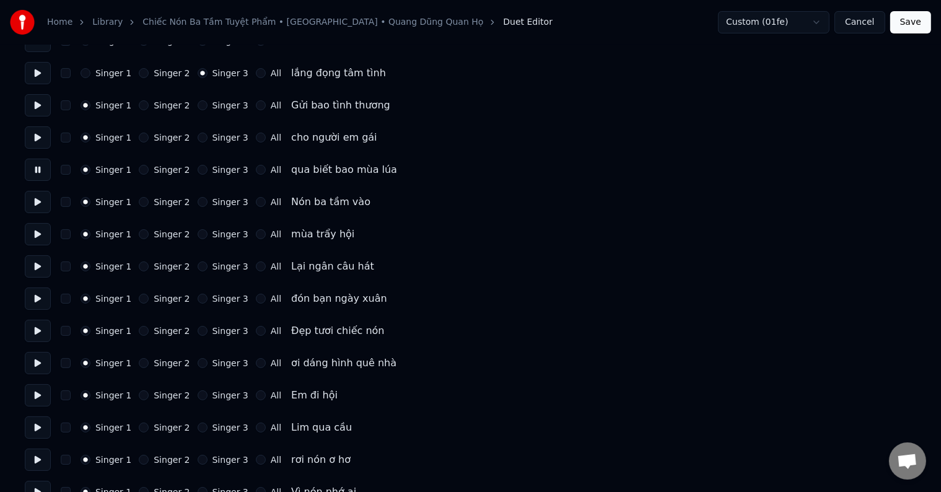
click at [37, 199] on button at bounding box center [38, 202] width 26 height 22
click at [271, 201] on label "All" at bounding box center [276, 202] width 11 height 9
click at [265, 201] on button "All" at bounding box center [261, 202] width 10 height 10
click at [35, 235] on button at bounding box center [38, 234] width 26 height 22
click at [271, 236] on label "All" at bounding box center [276, 234] width 11 height 9
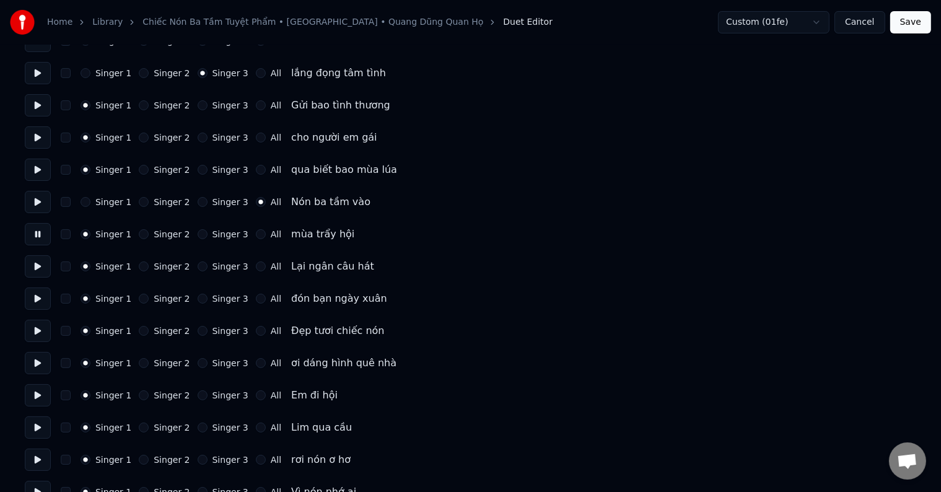
click at [263, 236] on button "All" at bounding box center [261, 234] width 10 height 10
click at [38, 264] on button at bounding box center [38, 266] width 26 height 22
click at [271, 268] on label "All" at bounding box center [276, 266] width 11 height 9
click at [264, 268] on button "All" at bounding box center [261, 267] width 10 height 10
click at [37, 263] on button at bounding box center [38, 266] width 26 height 22
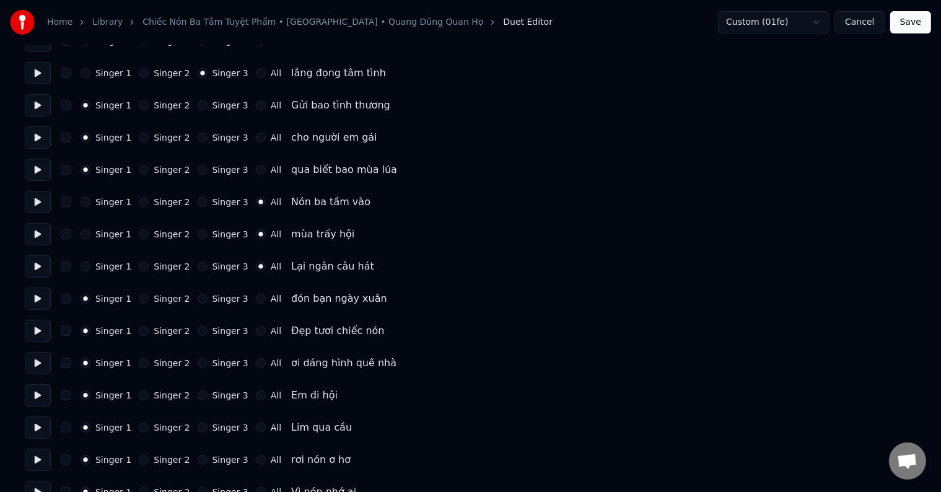
click at [37, 299] on button at bounding box center [38, 299] width 26 height 22
click at [271, 300] on label "All" at bounding box center [276, 298] width 11 height 9
click at [260, 300] on button "All" at bounding box center [261, 299] width 10 height 10
click at [33, 331] on button at bounding box center [38, 331] width 26 height 22
click at [271, 330] on label "All" at bounding box center [276, 331] width 11 height 9
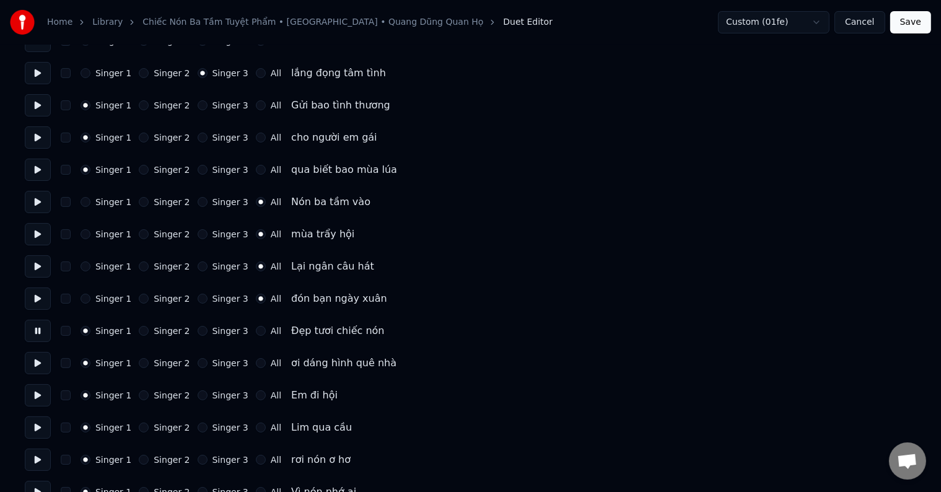
click at [263, 330] on button "All" at bounding box center [261, 331] width 10 height 10
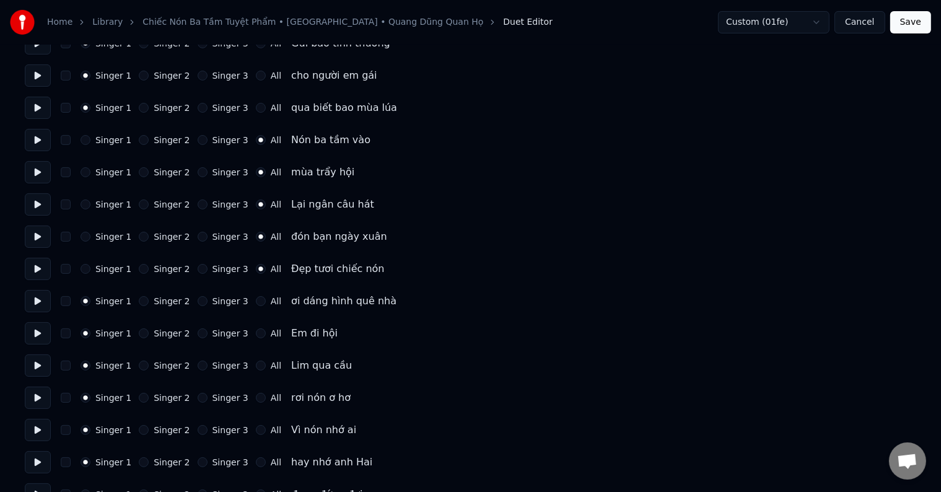
click at [35, 304] on button at bounding box center [38, 301] width 26 height 22
click at [271, 302] on label "All" at bounding box center [276, 301] width 11 height 9
click at [263, 302] on button "All" at bounding box center [261, 301] width 10 height 10
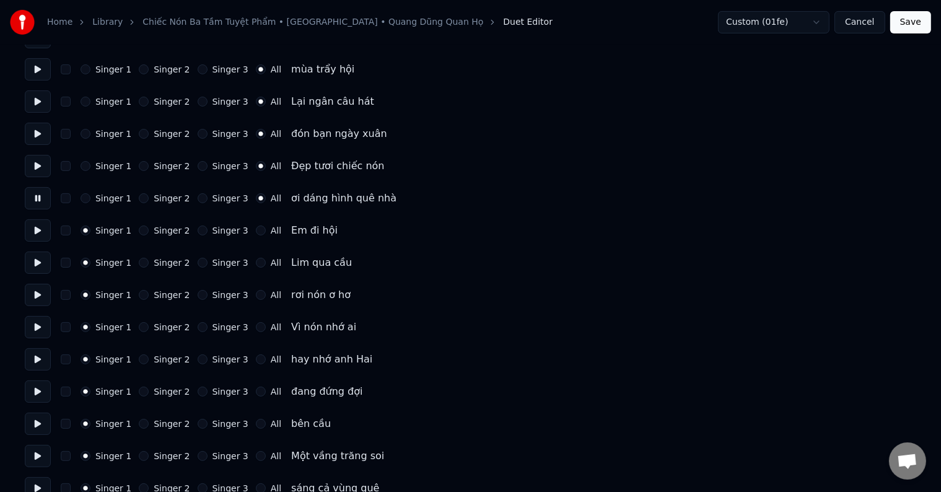
scroll to position [310, 0]
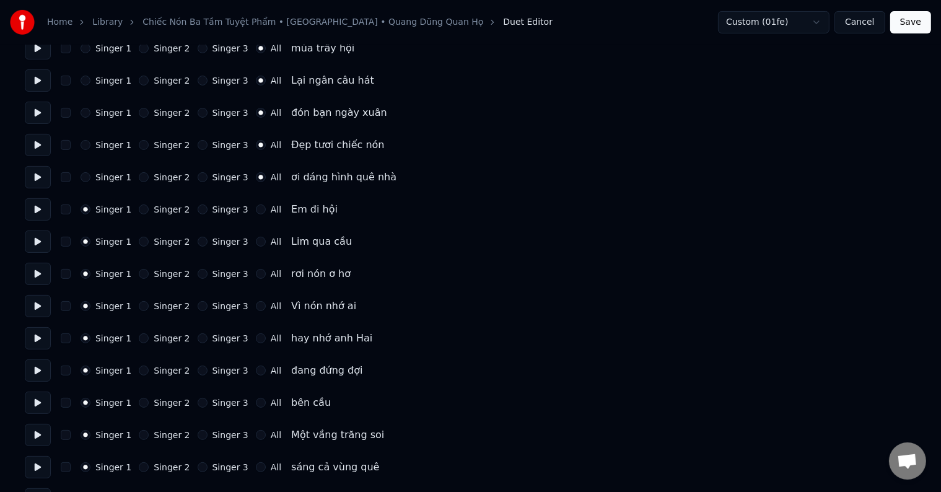
click at [32, 206] on button at bounding box center [38, 209] width 26 height 22
click at [37, 240] on button at bounding box center [38, 242] width 26 height 22
click at [37, 272] on button at bounding box center [38, 274] width 26 height 22
click at [35, 305] on button at bounding box center [38, 306] width 26 height 22
click at [216, 305] on label "Singer 3" at bounding box center [231, 306] width 36 height 9
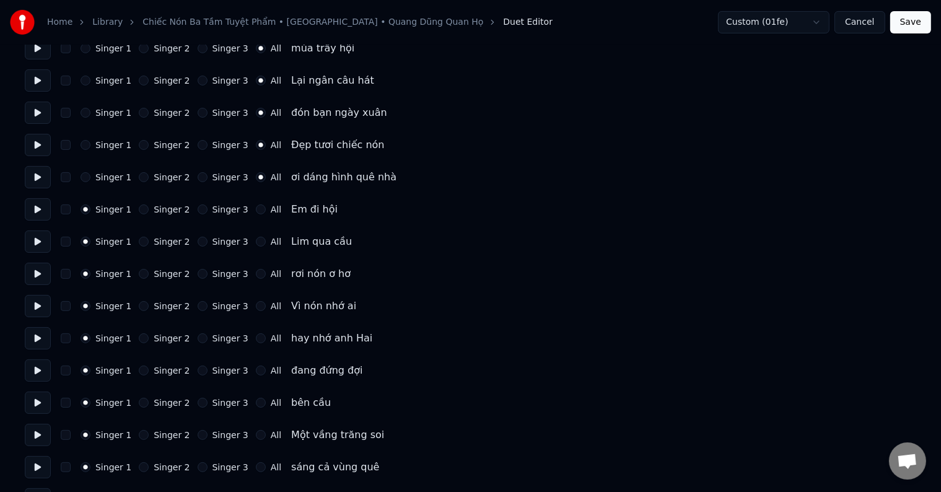
click at [208, 305] on button "Singer 3" at bounding box center [203, 306] width 10 height 10
click at [37, 339] on button at bounding box center [38, 338] width 26 height 22
click at [213, 340] on label "Singer 3" at bounding box center [231, 338] width 36 height 9
click at [208, 340] on button "Singer 3" at bounding box center [203, 338] width 10 height 10
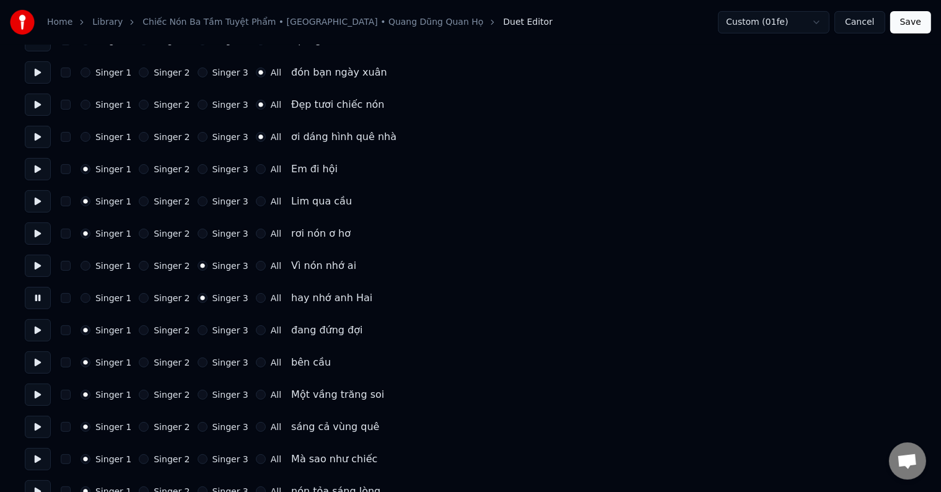
scroll to position [372, 0]
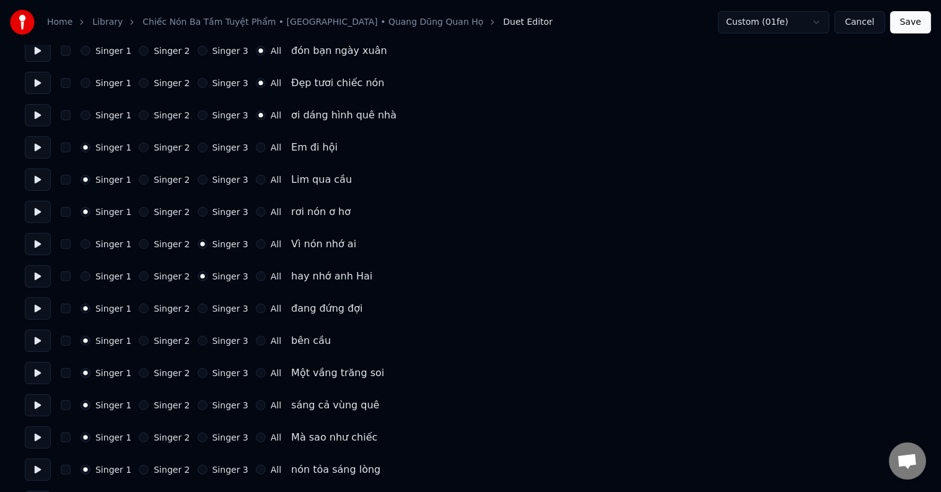
click at [37, 310] on button at bounding box center [38, 308] width 26 height 22
click at [271, 311] on label "All" at bounding box center [276, 308] width 11 height 9
click at [265, 311] on button "All" at bounding box center [261, 309] width 10 height 10
click at [35, 340] on button at bounding box center [38, 341] width 26 height 22
click at [271, 342] on label "All" at bounding box center [276, 341] width 11 height 9
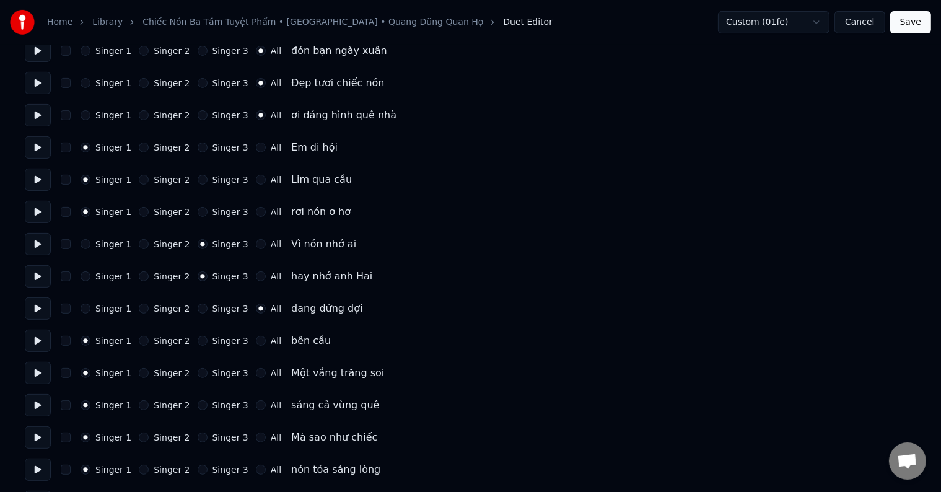
click at [263, 342] on button "All" at bounding box center [261, 341] width 10 height 10
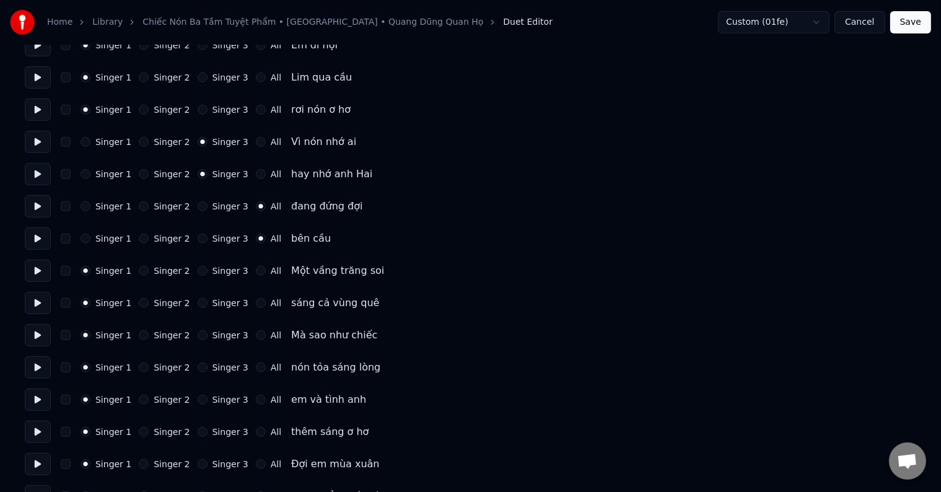
scroll to position [496, 0]
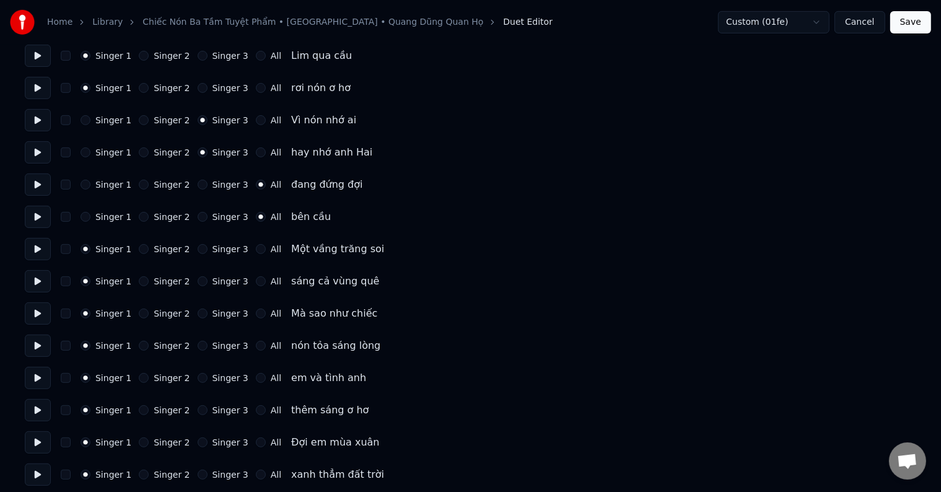
click at [38, 250] on button at bounding box center [38, 249] width 26 height 22
click at [271, 250] on label "All" at bounding box center [276, 249] width 11 height 9
click at [260, 250] on button "All" at bounding box center [261, 249] width 10 height 10
click at [271, 280] on label "All" at bounding box center [276, 281] width 11 height 9
click at [263, 280] on button "All" at bounding box center [261, 281] width 10 height 10
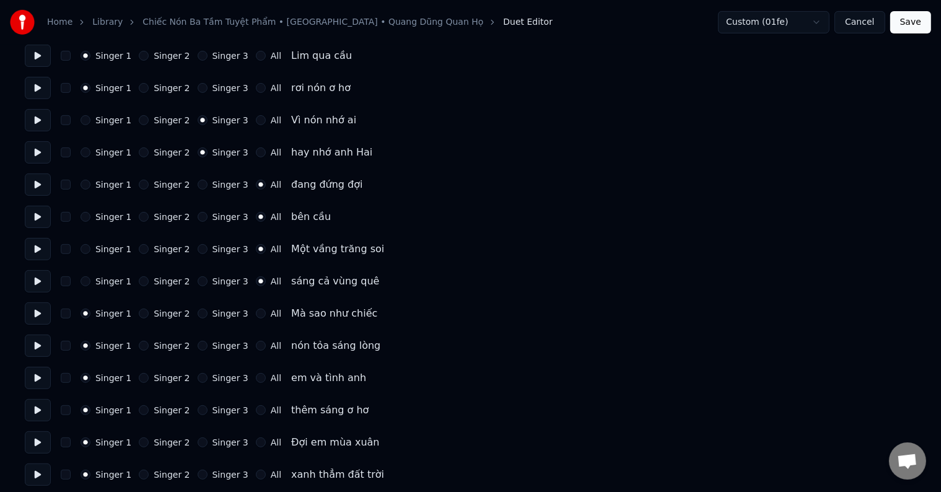
click at [35, 278] on button at bounding box center [38, 281] width 26 height 22
click at [38, 312] on button at bounding box center [38, 313] width 26 height 22
click at [271, 317] on label "All" at bounding box center [276, 313] width 11 height 9
click at [263, 317] on button "All" at bounding box center [261, 314] width 10 height 10
click at [37, 345] on button at bounding box center [38, 346] width 26 height 22
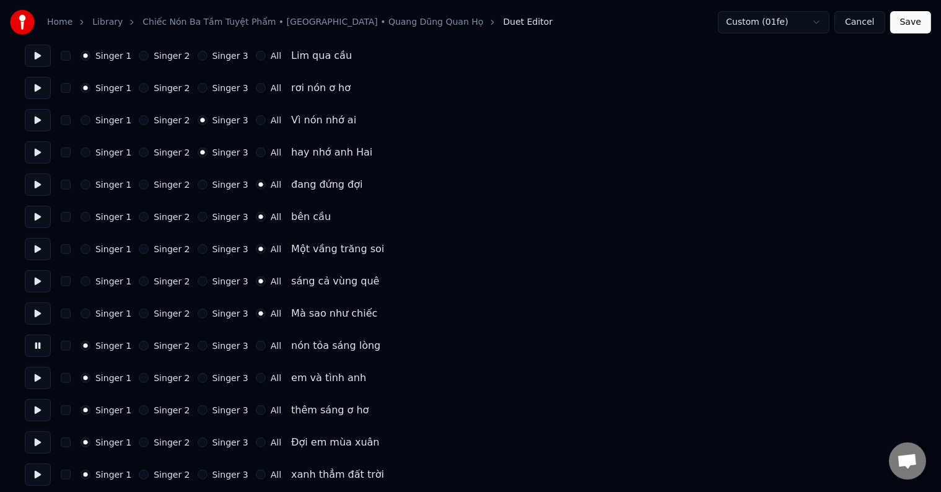
click at [271, 343] on label "All" at bounding box center [276, 345] width 11 height 9
click at [263, 343] on button "All" at bounding box center [261, 346] width 10 height 10
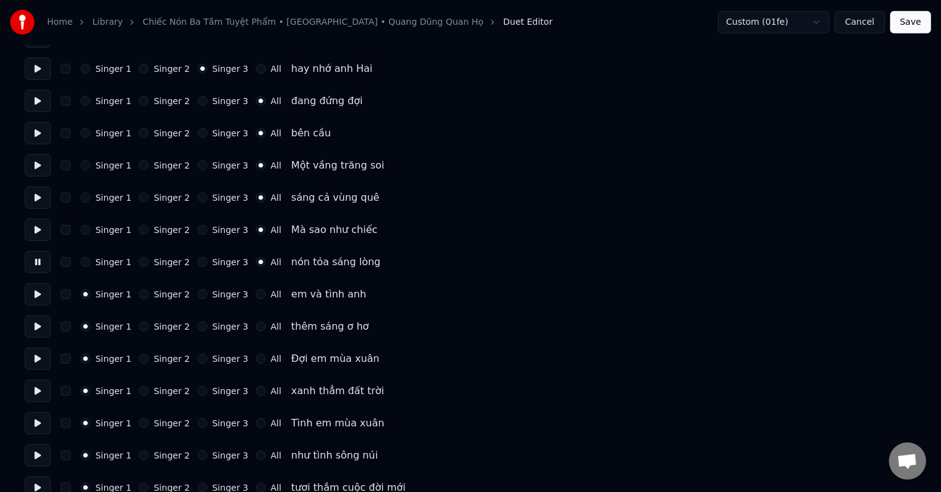
scroll to position [620, 0]
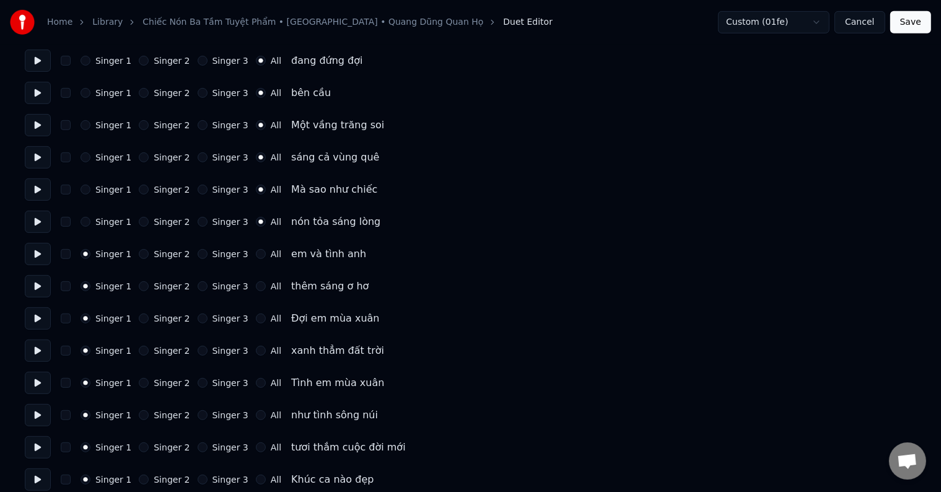
click at [271, 253] on label "All" at bounding box center [276, 254] width 11 height 9
click at [265, 253] on button "All" at bounding box center [261, 254] width 10 height 10
click at [35, 253] on button at bounding box center [38, 254] width 26 height 22
drag, startPoint x: 262, startPoint y: 285, endPoint x: 247, endPoint y: 290, distance: 15.7
click at [271, 285] on label "All" at bounding box center [276, 286] width 11 height 9
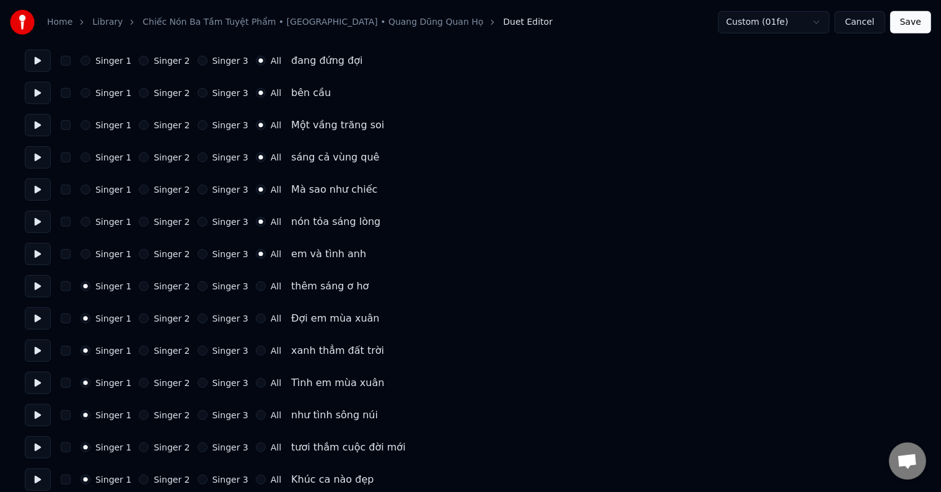
click at [262, 285] on button "All" at bounding box center [261, 286] width 10 height 10
click at [38, 281] on button at bounding box center [38, 286] width 26 height 22
click at [37, 316] on button at bounding box center [38, 318] width 26 height 22
click at [35, 350] on button at bounding box center [38, 351] width 26 height 22
click at [38, 382] on button at bounding box center [38, 383] width 26 height 22
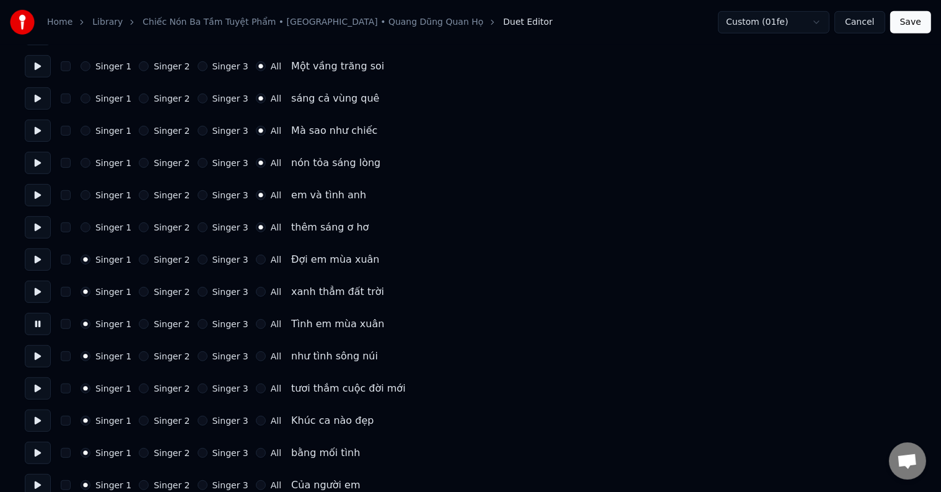
scroll to position [682, 0]
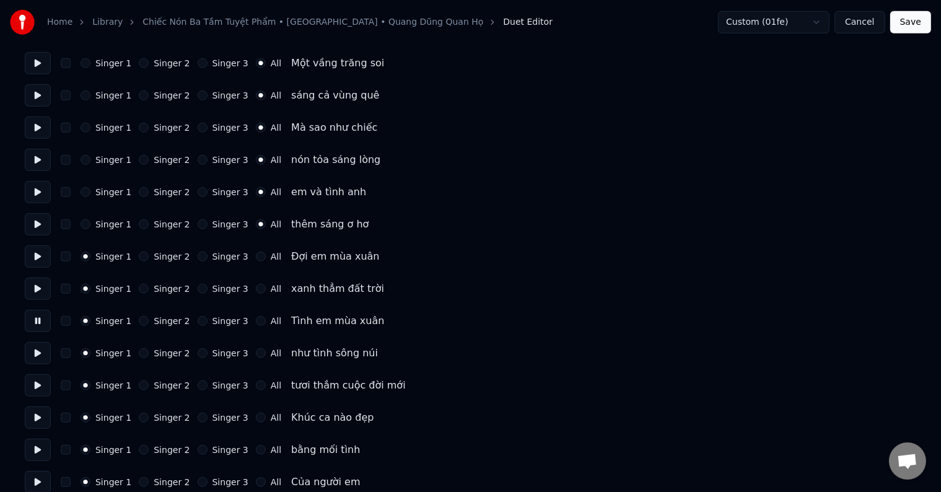
click at [271, 320] on label "All" at bounding box center [276, 321] width 11 height 9
click at [260, 320] on button "All" at bounding box center [261, 321] width 10 height 10
click at [40, 354] on button at bounding box center [38, 353] width 26 height 22
click at [271, 353] on label "All" at bounding box center [276, 353] width 11 height 9
click at [265, 353] on button "All" at bounding box center [261, 353] width 10 height 10
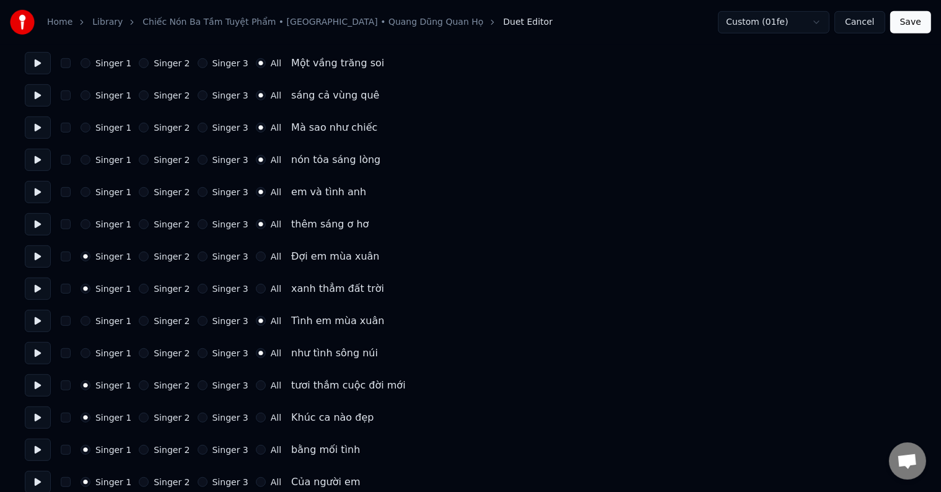
click at [37, 385] on button at bounding box center [38, 385] width 26 height 22
click at [271, 384] on label "All" at bounding box center [276, 385] width 11 height 9
click at [265, 384] on button "All" at bounding box center [261, 386] width 10 height 10
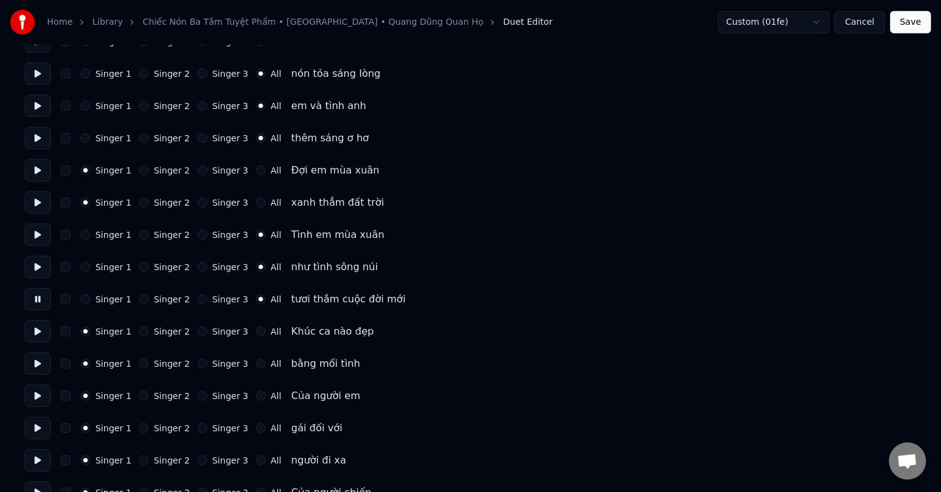
scroll to position [806, 0]
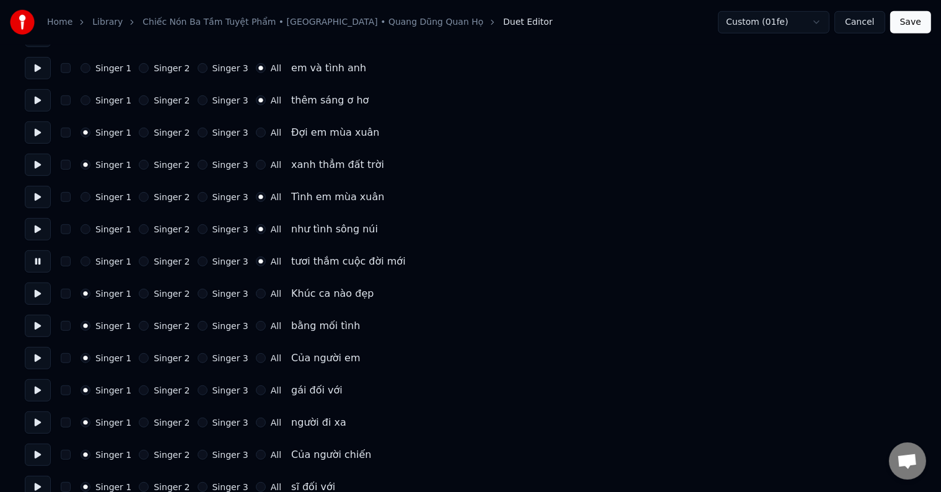
click at [40, 289] on button at bounding box center [38, 294] width 26 height 22
click at [271, 294] on label "All" at bounding box center [276, 293] width 11 height 9
click at [260, 294] on button "All" at bounding box center [261, 294] width 10 height 10
click at [38, 164] on button at bounding box center [38, 165] width 26 height 22
click at [35, 198] on button at bounding box center [38, 197] width 26 height 22
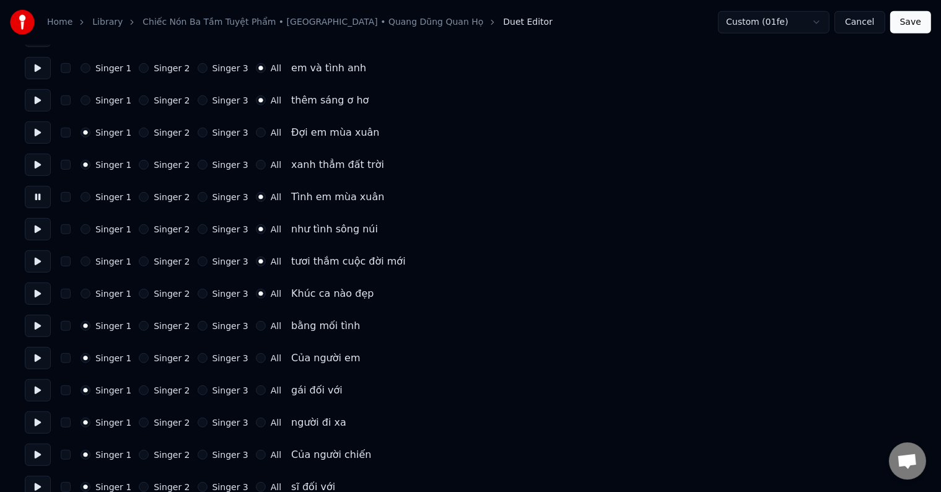
click at [213, 228] on label "Singer 3" at bounding box center [231, 229] width 36 height 9
click at [208, 228] on button "Singer 3" at bounding box center [203, 229] width 10 height 10
click at [213, 198] on label "Singer 3" at bounding box center [231, 197] width 36 height 9
click at [208, 198] on button "Singer 3" at bounding box center [203, 197] width 10 height 10
click at [38, 196] on button at bounding box center [38, 197] width 26 height 22
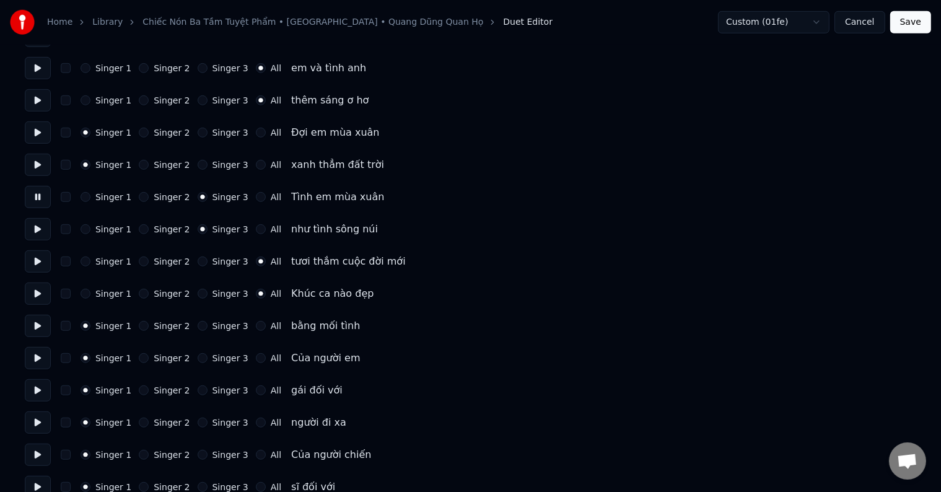
click at [38, 232] on button at bounding box center [38, 229] width 26 height 22
click at [37, 262] on button at bounding box center [38, 261] width 26 height 22
click at [216, 259] on label "Singer 3" at bounding box center [231, 261] width 36 height 9
click at [208, 259] on button "Singer 3" at bounding box center [203, 262] width 10 height 10
click at [37, 294] on button at bounding box center [38, 294] width 26 height 22
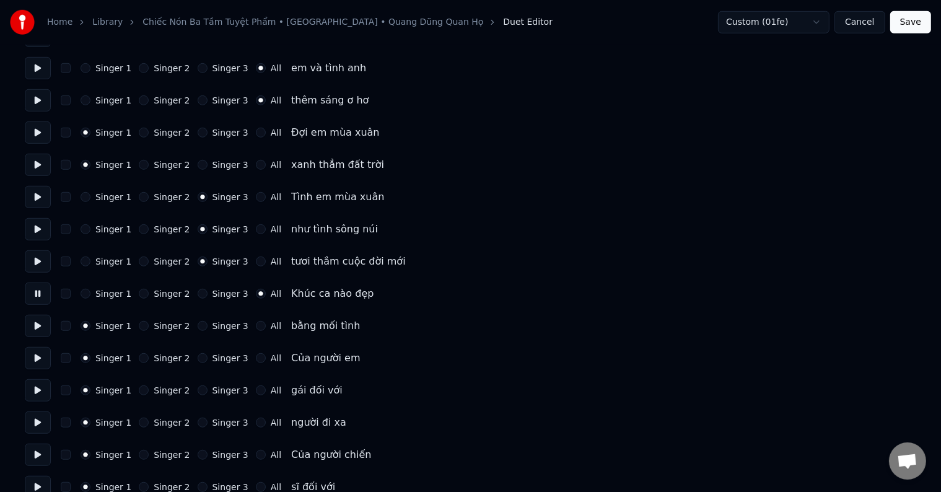
click at [271, 328] on label "All" at bounding box center [276, 326] width 11 height 9
click at [263, 328] on button "All" at bounding box center [261, 326] width 10 height 10
drag, startPoint x: 37, startPoint y: 326, endPoint x: 50, endPoint y: 320, distance: 14.2
click at [38, 326] on button at bounding box center [38, 326] width 26 height 22
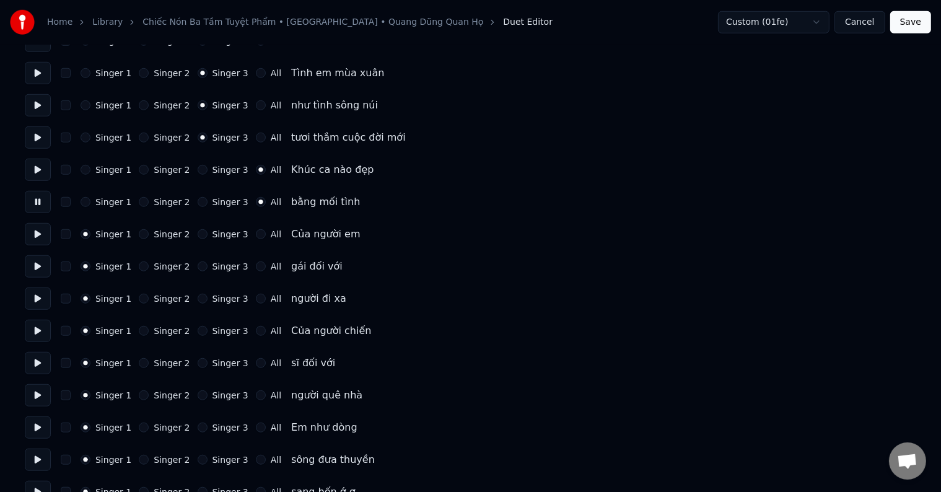
click at [271, 235] on label "All" at bounding box center [276, 234] width 11 height 9
click at [259, 235] on button "All" at bounding box center [261, 234] width 10 height 10
click at [35, 234] on button at bounding box center [38, 234] width 26 height 22
click at [102, 232] on label "Singer 1" at bounding box center [113, 234] width 36 height 9
click at [90, 232] on button "Singer 1" at bounding box center [86, 234] width 10 height 10
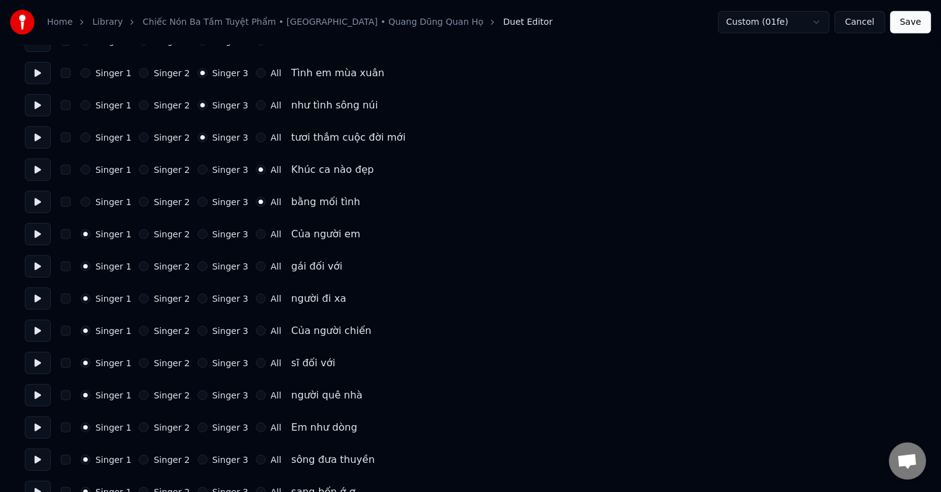
click at [35, 234] on button at bounding box center [38, 234] width 26 height 22
click at [38, 266] on button at bounding box center [38, 266] width 26 height 22
click at [35, 296] on button at bounding box center [38, 299] width 26 height 22
click at [38, 330] on button at bounding box center [38, 331] width 26 height 22
click at [271, 327] on label "All" at bounding box center [276, 331] width 11 height 9
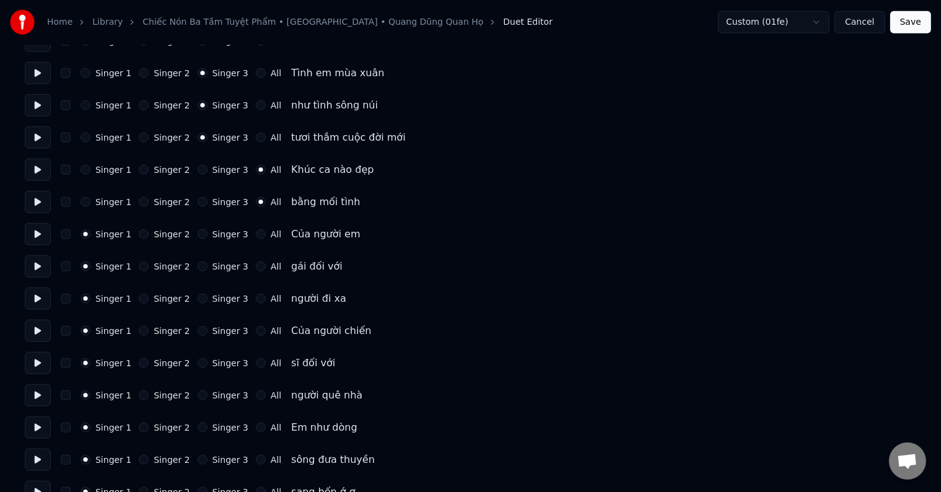
click at [266, 327] on button "All" at bounding box center [261, 331] width 10 height 10
click at [35, 329] on button at bounding box center [38, 331] width 26 height 22
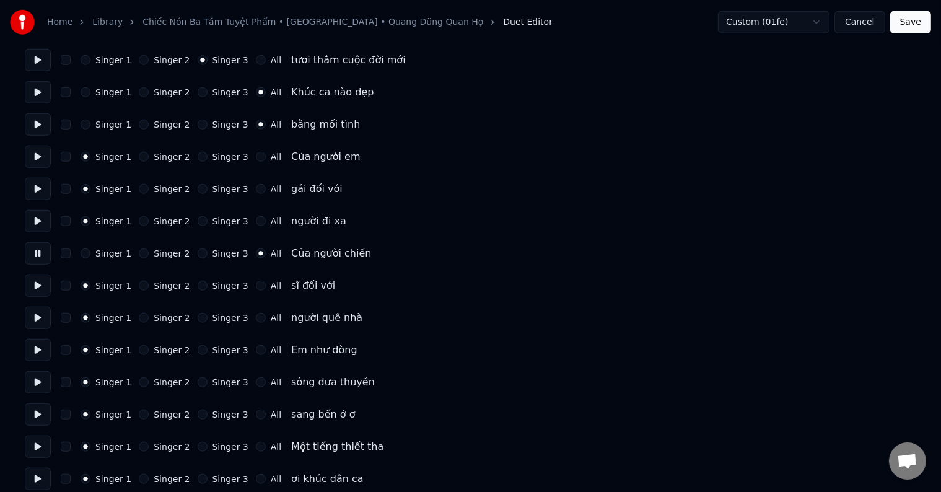
scroll to position [1054, 0]
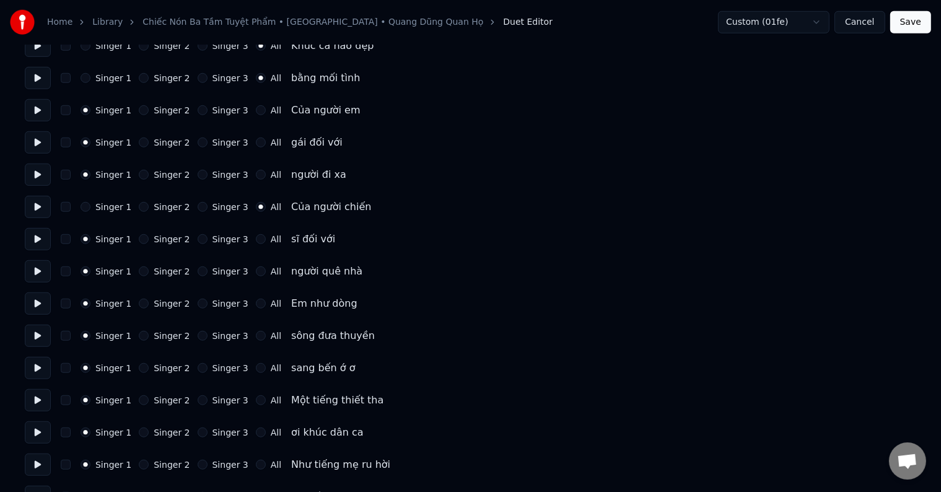
click at [35, 237] on button at bounding box center [38, 239] width 26 height 22
click at [38, 268] on button at bounding box center [38, 271] width 26 height 22
click at [268, 240] on div "Singer 1 Singer 2 Singer 3 [DEMOGRAPHIC_DATA] sĩ đối với" at bounding box center [471, 239] width 892 height 22
click at [271, 239] on label "All" at bounding box center [276, 239] width 11 height 9
click at [266, 239] on button "All" at bounding box center [261, 239] width 10 height 10
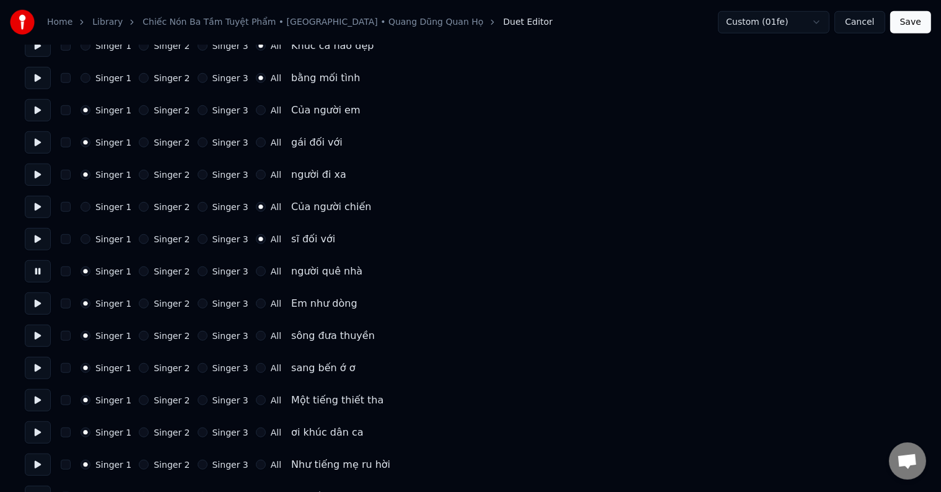
click at [271, 269] on label "All" at bounding box center [276, 271] width 11 height 9
click at [260, 269] on button "All" at bounding box center [261, 271] width 10 height 10
click at [37, 302] on button at bounding box center [38, 304] width 26 height 22
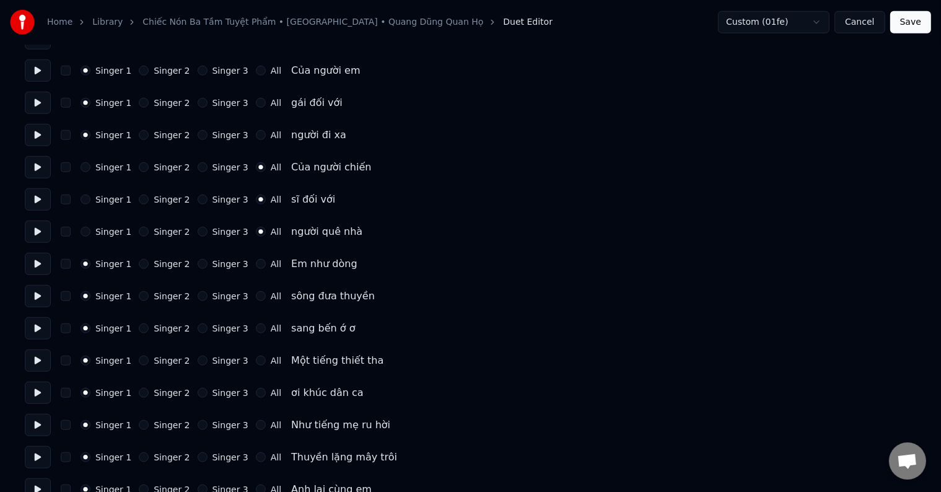
scroll to position [1115, 0]
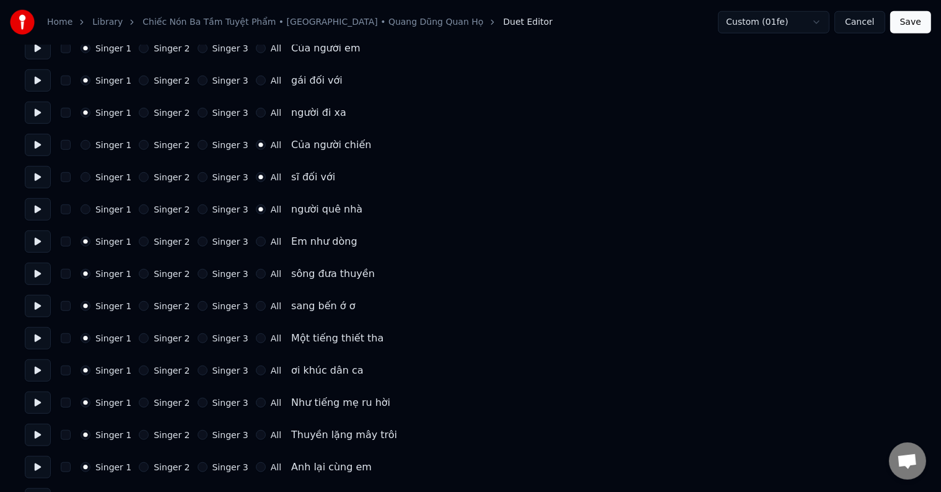
click at [30, 270] on button at bounding box center [38, 274] width 26 height 22
click at [36, 307] on button at bounding box center [38, 306] width 26 height 22
click at [36, 337] on button at bounding box center [38, 338] width 26 height 22
drag, startPoint x: 260, startPoint y: 337, endPoint x: 263, endPoint y: 328, distance: 8.6
click at [271, 337] on label "All" at bounding box center [276, 338] width 11 height 9
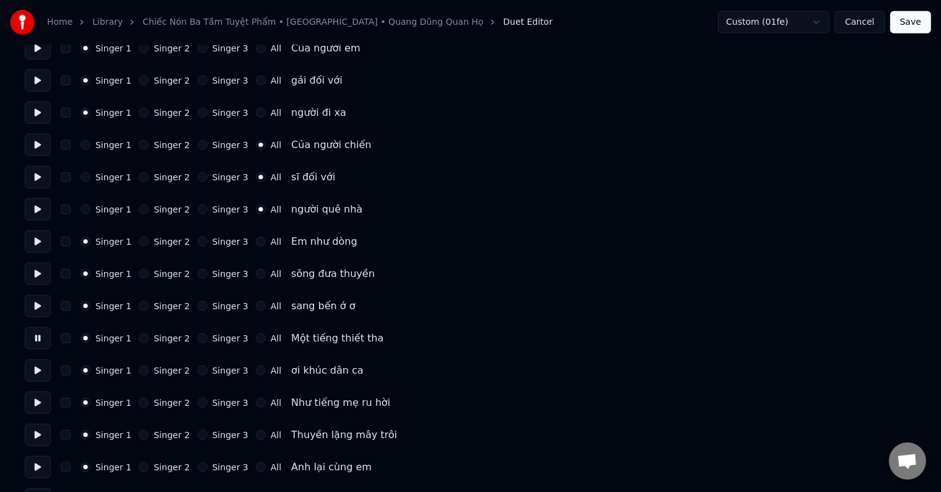
click at [261, 337] on button "All" at bounding box center [261, 338] width 10 height 10
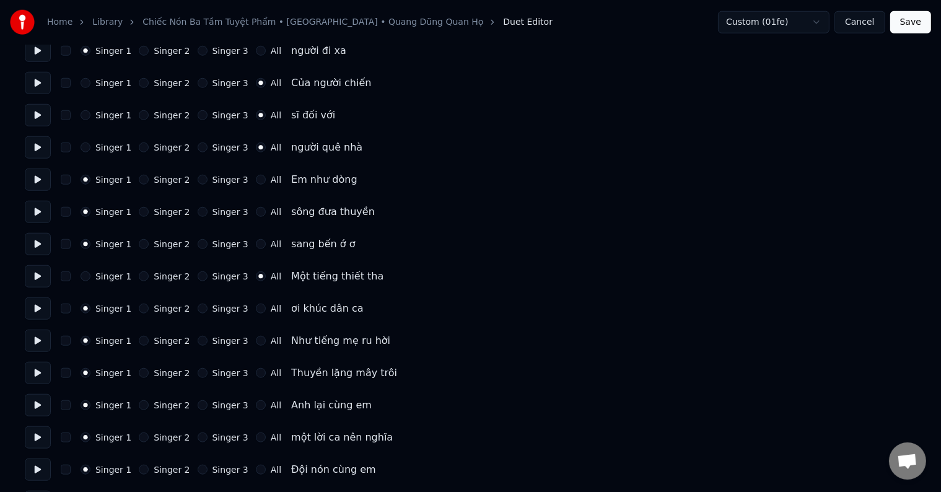
click at [38, 304] on button at bounding box center [38, 308] width 26 height 22
click at [271, 308] on label "All" at bounding box center [276, 308] width 11 height 9
click at [258, 308] on button "All" at bounding box center [261, 309] width 10 height 10
click at [38, 341] on button at bounding box center [38, 341] width 26 height 22
click at [36, 276] on button at bounding box center [38, 276] width 26 height 22
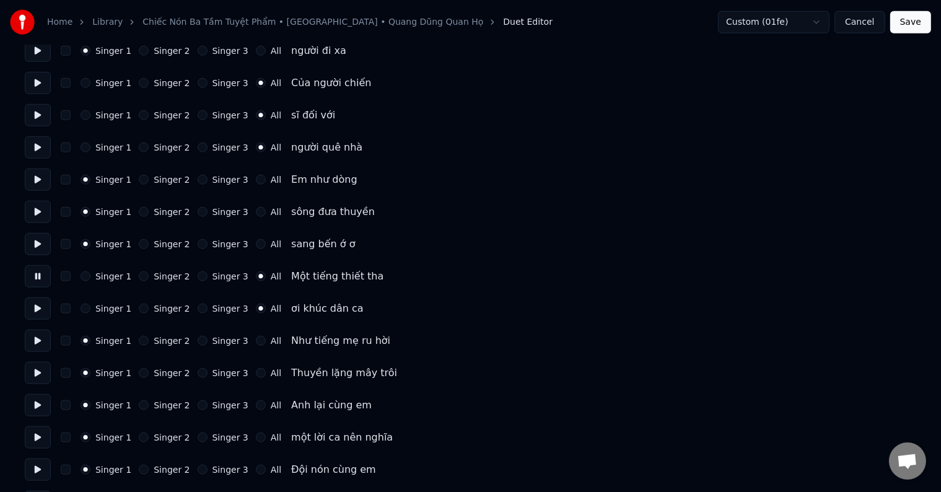
click at [40, 243] on button at bounding box center [38, 244] width 26 height 22
click at [38, 276] on button at bounding box center [38, 276] width 26 height 22
drag, startPoint x: 219, startPoint y: 276, endPoint x: 206, endPoint y: 280, distance: 12.9
click at [219, 275] on label "Singer 3" at bounding box center [231, 276] width 36 height 9
click at [208, 275] on button "Singer 3" at bounding box center [203, 276] width 10 height 10
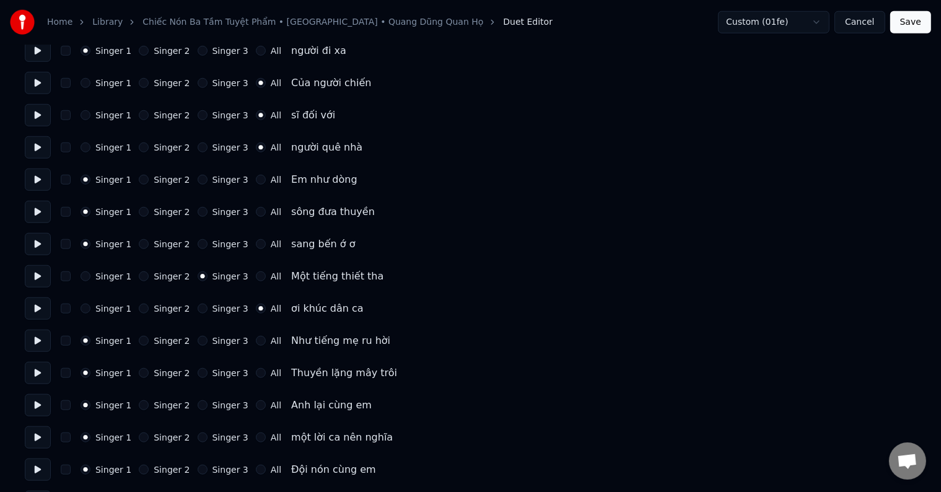
click at [40, 310] on button at bounding box center [38, 308] width 26 height 22
click at [217, 306] on label "Singer 3" at bounding box center [231, 308] width 36 height 9
click at [208, 306] on button "Singer 3" at bounding box center [203, 309] width 10 height 10
click at [36, 341] on button at bounding box center [38, 341] width 26 height 22
click at [271, 340] on label "All" at bounding box center [276, 341] width 11 height 9
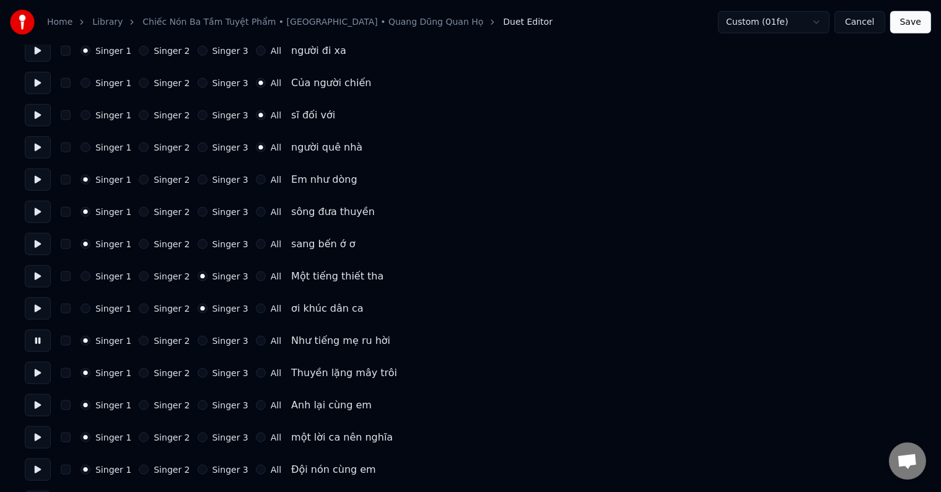
click at [260, 340] on button "All" at bounding box center [261, 341] width 10 height 10
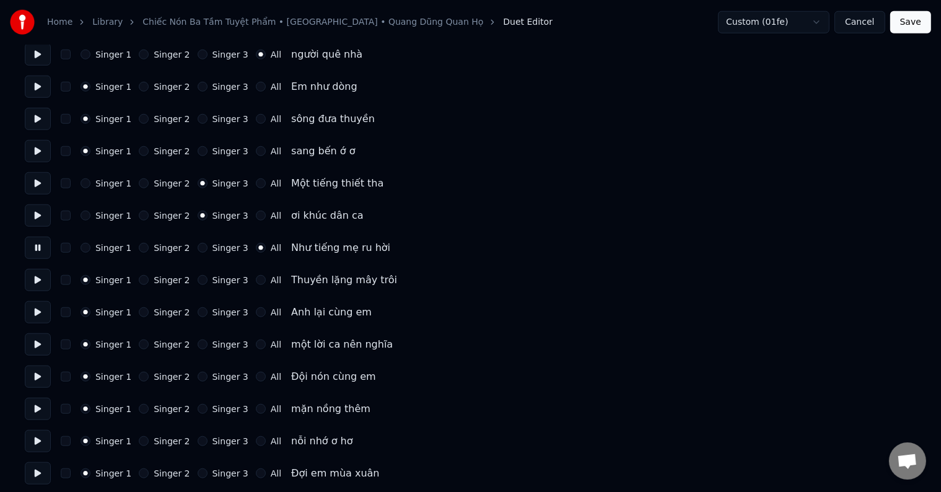
scroll to position [1301, 0]
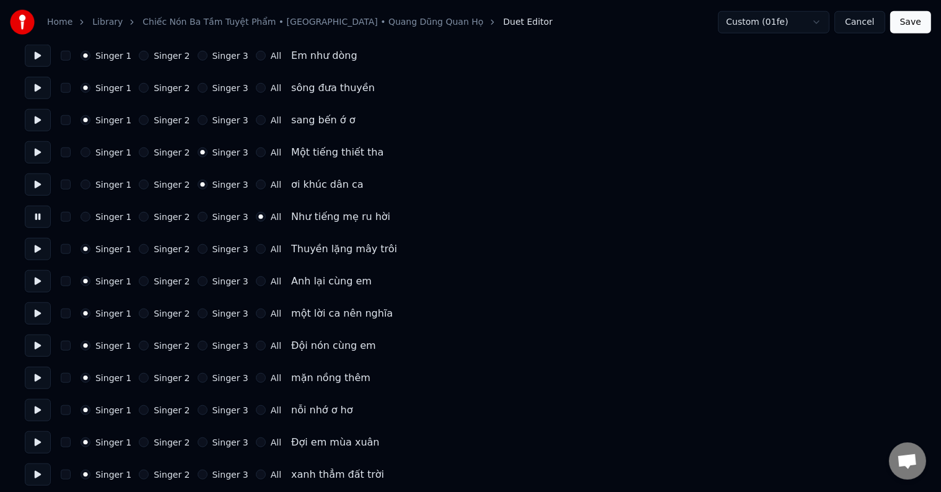
click at [32, 247] on button at bounding box center [38, 249] width 26 height 22
click at [39, 214] on button at bounding box center [38, 217] width 26 height 22
click at [35, 248] on button at bounding box center [38, 249] width 26 height 22
click at [271, 250] on label "All" at bounding box center [276, 249] width 11 height 9
click at [263, 250] on button "All" at bounding box center [261, 249] width 10 height 10
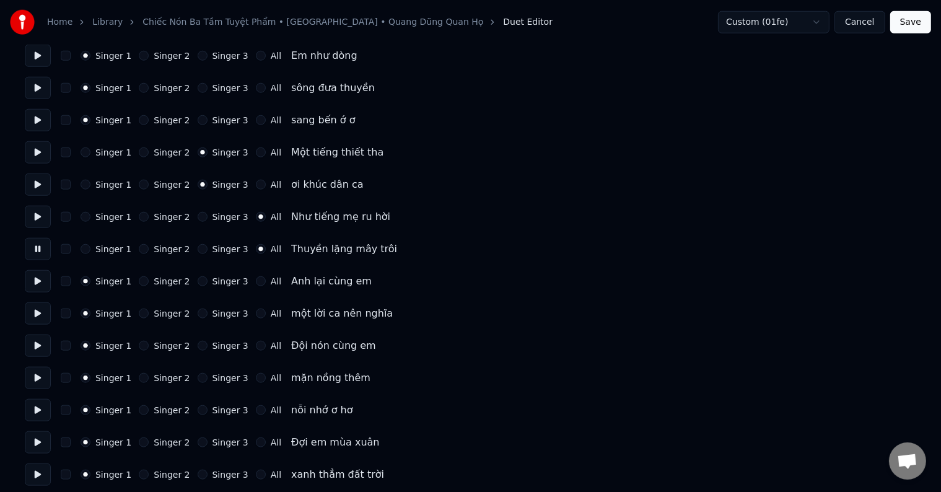
click at [35, 283] on button at bounding box center [38, 281] width 26 height 22
drag, startPoint x: 265, startPoint y: 280, endPoint x: 186, endPoint y: 302, distance: 82.4
click at [271, 281] on label "All" at bounding box center [276, 281] width 11 height 9
click at [264, 281] on button "All" at bounding box center [261, 281] width 10 height 10
click at [36, 311] on button at bounding box center [38, 313] width 26 height 22
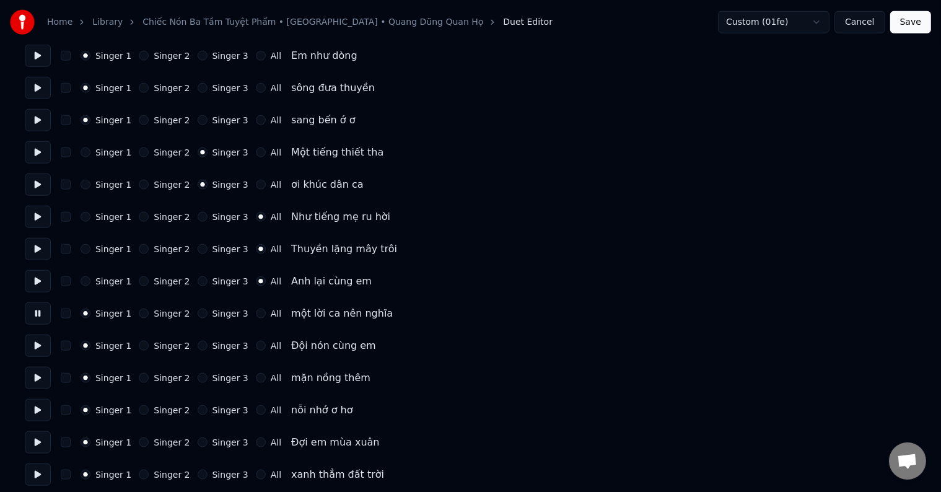
click at [271, 313] on label "All" at bounding box center [276, 313] width 11 height 9
click at [262, 313] on button "All" at bounding box center [261, 314] width 10 height 10
click at [37, 343] on button at bounding box center [38, 346] width 26 height 22
click at [271, 349] on label "All" at bounding box center [276, 345] width 11 height 9
click at [266, 349] on button "All" at bounding box center [261, 346] width 10 height 10
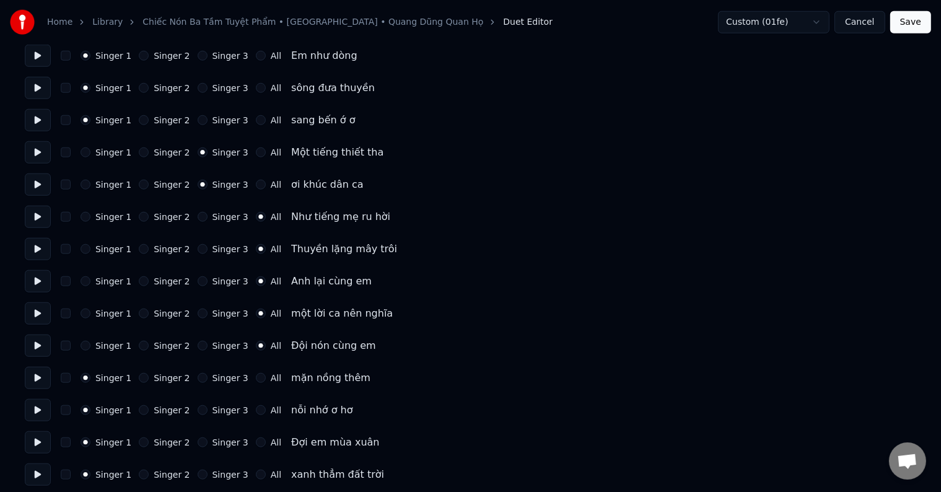
click at [36, 377] on button at bounding box center [38, 378] width 26 height 22
click at [271, 376] on label "All" at bounding box center [276, 378] width 11 height 9
click at [266, 376] on button "All" at bounding box center [261, 378] width 10 height 10
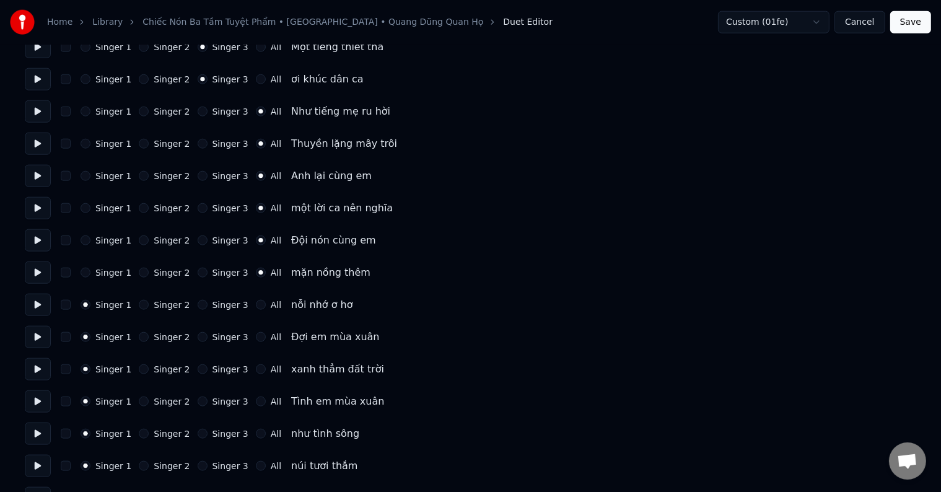
scroll to position [1487, 0]
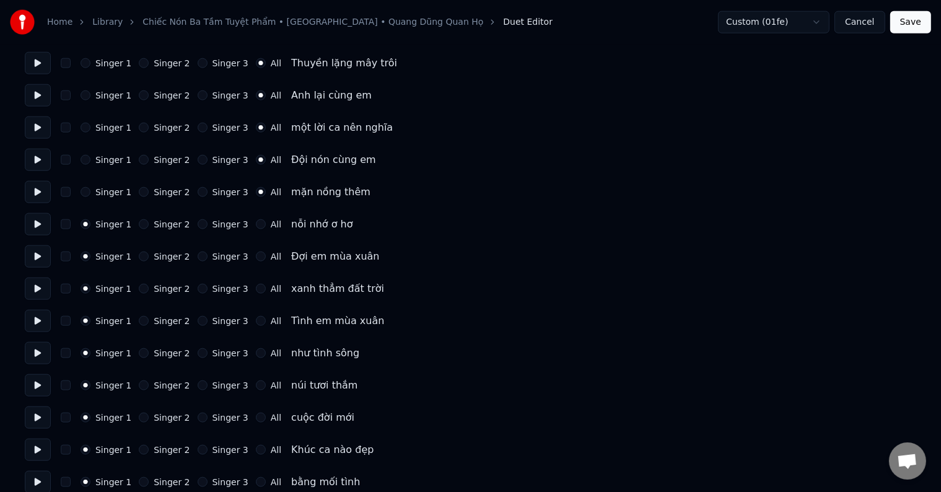
click at [37, 222] on button at bounding box center [38, 224] width 26 height 22
click at [271, 224] on label "All" at bounding box center [276, 224] width 11 height 9
click at [266, 224] on button "All" at bounding box center [261, 224] width 10 height 10
click at [35, 257] on button at bounding box center [38, 256] width 26 height 22
click at [37, 288] on button at bounding box center [38, 289] width 26 height 22
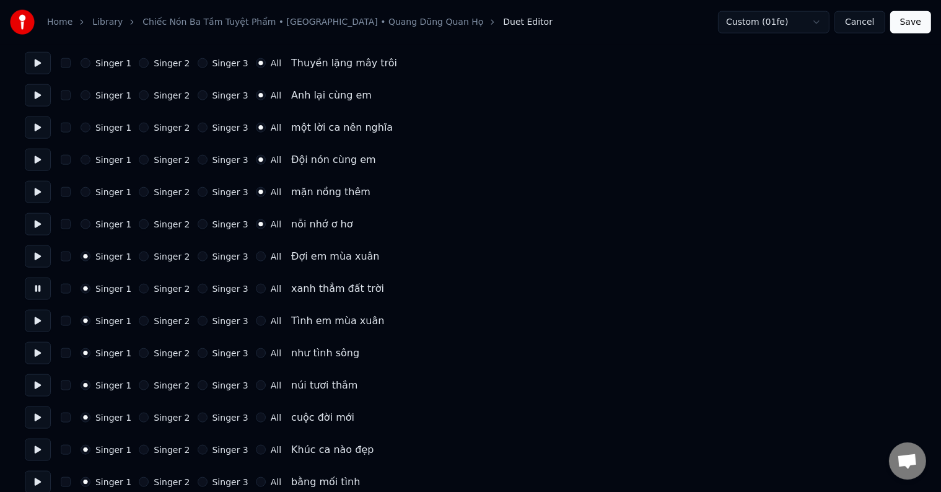
click at [37, 320] on button at bounding box center [38, 321] width 26 height 22
drag, startPoint x: 214, startPoint y: 320, endPoint x: 178, endPoint y: 340, distance: 40.2
click at [213, 320] on label "Singer 3" at bounding box center [231, 321] width 36 height 9
click at [208, 320] on button "Singer 3" at bounding box center [203, 321] width 10 height 10
click at [35, 351] on button at bounding box center [38, 353] width 26 height 22
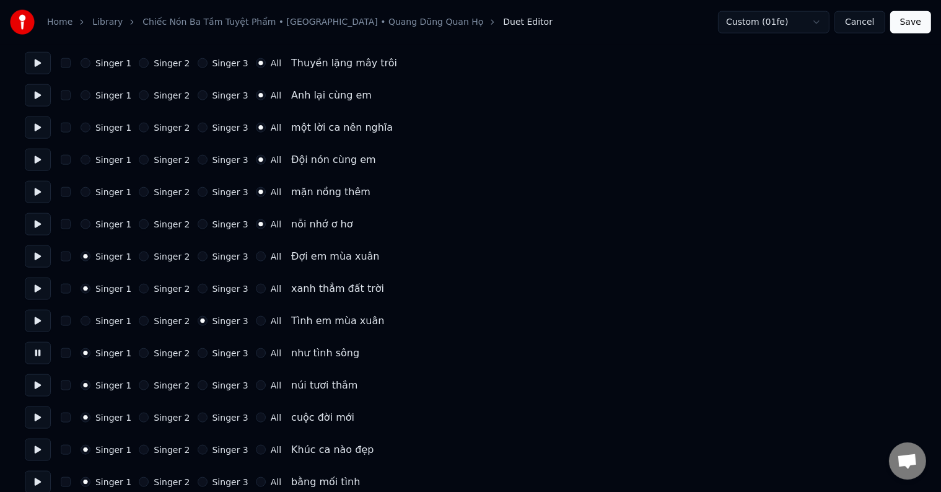
click at [221, 350] on label "Singer 3" at bounding box center [231, 353] width 36 height 9
click at [208, 350] on button "Singer 3" at bounding box center [203, 353] width 10 height 10
click at [40, 384] on button at bounding box center [38, 385] width 26 height 22
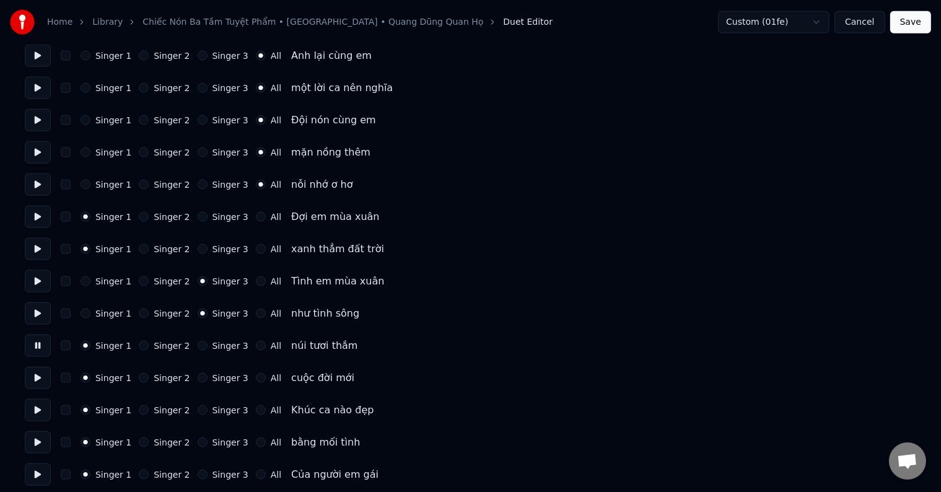
scroll to position [1549, 0]
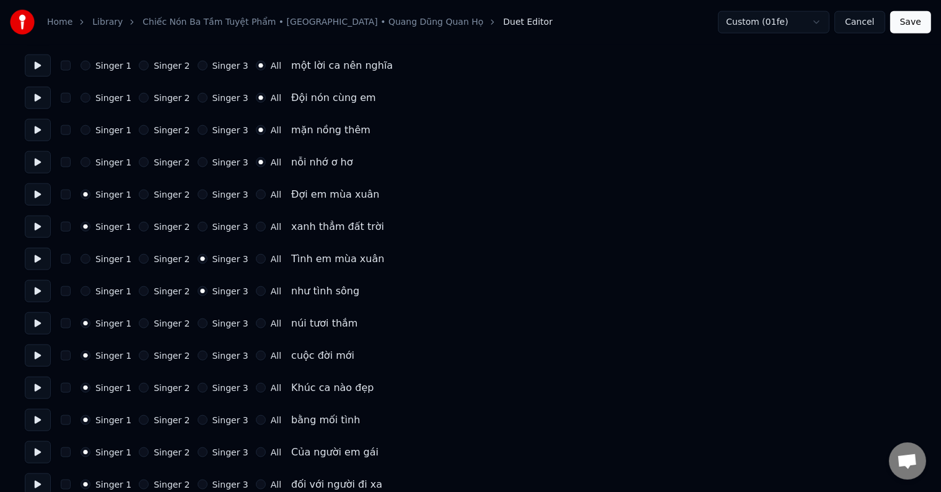
click at [216, 319] on label "Singer 3" at bounding box center [231, 323] width 36 height 9
click at [208, 319] on button "Singer 3" at bounding box center [203, 324] width 10 height 10
click at [37, 355] on button at bounding box center [38, 356] width 26 height 22
click at [213, 356] on label "Singer 3" at bounding box center [231, 355] width 36 height 9
click at [208, 356] on button "Singer 3" at bounding box center [203, 356] width 10 height 10
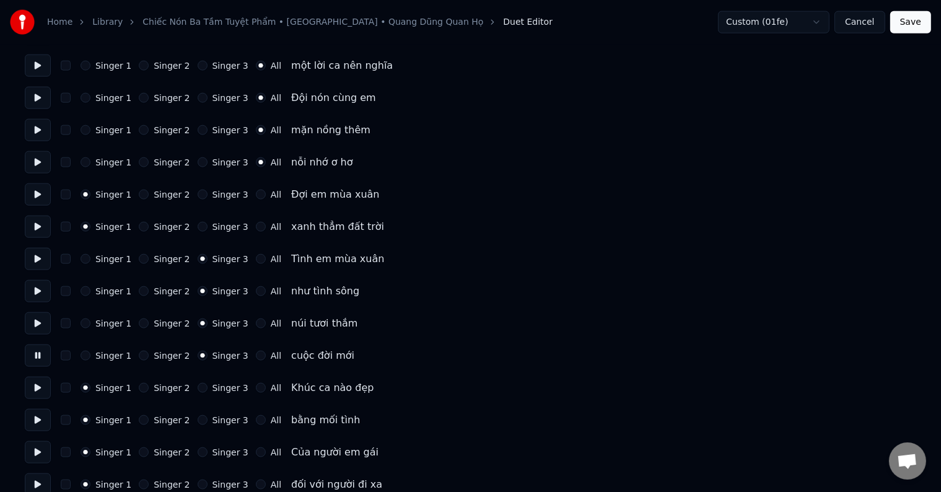
click at [38, 386] on button at bounding box center [38, 388] width 26 height 22
click at [271, 389] on label "All" at bounding box center [276, 388] width 11 height 9
click at [266, 389] on button "All" at bounding box center [261, 388] width 10 height 10
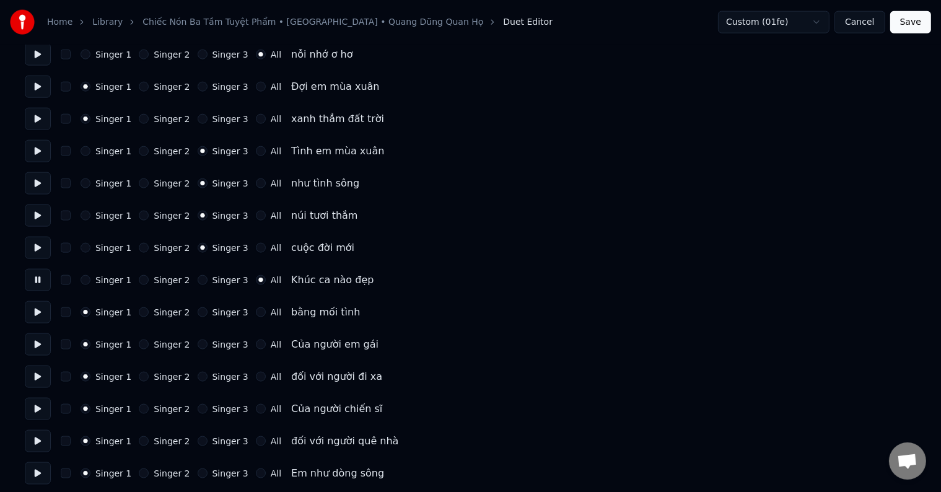
scroll to position [1797, 0]
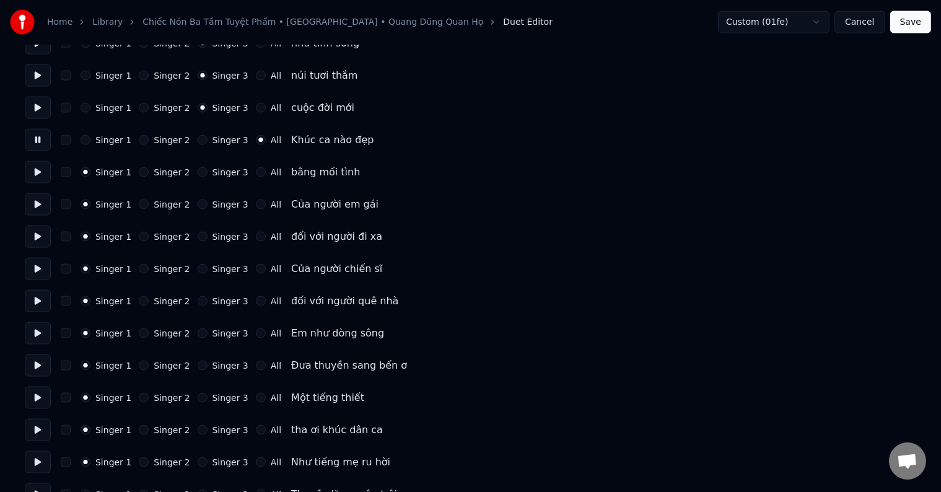
click at [35, 174] on button at bounding box center [38, 172] width 26 height 22
click at [271, 172] on label "All" at bounding box center [276, 172] width 11 height 9
click at [264, 172] on button "All" at bounding box center [261, 172] width 10 height 10
click at [38, 205] on button at bounding box center [38, 204] width 26 height 22
click at [35, 235] on button at bounding box center [38, 237] width 26 height 22
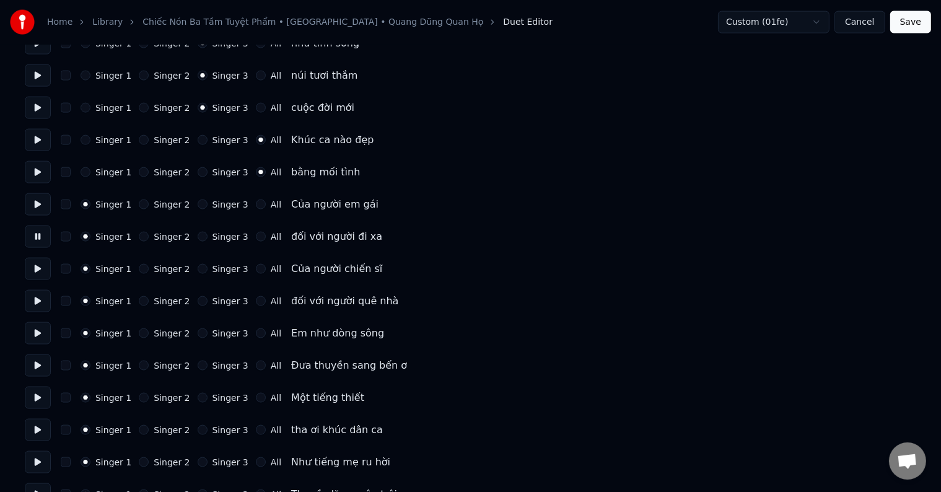
click at [37, 268] on button at bounding box center [38, 269] width 26 height 22
click at [226, 266] on label "Singer 3" at bounding box center [231, 269] width 36 height 9
click at [208, 266] on button "Singer 3" at bounding box center [203, 269] width 10 height 10
click at [34, 297] on button at bounding box center [38, 301] width 26 height 22
click at [214, 302] on label "Singer 3" at bounding box center [231, 301] width 36 height 9
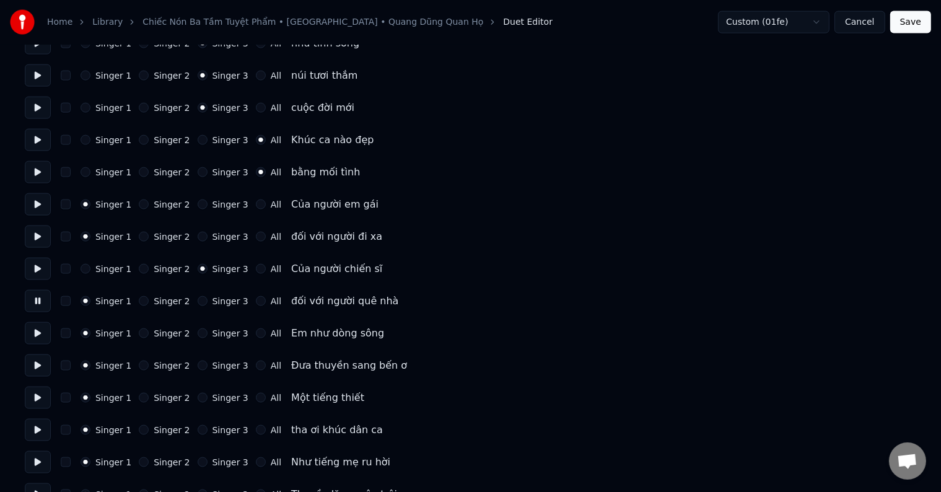
click at [208, 302] on button "Singer 3" at bounding box center [203, 301] width 10 height 10
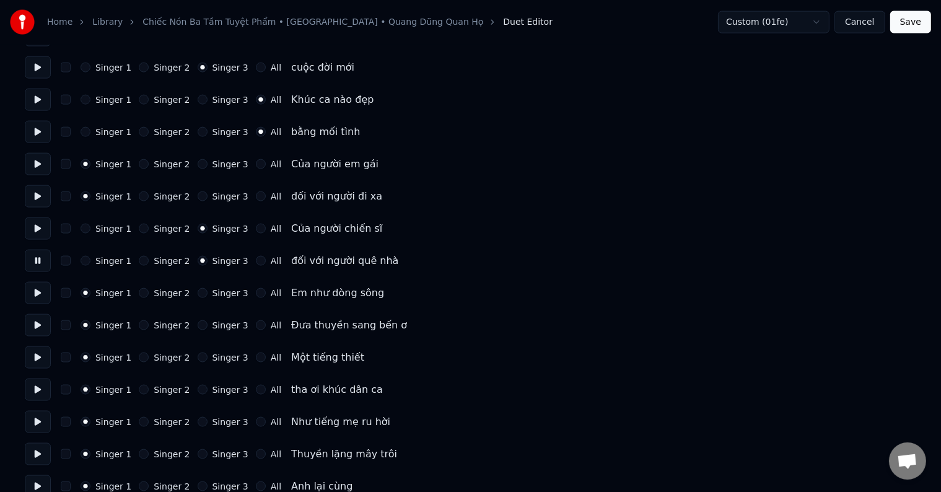
scroll to position [1859, 0]
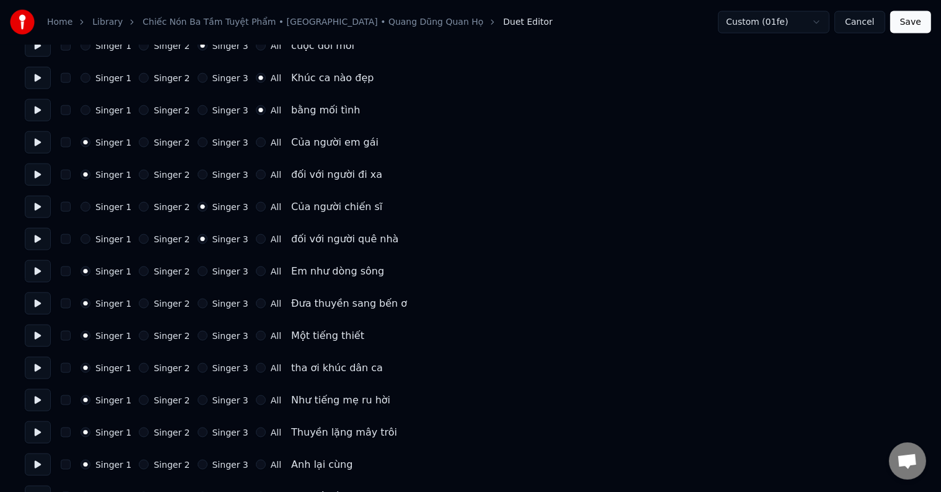
click at [37, 271] on button at bounding box center [38, 271] width 26 height 22
click at [36, 304] on button at bounding box center [38, 304] width 26 height 22
click at [36, 337] on button at bounding box center [38, 336] width 26 height 22
click at [217, 339] on label "Singer 3" at bounding box center [231, 336] width 36 height 9
click at [208, 339] on button "Singer 3" at bounding box center [203, 336] width 10 height 10
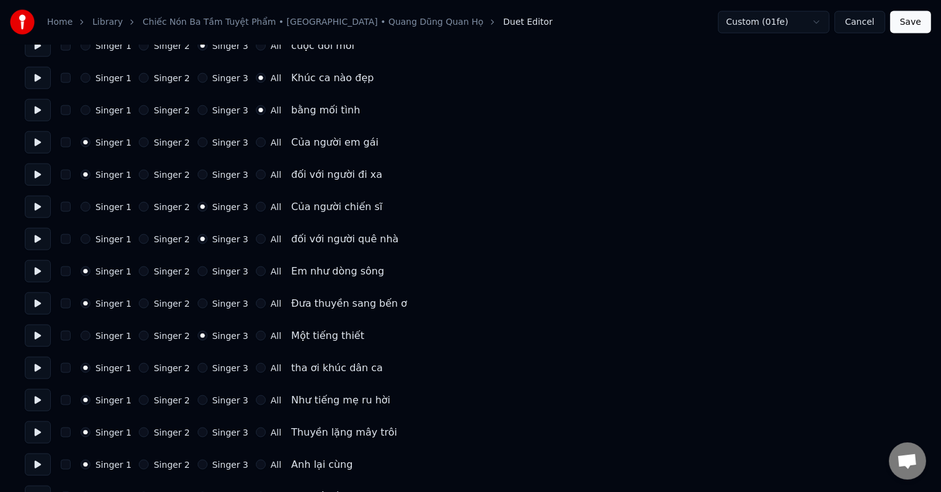
click at [216, 369] on label "Singer 3" at bounding box center [231, 368] width 36 height 9
click at [208, 369] on button "Singer 3" at bounding box center [203, 368] width 10 height 10
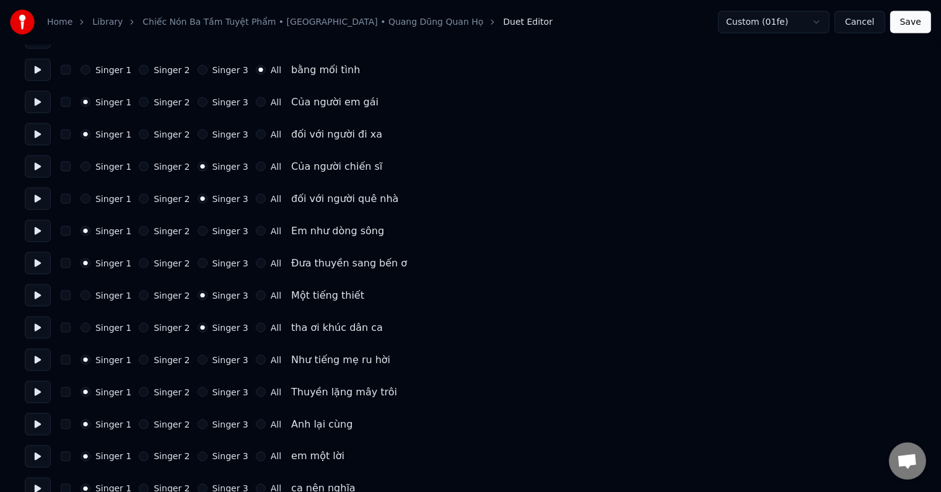
scroll to position [1921, 0]
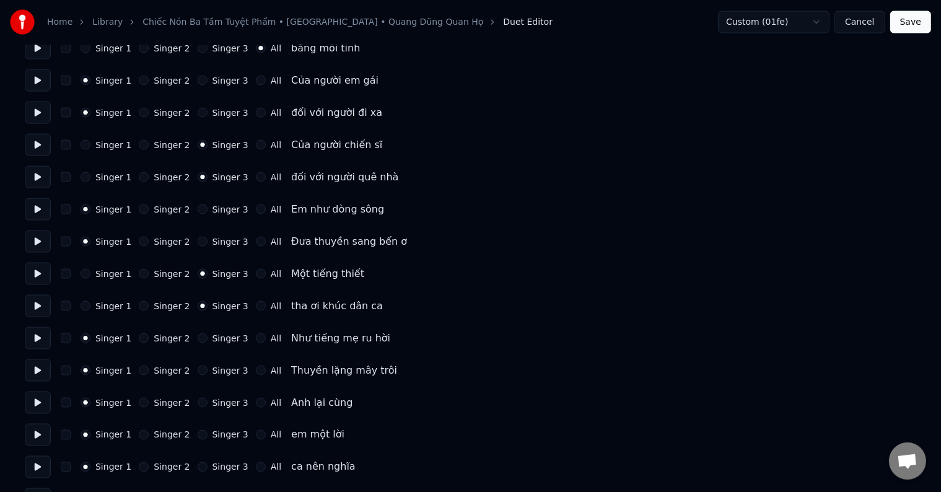
click at [35, 305] on button at bounding box center [38, 306] width 26 height 22
click at [37, 335] on button at bounding box center [38, 338] width 26 height 22
click at [271, 338] on label "All" at bounding box center [276, 338] width 11 height 9
click at [265, 338] on button "All" at bounding box center [261, 338] width 10 height 10
click at [271, 372] on label "All" at bounding box center [276, 370] width 11 height 9
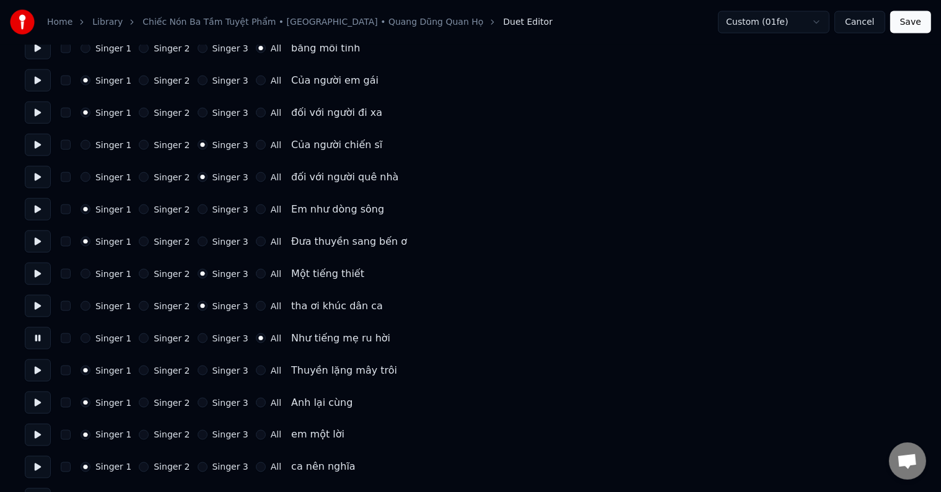
click at [265, 372] on button "All" at bounding box center [261, 371] width 10 height 10
click at [38, 372] on button at bounding box center [38, 370] width 26 height 22
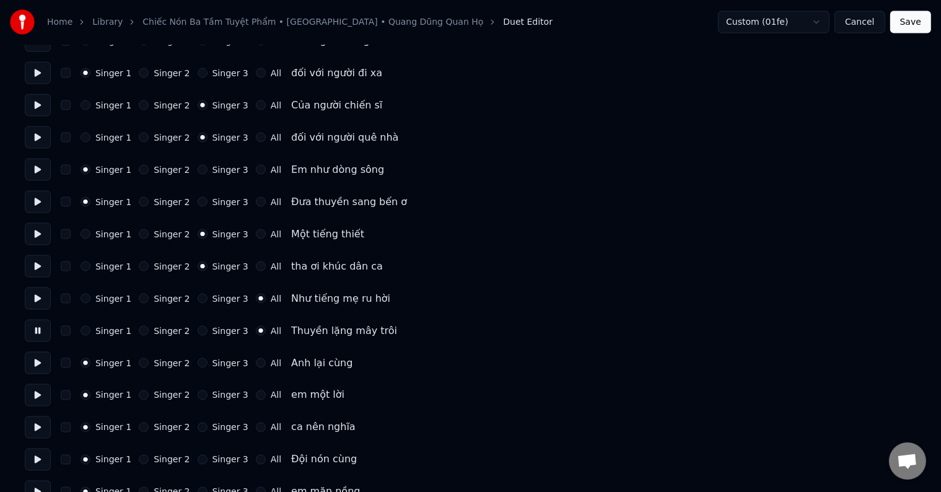
scroll to position [1983, 0]
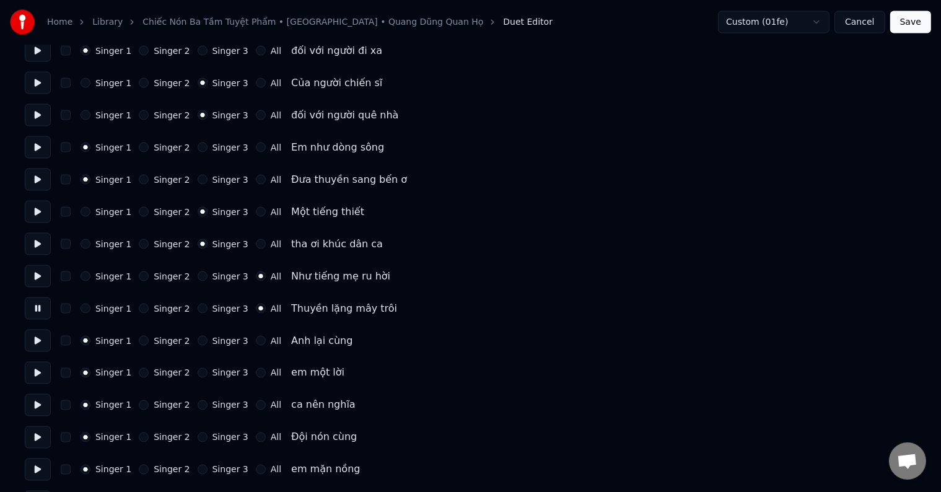
click at [37, 338] on button at bounding box center [38, 341] width 26 height 22
click at [271, 340] on label "All" at bounding box center [276, 341] width 11 height 9
click at [263, 340] on button "All" at bounding box center [261, 341] width 10 height 10
click at [271, 374] on label "All" at bounding box center [276, 373] width 11 height 9
click at [263, 374] on button "All" at bounding box center [261, 373] width 10 height 10
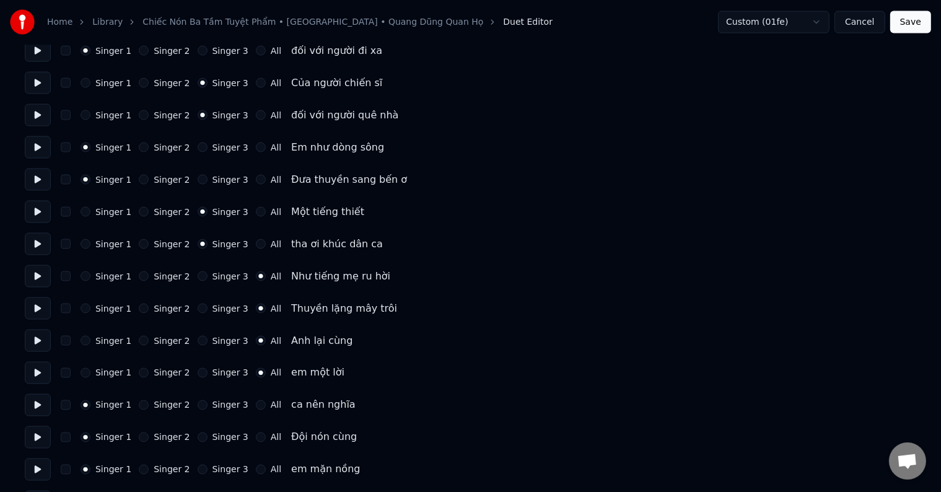
click at [33, 370] on button at bounding box center [38, 373] width 26 height 22
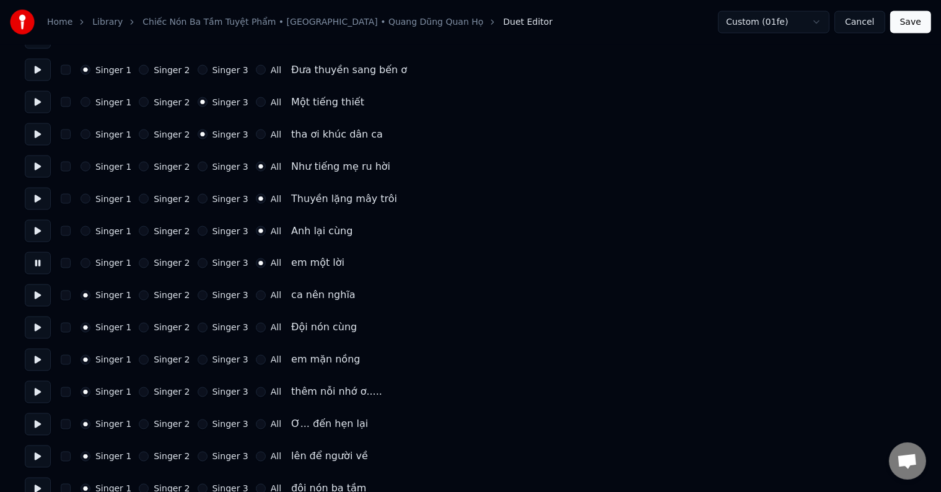
scroll to position [2169, 0]
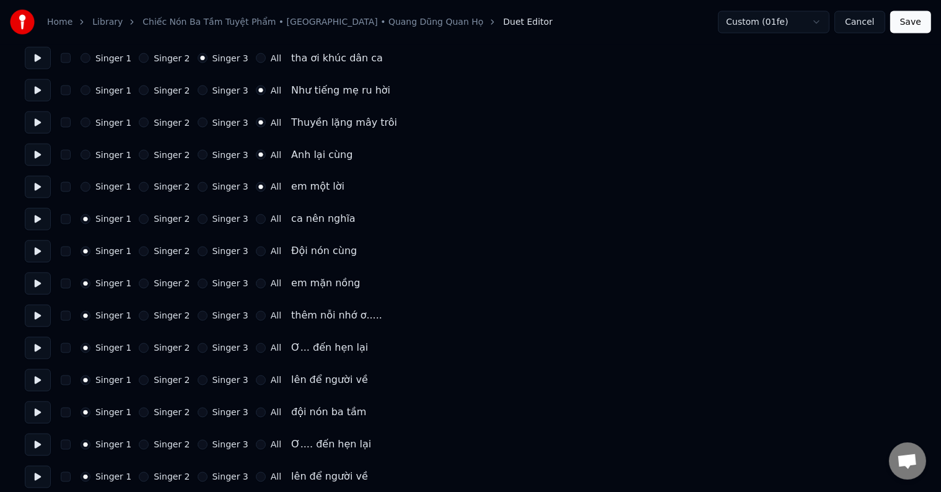
click at [271, 219] on label "All" at bounding box center [276, 219] width 11 height 9
click at [262, 219] on button "All" at bounding box center [261, 219] width 10 height 10
click at [32, 219] on button at bounding box center [38, 219] width 26 height 22
click at [36, 250] on button at bounding box center [38, 251] width 26 height 22
click at [271, 250] on label "All" at bounding box center [276, 251] width 11 height 9
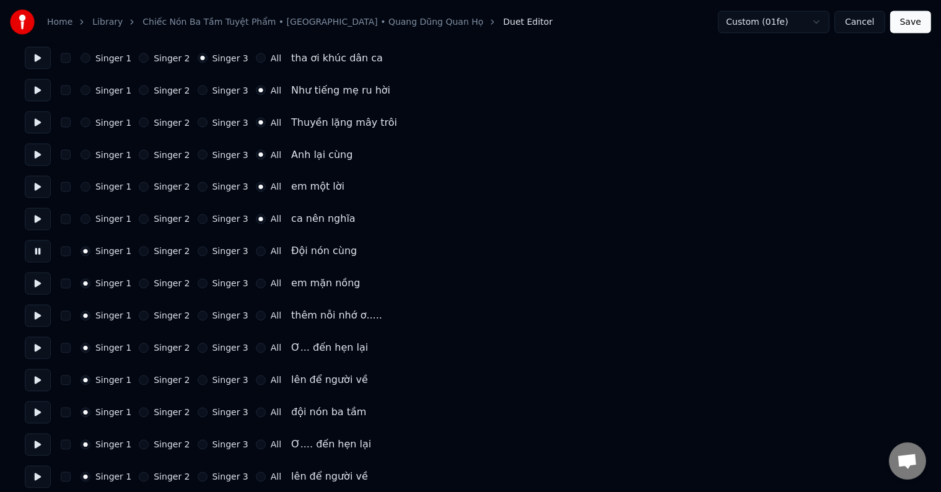
click at [264, 250] on button "All" at bounding box center [261, 252] width 10 height 10
click at [271, 284] on label "All" at bounding box center [276, 283] width 11 height 9
click at [263, 284] on button "All" at bounding box center [261, 284] width 10 height 10
click at [271, 317] on label "All" at bounding box center [276, 316] width 11 height 9
click at [265, 317] on button "All" at bounding box center [261, 316] width 10 height 10
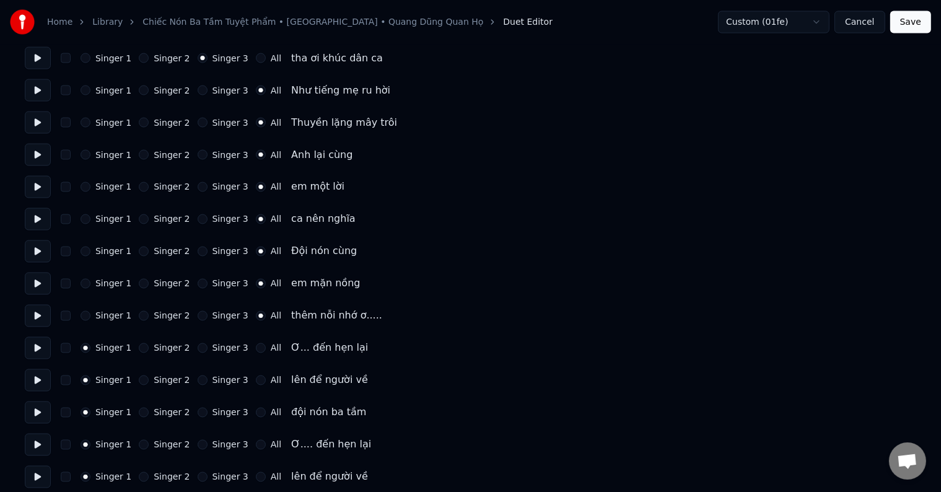
click at [37, 314] on button at bounding box center [38, 316] width 26 height 22
click at [37, 348] on button at bounding box center [38, 348] width 26 height 22
click at [271, 347] on label "All" at bounding box center [276, 348] width 11 height 9
click at [260, 347] on button "All" at bounding box center [261, 348] width 10 height 10
click at [271, 379] on label "All" at bounding box center [276, 380] width 11 height 9
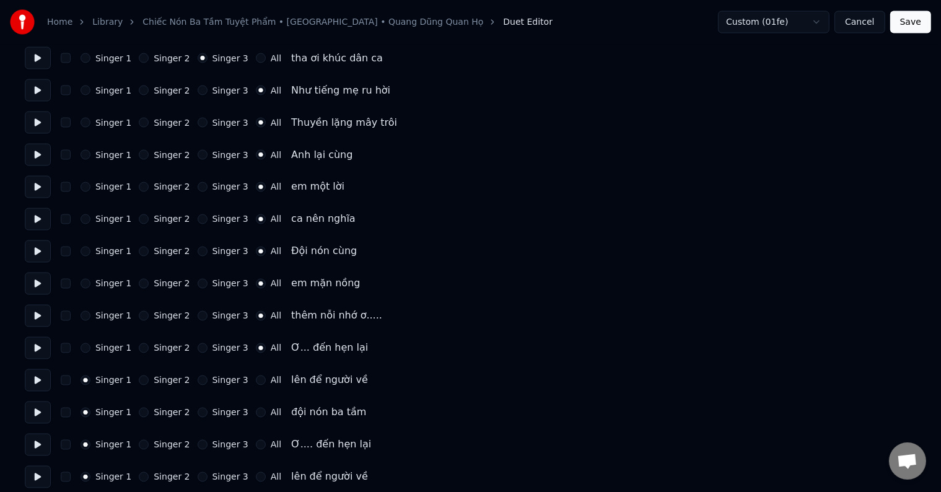
click at [262, 379] on button "All" at bounding box center [261, 381] width 10 height 10
click at [42, 377] on button at bounding box center [38, 380] width 26 height 22
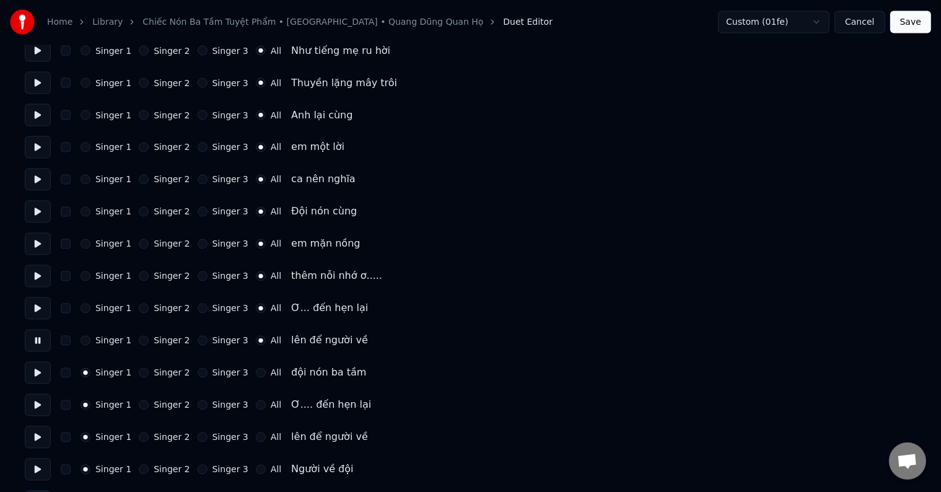
scroll to position [2231, 0]
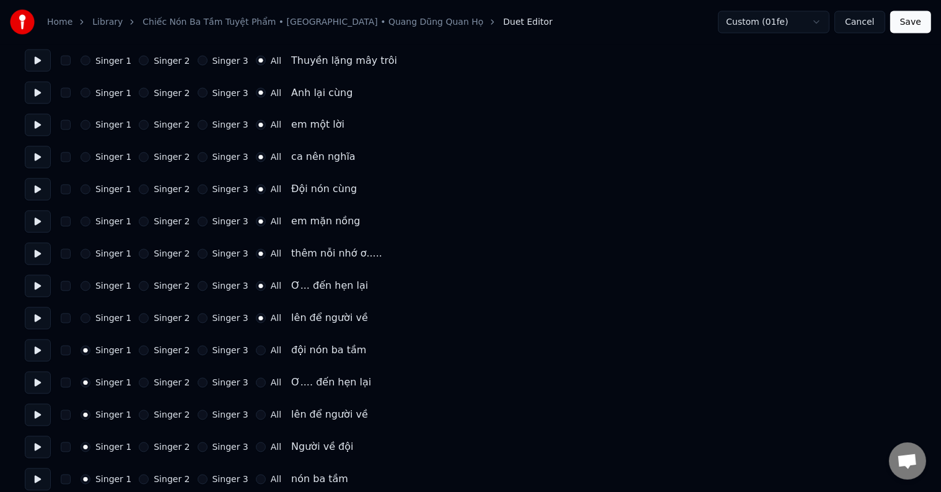
click at [271, 350] on label "All" at bounding box center [276, 350] width 11 height 9
click at [262, 350] on button "All" at bounding box center [261, 351] width 10 height 10
click at [37, 350] on button at bounding box center [38, 351] width 26 height 22
click at [37, 382] on button at bounding box center [38, 383] width 26 height 22
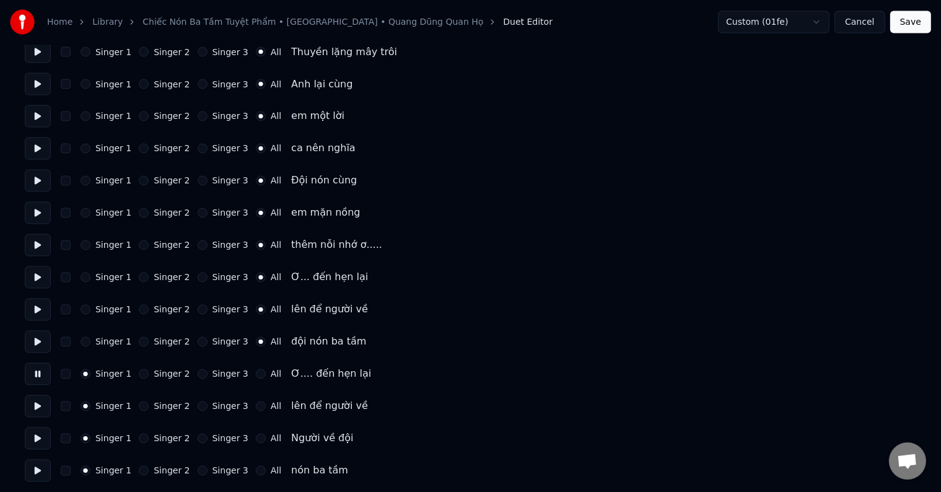
scroll to position [2242, 0]
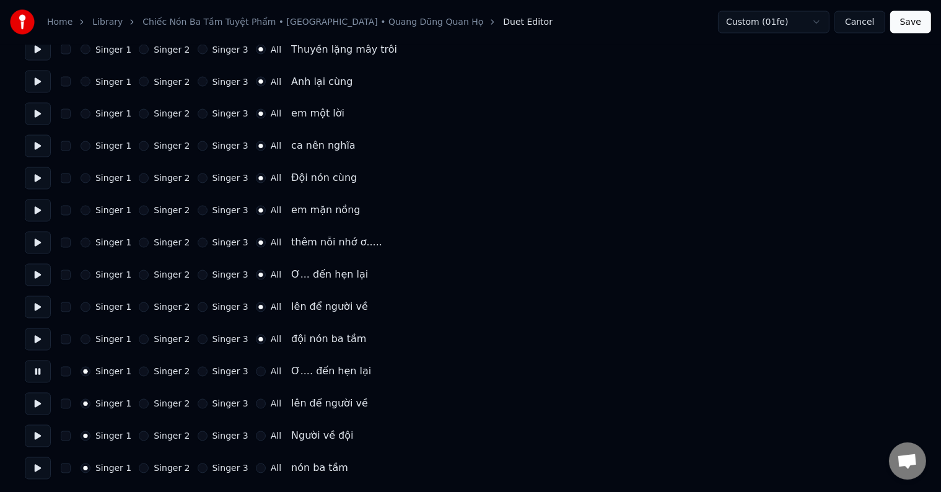
click at [37, 403] on button at bounding box center [38, 404] width 26 height 22
click at [38, 436] on button at bounding box center [38, 436] width 26 height 22
click at [271, 434] on label "All" at bounding box center [276, 436] width 11 height 9
click at [262, 434] on button "All" at bounding box center [261, 436] width 10 height 10
click at [271, 470] on label "All" at bounding box center [276, 468] width 11 height 9
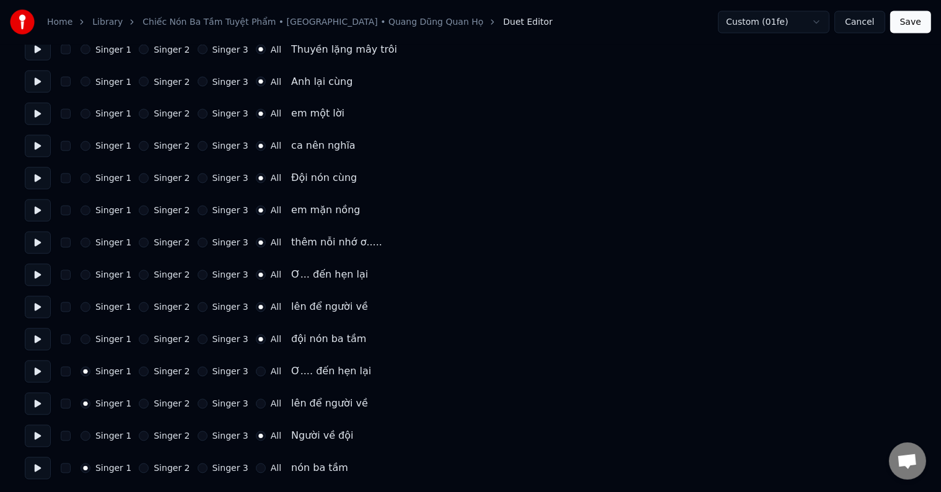
click at [265, 470] on button "All" at bounding box center [261, 469] width 10 height 10
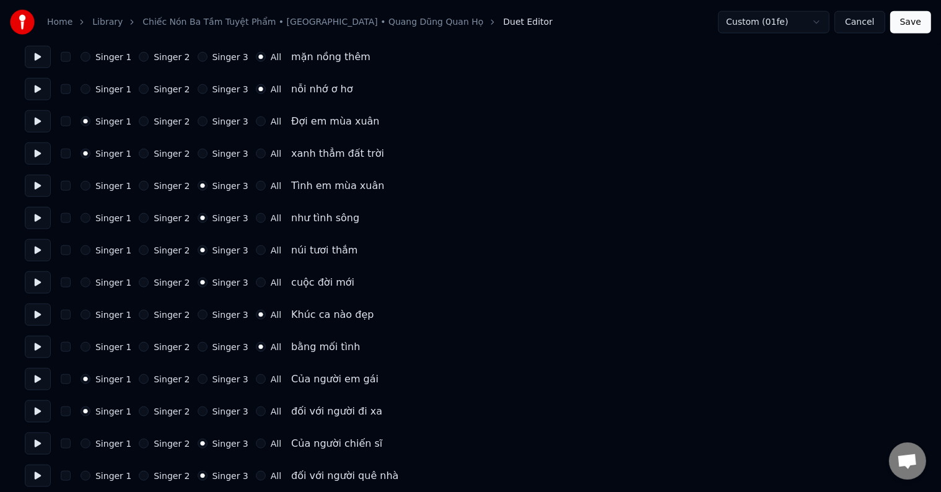
scroll to position [1684, 0]
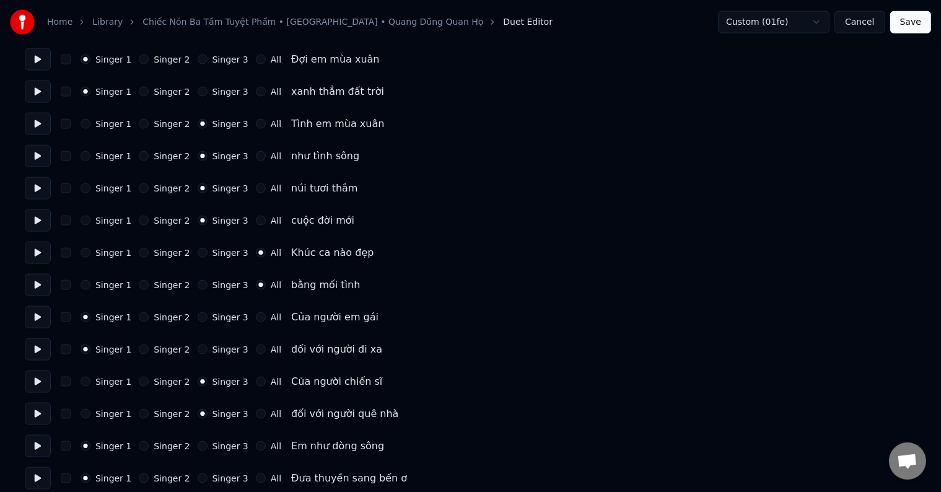
click at [33, 250] on button at bounding box center [38, 253] width 26 height 22
click at [38, 285] on button at bounding box center [38, 285] width 26 height 22
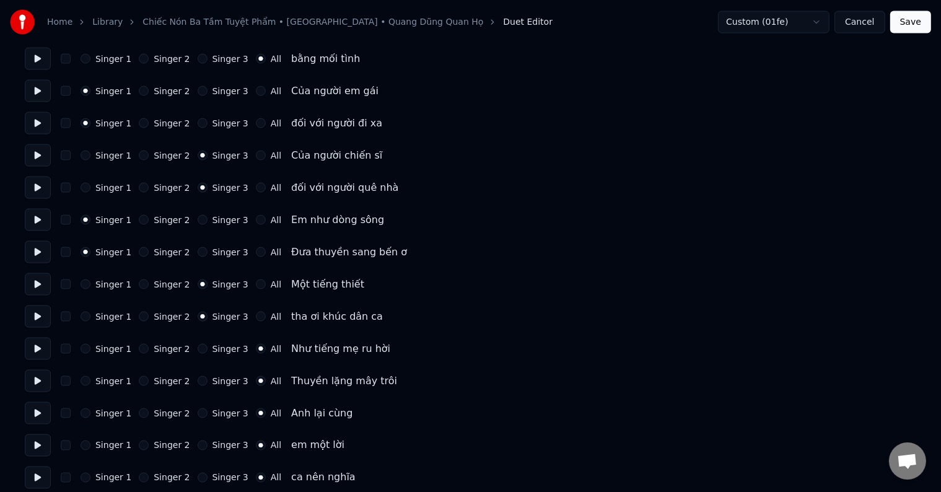
scroll to position [1932, 0]
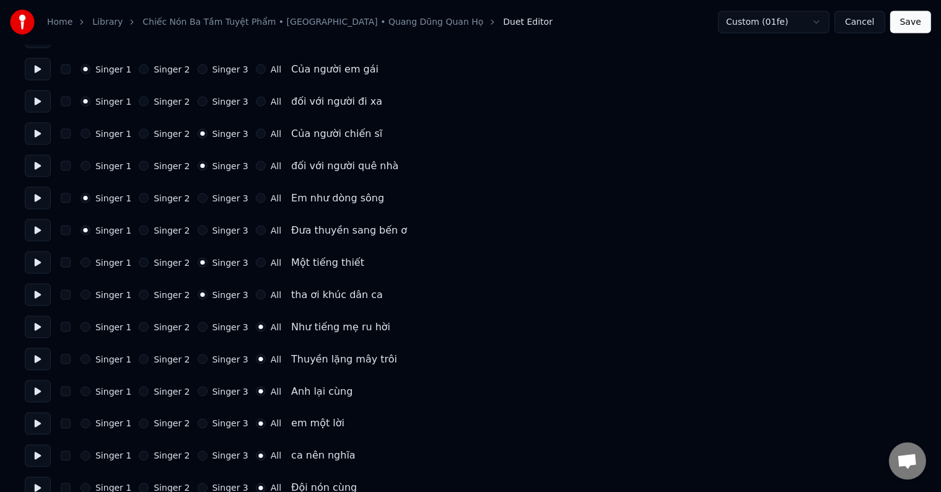
click at [36, 327] on button at bounding box center [38, 327] width 26 height 22
click at [35, 358] on button at bounding box center [38, 359] width 26 height 22
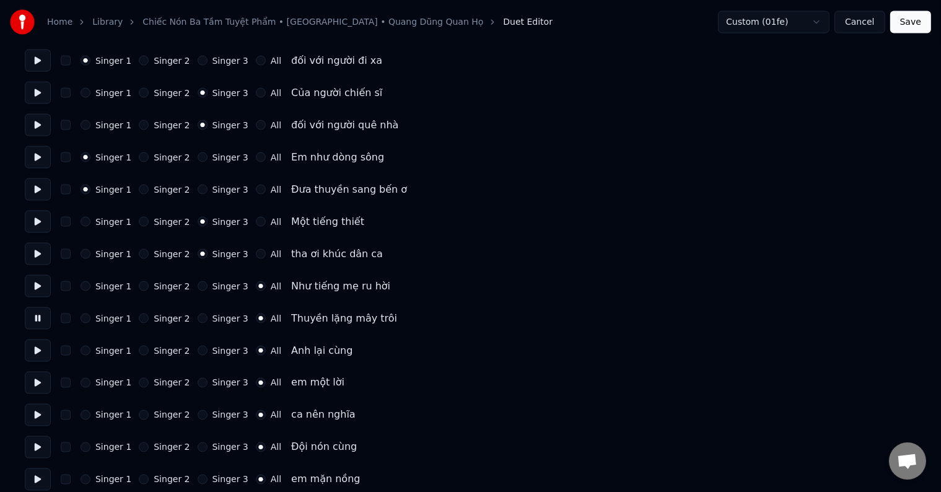
scroll to position [1994, 0]
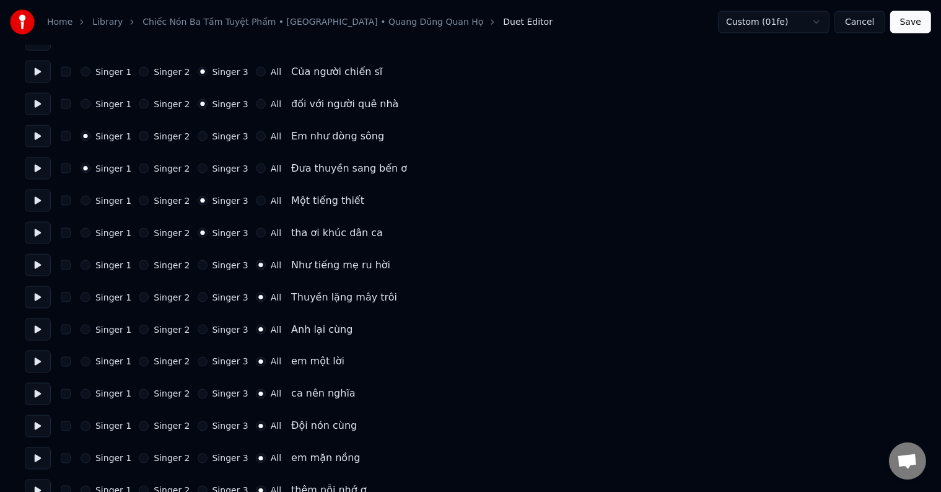
click at [37, 328] on button at bounding box center [38, 330] width 26 height 22
click at [40, 363] on button at bounding box center [38, 362] width 26 height 22
click at [917, 20] on button "Save" at bounding box center [911, 22] width 41 height 22
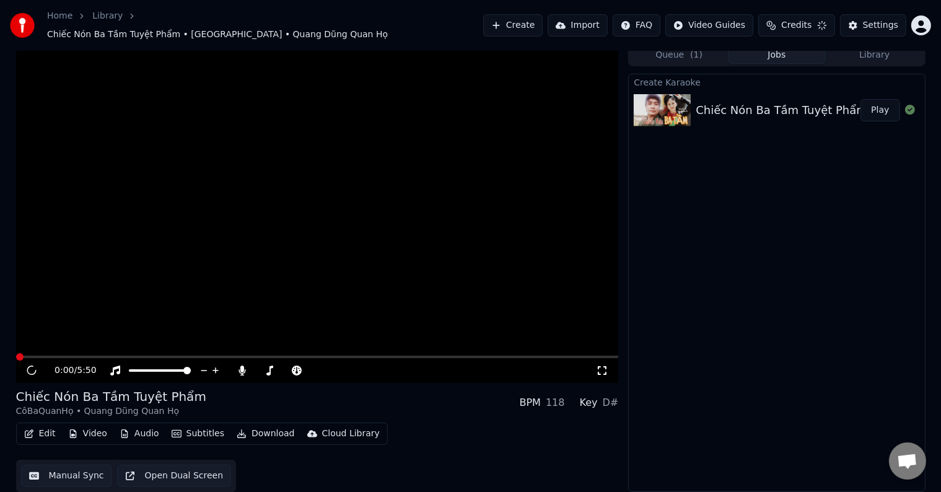
scroll to position [1, 0]
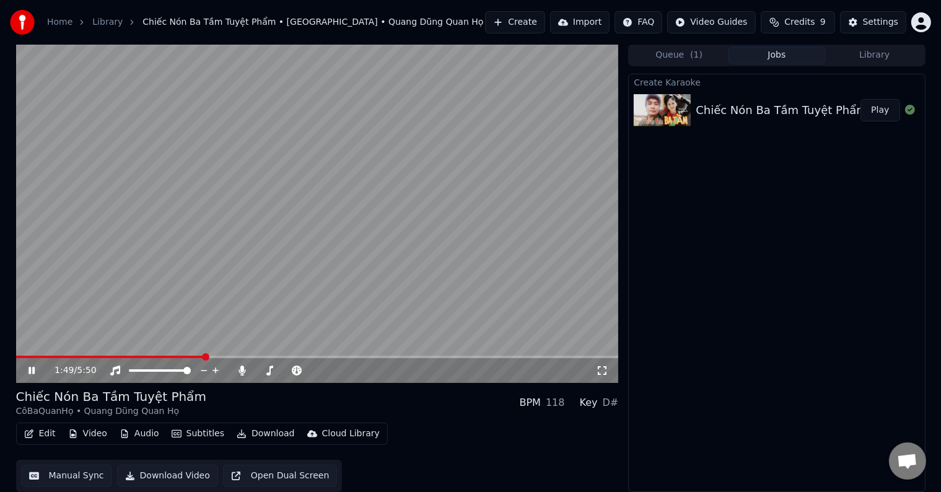
click at [156, 354] on video at bounding box center [317, 213] width 603 height 339
click at [157, 357] on span at bounding box center [110, 357] width 189 height 2
click at [32, 366] on icon at bounding box center [40, 371] width 29 height 10
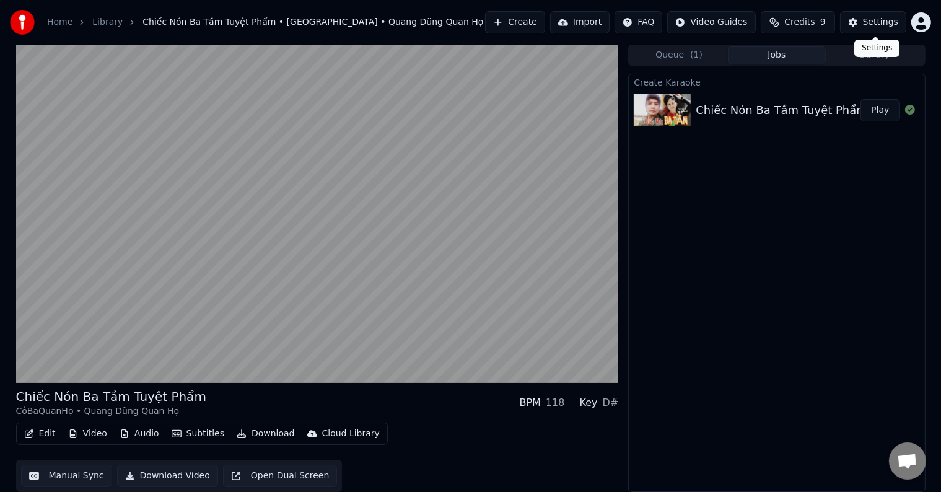
click at [882, 20] on div "Settings" at bounding box center [880, 22] width 35 height 12
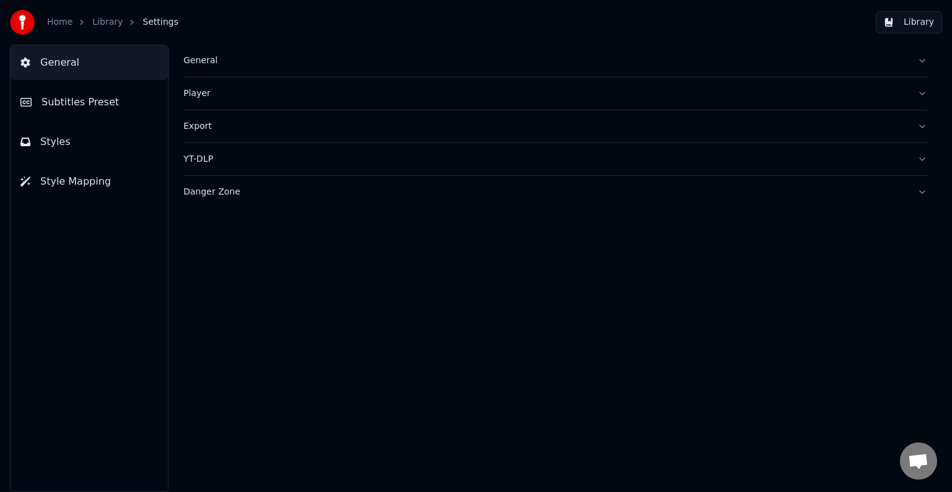
click at [69, 179] on span "Style Mapping" at bounding box center [75, 181] width 71 height 15
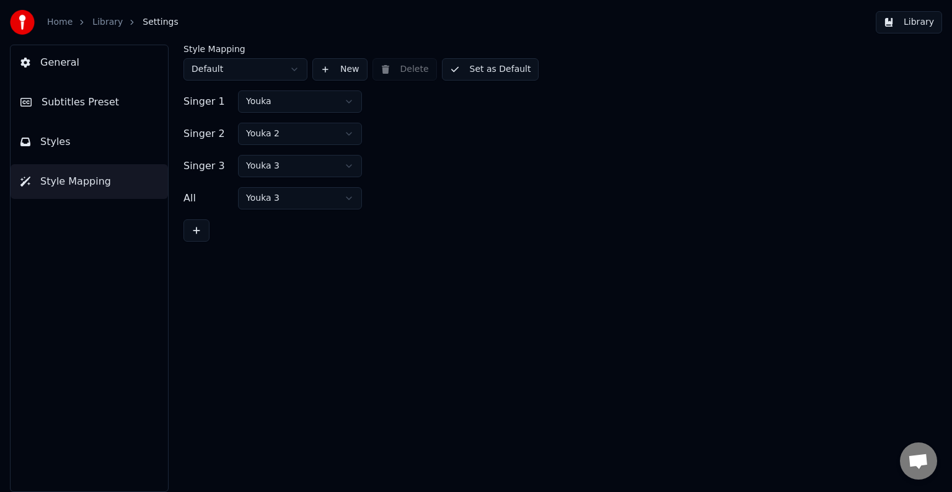
click at [55, 144] on span "Styles" at bounding box center [55, 141] width 30 height 15
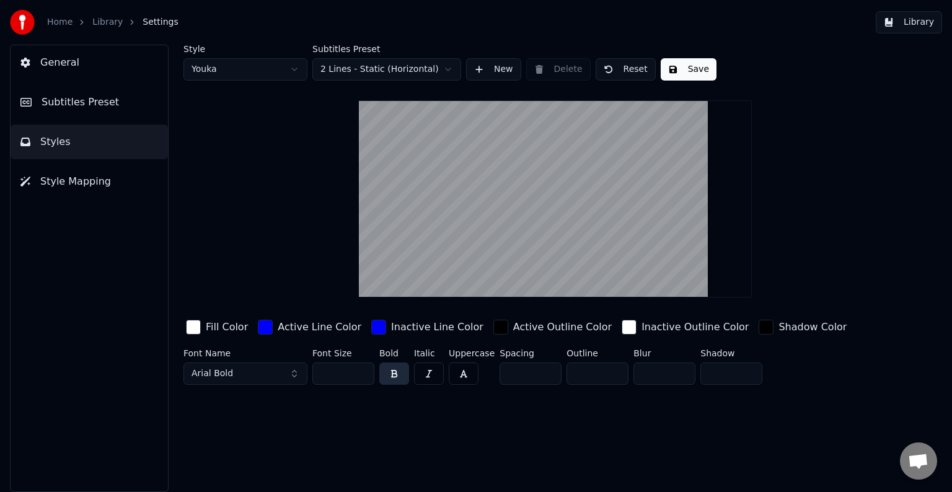
click at [55, 58] on span "General" at bounding box center [59, 62] width 39 height 15
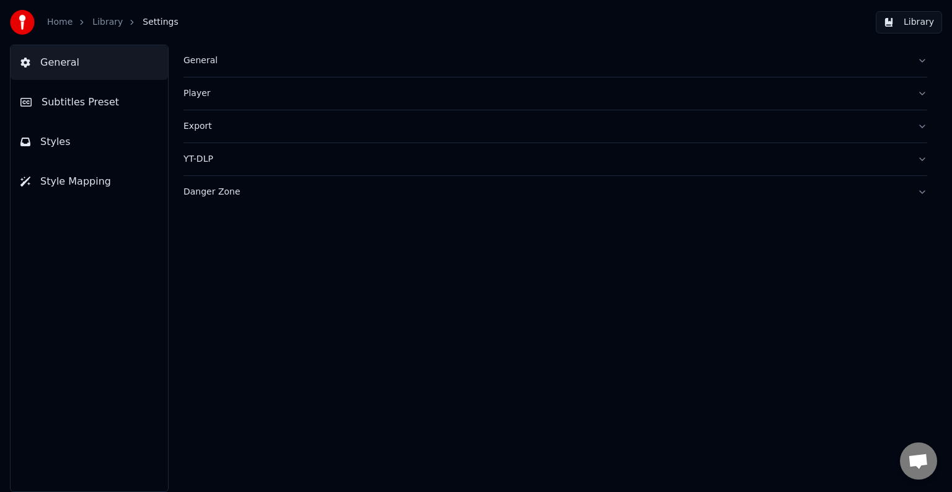
click at [68, 98] on span "Subtitles Preset" at bounding box center [80, 102] width 77 height 15
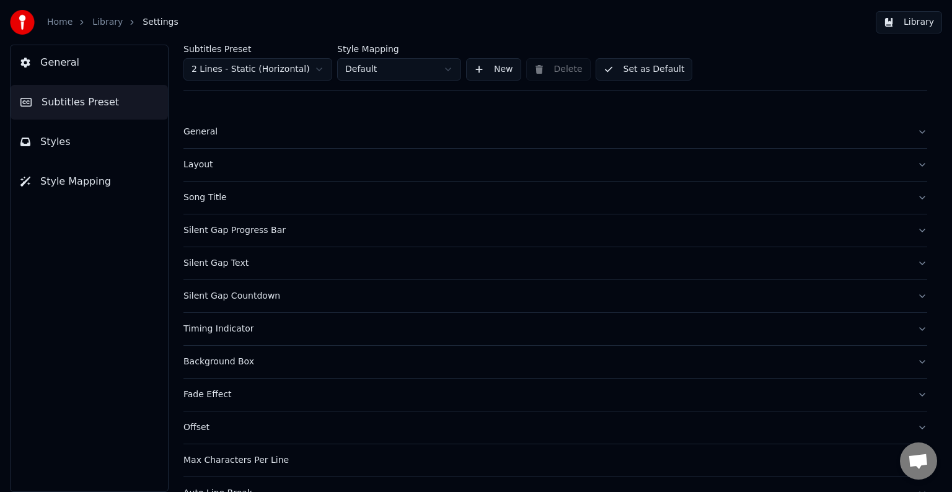
click at [226, 294] on div "Silent Gap Countdown" at bounding box center [545, 296] width 724 height 12
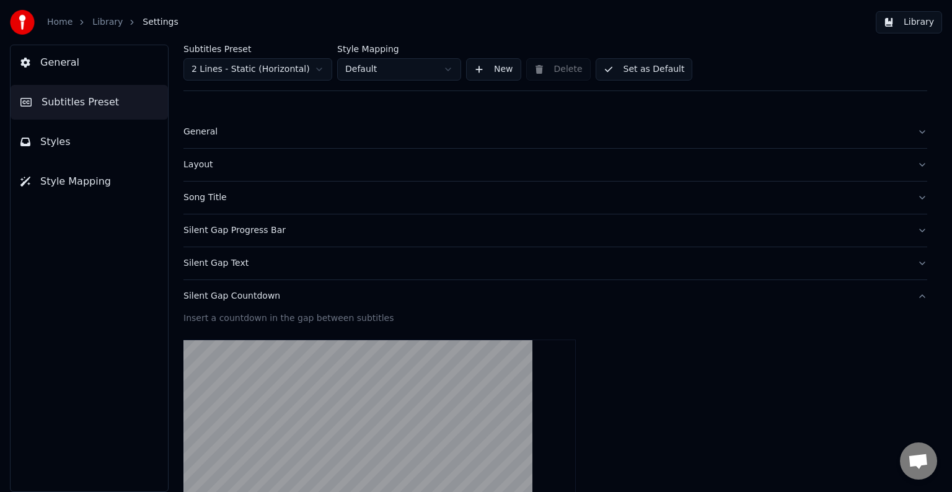
click at [216, 262] on div "Silent Gap Text" at bounding box center [545, 263] width 724 height 12
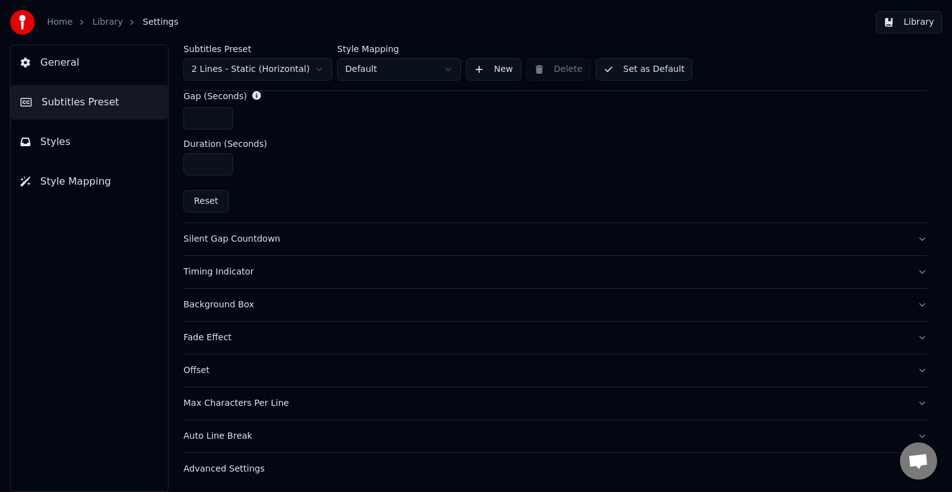
scroll to position [622, 0]
click at [201, 269] on div "Timing Indicator" at bounding box center [545, 271] width 724 height 12
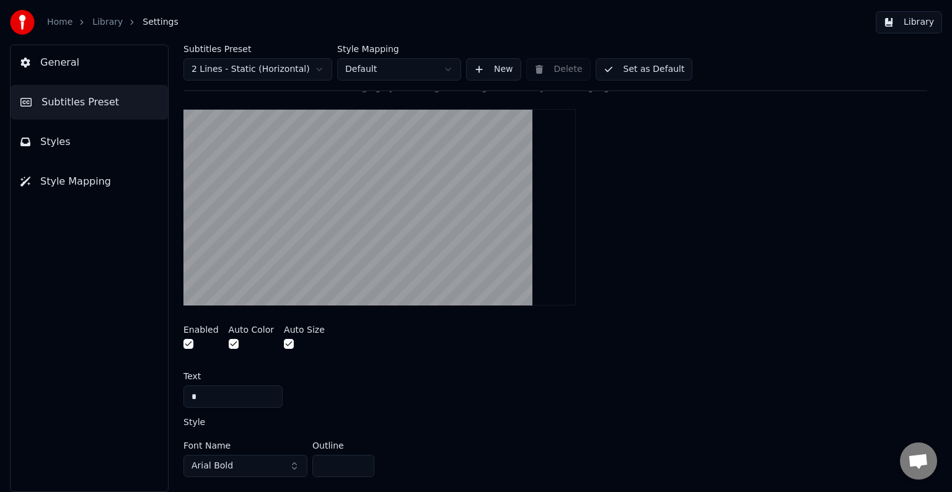
scroll to position [325, 0]
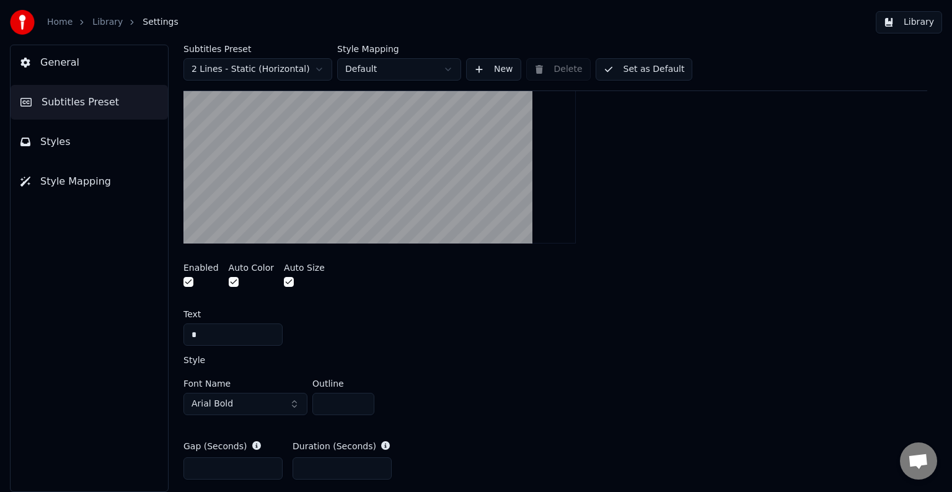
click at [190, 281] on button "button" at bounding box center [188, 282] width 10 height 10
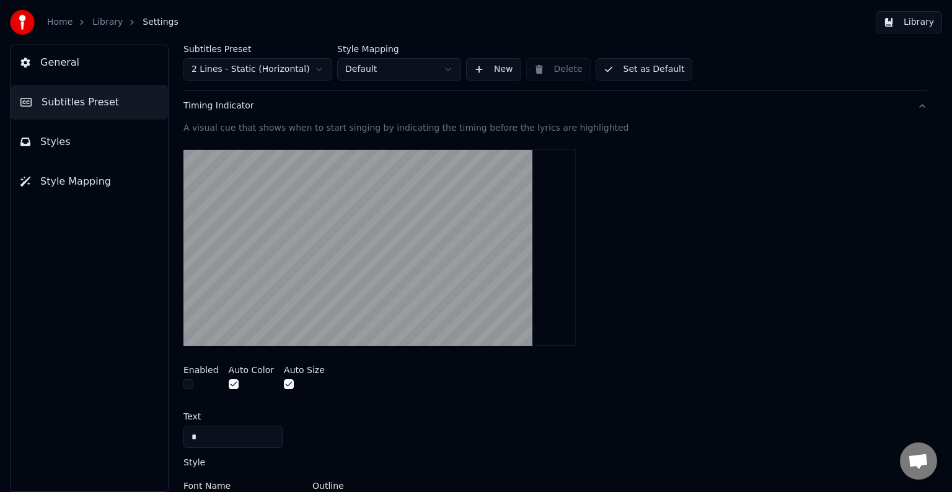
scroll to position [201, 0]
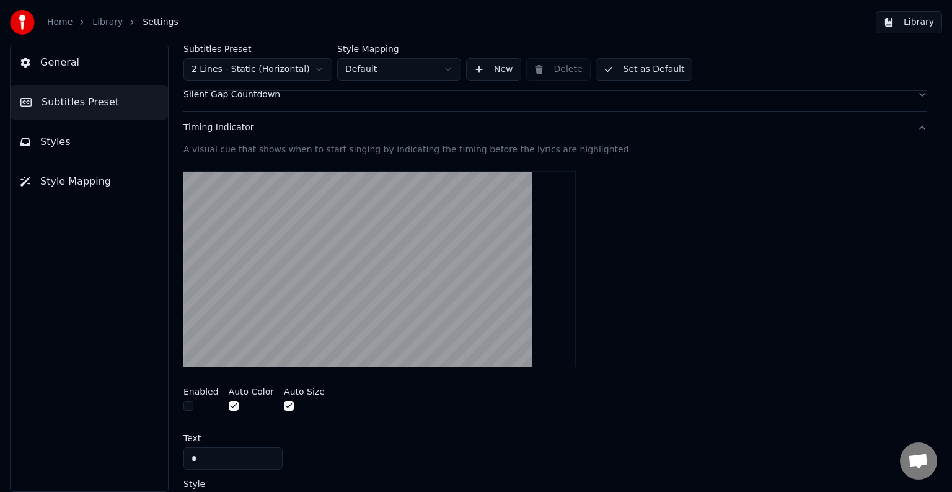
click at [920, 21] on button "Library" at bounding box center [909, 22] width 66 height 22
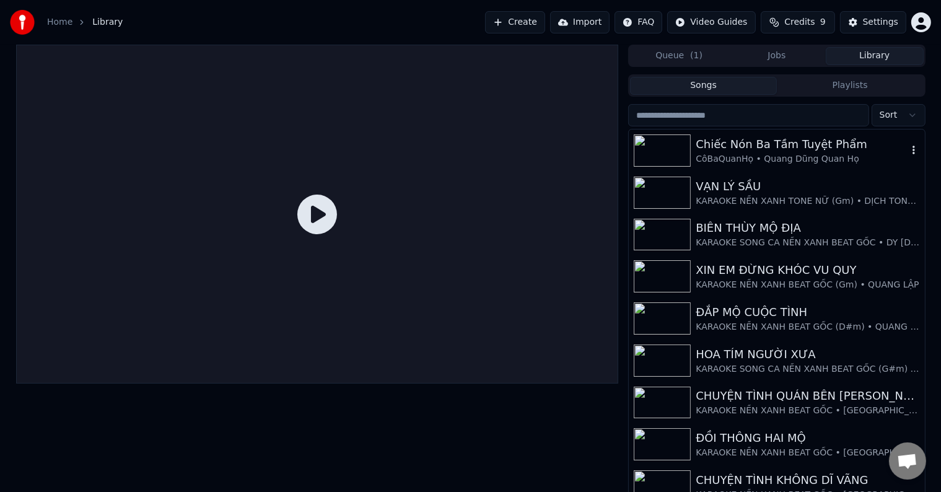
click at [759, 144] on div "Chiếc Nón Ba Tầm Tuyệt Phẩm" at bounding box center [801, 144] width 211 height 17
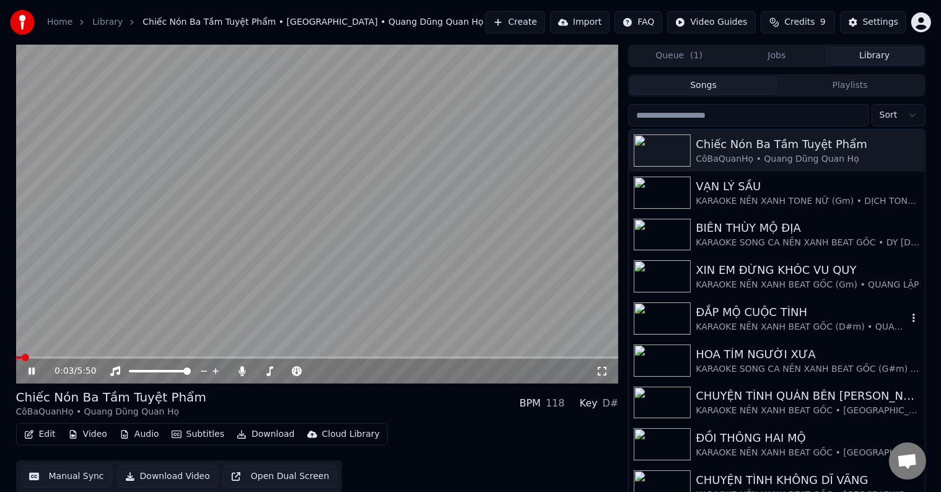
click at [731, 312] on div "ĐẮP MỘ CUỘC TÌNH" at bounding box center [801, 312] width 211 height 17
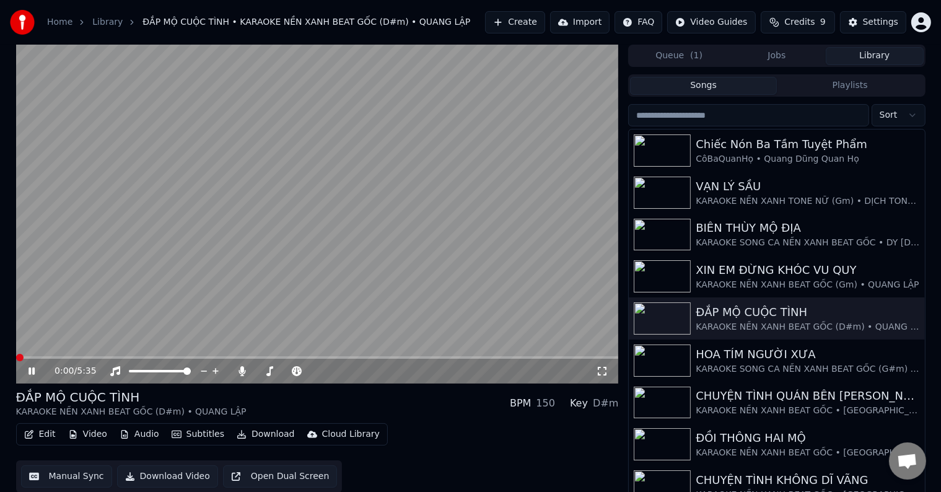
click at [50, 435] on button "Edit" at bounding box center [40, 434] width 42 height 17
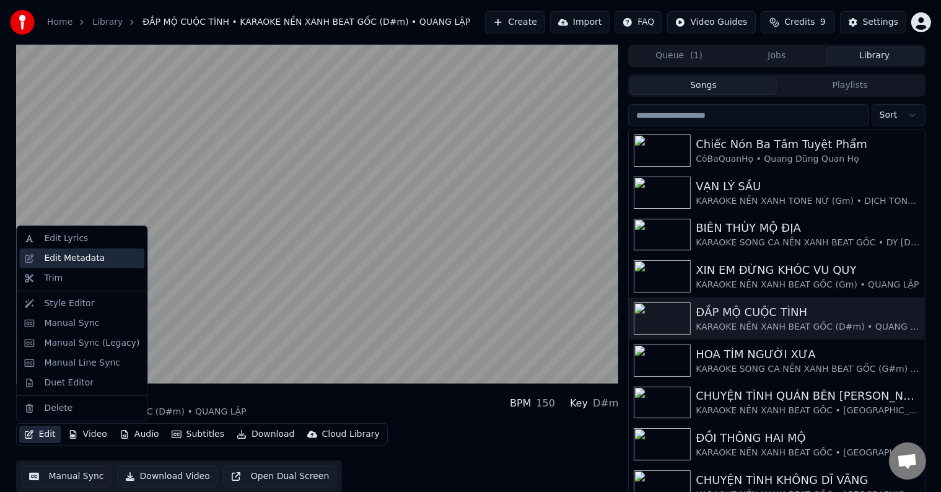
click at [80, 257] on div "Edit Metadata" at bounding box center [74, 258] width 61 height 12
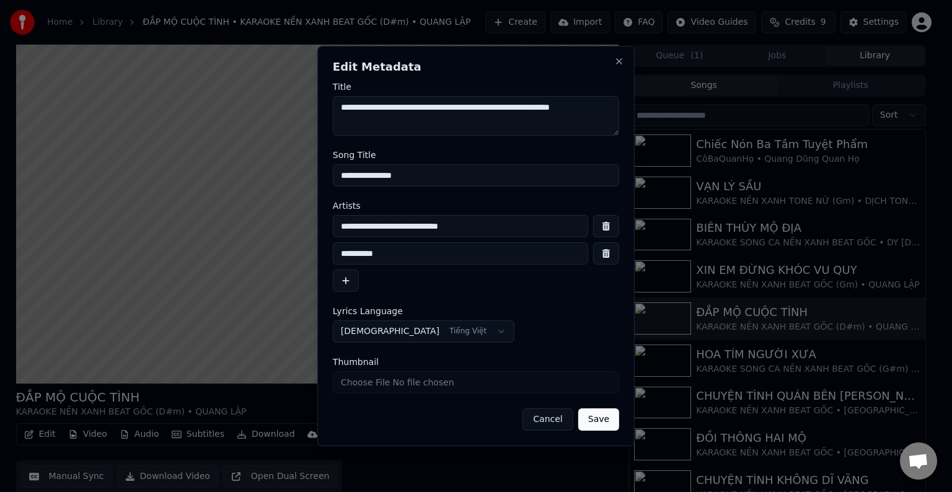
drag, startPoint x: 491, startPoint y: 228, endPoint x: 436, endPoint y: 228, distance: 55.2
click at [436, 228] on input "**********" at bounding box center [460, 226] width 255 height 22
click at [394, 228] on input "**********" at bounding box center [460, 226] width 255 height 22
drag, startPoint x: 341, startPoint y: 226, endPoint x: 464, endPoint y: 229, distance: 122.1
click at [464, 229] on input "**********" at bounding box center [460, 226] width 255 height 22
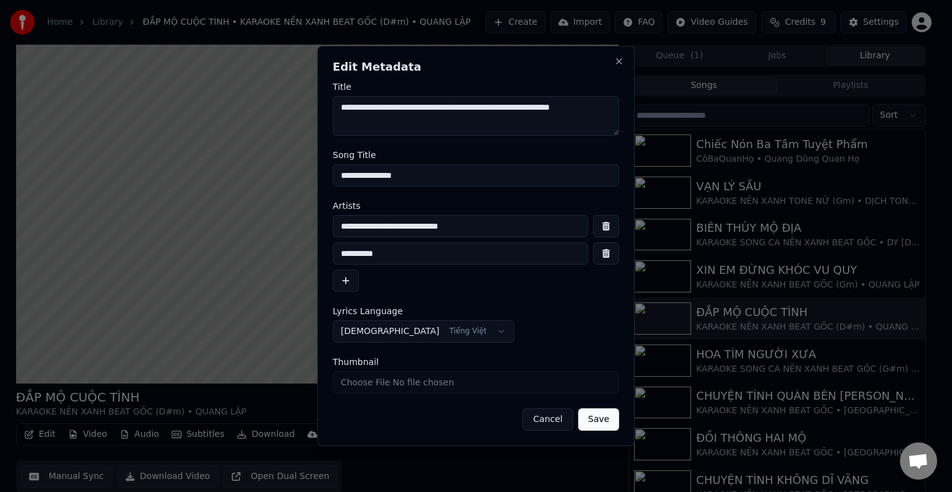
click at [511, 227] on input "**********" at bounding box center [460, 226] width 255 height 22
drag, startPoint x: 512, startPoint y: 226, endPoint x: 333, endPoint y: 226, distance: 178.5
click at [333, 226] on input "**********" at bounding box center [460, 226] width 255 height 22
click at [555, 416] on button "Cancel" at bounding box center [547, 419] width 50 height 22
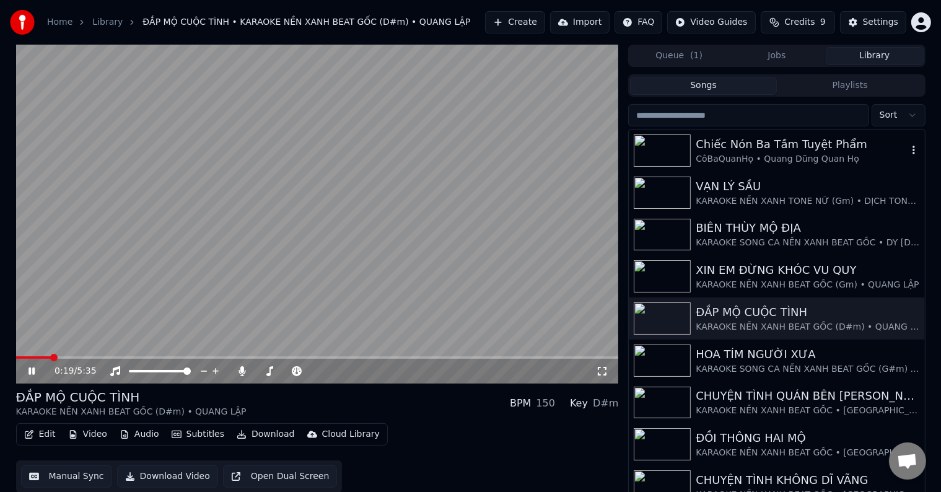
click at [780, 144] on div "Chiếc Nón Ba Tầm Tuyệt Phẩm" at bounding box center [801, 144] width 211 height 17
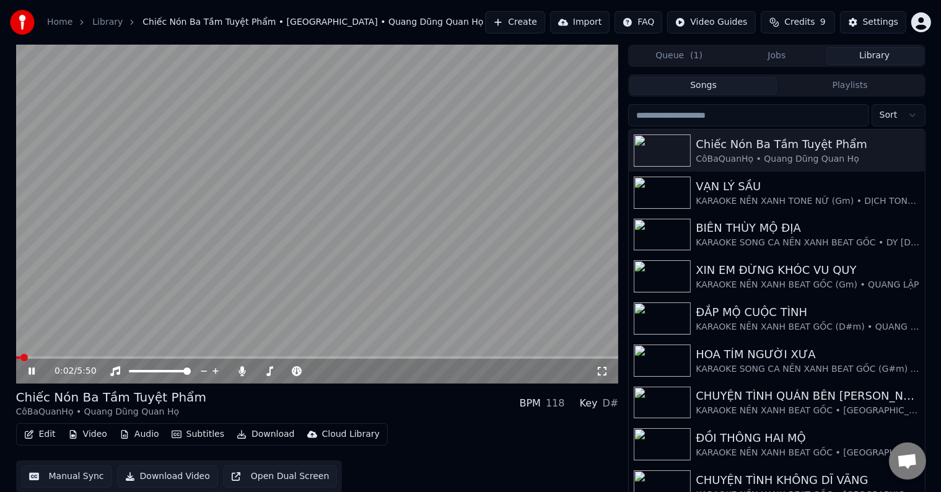
click at [45, 434] on button "Edit" at bounding box center [40, 434] width 42 height 17
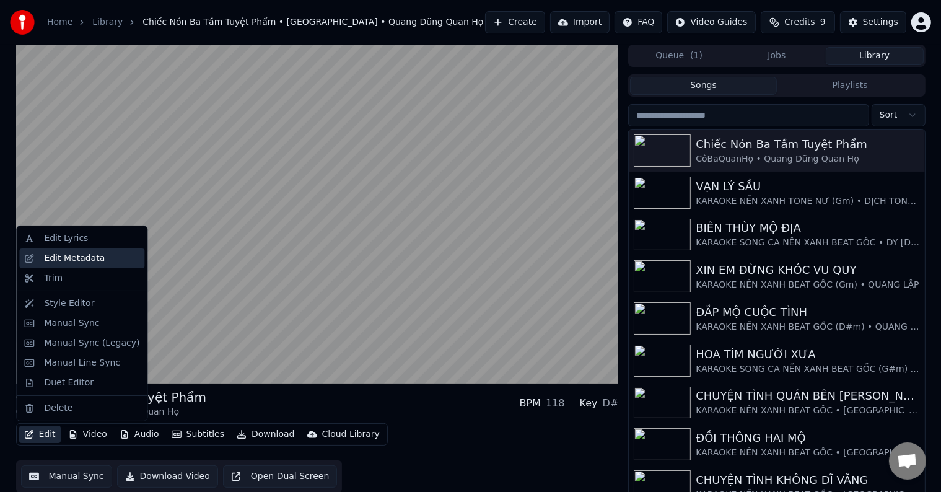
click at [77, 257] on div "Edit Metadata" at bounding box center [74, 258] width 61 height 12
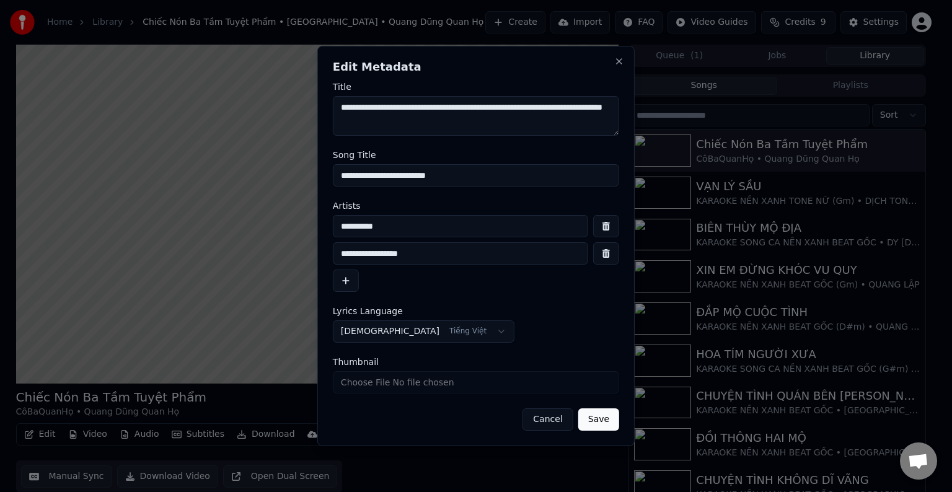
click at [459, 257] on input "**********" at bounding box center [460, 253] width 255 height 22
drag, startPoint x: 473, startPoint y: 257, endPoint x: 312, endPoint y: 255, distance: 161.1
click at [312, 255] on body "Home Library Chiếc Nón Ba Tầm Tuyệt Phẩm • [GEOGRAPHIC_DATA] • Quang Dũng Quan …" at bounding box center [470, 246] width 941 height 492
click at [389, 231] on input "**********" at bounding box center [460, 226] width 255 height 22
drag, startPoint x: 430, startPoint y: 229, endPoint x: 315, endPoint y: 227, distance: 115.3
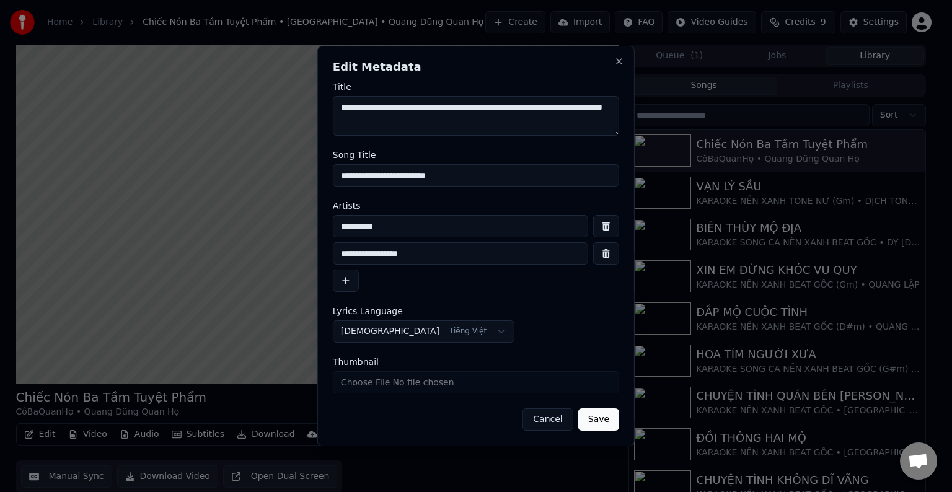
click at [315, 227] on body "Home Library Chiếc Nón Ba Tầm Tuyệt Phẩm • [GEOGRAPHIC_DATA] • Quang Dũng Quan …" at bounding box center [470, 246] width 941 height 492
paste input "**********"
click at [488, 229] on input "**********" at bounding box center [460, 226] width 255 height 22
type input "**********"
click at [437, 255] on input "**********" at bounding box center [460, 253] width 255 height 22
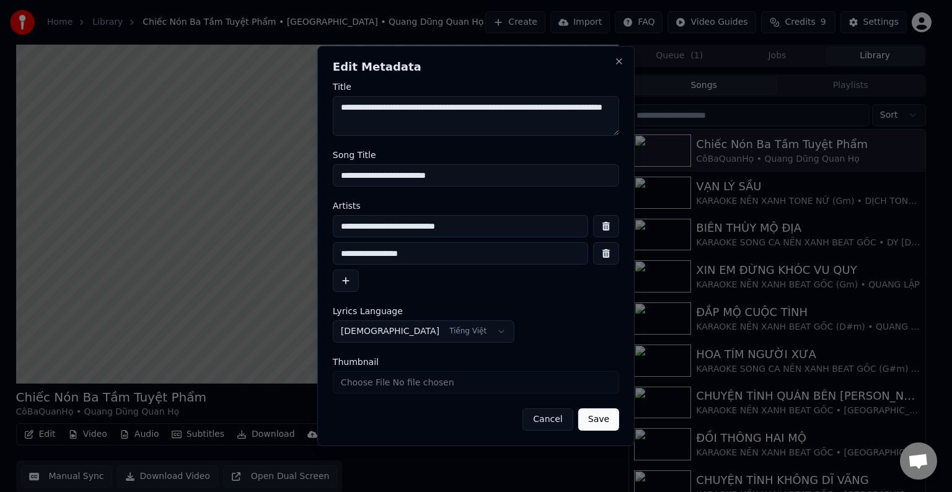
click at [343, 283] on button "button" at bounding box center [346, 281] width 26 height 22
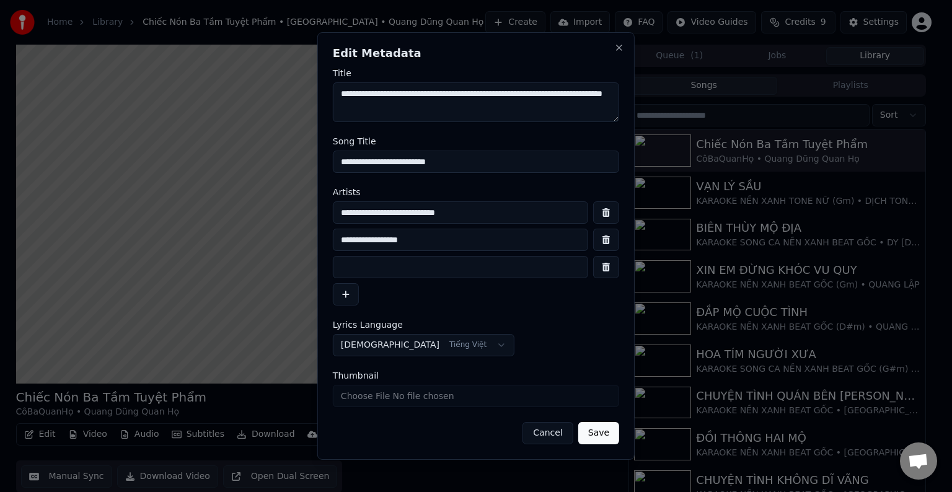
click at [396, 262] on input at bounding box center [460, 267] width 255 height 22
type input "**********"
drag, startPoint x: 470, startPoint y: 159, endPoint x: 272, endPoint y: 165, distance: 198.4
click at [272, 165] on body "Home Library Chiếc Nón Ba Tầm Tuyệt Phẩm • [GEOGRAPHIC_DATA] • Quang Dũng Quan …" at bounding box center [470, 246] width 941 height 492
type input "**********"
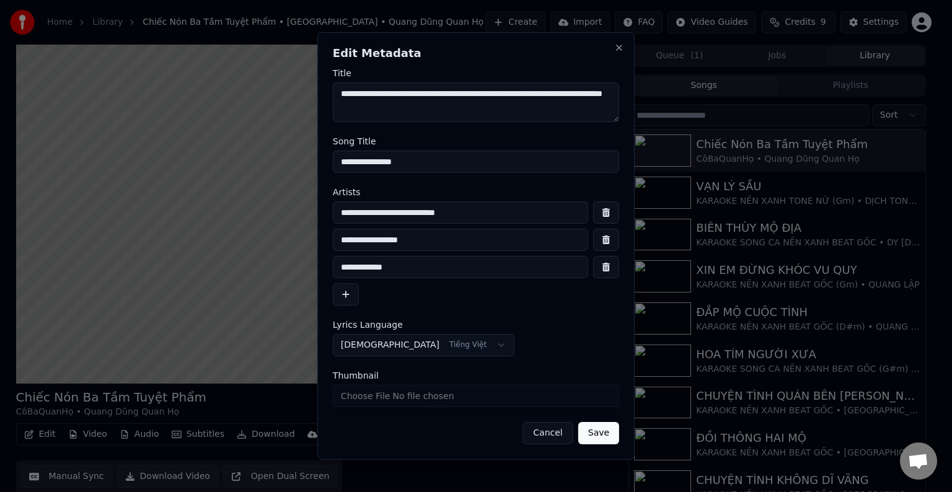
click at [601, 434] on button "Save" at bounding box center [598, 433] width 41 height 22
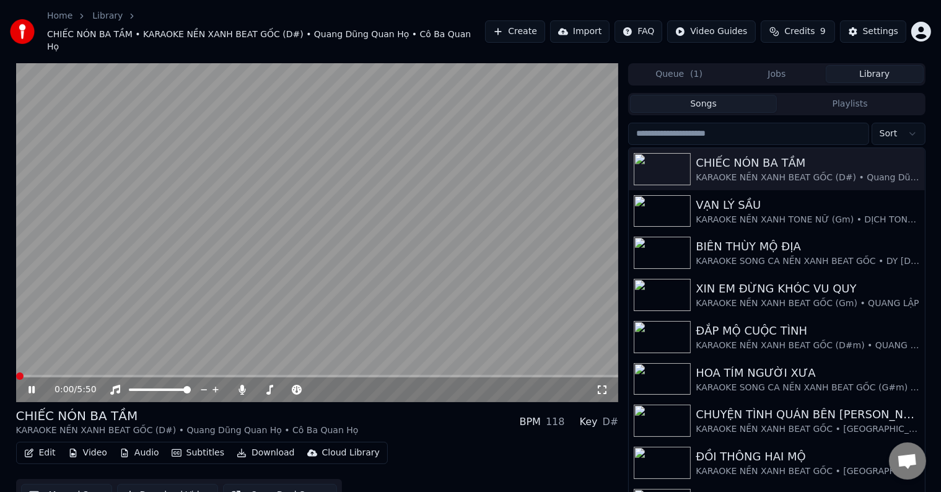
click at [16, 372] on span at bounding box center [19, 375] width 7 height 7
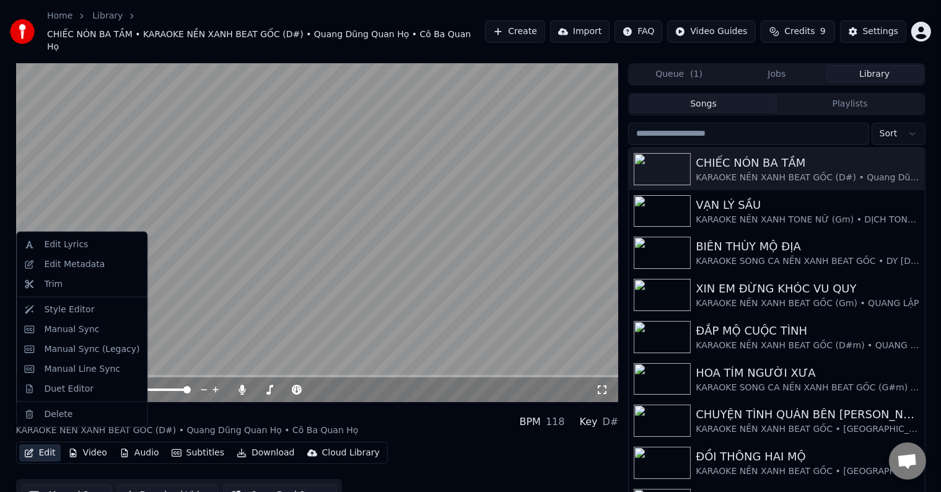
click at [89, 268] on body "Home Library CHIẾC NÓN BA TẦM • KARAOKE NỀN XANH BEAT GỐC (D#) • Quang Dũng Qua…" at bounding box center [470, 246] width 941 height 492
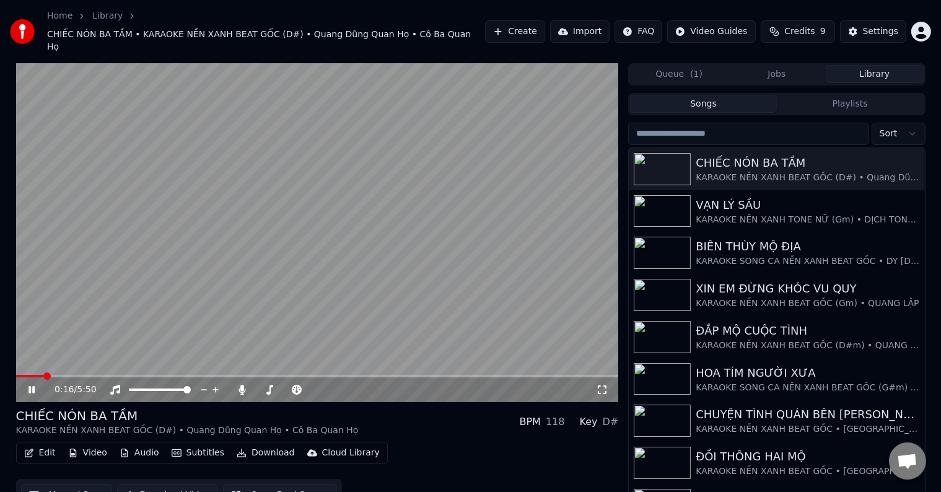
drag, startPoint x: 82, startPoint y: 266, endPoint x: 58, endPoint y: 436, distance: 171.5
click at [58, 444] on button "Edit" at bounding box center [40, 452] width 42 height 17
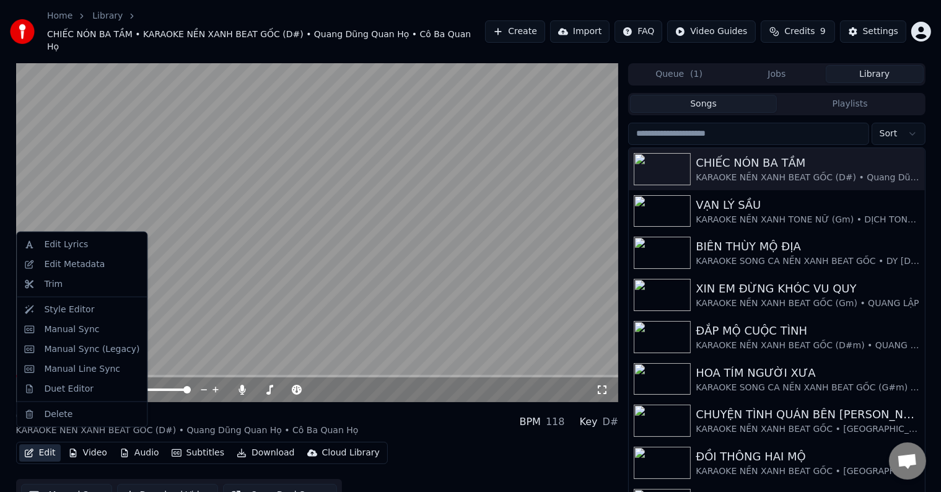
click at [50, 444] on button "Edit" at bounding box center [40, 452] width 42 height 17
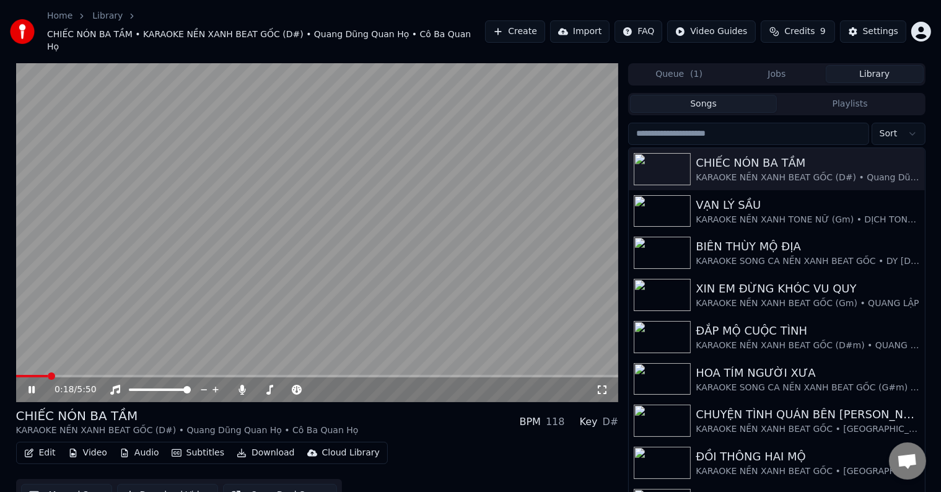
click at [50, 444] on button "Edit" at bounding box center [40, 452] width 42 height 17
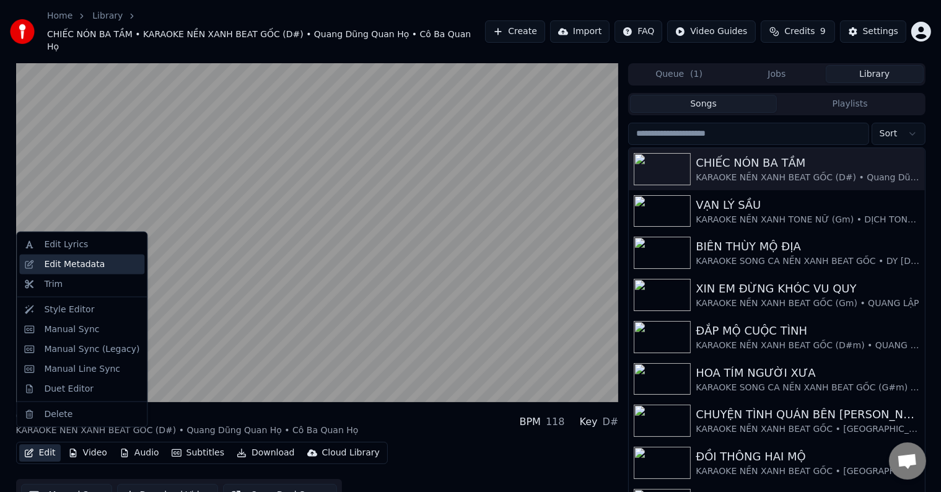
click at [87, 266] on div "Edit Metadata" at bounding box center [74, 264] width 61 height 12
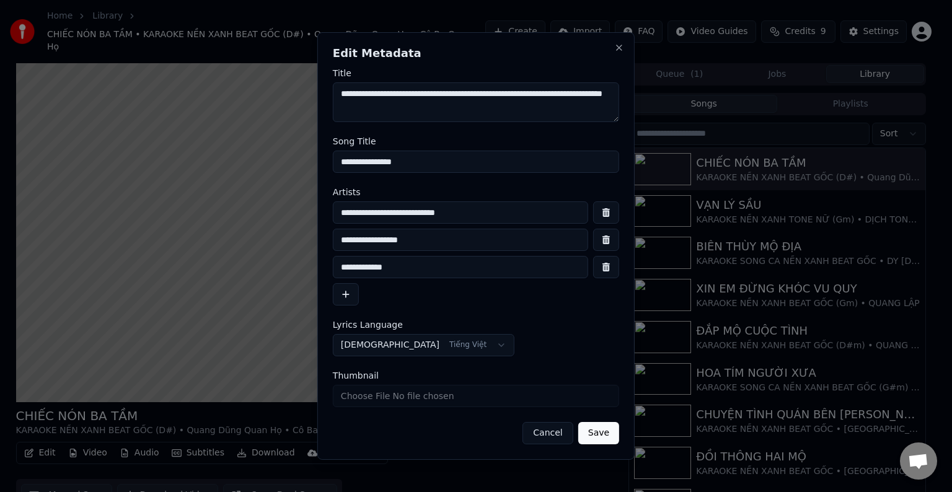
drag, startPoint x: 340, startPoint y: 270, endPoint x: 429, endPoint y: 273, distance: 89.3
click at [429, 273] on input "**********" at bounding box center [460, 267] width 255 height 22
click at [609, 271] on button "button" at bounding box center [606, 267] width 26 height 22
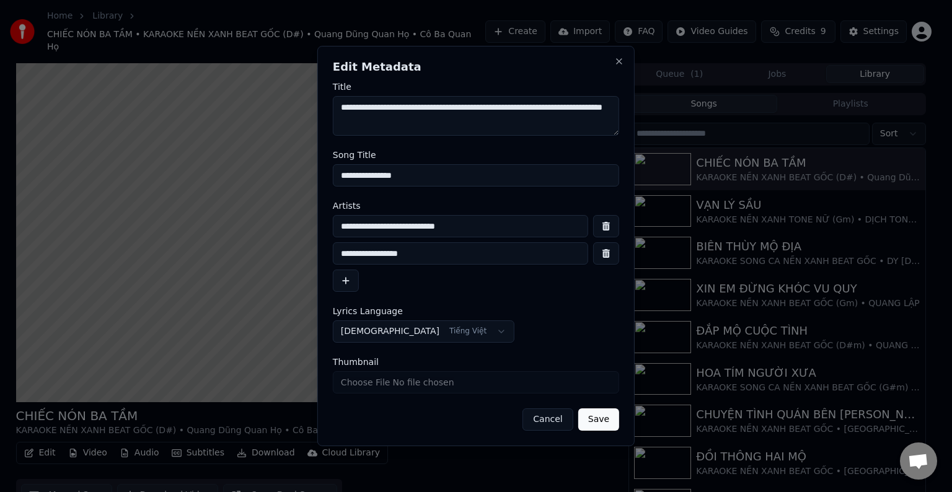
click at [446, 257] on input "**********" at bounding box center [460, 253] width 255 height 22
paste input "**********"
type input "**********"
click at [600, 419] on button "Save" at bounding box center [598, 419] width 41 height 22
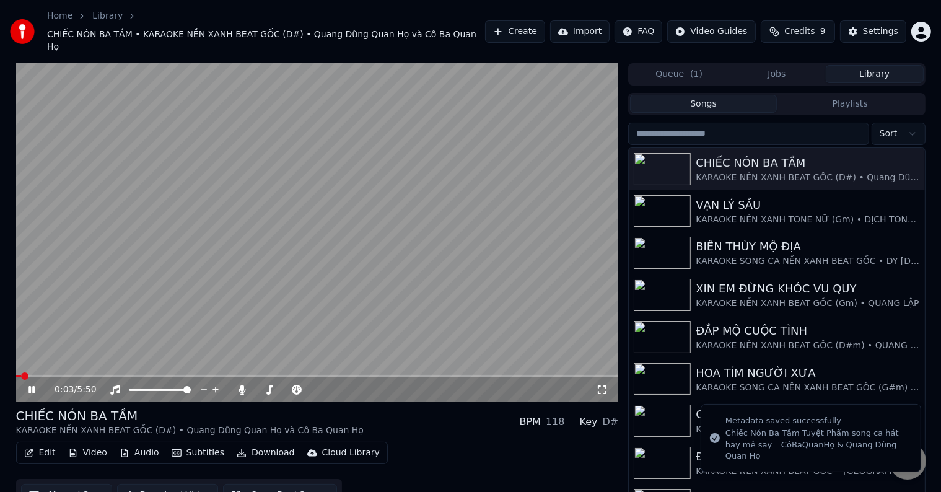
click at [21, 372] on span at bounding box center [24, 375] width 7 height 7
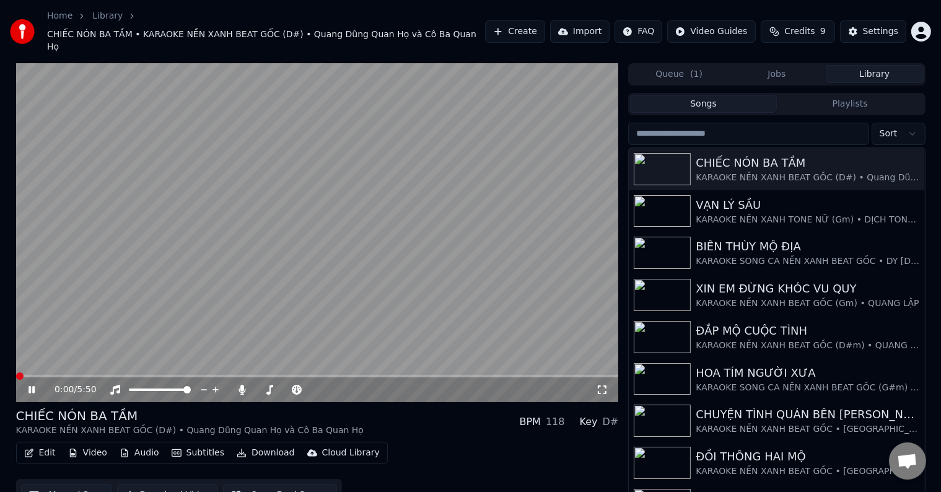
click at [0, 361] on div "0:00 / 5:50 CHIẾC NÓN BA TẦM KARAOKE NỀN XANH BEAT GỐC (D#) • Quang Dũng Quan H…" at bounding box center [470, 290] width 941 height 454
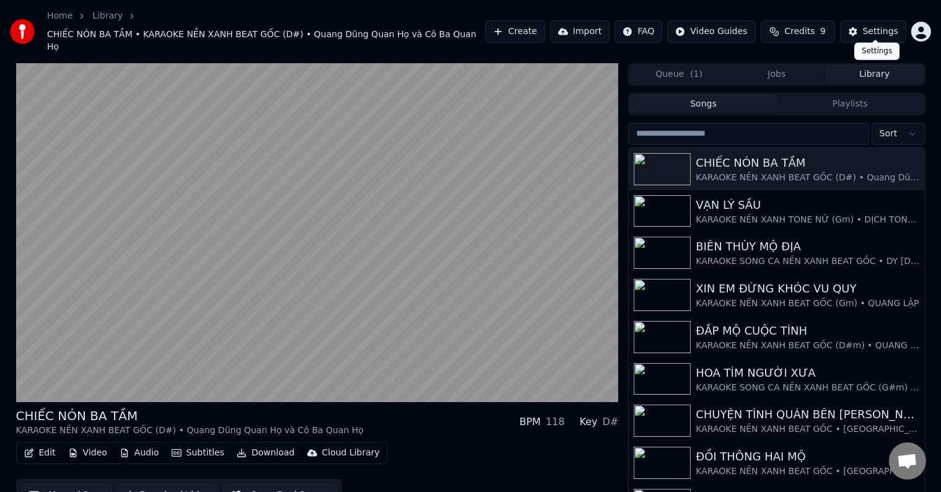
click at [876, 26] on div "Settings" at bounding box center [880, 31] width 35 height 12
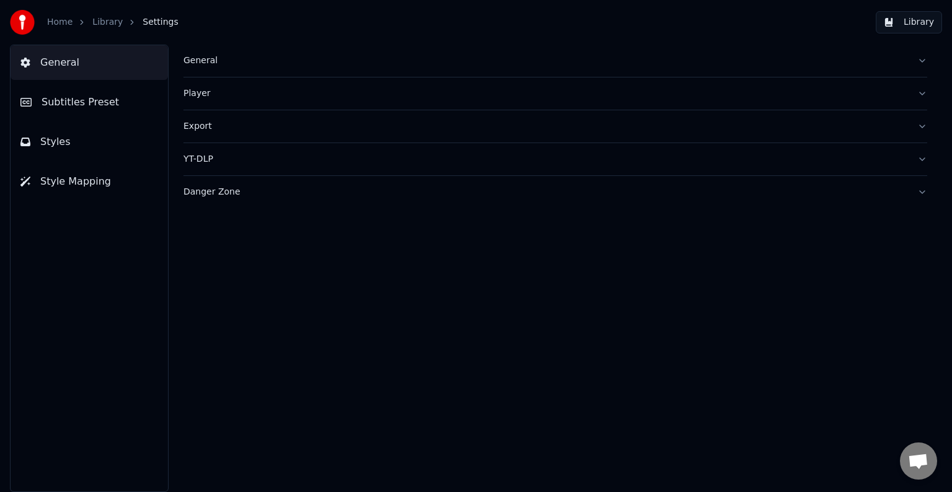
click at [77, 99] on span "Subtitles Preset" at bounding box center [80, 102] width 77 height 15
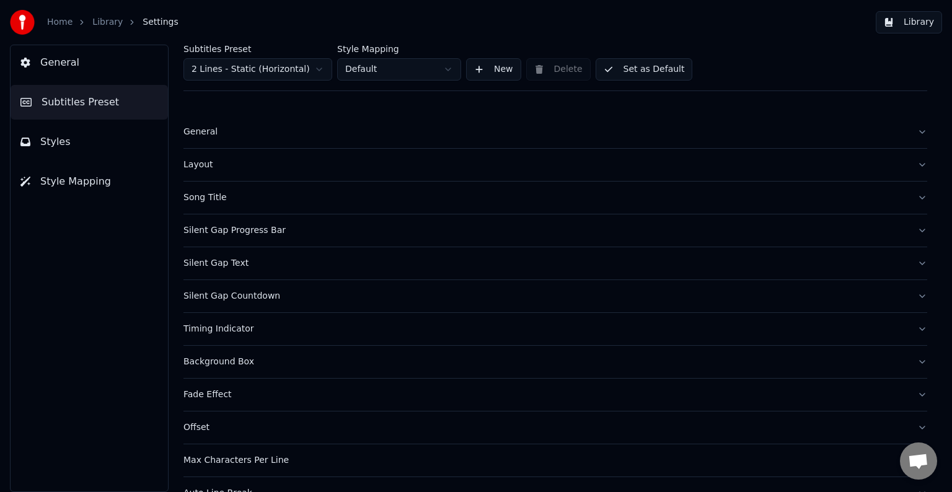
click at [189, 196] on div "Song Title" at bounding box center [545, 197] width 724 height 12
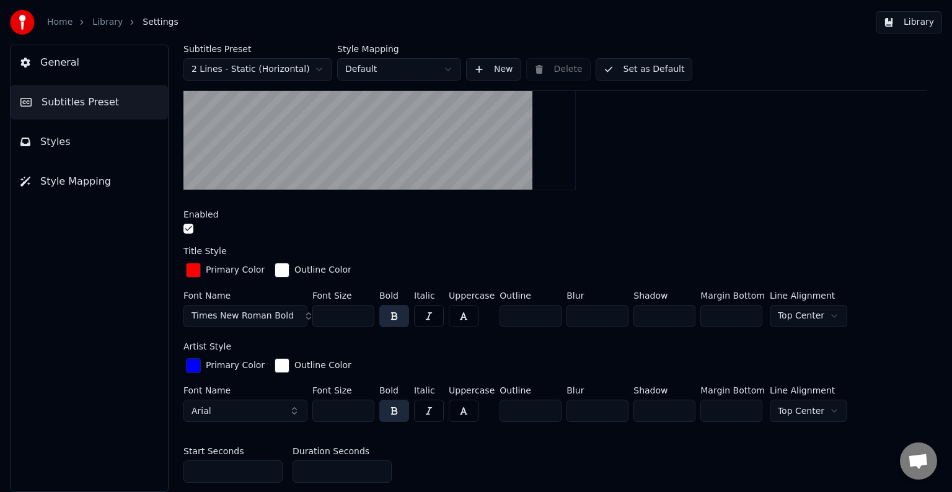
scroll to position [372, 0]
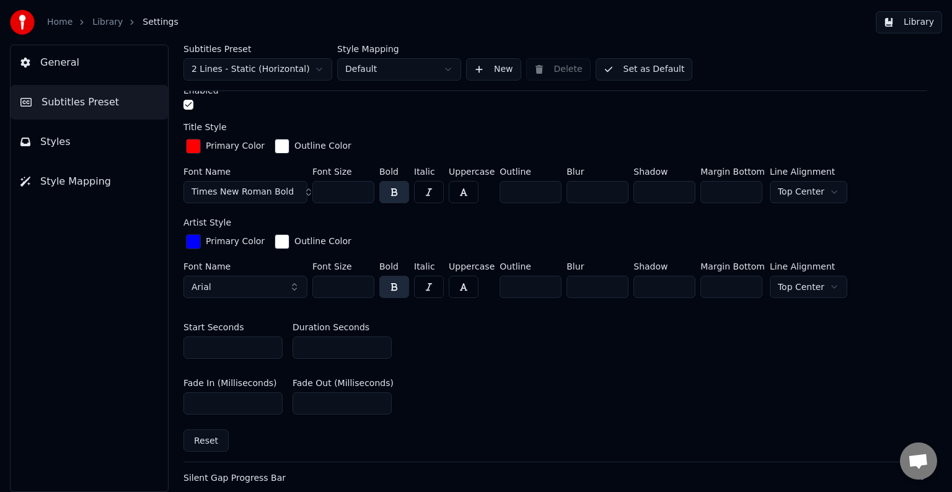
drag, startPoint x: 299, startPoint y: 346, endPoint x: 322, endPoint y: 345, distance: 23.0
click at [322, 345] on input "**" at bounding box center [342, 348] width 99 height 22
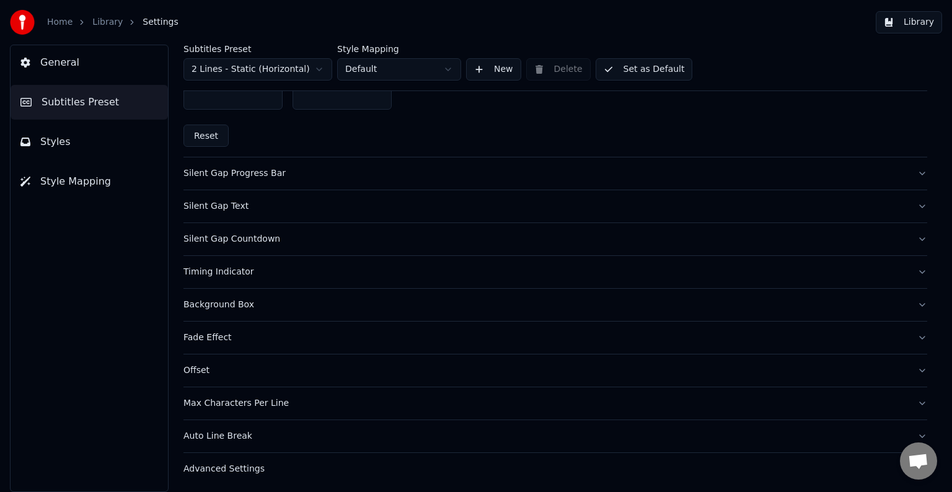
scroll to position [615, 0]
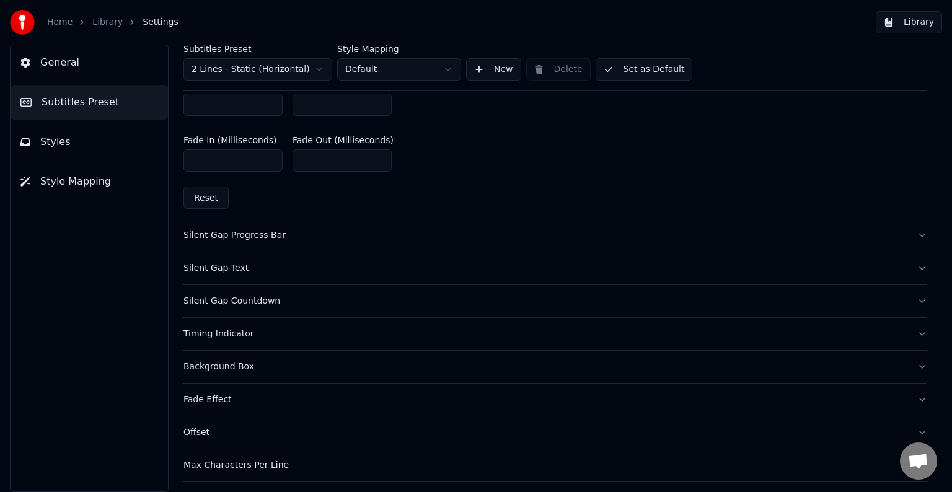
type input "**"
click at [216, 266] on div "Silent Gap Text" at bounding box center [545, 268] width 724 height 12
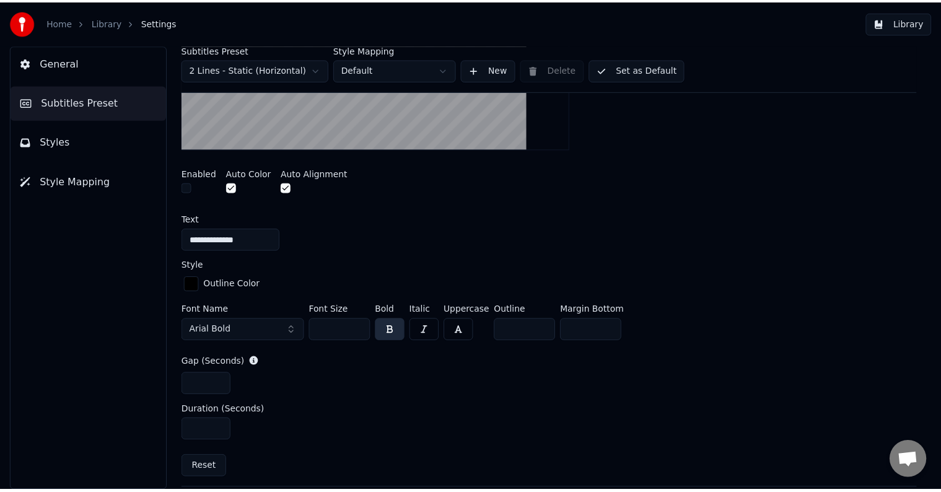
scroll to position [540, 0]
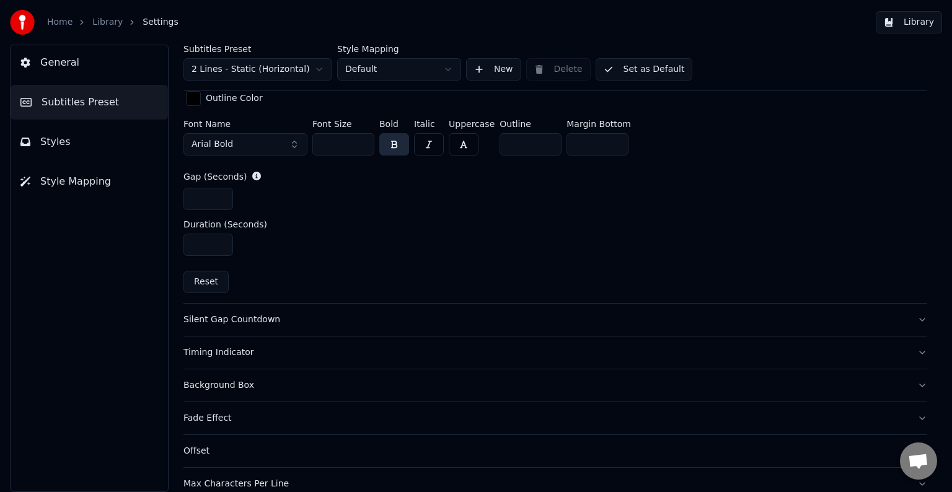
click at [917, 20] on button "Library" at bounding box center [909, 22] width 66 height 22
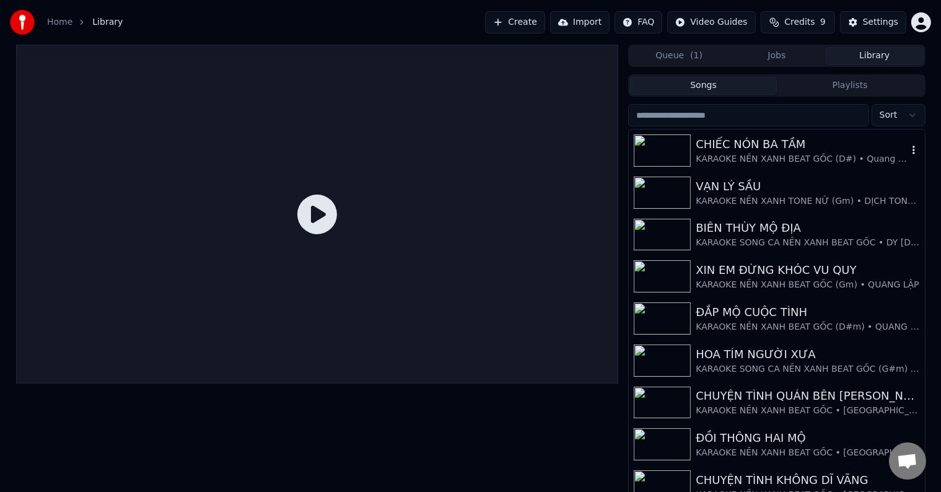
click at [755, 146] on div "CHIẾC NÓN BA TẦM" at bounding box center [801, 144] width 211 height 17
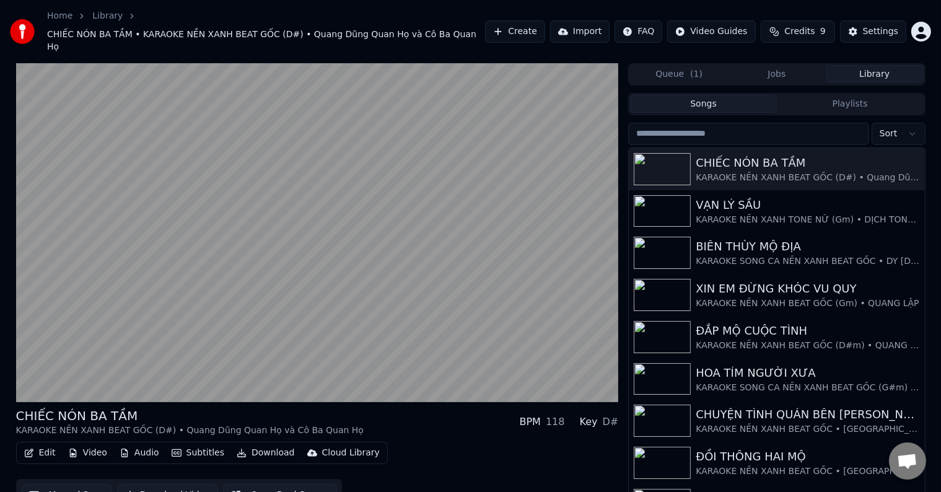
click at [154, 484] on button "Download Video" at bounding box center [167, 495] width 101 height 22
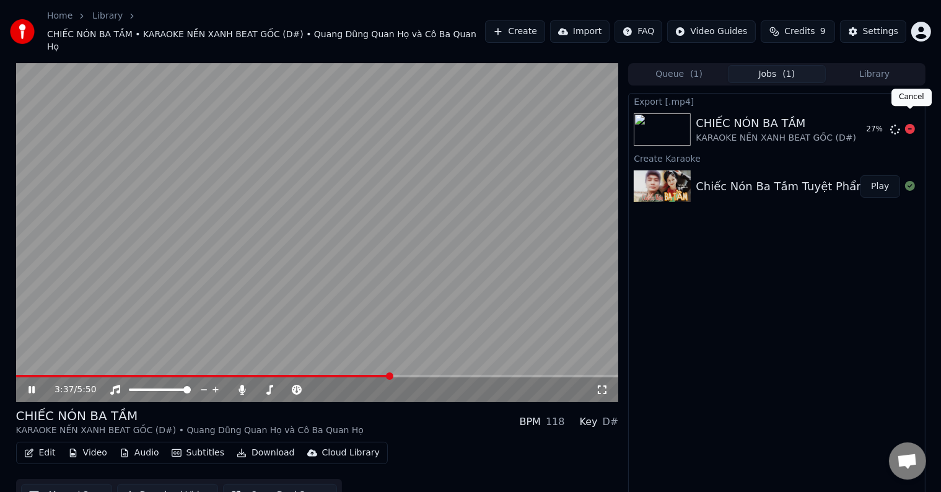
click at [910, 124] on icon at bounding box center [910, 129] width 10 height 10
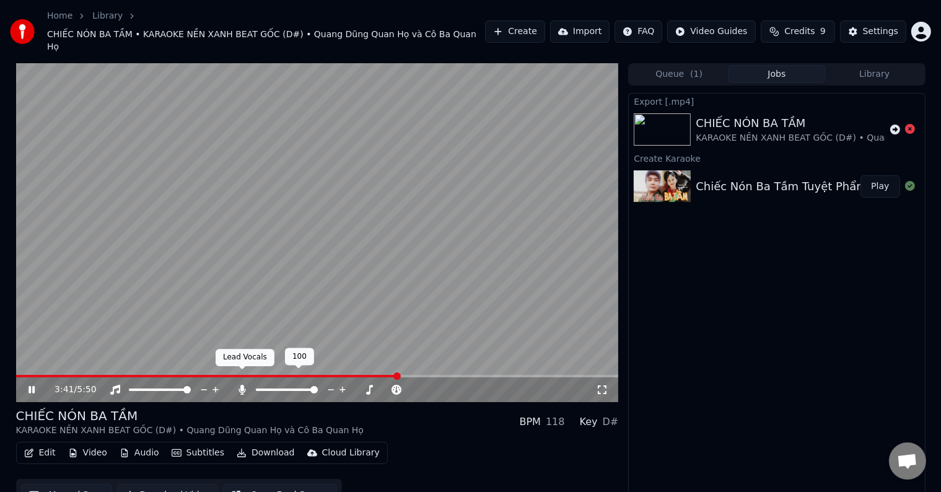
click at [240, 385] on icon at bounding box center [242, 390] width 12 height 10
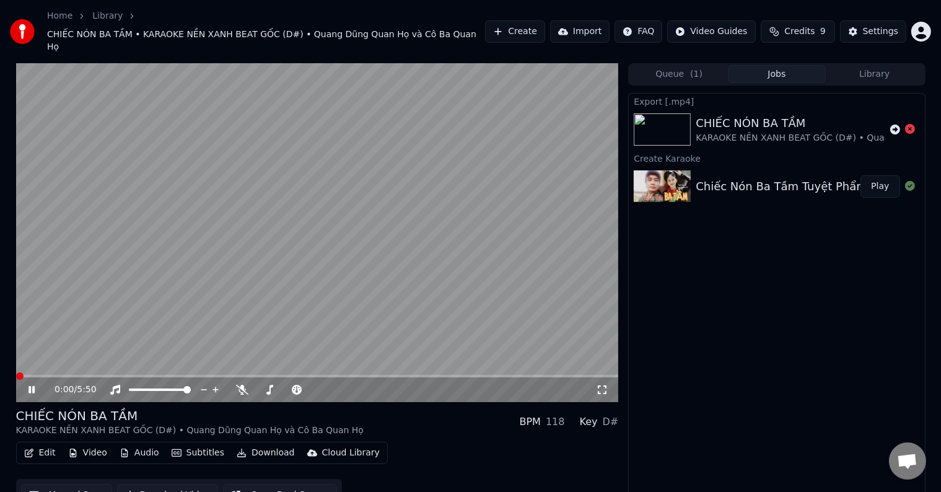
click at [16, 372] on span at bounding box center [19, 375] width 7 height 7
click at [680, 293] on div "Export [.mp4] CHIẾC NÓN BA TẦM KARAOKE NỀN XANH BEAT GỐC (D#) • Quang Dũng Quan…" at bounding box center [776, 302] width 297 height 418
click at [16, 372] on span at bounding box center [19, 375] width 7 height 7
click at [120, 300] on video at bounding box center [317, 232] width 603 height 339
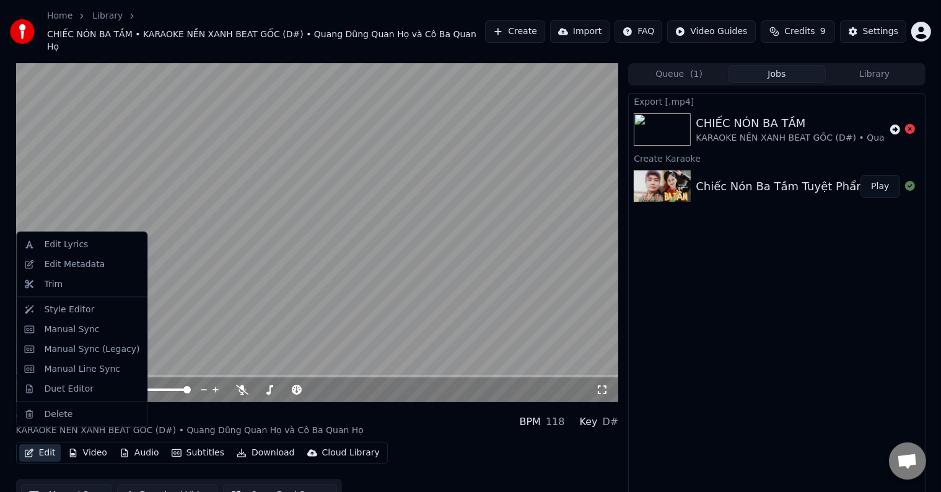
click at [45, 444] on button "Edit" at bounding box center [40, 452] width 42 height 17
click at [63, 268] on div "Edit Metadata" at bounding box center [74, 264] width 61 height 12
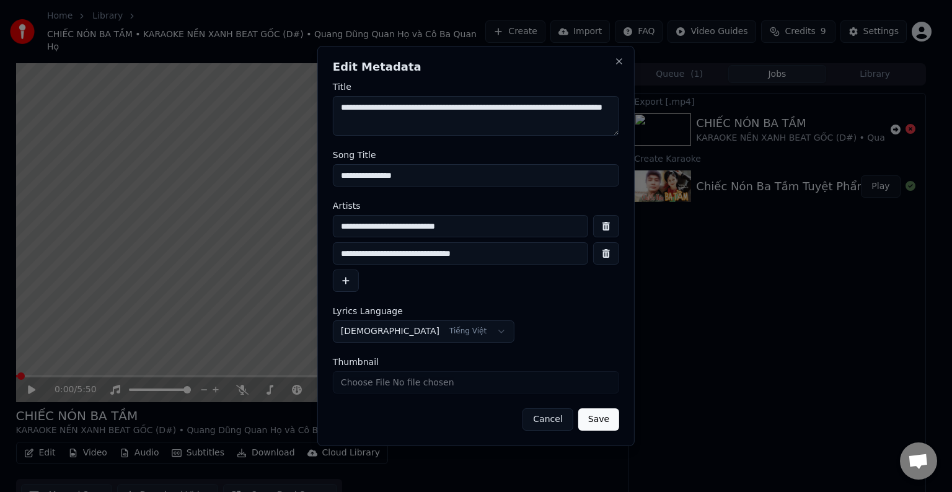
click at [543, 418] on button "Cancel" at bounding box center [547, 419] width 50 height 22
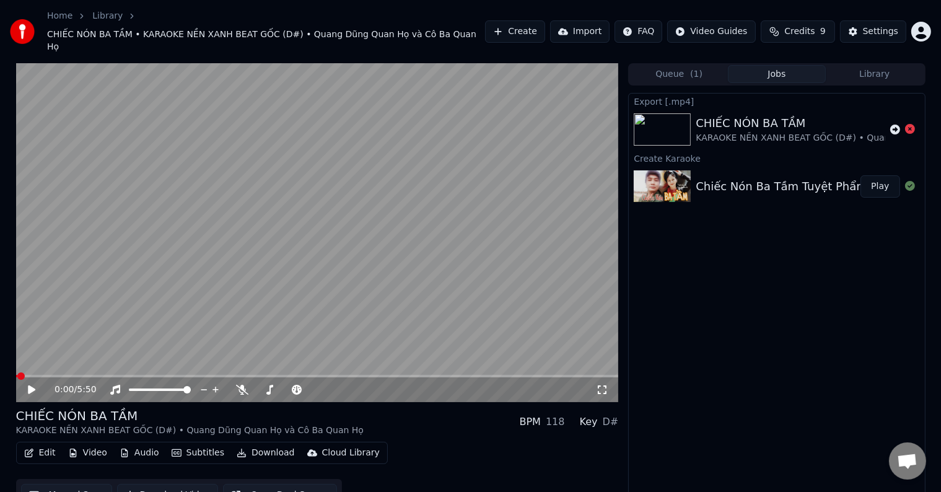
click at [33, 385] on icon at bounding box center [40, 390] width 29 height 10
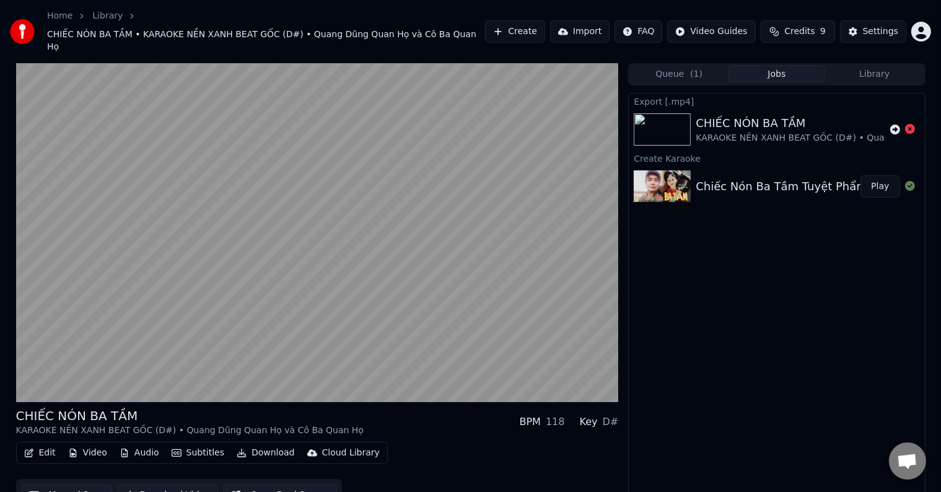
click at [164, 484] on button "Download Video" at bounding box center [167, 495] width 101 height 22
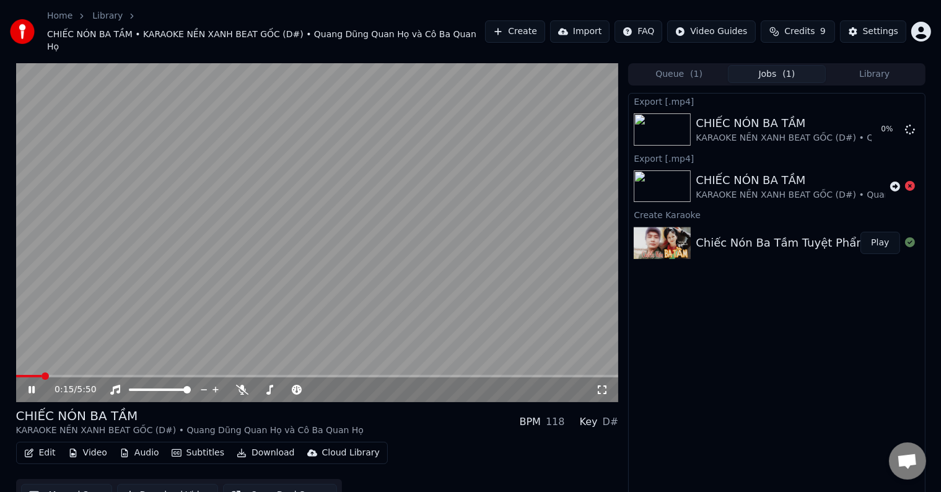
click at [351, 290] on video at bounding box center [317, 232] width 603 height 339
click at [882, 118] on button "Show" at bounding box center [878, 129] width 45 height 22
